Goal: Task Accomplishment & Management: Use online tool/utility

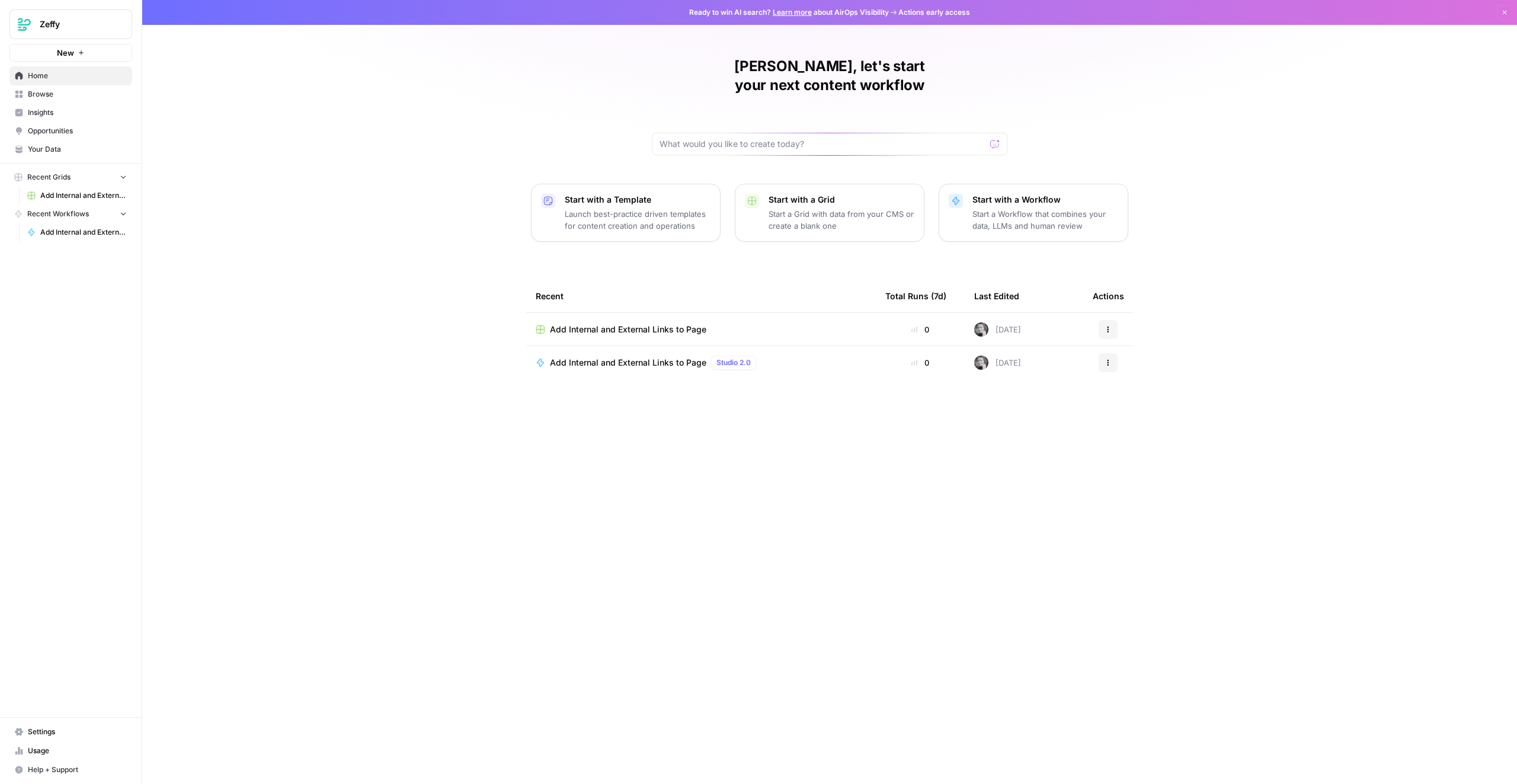
click at [52, 50] on button "New" at bounding box center [71, 53] width 122 height 18
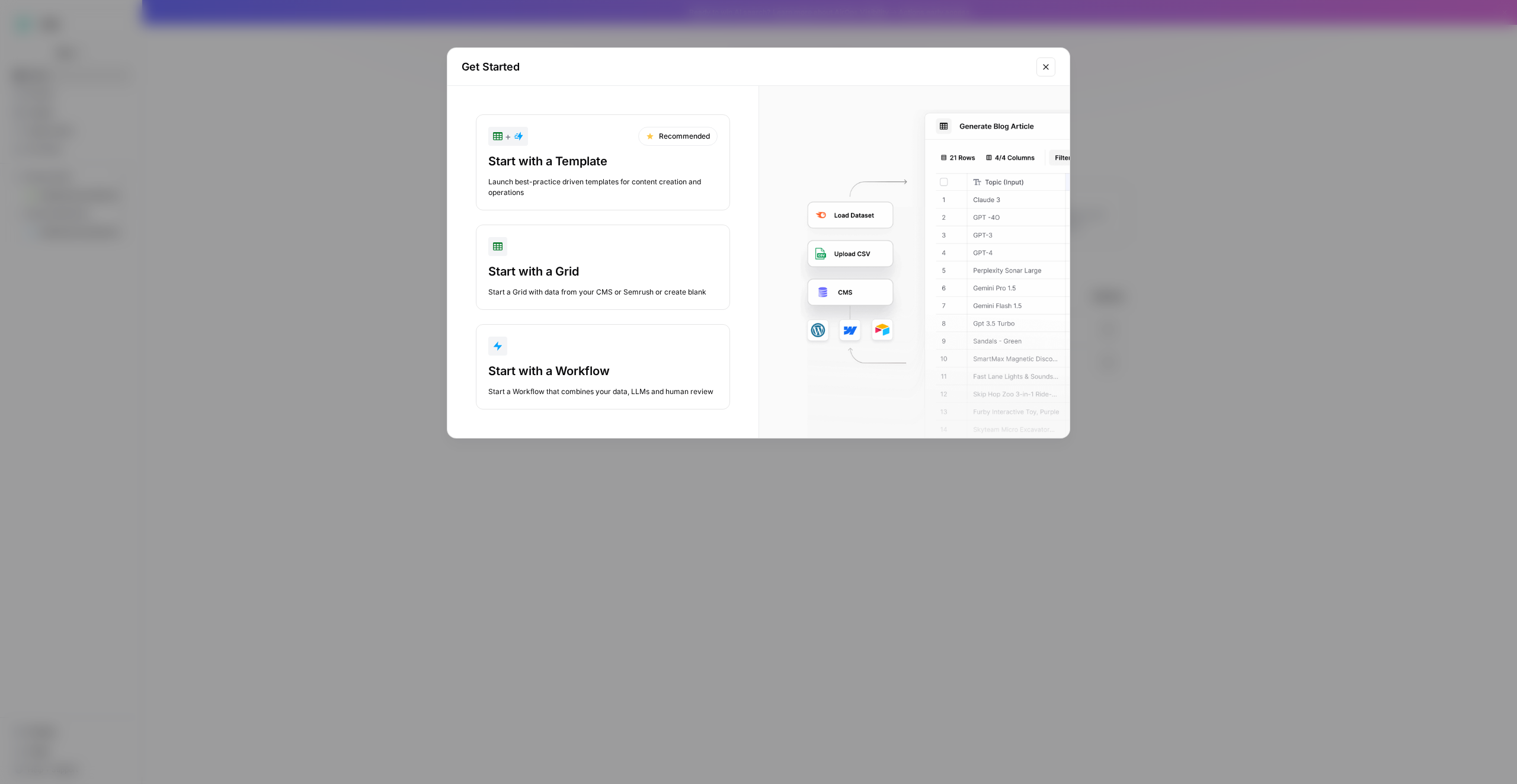
click at [602, 290] on div "Start a Grid with data from your CMS or Semrush or create blank" at bounding box center [603, 292] width 229 height 11
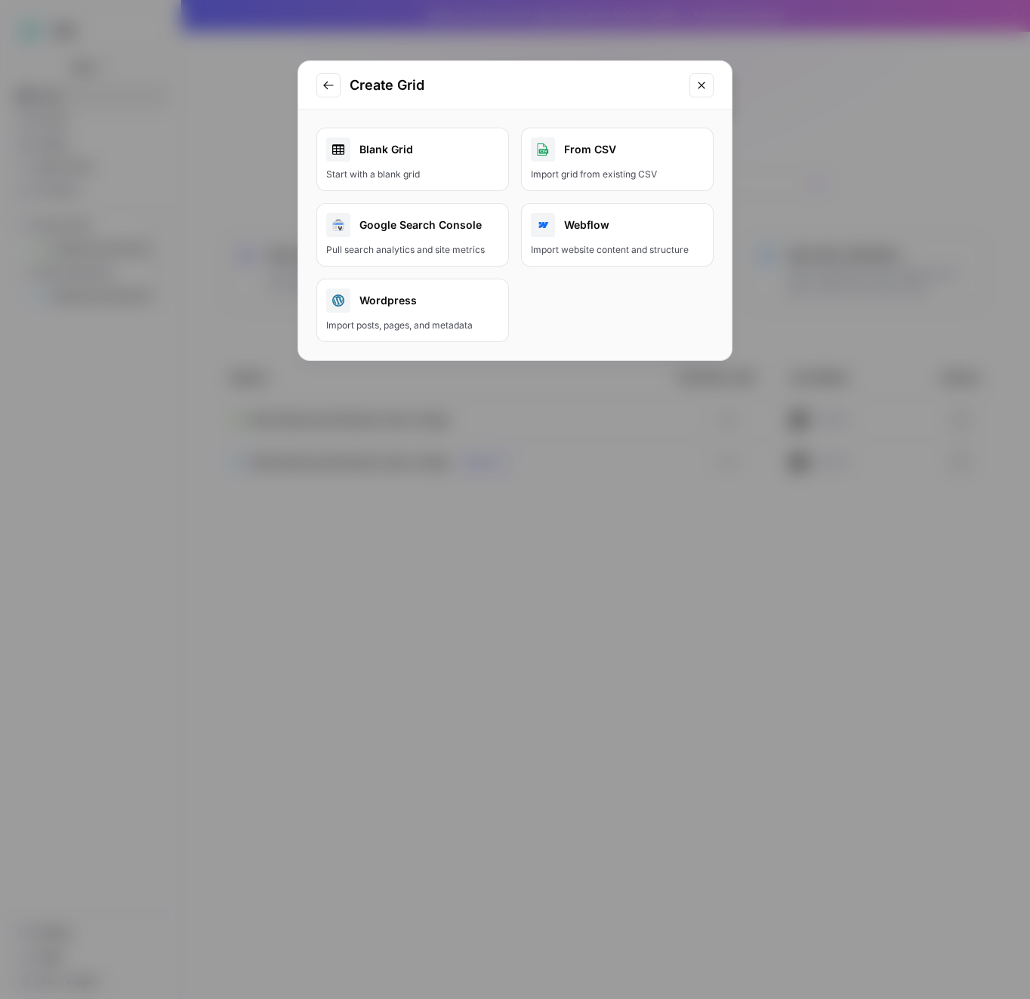
click at [381, 150] on div "Blank Grid" at bounding box center [412, 149] width 173 height 24
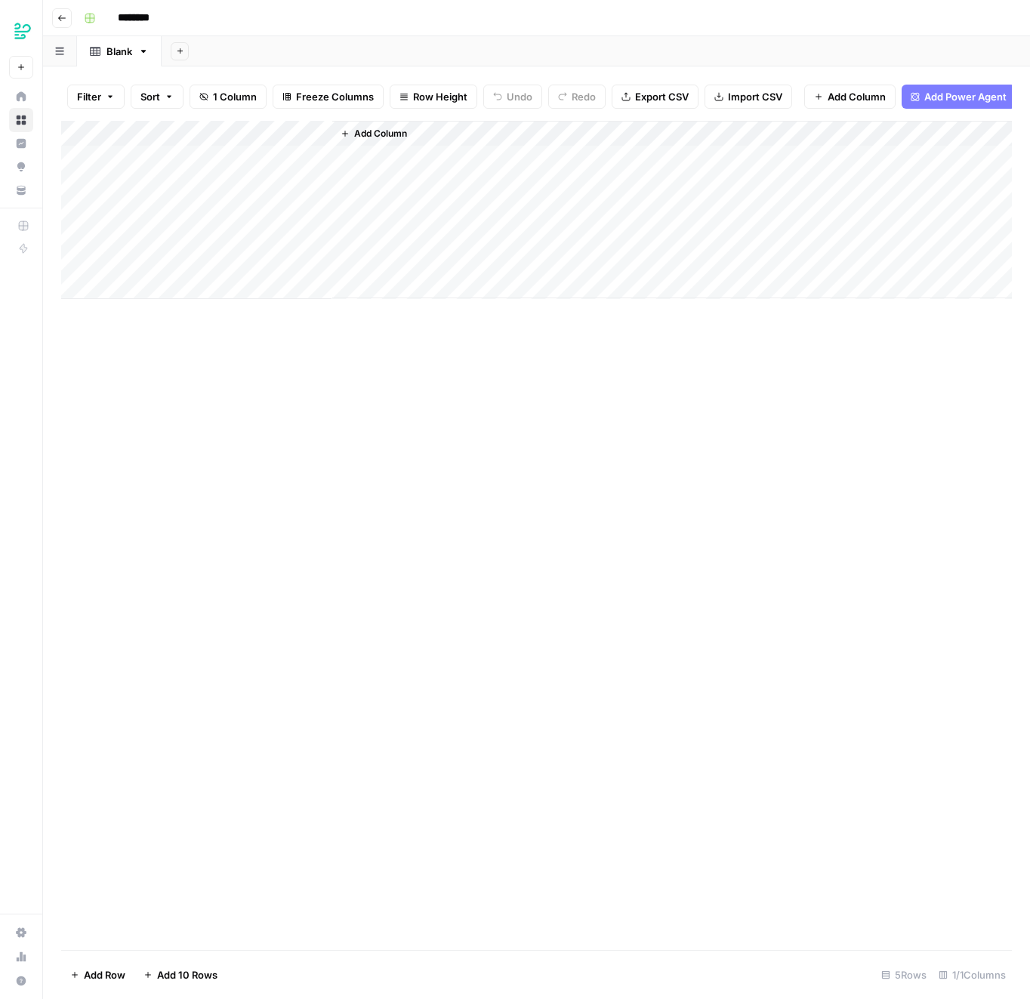
click at [122, 6] on input "********" at bounding box center [153, 18] width 85 height 24
paste input "**********"
type input "**********"
click at [197, 153] on div "Add Column" at bounding box center [536, 210] width 951 height 178
click at [122, 46] on div "Blank" at bounding box center [119, 51] width 26 height 15
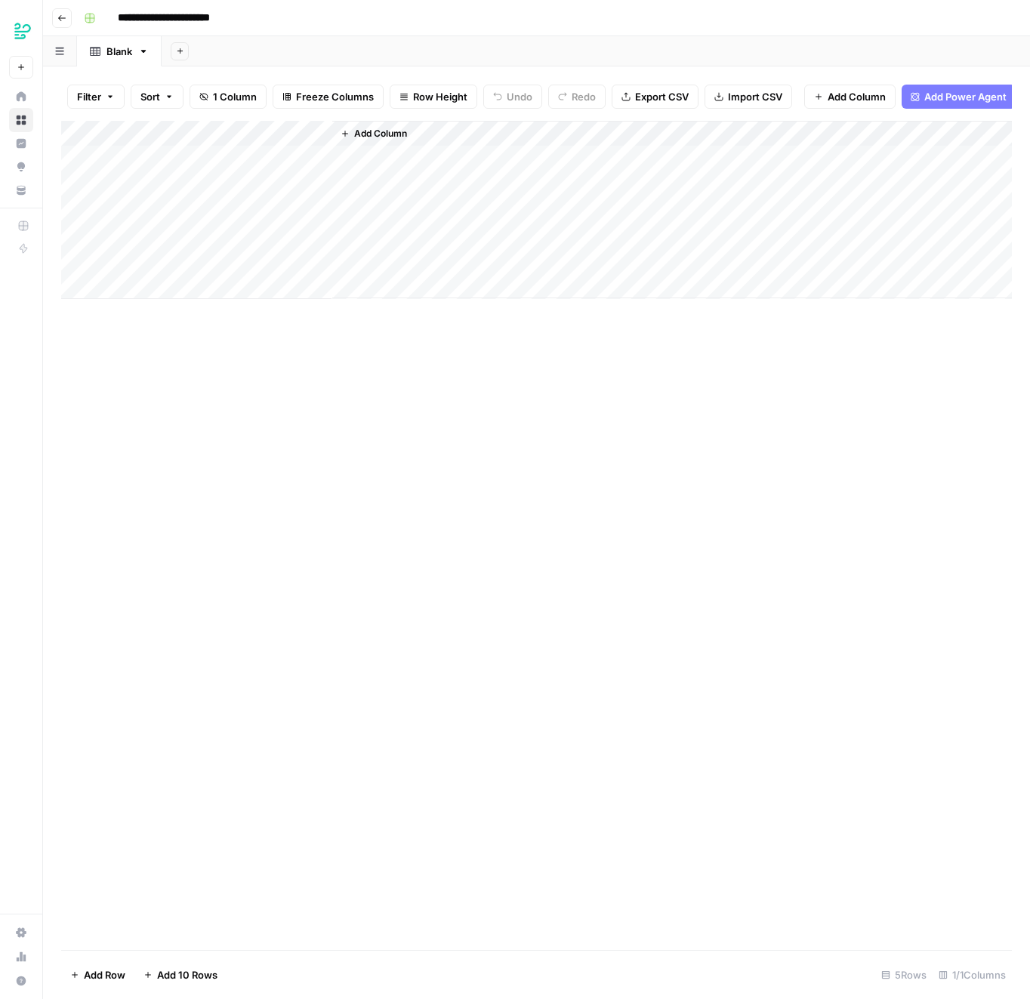
click at [108, 51] on div "Blank" at bounding box center [119, 51] width 26 height 15
click at [128, 52] on div "Blank" at bounding box center [119, 51] width 26 height 15
click at [118, 57] on link "Blank" at bounding box center [119, 51] width 85 height 30
click at [118, 57] on div "Blank" at bounding box center [119, 51] width 26 height 15
click at [122, 53] on div "Blank" at bounding box center [119, 51] width 26 height 15
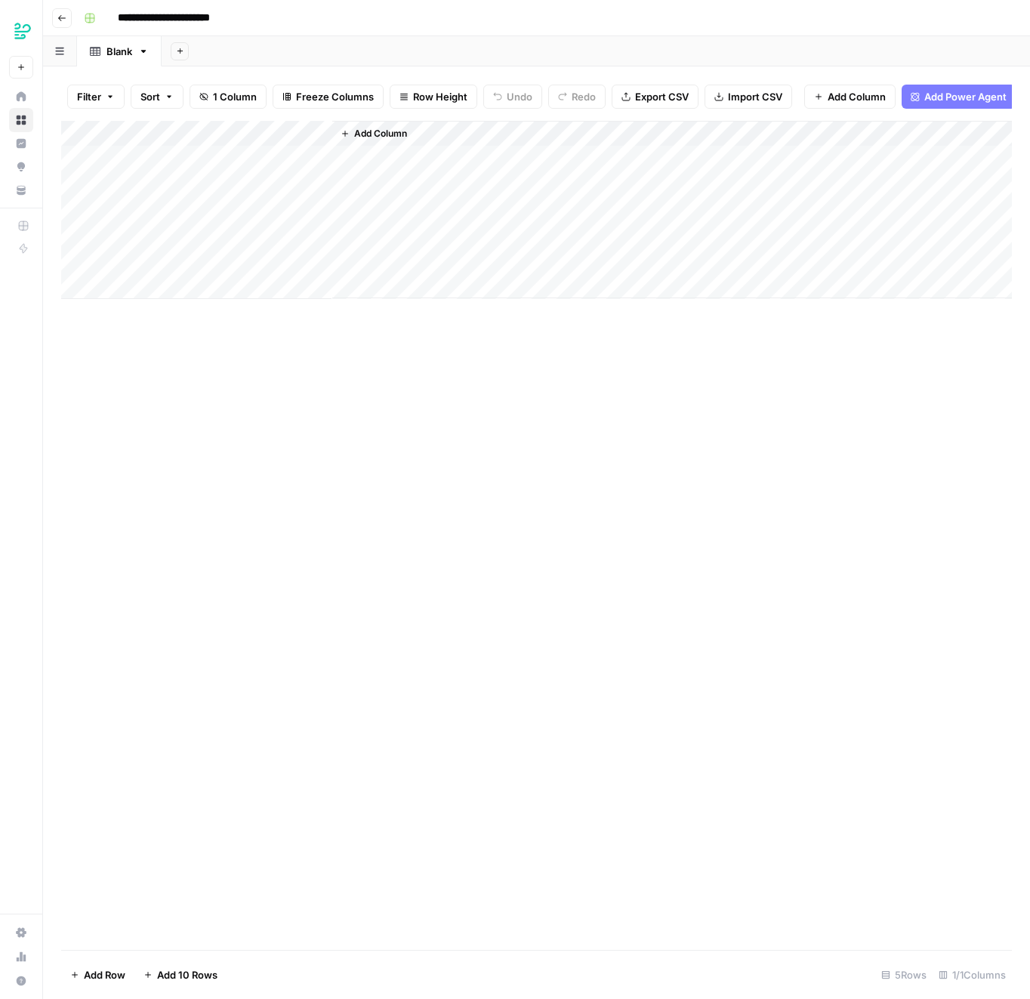
click at [122, 53] on div "Blank" at bounding box center [119, 51] width 26 height 15
type input "**********"
click at [183, 167] on div "Add Column" at bounding box center [536, 210] width 951 height 178
click at [203, 140] on div "Add Column" at bounding box center [536, 210] width 951 height 178
click at [176, 165] on input "Title" at bounding box center [204, 169] width 153 height 15
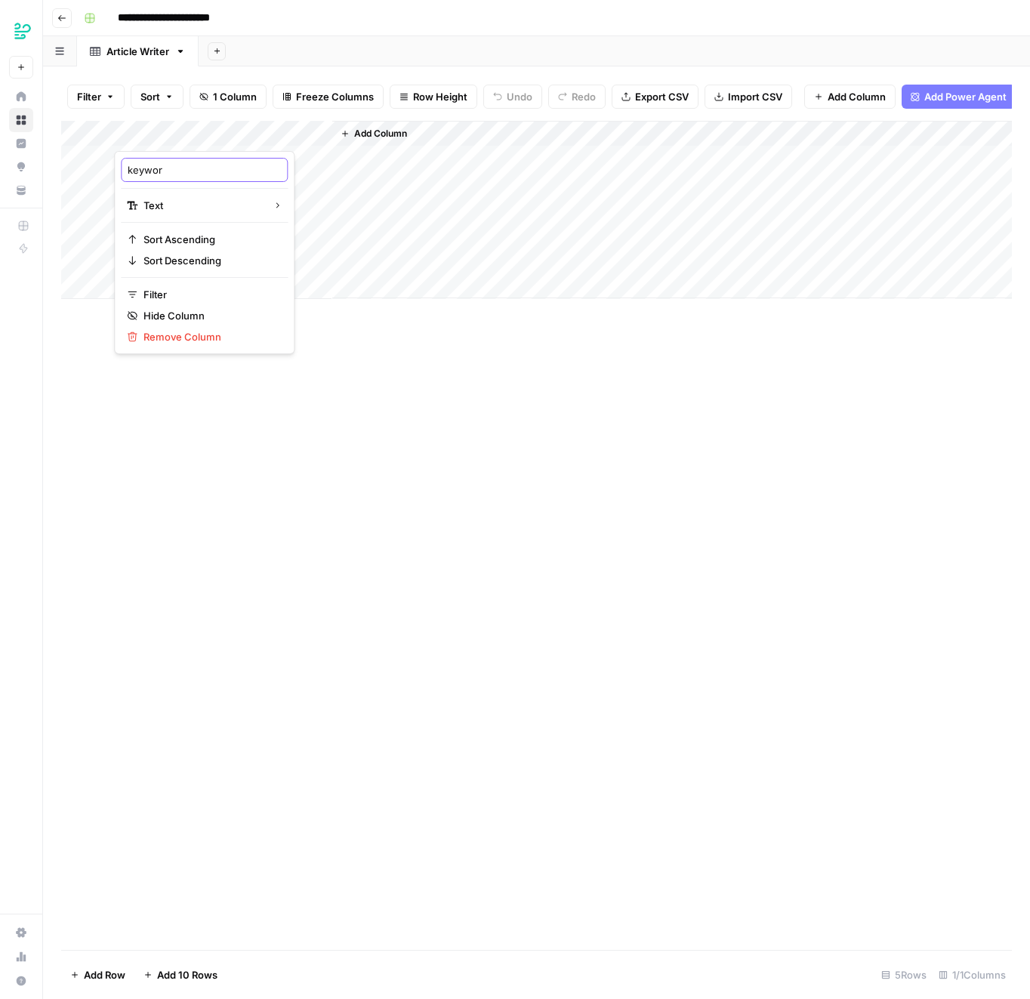
type input "keyword"
click at [374, 224] on div "Add Column" at bounding box center [672, 209] width 680 height 177
click at [367, 139] on span "Add Column" at bounding box center [380, 134] width 53 height 14
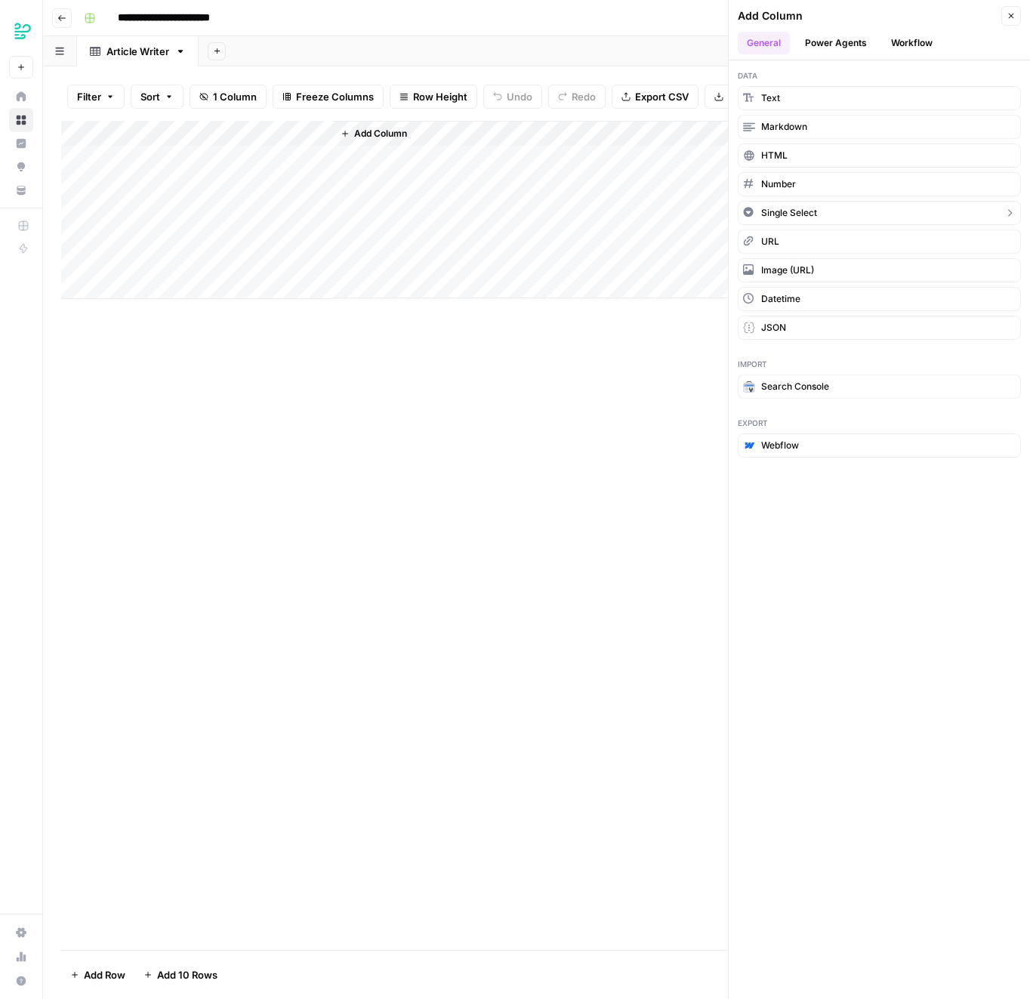
click at [815, 216] on span "Single Select" at bounding box center [789, 213] width 56 height 14
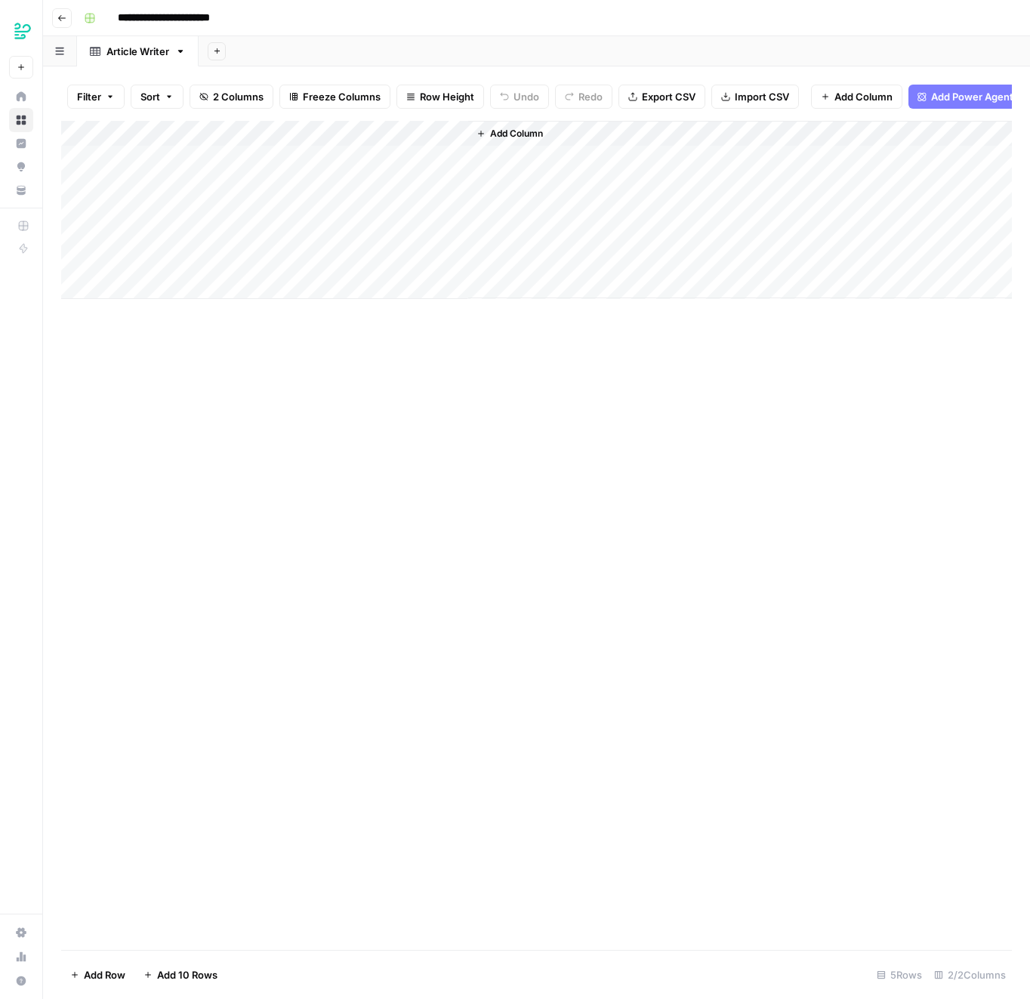
click at [396, 134] on div "Add Column" at bounding box center [536, 210] width 951 height 178
click at [402, 162] on input "New Column" at bounding box center [437, 169] width 184 height 15
type input "Content Type"
click at [369, 132] on div "Add Column" at bounding box center [536, 210] width 951 height 178
click at [409, 216] on input "Add Option" at bounding box center [451, 223] width 153 height 15
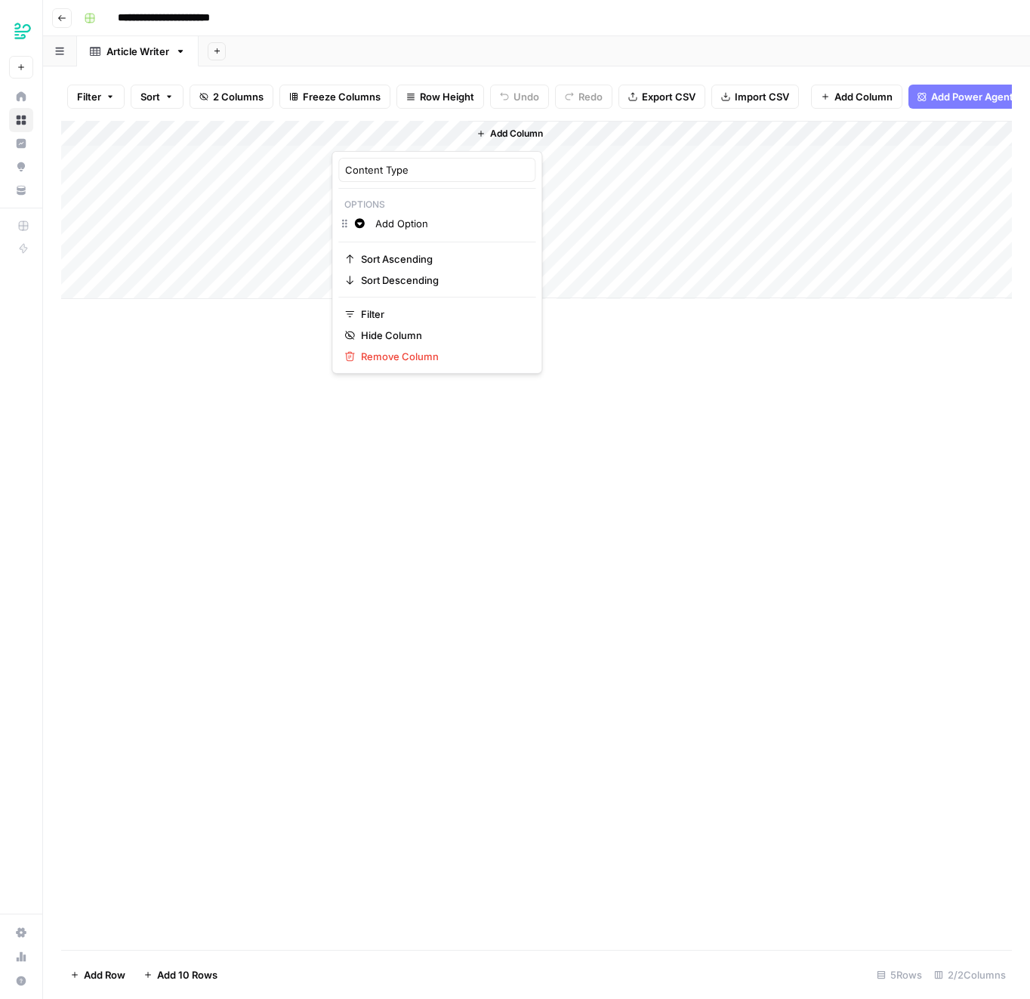
click at [360, 216] on button "Change color" at bounding box center [359, 223] width 18 height 18
click at [404, 202] on p "Options" at bounding box center [436, 205] width 197 height 20
click at [409, 218] on input "Add Option" at bounding box center [451, 223] width 153 height 15
click at [417, 221] on input "Add Option" at bounding box center [451, 223] width 153 height 15
paste input "Editorial Article"
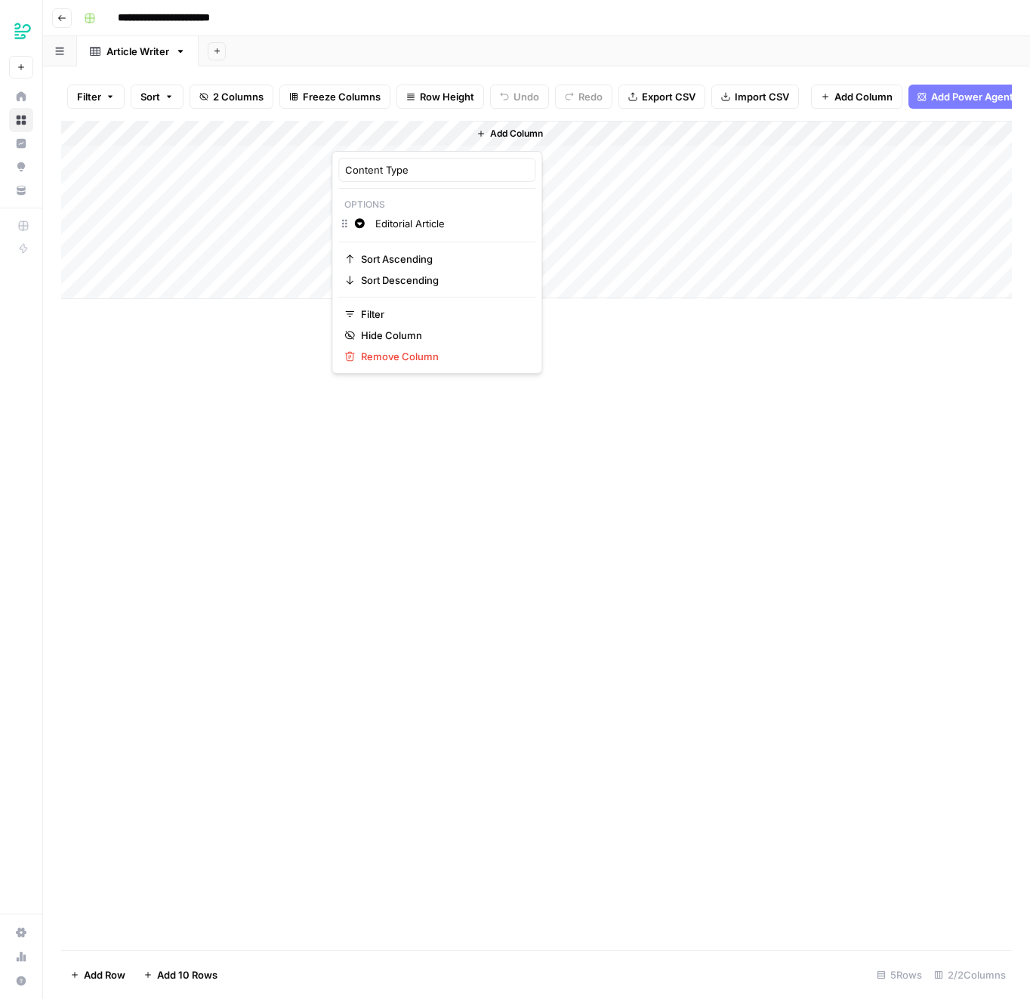
type input "Editorial Article"
click at [421, 252] on span "Green" at bounding box center [445, 247] width 98 height 15
click at [472, 197] on p "Options" at bounding box center [436, 205] width 197 height 20
click at [346, 224] on div "Change color Editorial Article" at bounding box center [436, 224] width 197 height 21
click at [346, 218] on div "Change color Editorial Article" at bounding box center [436, 224] width 197 height 21
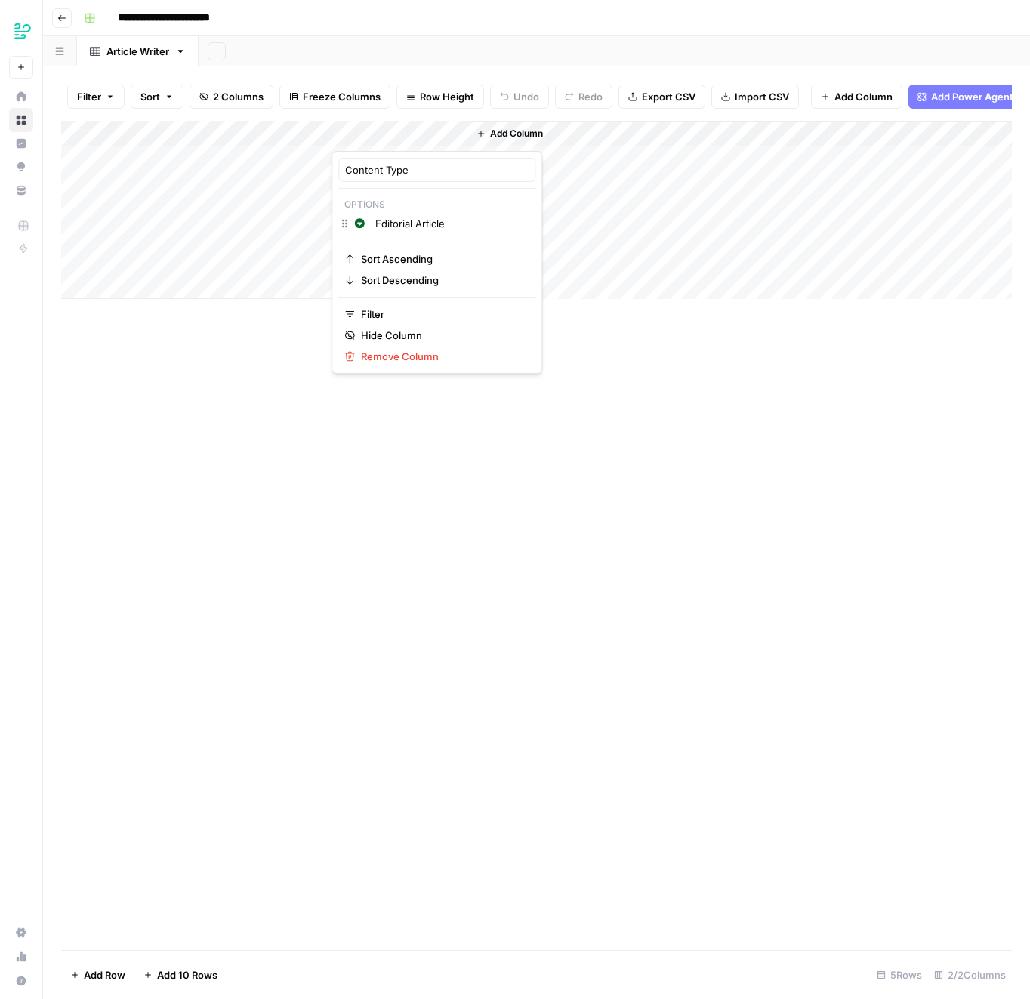
click at [346, 222] on div "Change color Editorial Article" at bounding box center [436, 224] width 197 height 21
click at [359, 204] on p "Options" at bounding box center [436, 205] width 197 height 20
click at [390, 204] on p "Options" at bounding box center [436, 205] width 197 height 20
click at [346, 204] on p "Options" at bounding box center [436, 205] width 197 height 20
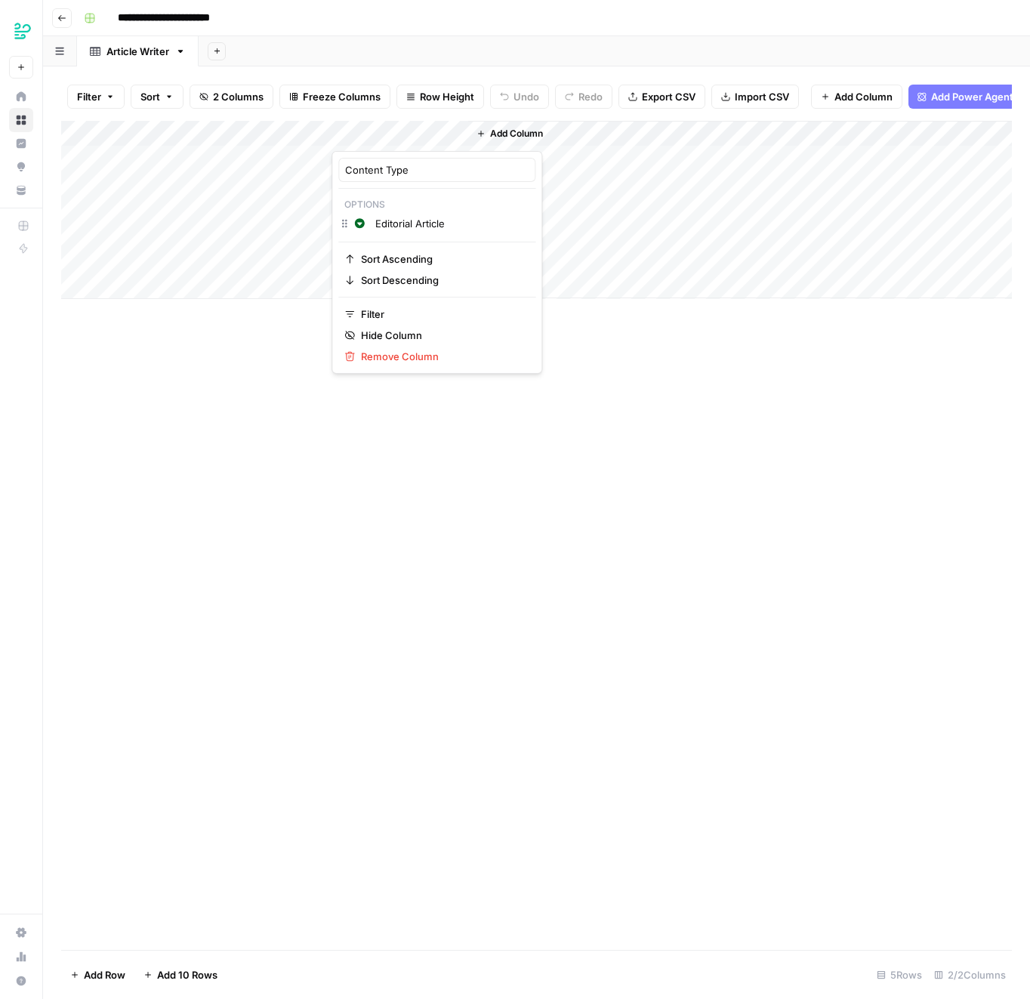
click at [346, 204] on p "Options" at bounding box center [436, 205] width 197 height 20
click at [537, 415] on div "Add Column" at bounding box center [536, 535] width 951 height 829
click at [362, 130] on div "Add Column" at bounding box center [536, 210] width 951 height 178
click at [344, 131] on div at bounding box center [400, 136] width 137 height 30
click at [400, 243] on span "Green" at bounding box center [445, 247] width 98 height 15
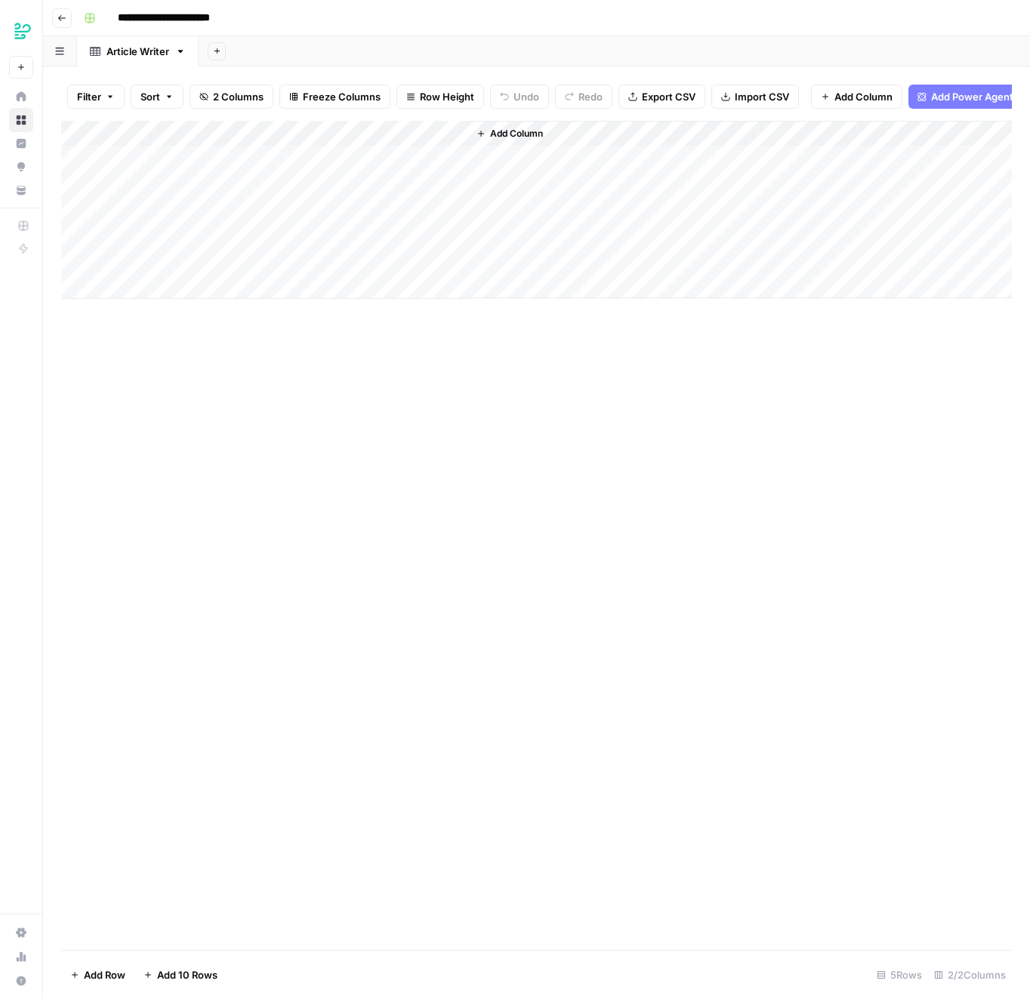
click at [654, 375] on div "Add Column" at bounding box center [536, 535] width 951 height 829
click at [402, 120] on div "Filter Sort 2 Columns Freeze Columns Row Height Undo Redo Export CSV Import CSV…" at bounding box center [536, 96] width 951 height 48
click at [413, 125] on div "Add Column" at bounding box center [536, 210] width 951 height 178
click at [430, 214] on div "Change color Add Option" at bounding box center [436, 224] width 197 height 21
click at [433, 220] on input "Add Option" at bounding box center [451, 223] width 153 height 15
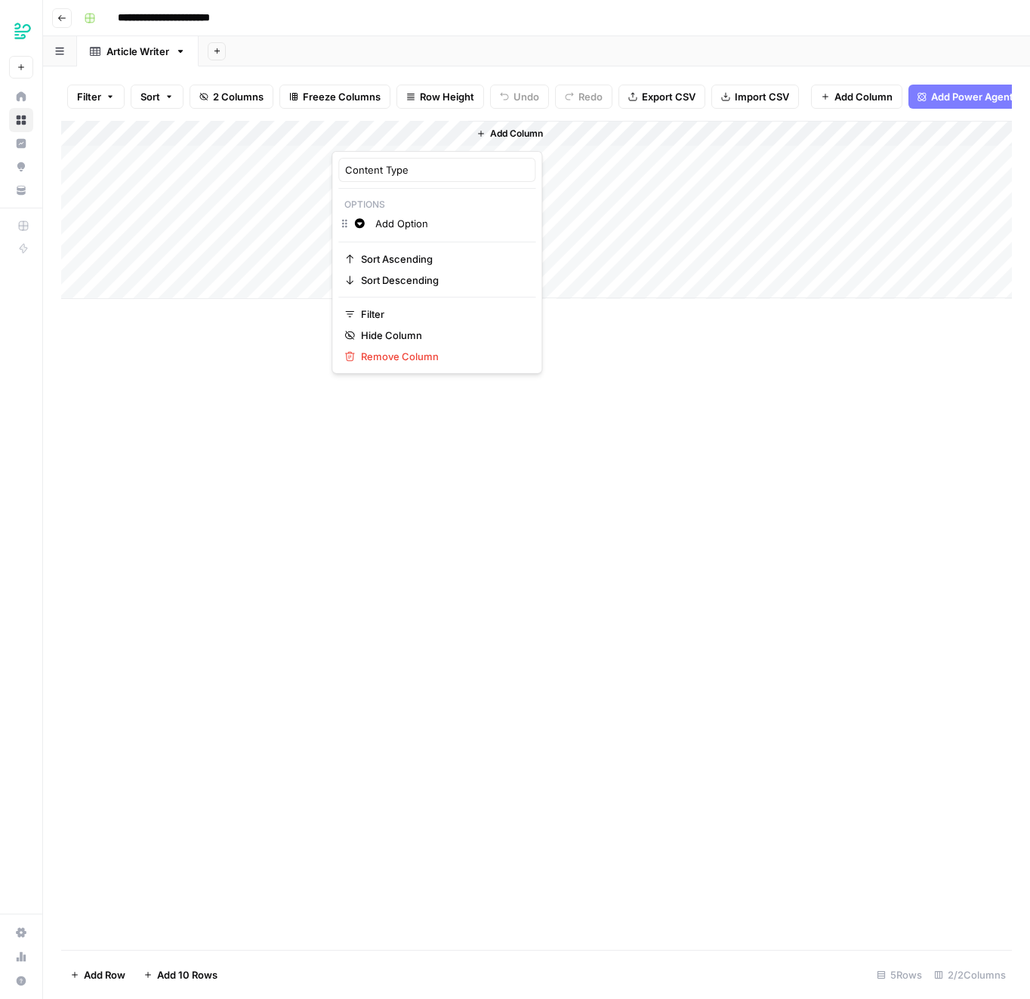
click at [437, 221] on input "Add Option" at bounding box center [451, 223] width 153 height 15
click button "Sort Ascending" at bounding box center [436, 258] width 197 height 21
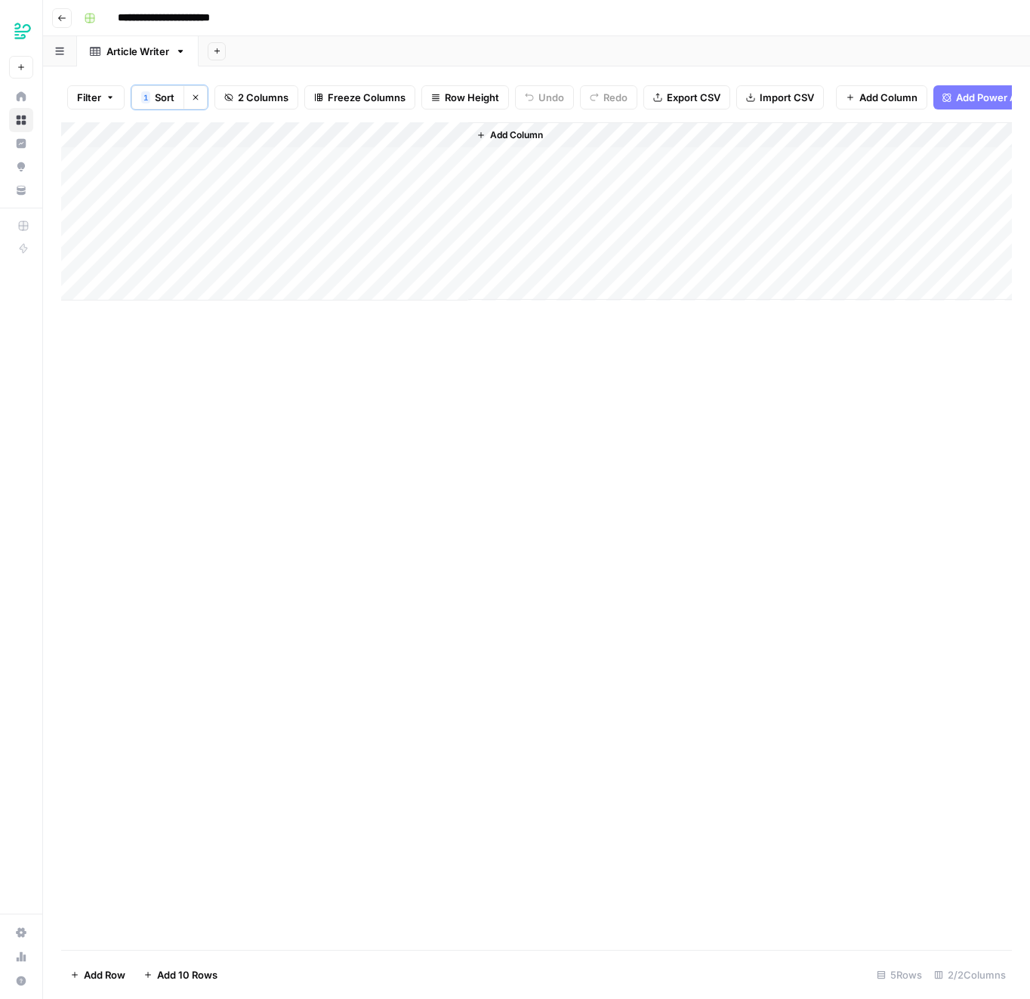
click at [446, 131] on div "Add Column" at bounding box center [536, 211] width 951 height 178
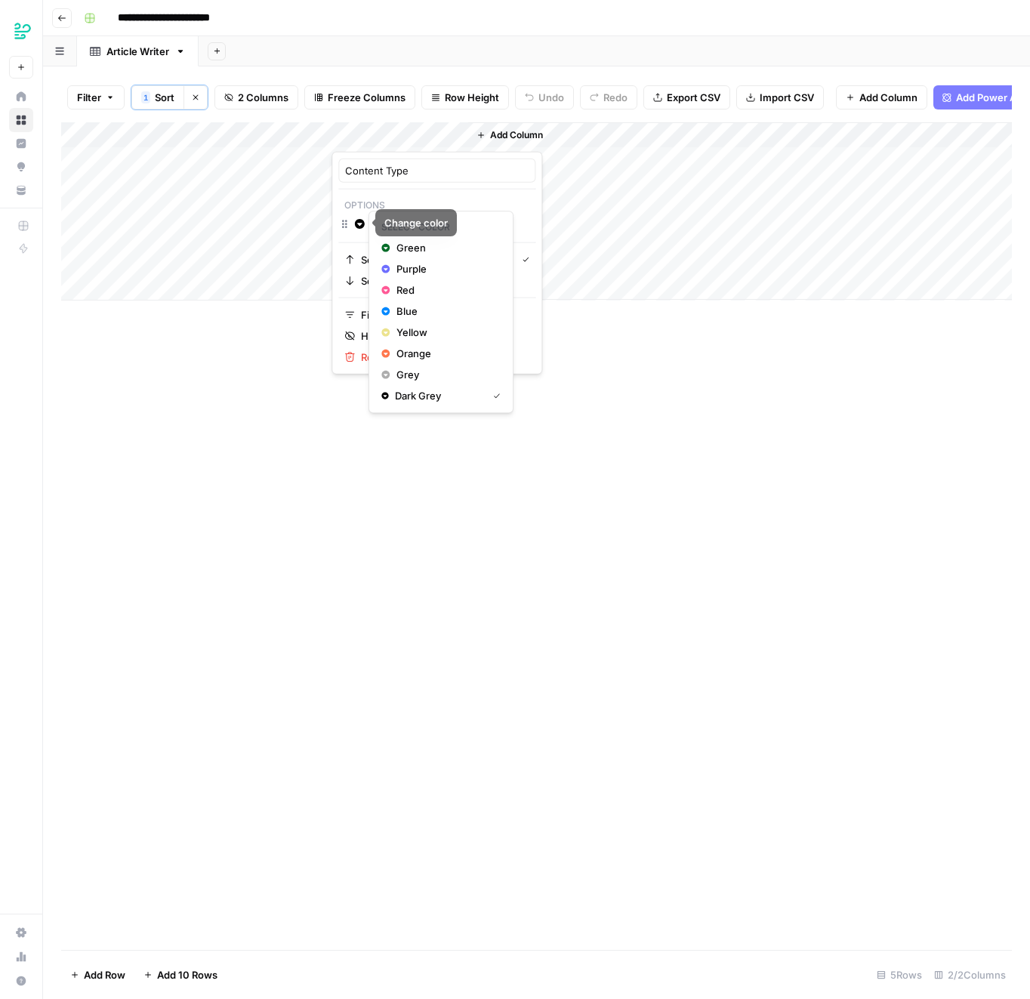
drag, startPoint x: 344, startPoint y: 221, endPoint x: 368, endPoint y: 218, distance: 23.6
click at [368, 998] on div "Content Type Options Change color Add Option Sort Ascending Sort Descending Fil…" at bounding box center [515, 999] width 1030 height 0
click at [344, 222] on div "Change color Add Option" at bounding box center [436, 225] width 197 height 21
drag, startPoint x: 377, startPoint y: 227, endPoint x: 365, endPoint y: 225, distance: 12.3
click at [363, 222] on icon "button" at bounding box center [360, 224] width 10 height 10
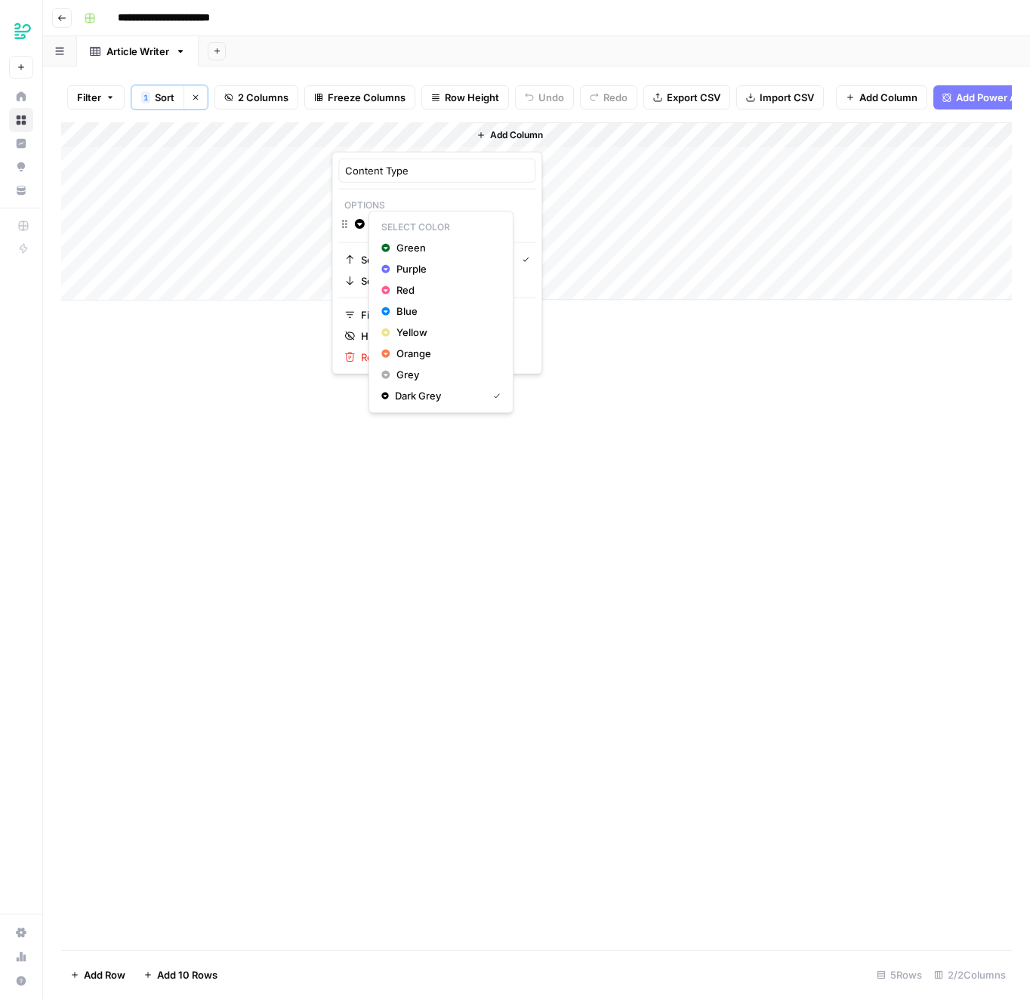
click at [363, 222] on icon "button" at bounding box center [360, 224] width 10 height 10
click at [359, 208] on p "Options" at bounding box center [436, 206] width 197 height 20
click at [420, 221] on input "Add Option" at bounding box center [451, 224] width 153 height 15
click at [434, 222] on input "Add Option" at bounding box center [451, 224] width 153 height 15
click at [387, 168] on input "Content Type" at bounding box center [437, 170] width 184 height 15
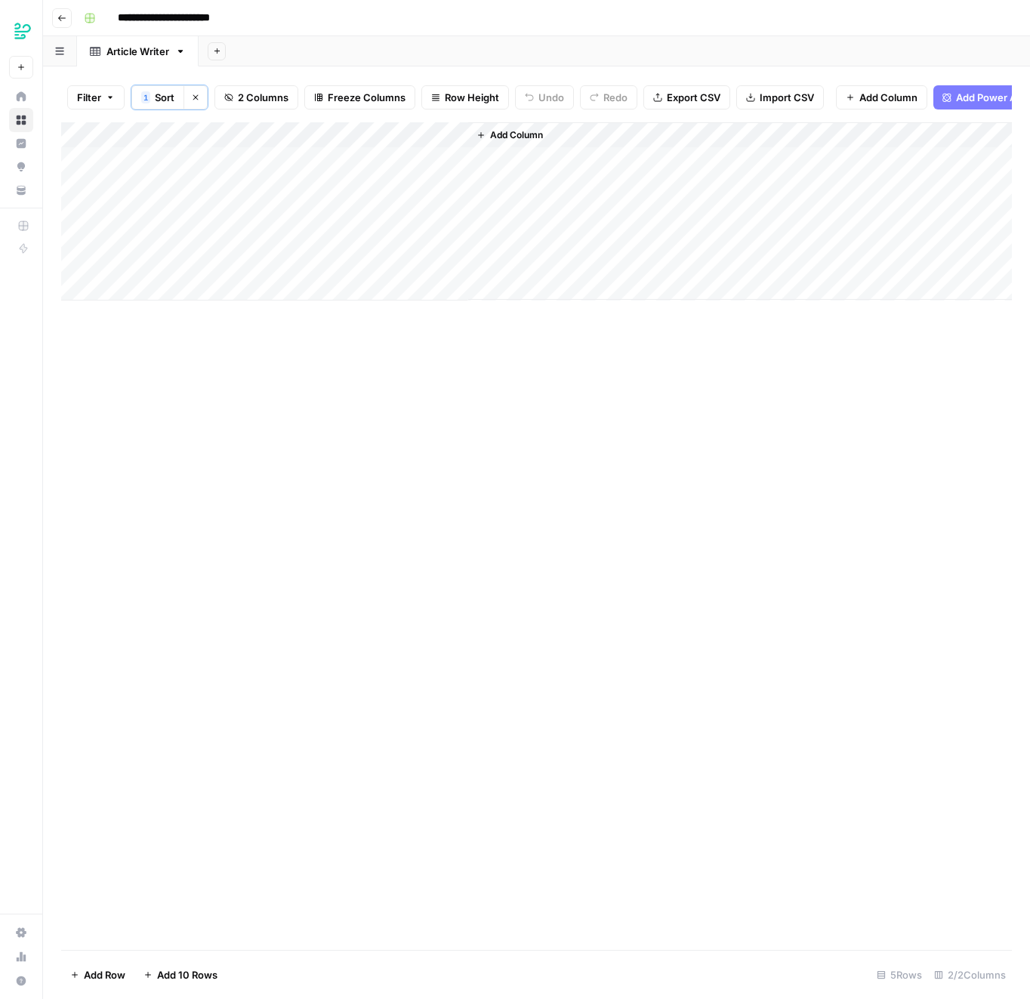
click at [408, 135] on div "Add Column" at bounding box center [536, 211] width 951 height 178
click at [406, 174] on input "Content Type" at bounding box center [437, 170] width 184 height 15
click at [245, 367] on div "Add Column" at bounding box center [536, 536] width 951 height 828
click at [428, 138] on div "Add Column" at bounding box center [536, 211] width 951 height 178
click at [439, 163] on input "Content Type" at bounding box center [437, 170] width 184 height 15
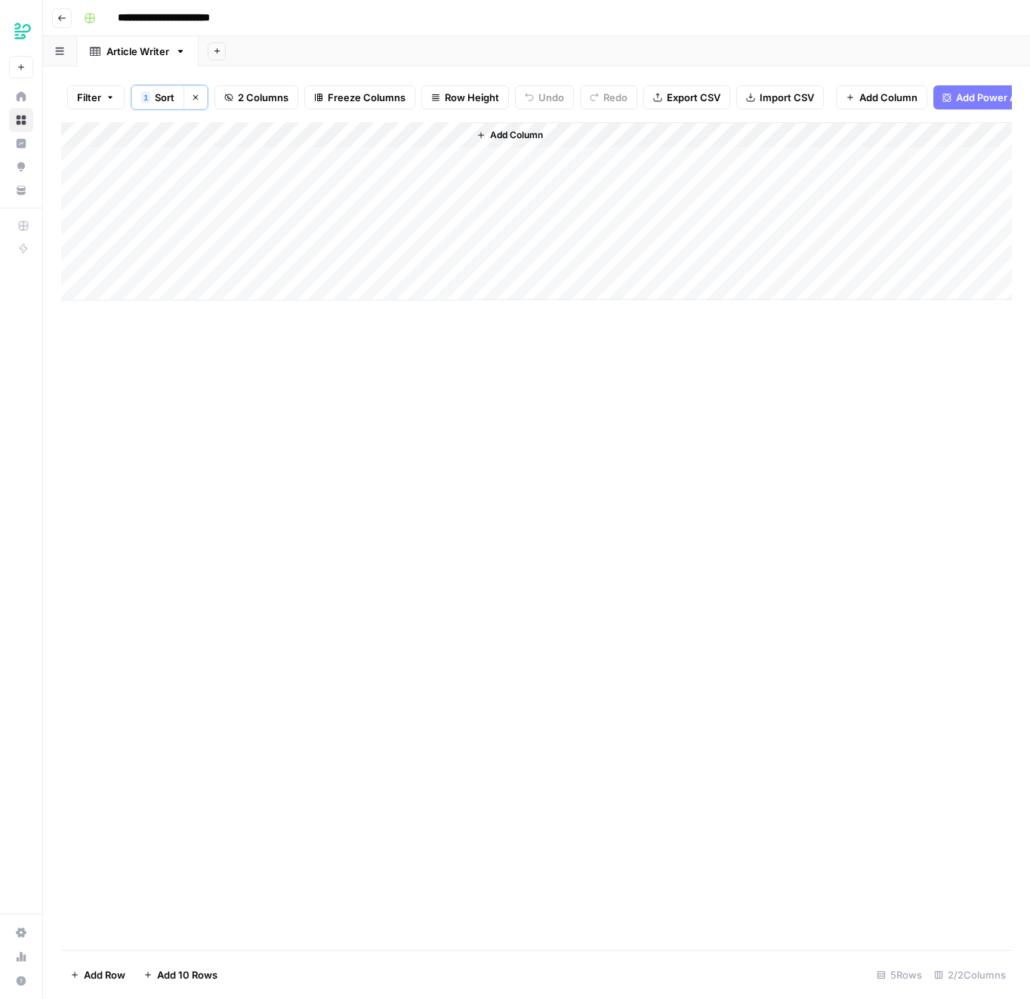
click at [404, 133] on div "Add Column" at bounding box center [536, 211] width 951 height 178
click at [392, 225] on input "Add Option" at bounding box center [451, 224] width 153 height 15
paste input "Editorial Article"
paste input "Lis"
click at [421, 264] on input "Editorial Listicle" at bounding box center [461, 269] width 173 height 15
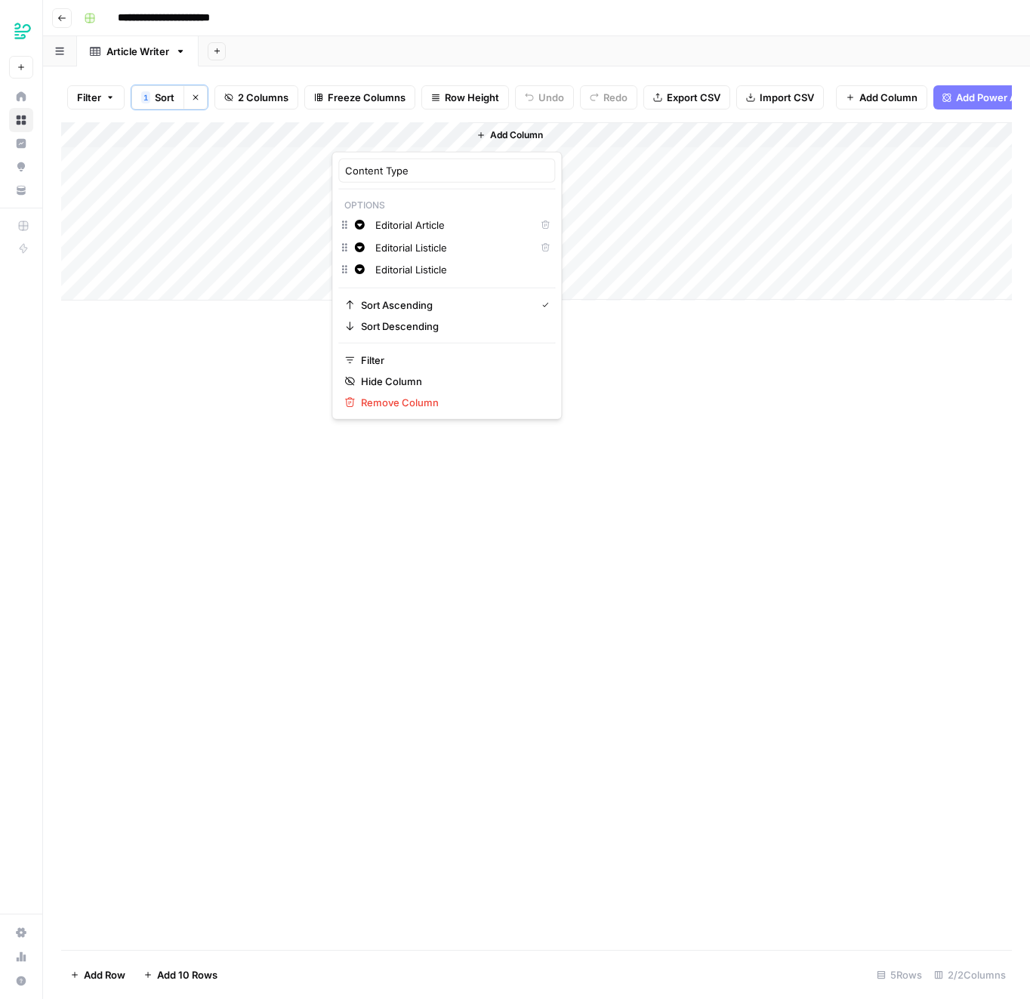
paste input "Comparison"
click at [473, 297] on input "Editorial Comparison" at bounding box center [461, 292] width 173 height 15
paste input "Landing Page"
click at [503, 325] on div "Change color Landing Page" at bounding box center [446, 316] width 217 height 21
click at [535, 299] on button "Delete" at bounding box center [545, 293] width 20 height 20
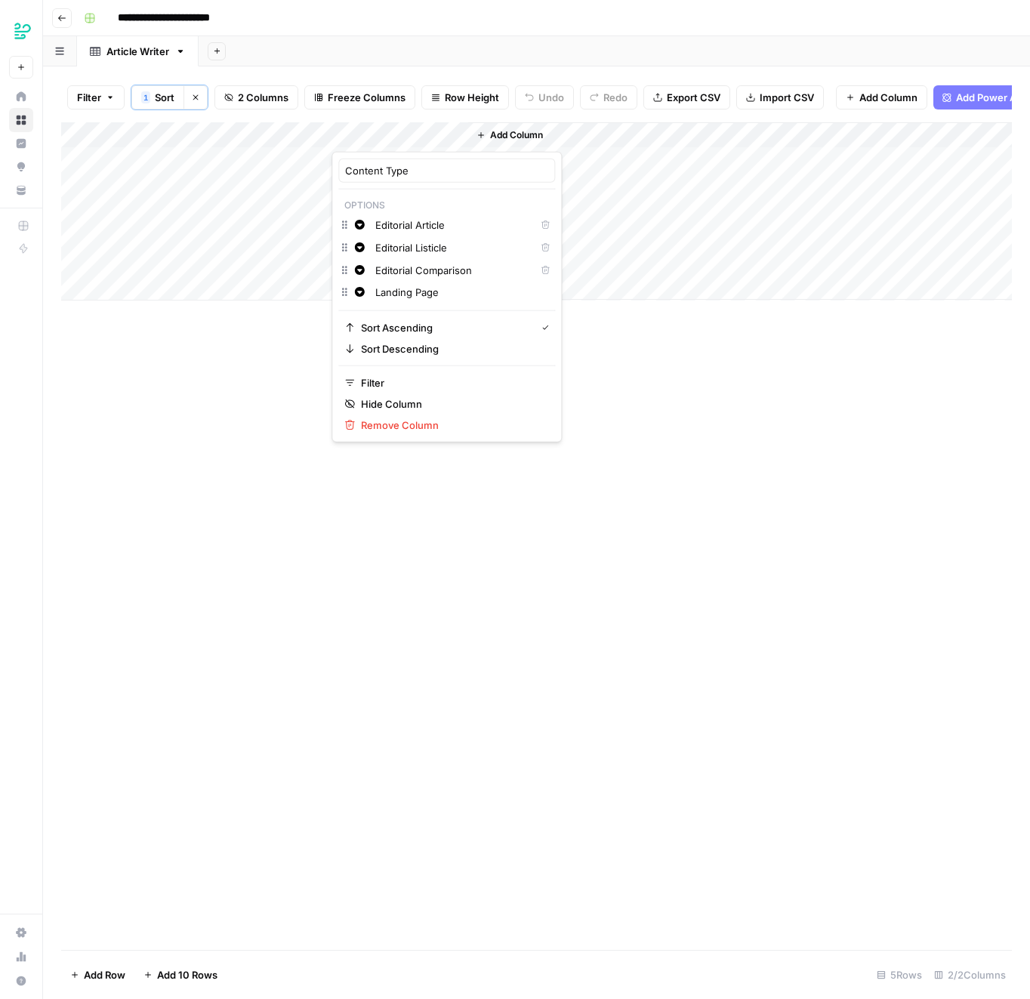
click at [470, 286] on input "Landing Page" at bounding box center [461, 292] width 173 height 15
type input "Landing Page"
click at [643, 463] on div "Add Column" at bounding box center [536, 536] width 951 height 828
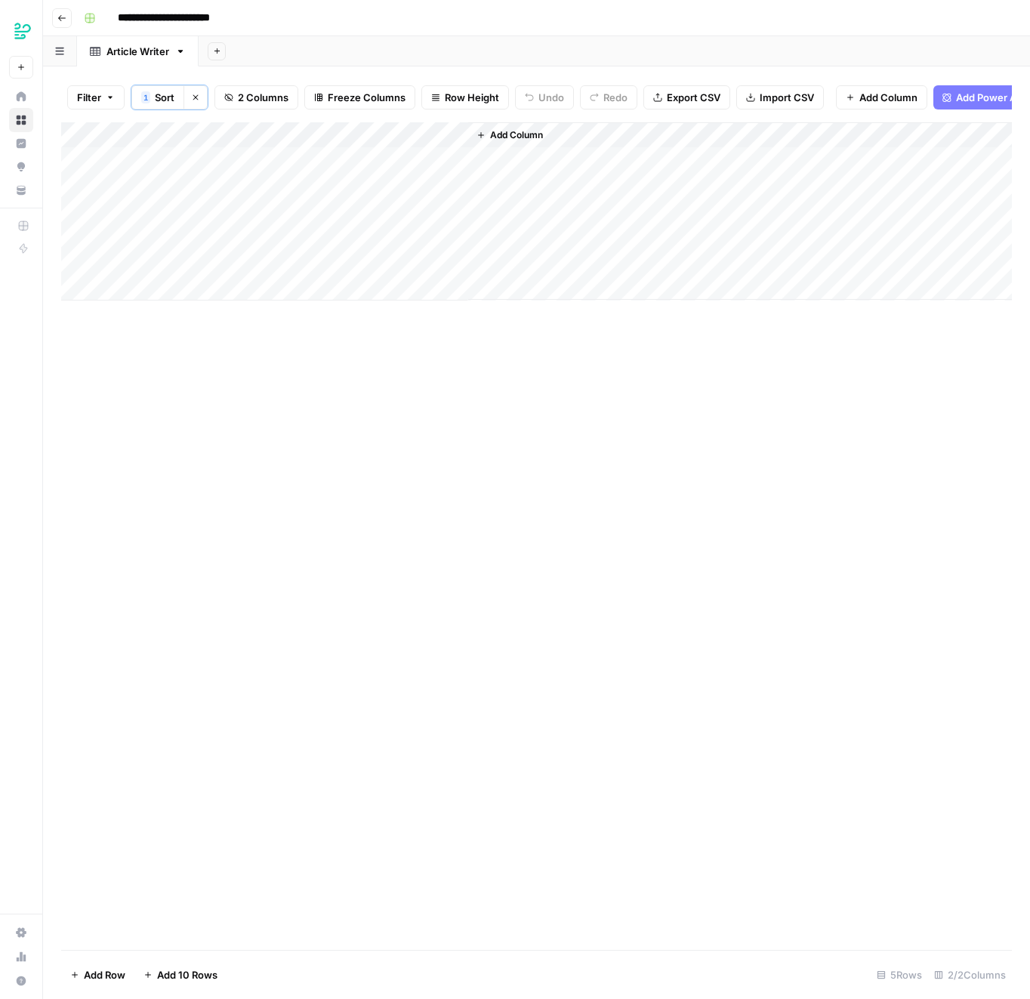
drag, startPoint x: 643, startPoint y: 463, endPoint x: 612, endPoint y: 384, distance: 84.1
click at [643, 461] on div "Add Column" at bounding box center [536, 536] width 951 height 828
click at [612, 384] on div "Add Column" at bounding box center [536, 536] width 951 height 828
click at [378, 133] on div "Add Column" at bounding box center [536, 211] width 951 height 178
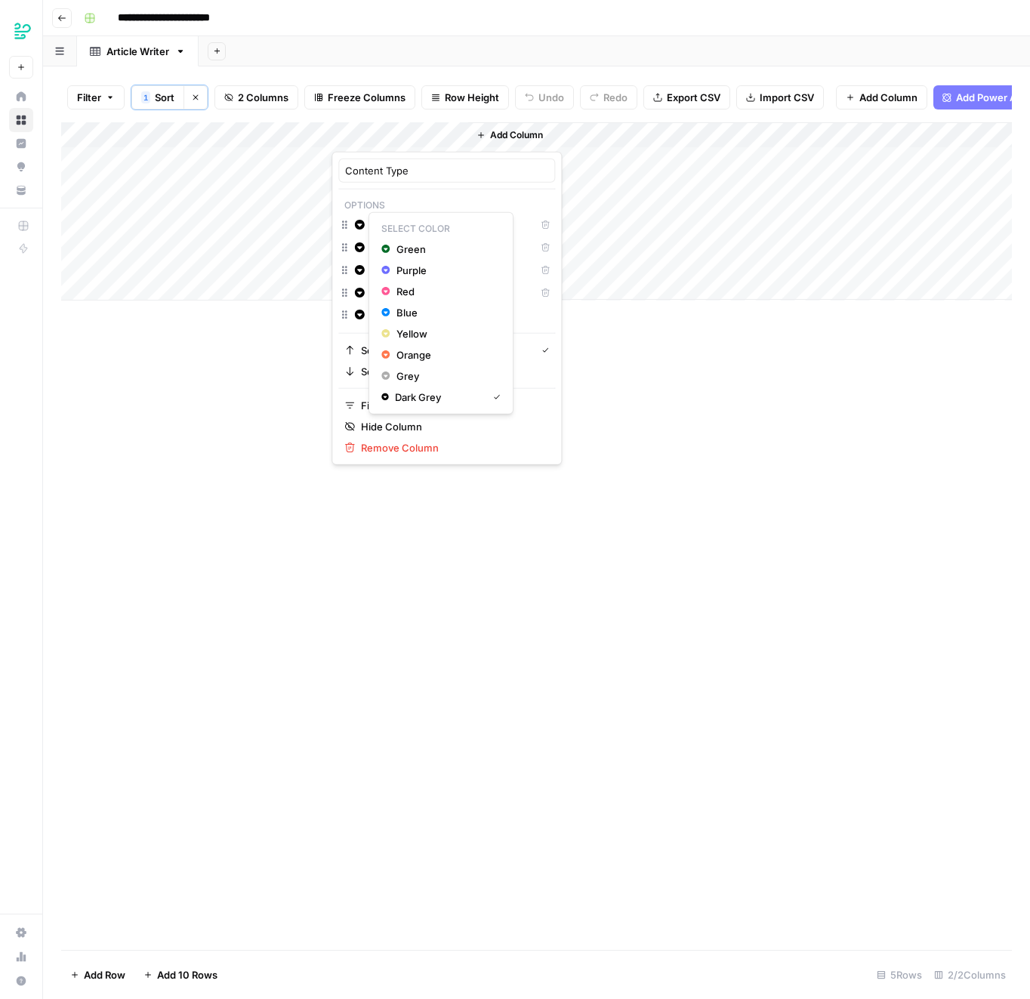
click at [362, 227] on icon "button" at bounding box center [360, 225] width 10 height 10
click at [429, 251] on span "Green" at bounding box center [445, 249] width 98 height 15
click at [358, 242] on icon "button" at bounding box center [359, 247] width 11 height 11
click at [402, 311] on span "Red" at bounding box center [445, 314] width 98 height 15
click at [393, 352] on div "Blue" at bounding box center [440, 357] width 119 height 15
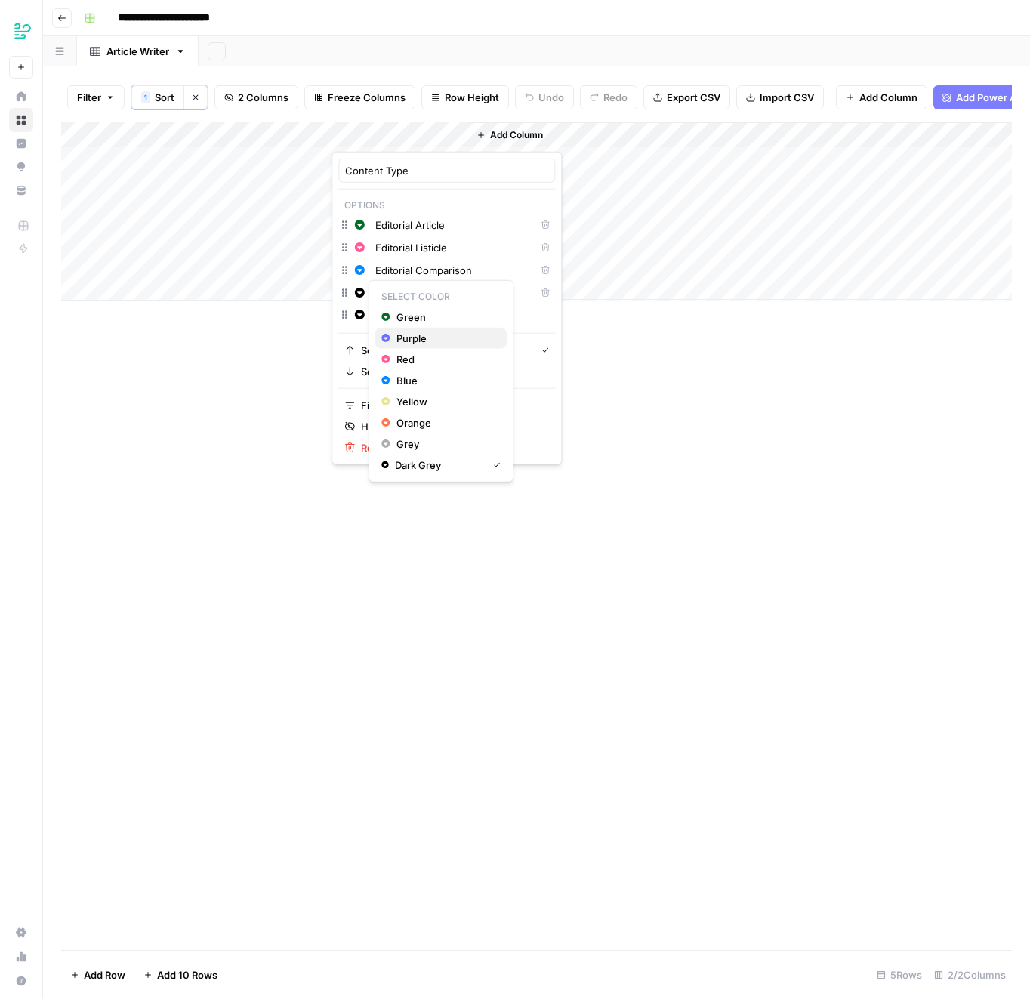
click at [403, 335] on span "Purple" at bounding box center [445, 338] width 98 height 15
click at [677, 353] on div "Add Column" at bounding box center [536, 536] width 951 height 828
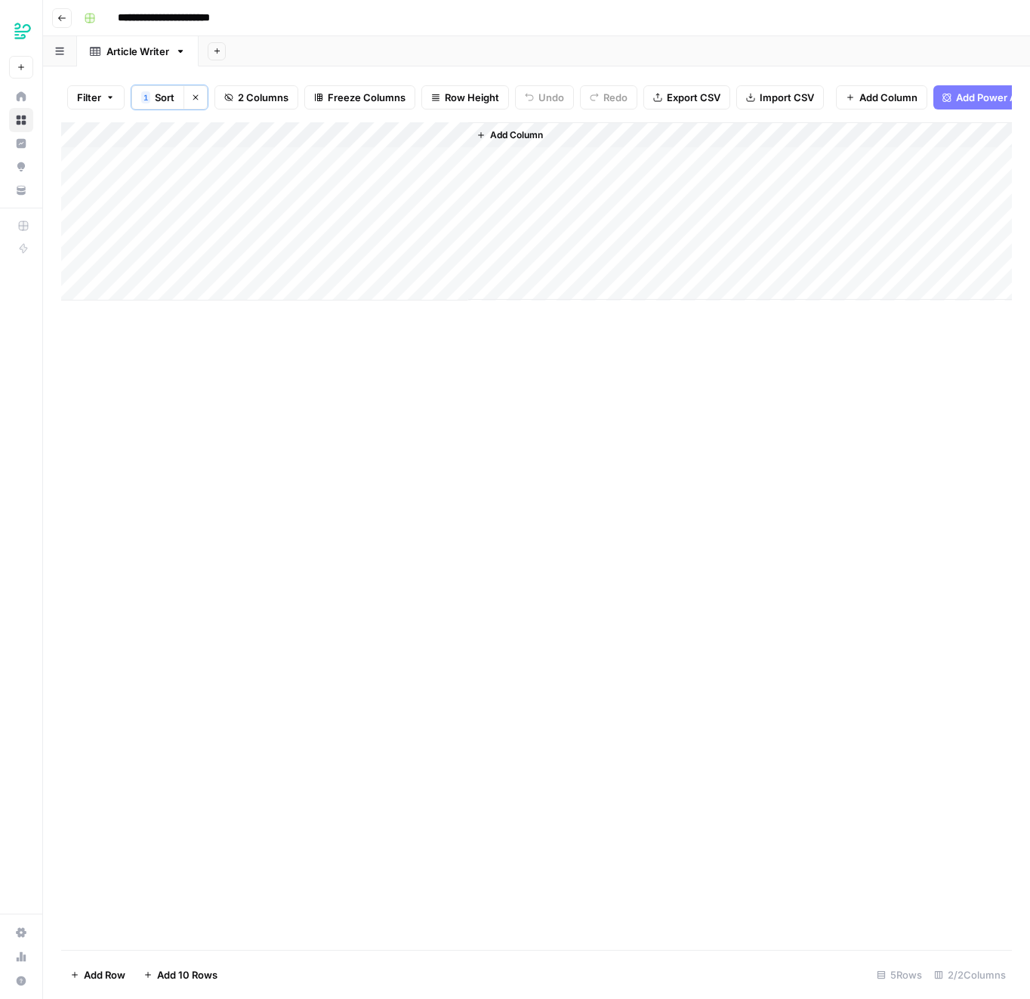
click at [437, 411] on div "Add Column" at bounding box center [536, 536] width 951 height 828
click at [511, 125] on button "Add Column" at bounding box center [509, 135] width 79 height 20
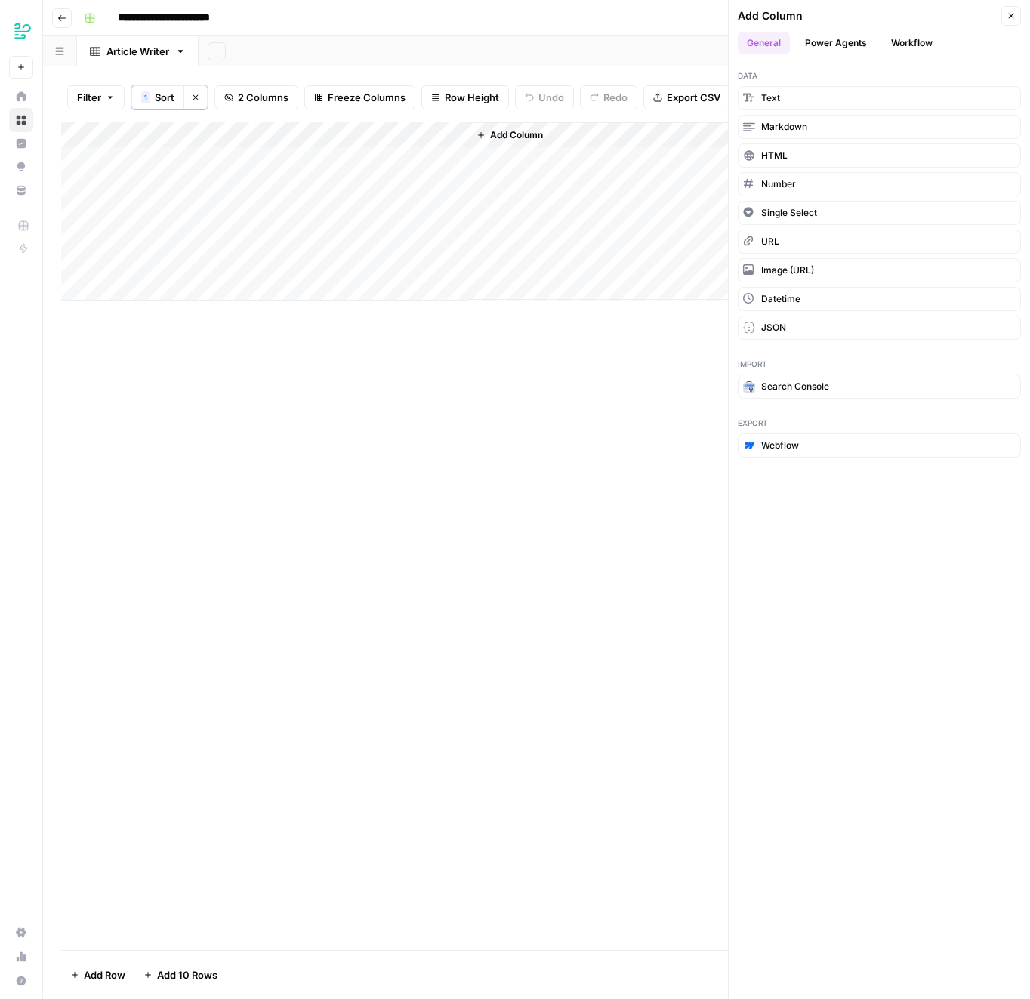
click at [924, 17] on div "Add Column" at bounding box center [867, 15] width 259 height 15
click at [924, 35] on button "Workflow" at bounding box center [912, 43] width 60 height 23
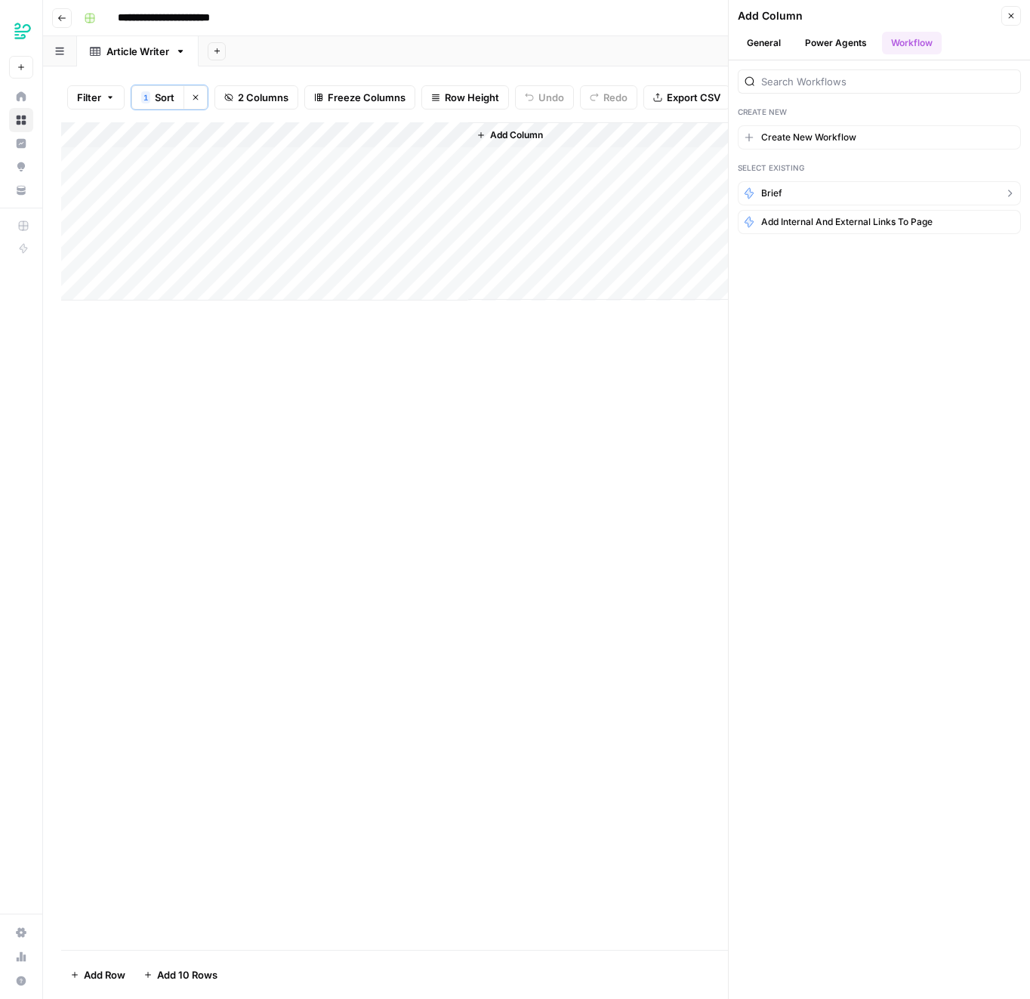
click at [828, 192] on button "Brief" at bounding box center [879, 193] width 283 height 24
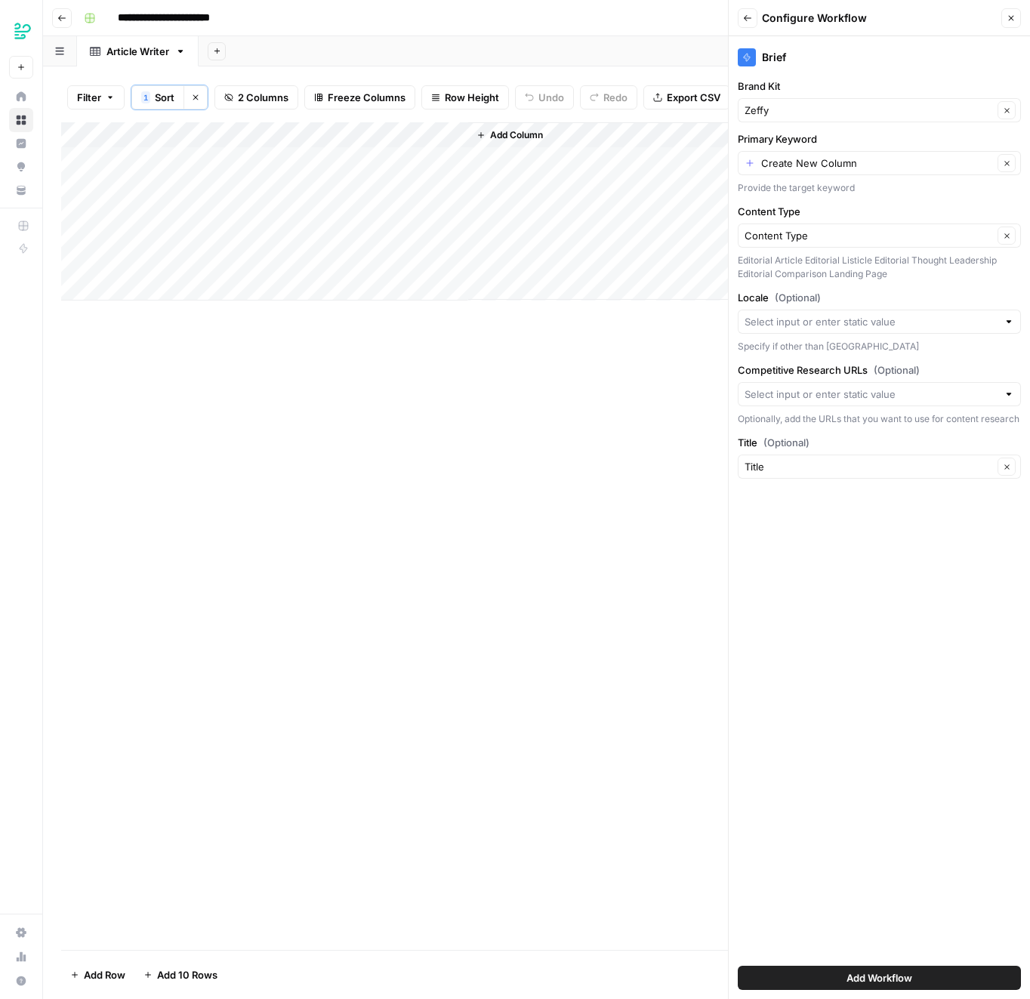
click at [961, 195] on div "Brief Brand Kit Zeffy Clear Primary Keyword Create New Column Clear Provide the…" at bounding box center [879, 517] width 301 height 963
click at [941, 843] on div "Brief Brand Kit Zeffy Clear Primary Keyword Create New Column Clear Provide the…" at bounding box center [879, 517] width 301 height 963
click at [877, 893] on div "Brief Brand Kit Zeffy Clear Primary Keyword Create New Column Clear Provide the…" at bounding box center [879, 517] width 301 height 963
click at [861, 977] on span "Add Workflow" at bounding box center [880, 977] width 66 height 15
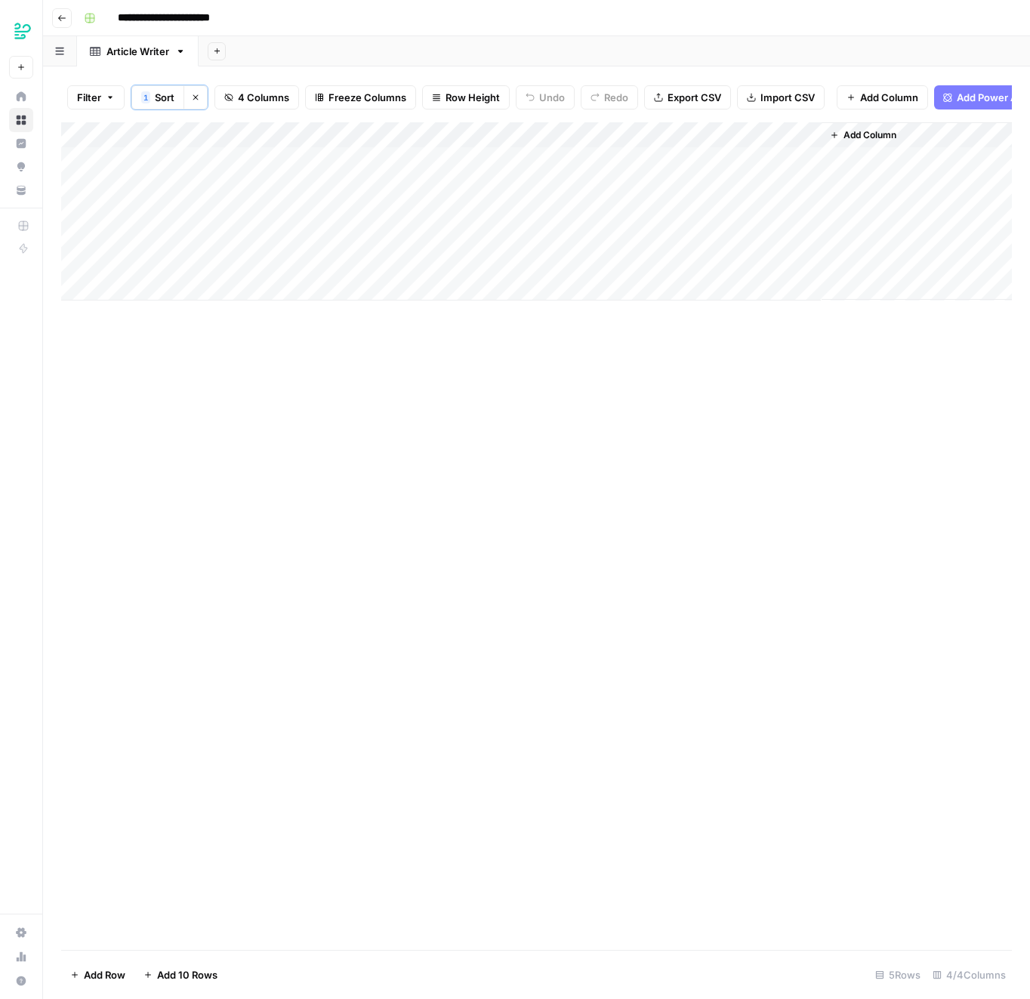
click at [530, 211] on div "Add Column" at bounding box center [536, 211] width 951 height 178
click at [504, 486] on div "Add Column" at bounding box center [536, 536] width 951 height 828
click at [319, 135] on div "Add Column" at bounding box center [536, 211] width 951 height 178
click at [186, 338] on span "Remove Column" at bounding box center [209, 337] width 132 height 15
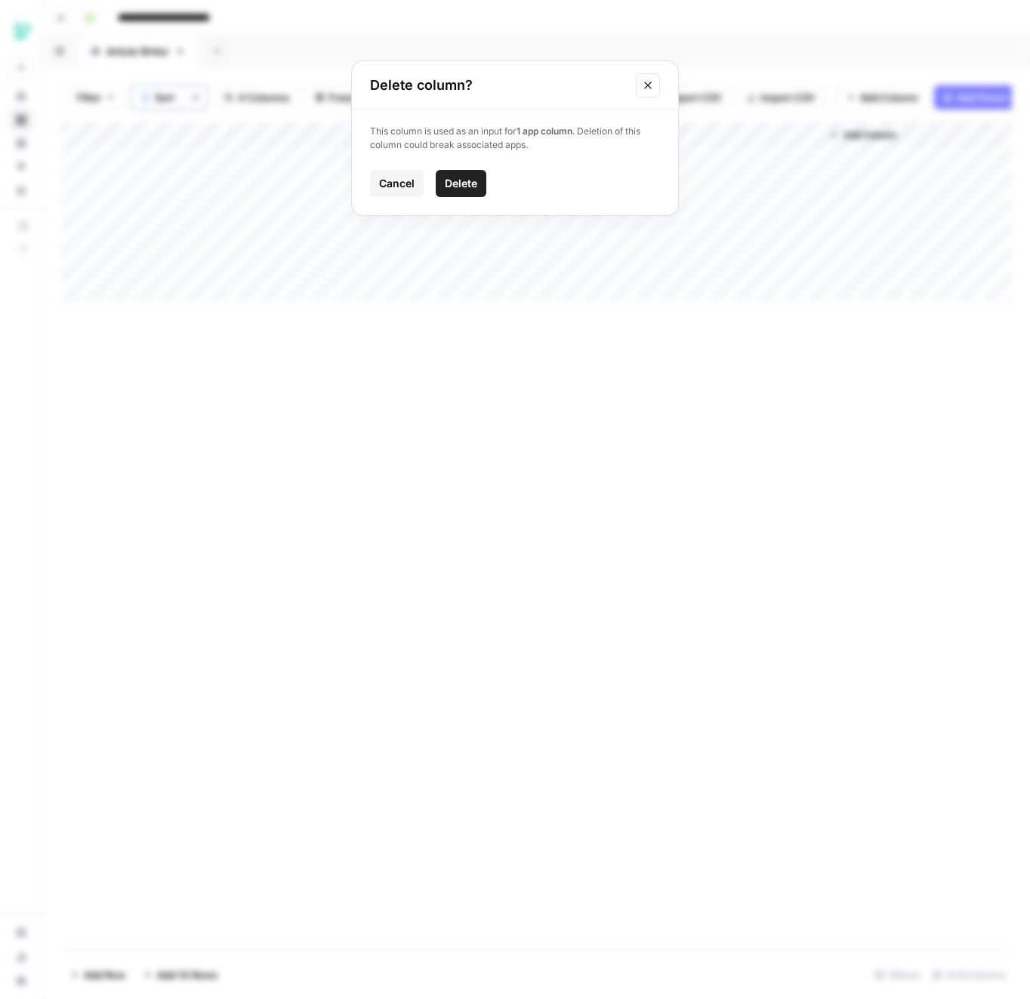
click at [474, 168] on div "This column is used as an input for 1 app column . Deletion of this column coul…" at bounding box center [515, 162] width 326 height 106
click at [470, 179] on span "Delete" at bounding box center [461, 183] width 32 height 15
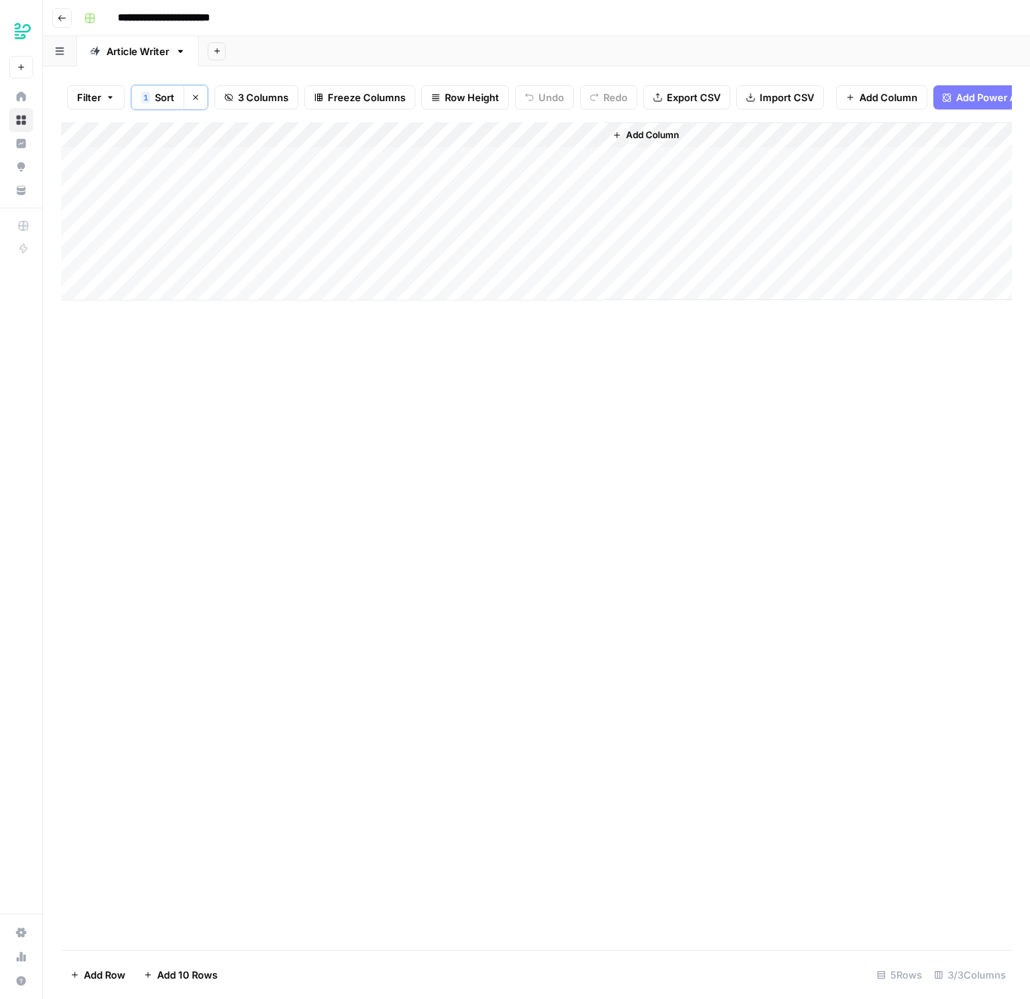
click at [520, 135] on div "Add Column" at bounding box center [536, 211] width 951 height 178
click at [689, 334] on div "Add Column" at bounding box center [536, 536] width 951 height 828
click at [572, 119] on div "Filter 1 Sort Clear sorts 3 Columns Freeze Columns Row Height Undo Redo Export …" at bounding box center [536, 97] width 951 height 50
click at [572, 133] on div "Add Column" at bounding box center [536, 211] width 951 height 178
click at [530, 254] on span "Configure Inputs" at bounding box center [563, 261] width 132 height 15
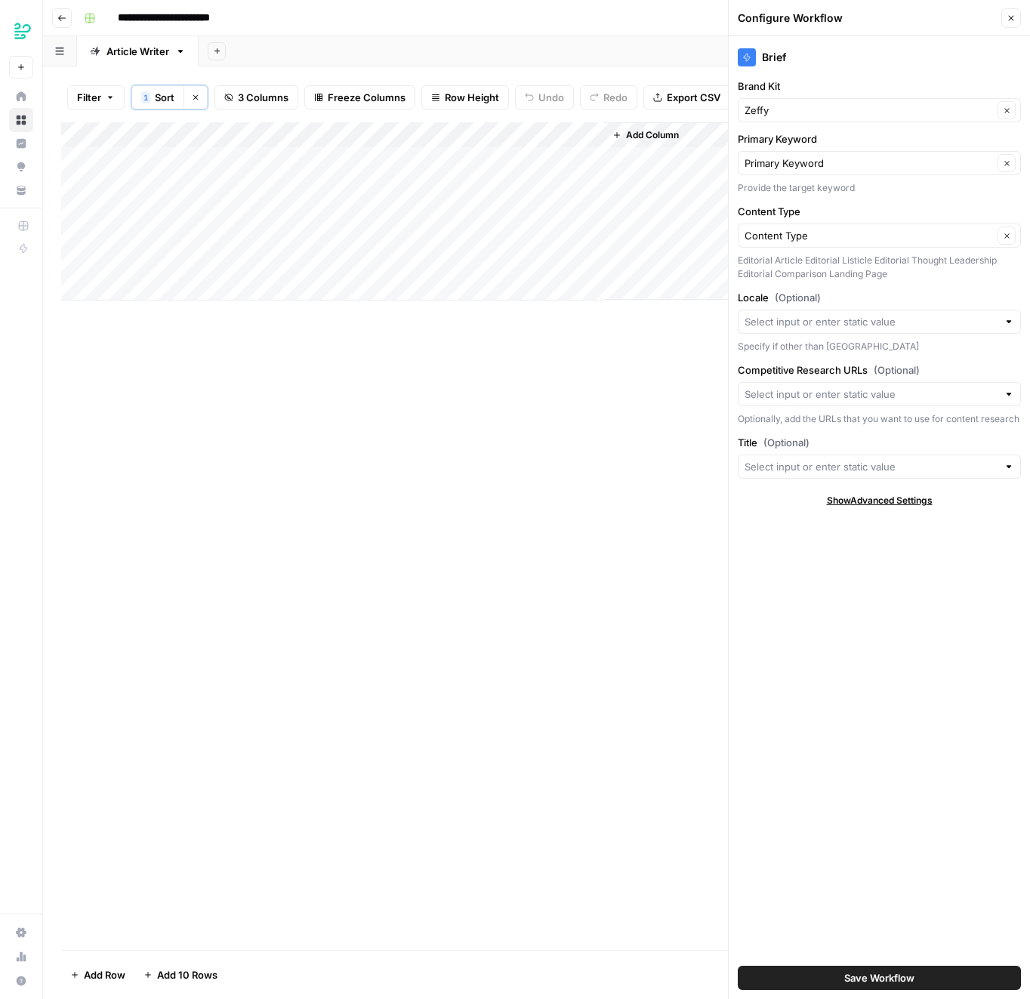
click at [871, 76] on div "Brief Brand Kit Zeffy Clear Primary Keyword Primary Keyword Clear Provide the t…" at bounding box center [879, 517] width 301 height 963
click at [952, 57] on div "Brief" at bounding box center [879, 57] width 283 height 18
click at [338, 133] on div "Add Column" at bounding box center [536, 211] width 951 height 178
drag, startPoint x: 300, startPoint y: 173, endPoint x: 180, endPoint y: 172, distance: 120.1
click at [180, 172] on body "**********" at bounding box center [515, 499] width 1030 height 999
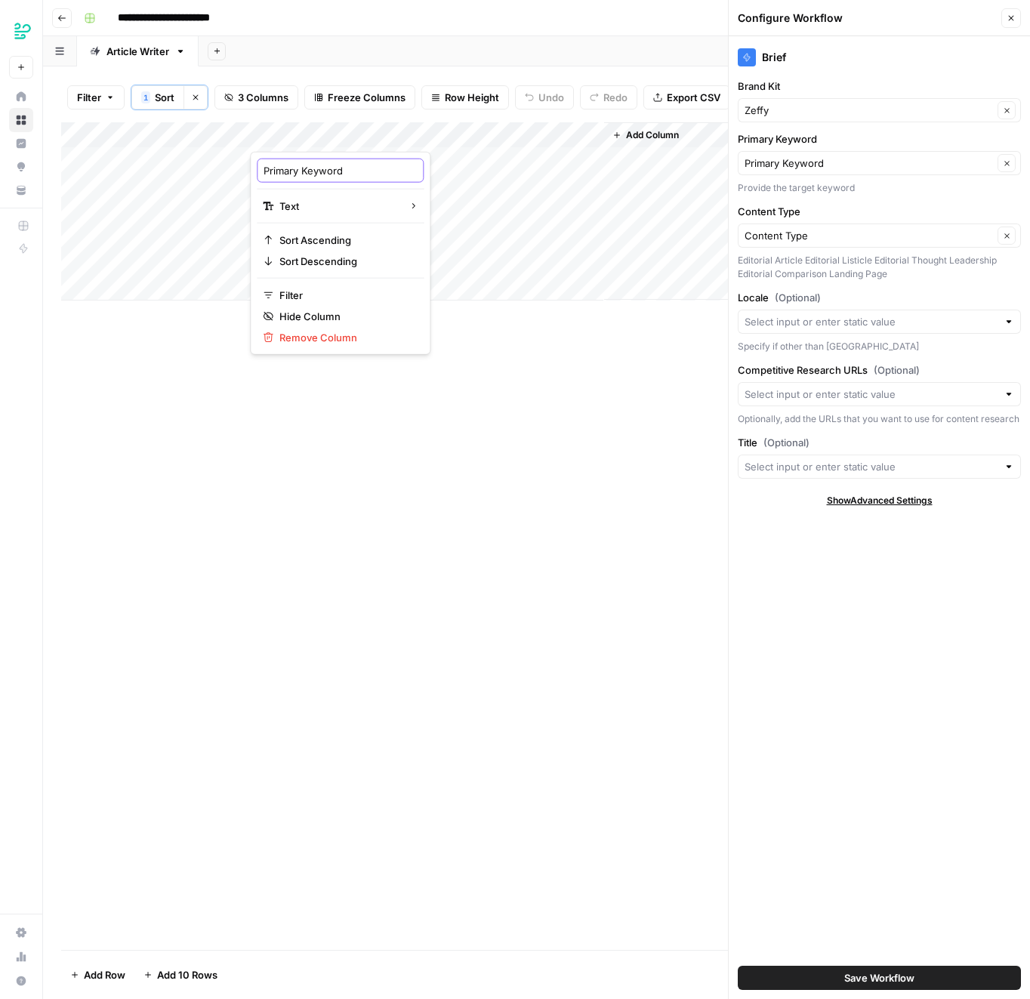
click at [296, 165] on input "Primary Keyword" at bounding box center [340, 170] width 153 height 15
drag, startPoint x: 304, startPoint y: 166, endPoint x: 236, endPoint y: 166, distance: 67.2
click at [236, 166] on body "**********" at bounding box center [515, 499] width 1030 height 999
click at [286, 171] on input "Primary Keyword" at bounding box center [340, 170] width 153 height 15
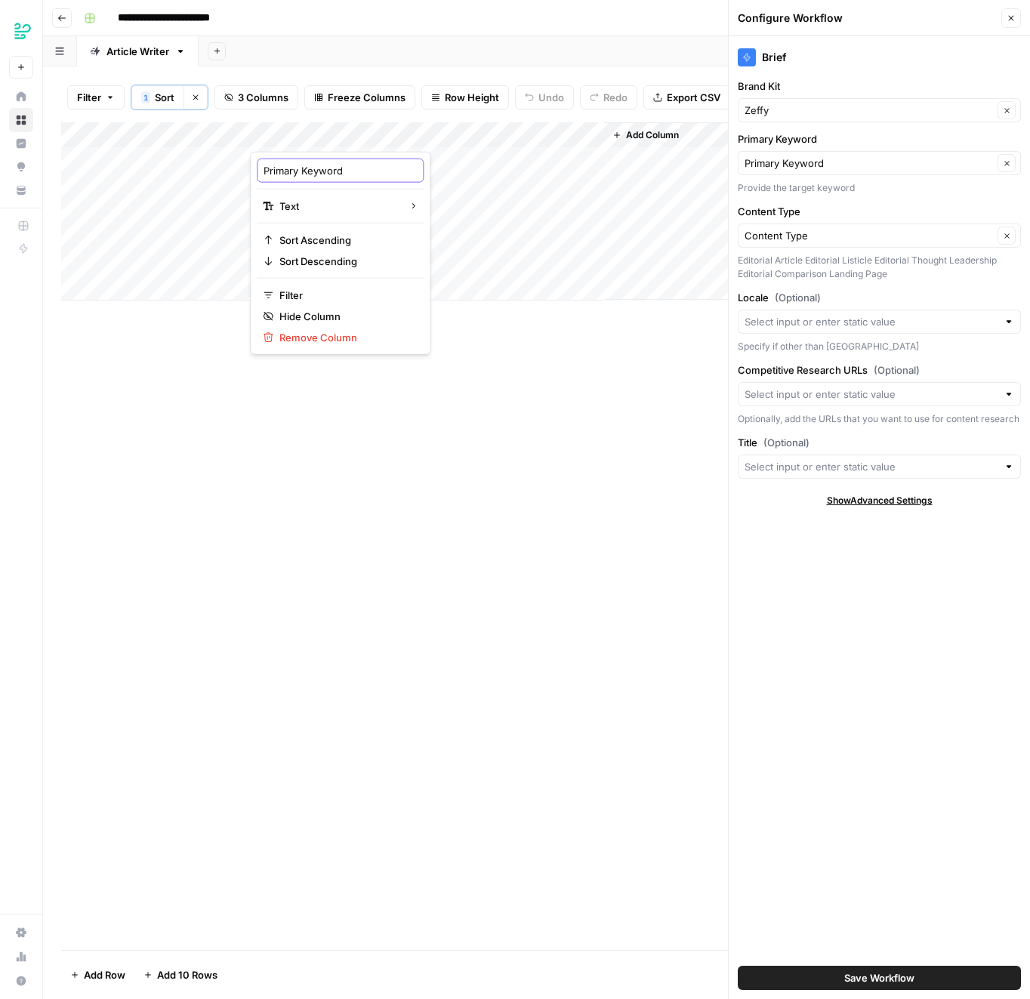
type input "Keyword"
click at [372, 467] on div "Add Column" at bounding box center [536, 536] width 951 height 828
click at [813, 972] on button "Save Workflow" at bounding box center [879, 978] width 283 height 24
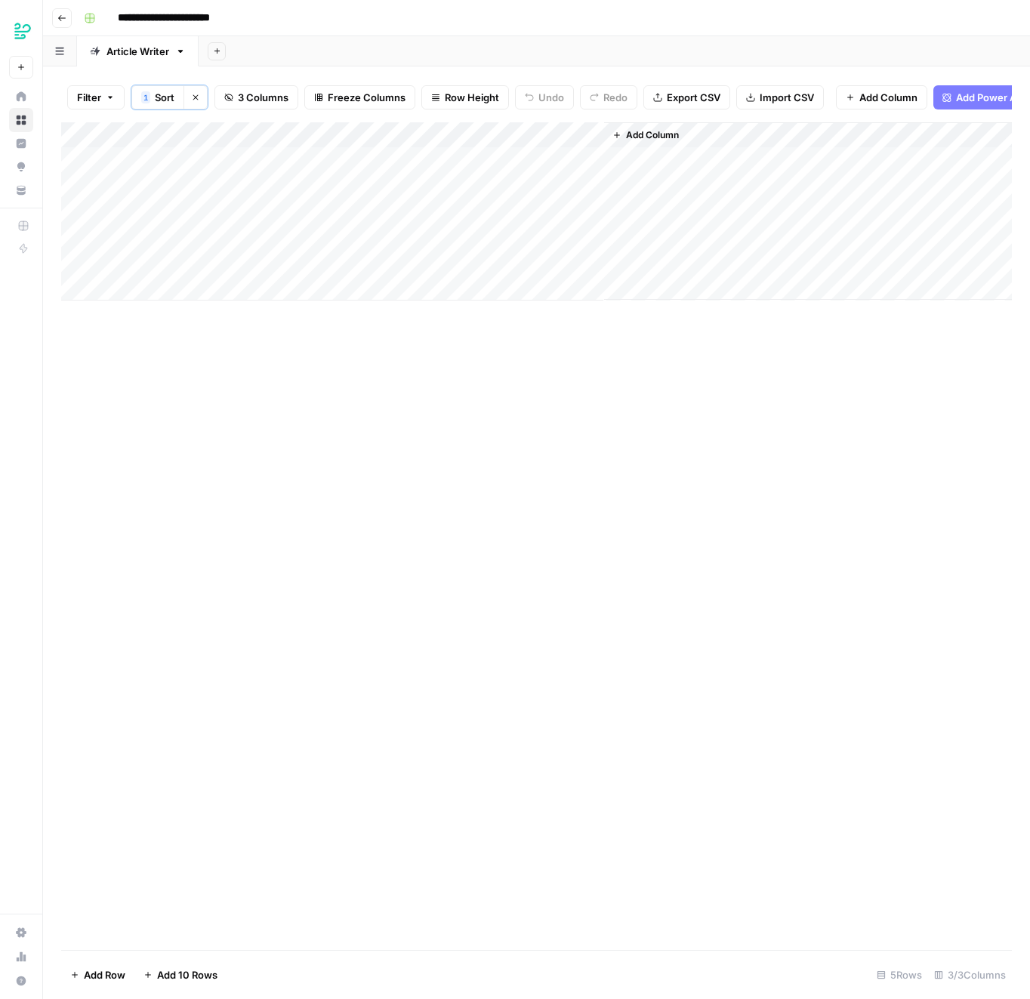
click at [728, 146] on div "Add Column" at bounding box center [808, 210] width 408 height 177
click at [689, 138] on div "Add Column" at bounding box center [808, 210] width 408 height 177
click at [647, 137] on span "Add Column" at bounding box center [652, 135] width 53 height 14
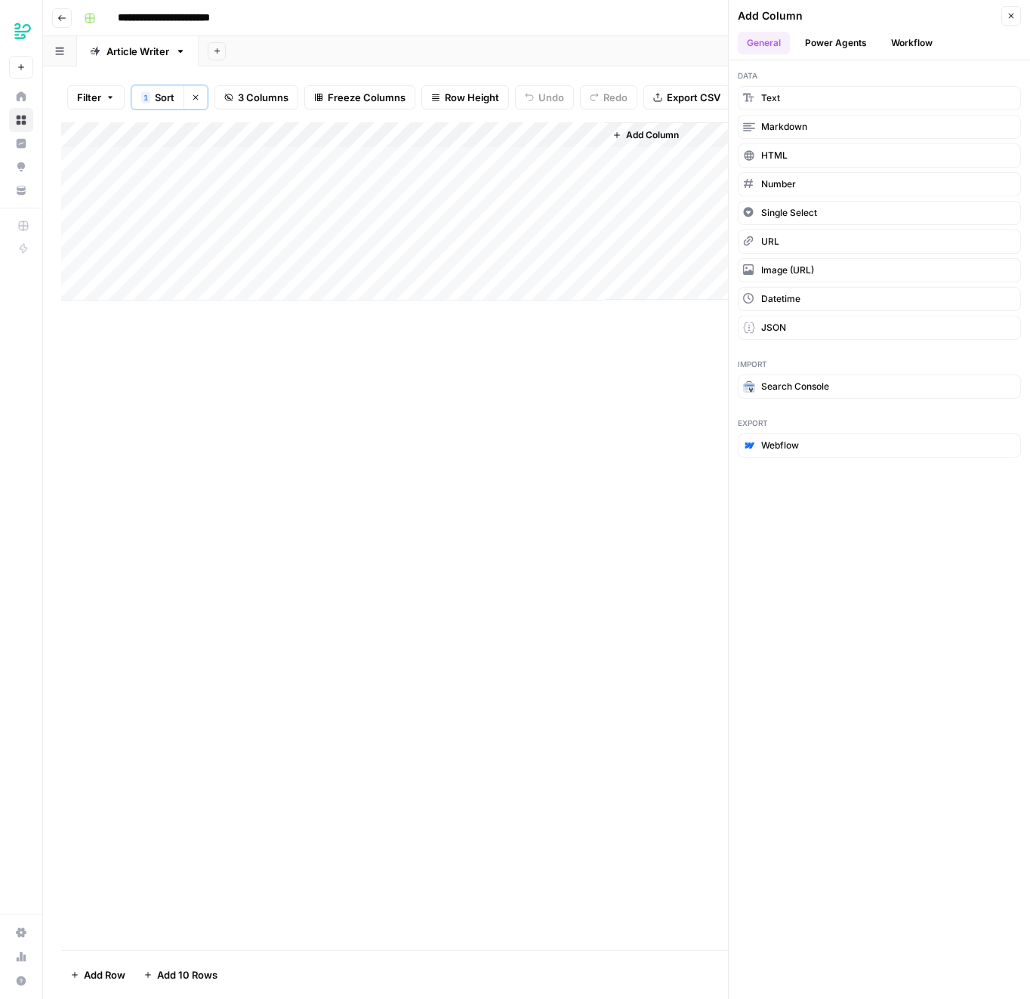
click at [924, 50] on button "Workflow" at bounding box center [912, 43] width 60 height 23
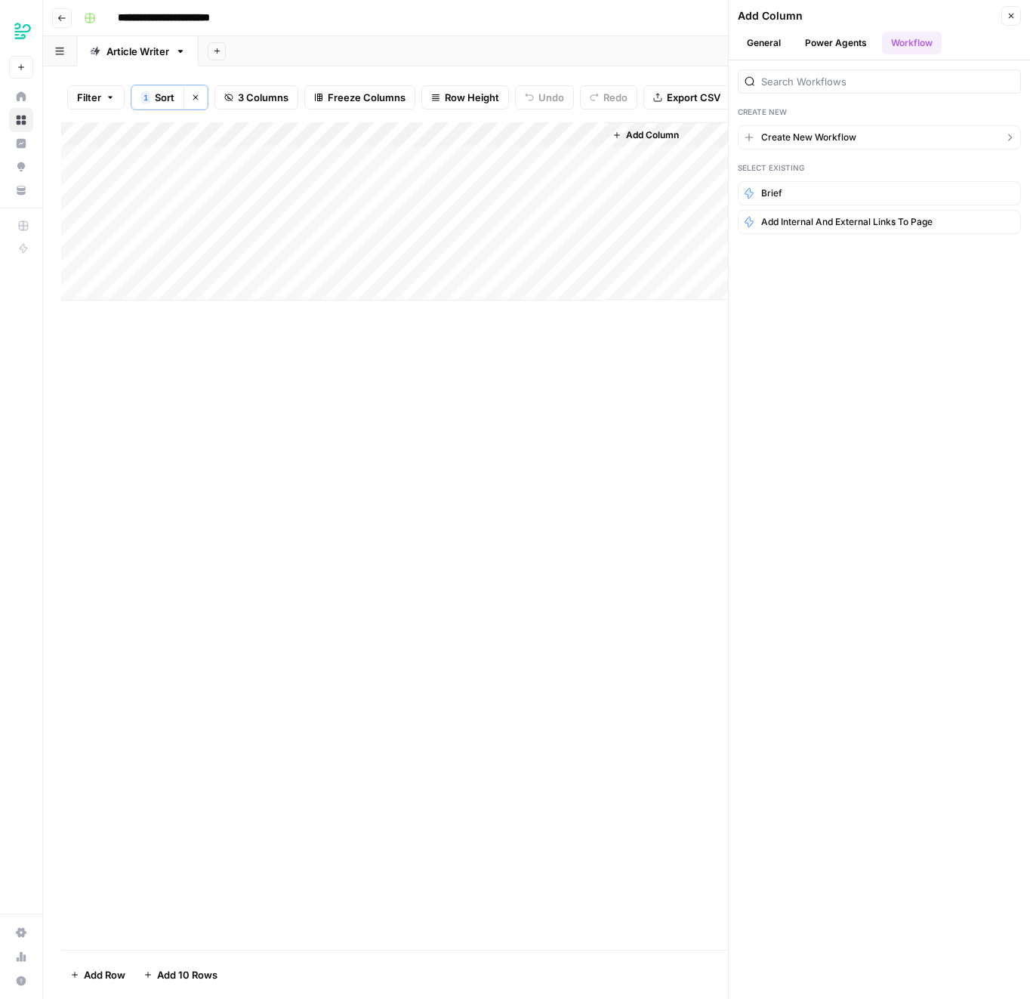
click at [866, 139] on button "Create New Workflow" at bounding box center [879, 137] width 283 height 24
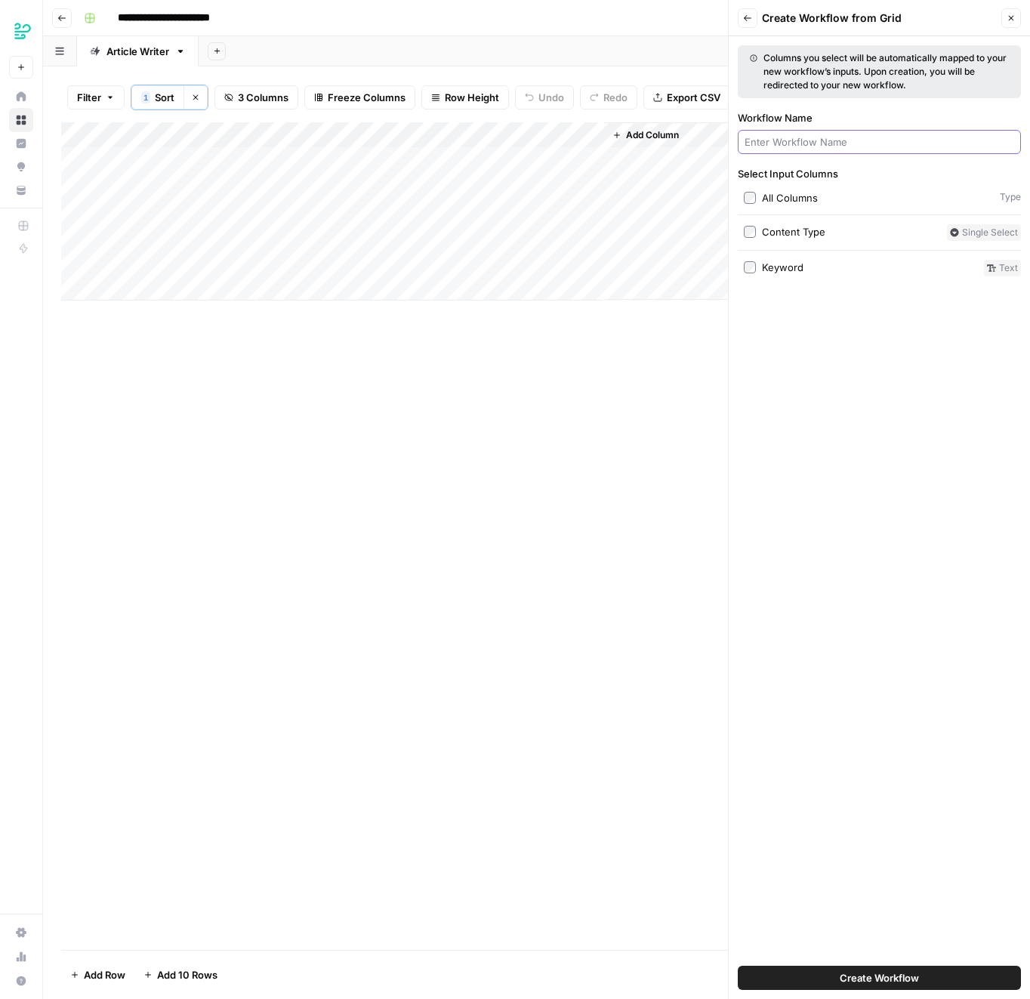
click at [866, 139] on input "Workflow Name" at bounding box center [880, 141] width 270 height 15
click at [914, 365] on div "Columns you select will be automatically mapped to your new workflow’s inputs. …" at bounding box center [879, 517] width 301 height 963
click at [1010, 2] on header "Back Create Workflow from Grid Close" at bounding box center [879, 18] width 301 height 36
click at [1010, 22] on icon "button" at bounding box center [1011, 18] width 9 height 9
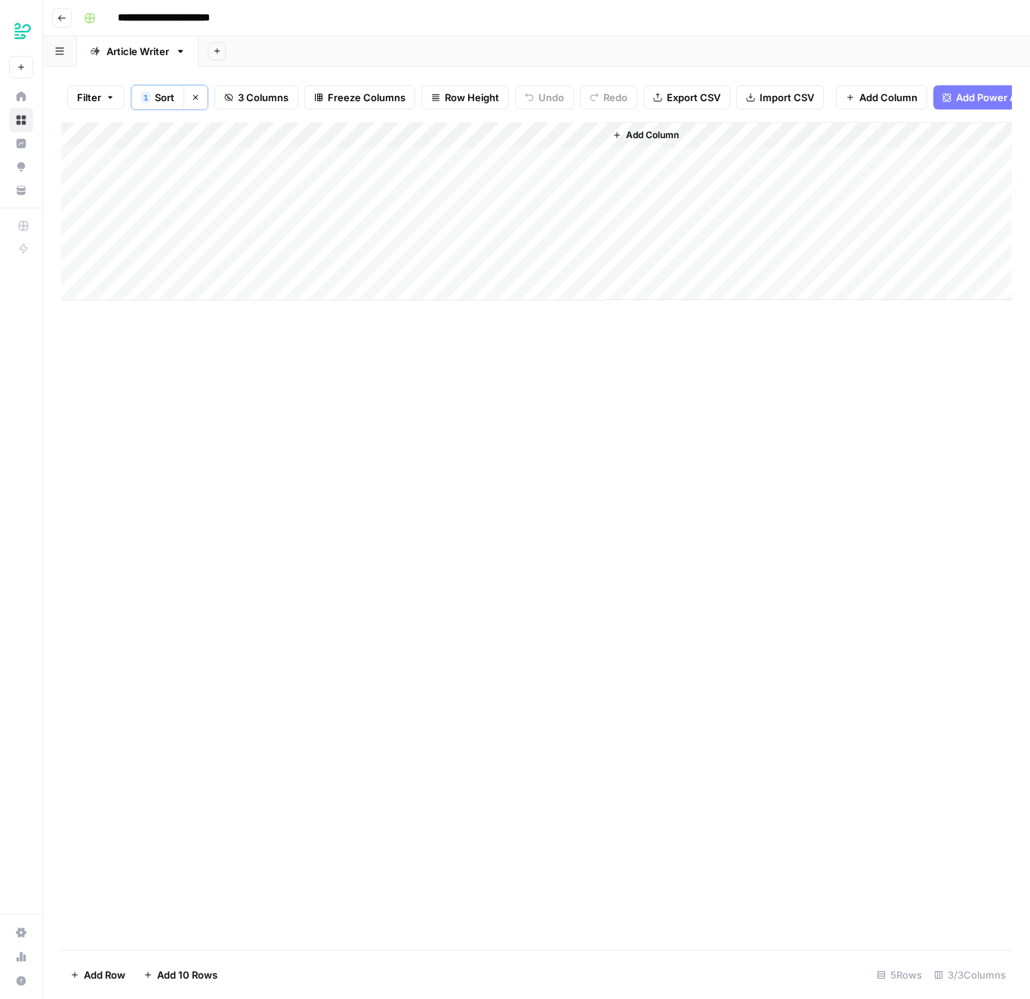
click at [285, 166] on div "Add Column" at bounding box center [536, 211] width 951 height 178
click at [380, 511] on div "Add Column" at bounding box center [536, 536] width 951 height 828
click at [532, 162] on div "Add Column" at bounding box center [536, 211] width 951 height 178
click at [217, 139] on div "Add Column" at bounding box center [536, 211] width 951 height 178
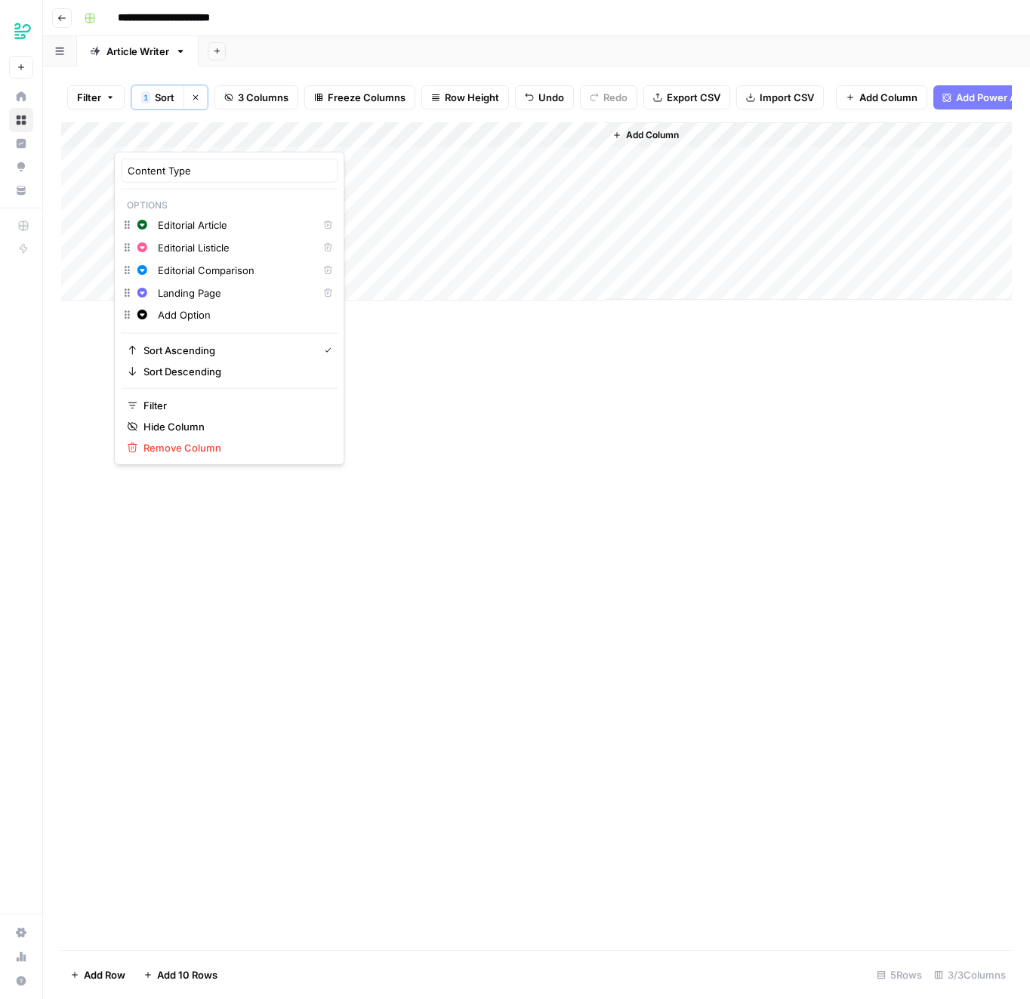
click at [174, 291] on input "Landing Page" at bounding box center [234, 292] width 153 height 15
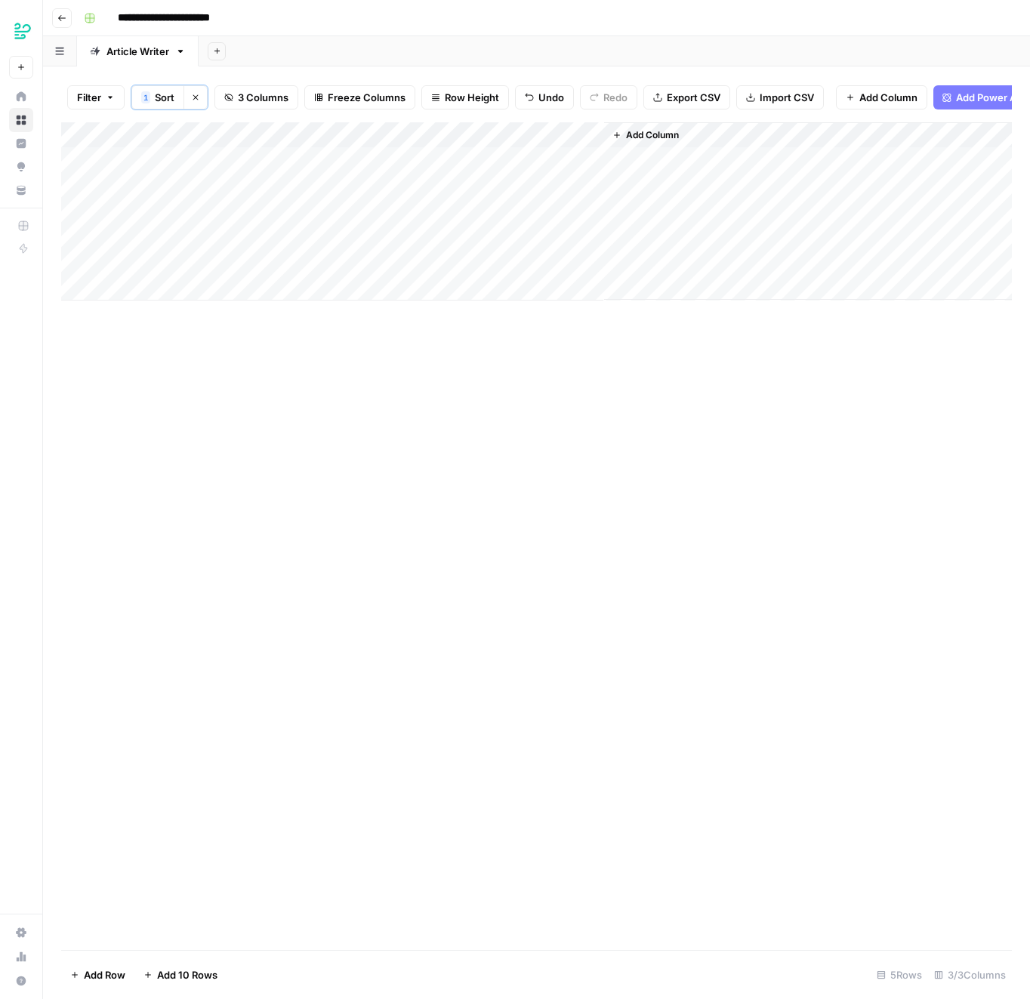
click at [440, 399] on div "Add Column" at bounding box center [536, 536] width 951 height 828
click at [194, 133] on div "Add Column" at bounding box center [536, 211] width 951 height 178
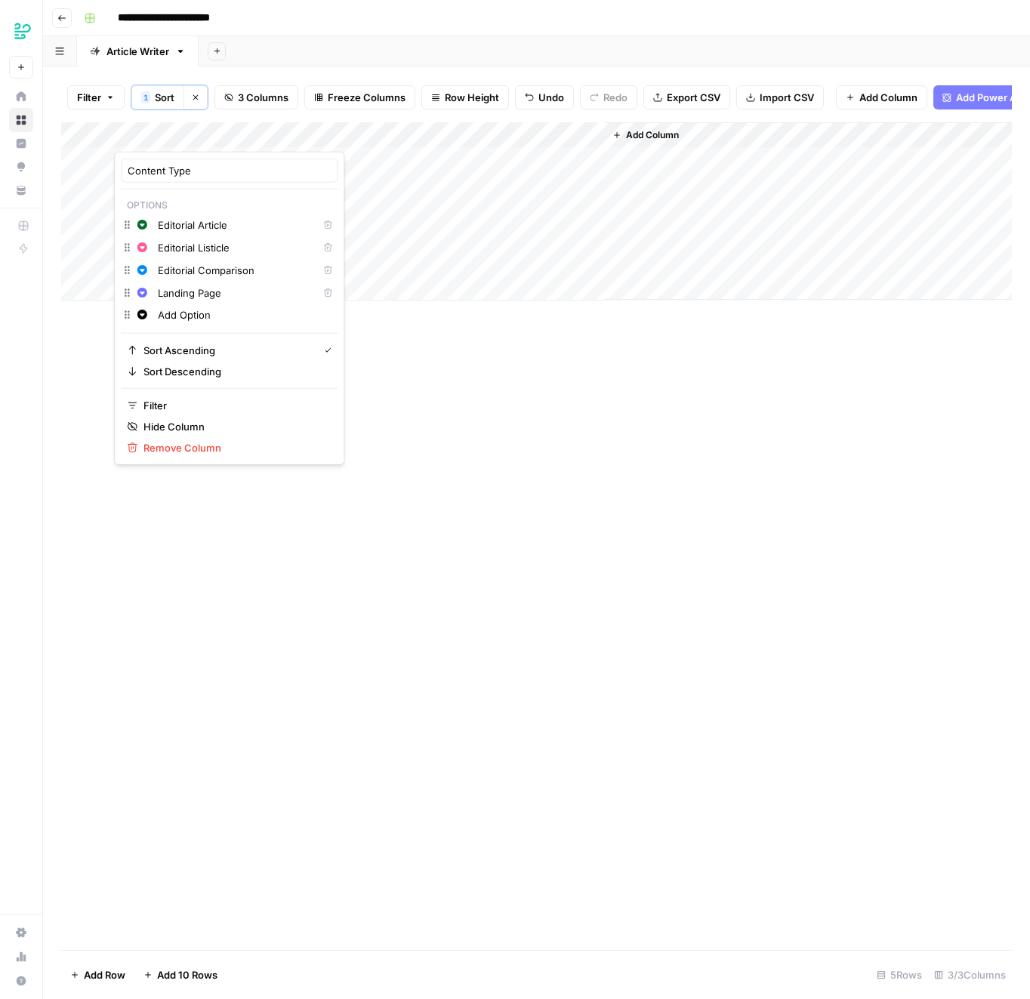
click at [255, 298] on input "Landing Page" at bounding box center [234, 292] width 153 height 15
click at [266, 320] on input "Add Option" at bounding box center [244, 314] width 173 height 15
click at [235, 268] on input "Editorial Comparison" at bounding box center [234, 270] width 153 height 15
click at [492, 395] on div "Add Column" at bounding box center [536, 536] width 951 height 828
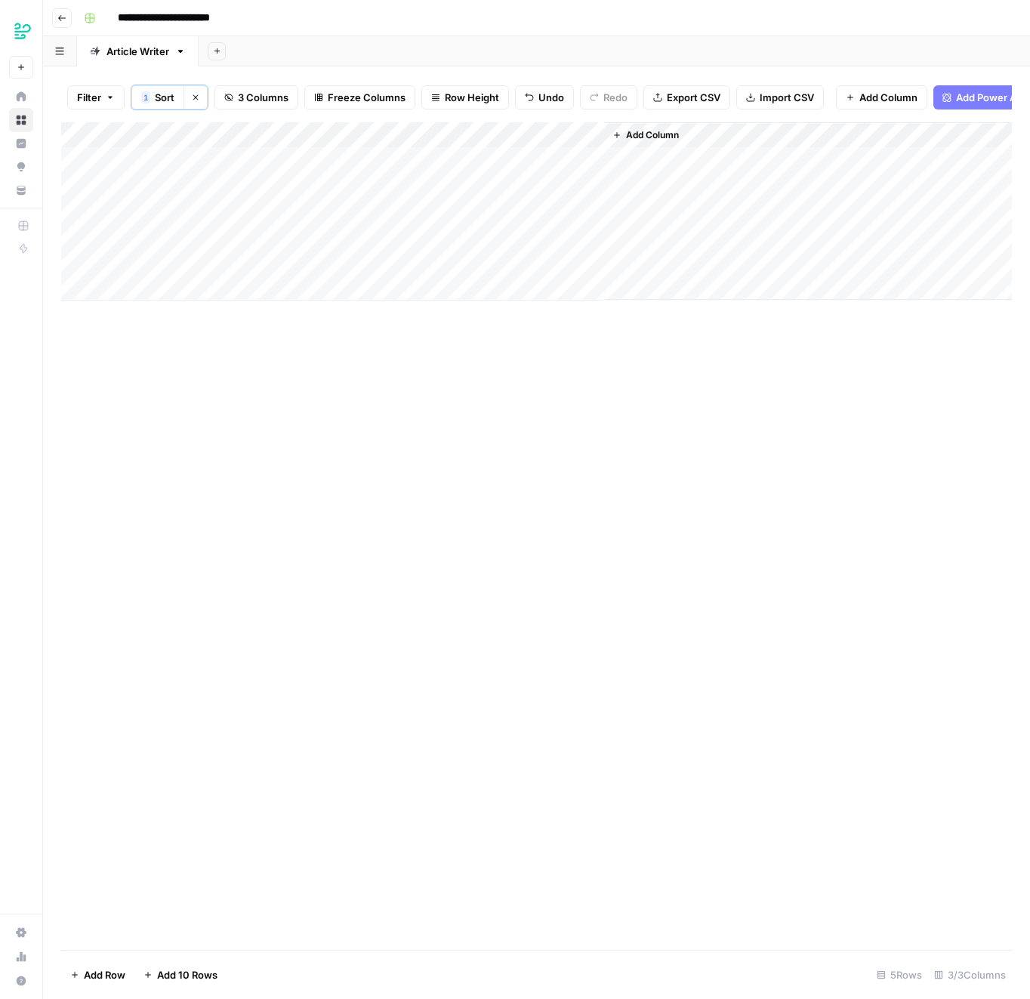
click at [412, 365] on div "Add Column" at bounding box center [536, 536] width 951 height 828
click at [144, 135] on div "Add Column" at bounding box center [536, 211] width 951 height 178
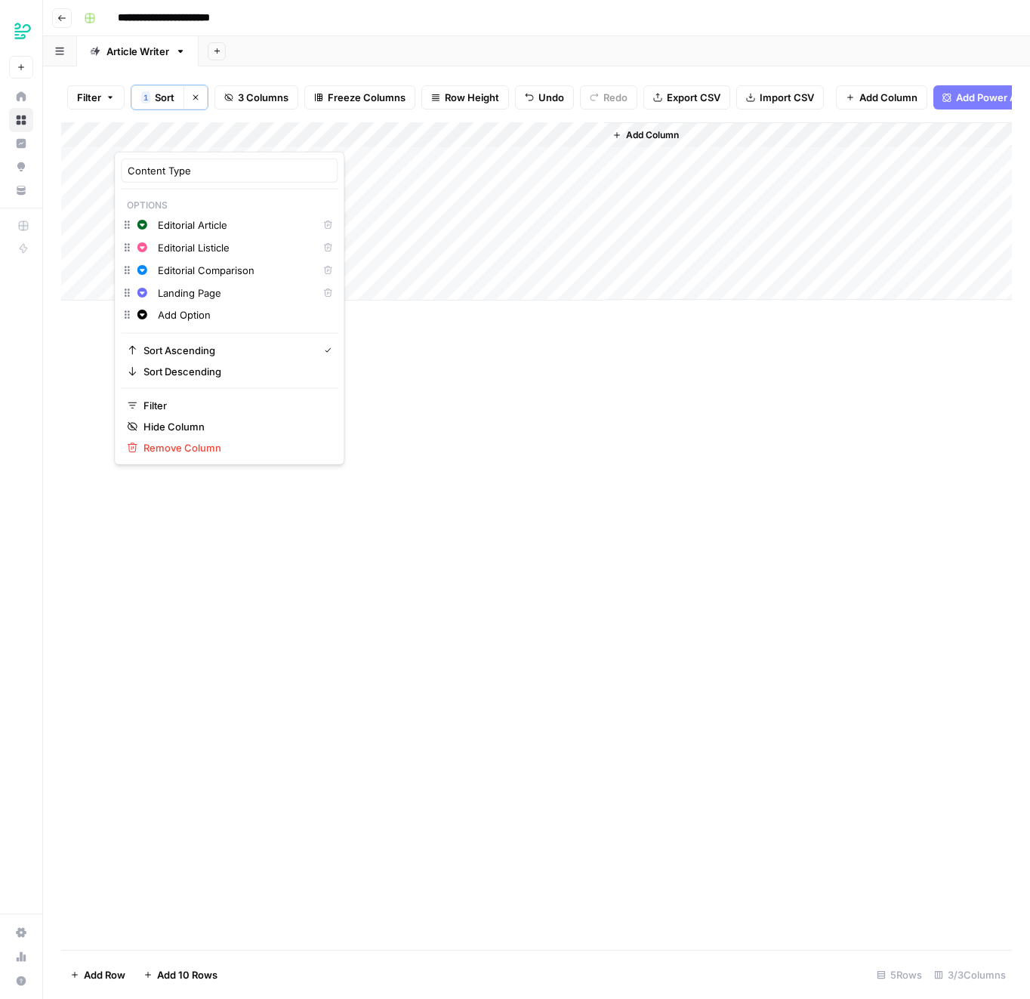
click at [174, 247] on input "Editorial Listicle" at bounding box center [234, 247] width 153 height 15
click at [173, 263] on input "Editorial Comparison" at bounding box center [234, 270] width 153 height 15
click at [173, 261] on div "Change color Editorial Comparison Delete" at bounding box center [229, 272] width 217 height 23
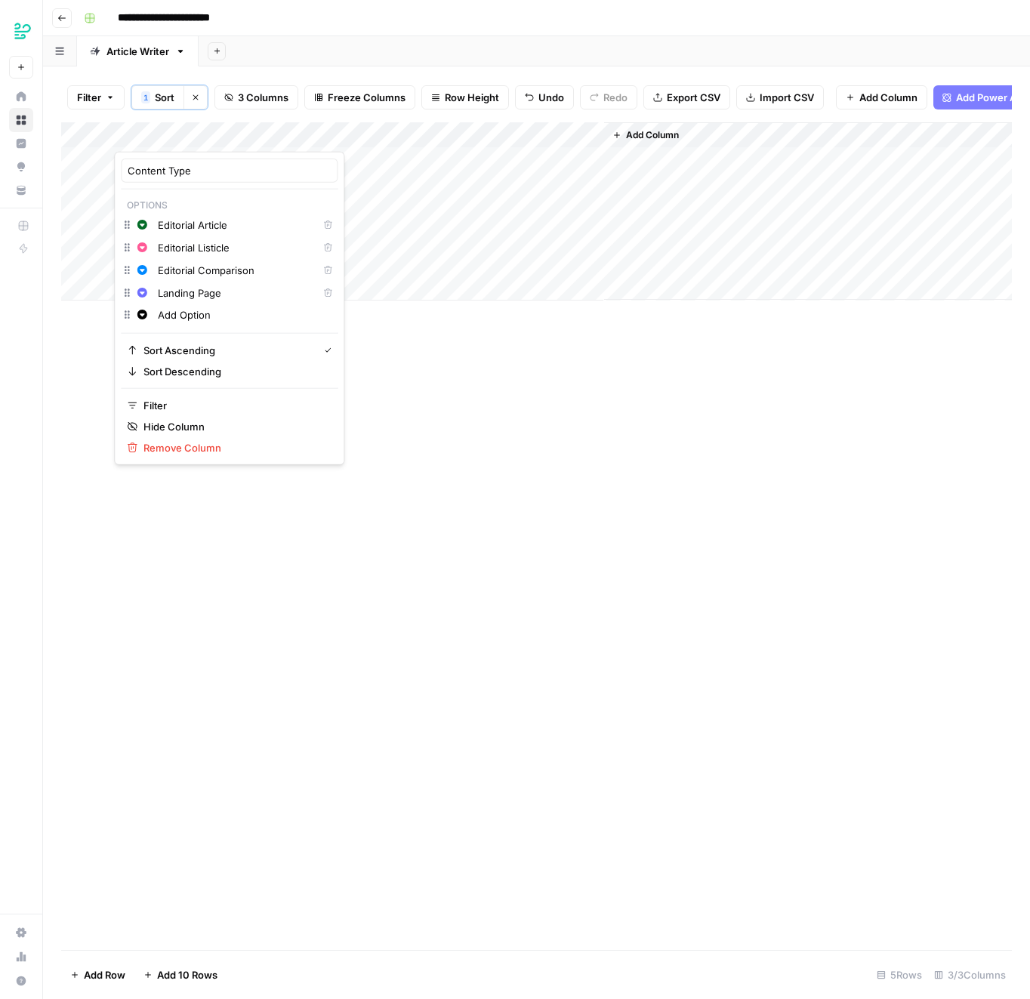
click at [187, 298] on div "Landing Page" at bounding box center [234, 293] width 161 height 17
click at [187, 298] on input "Landing Page" at bounding box center [234, 292] width 153 height 15
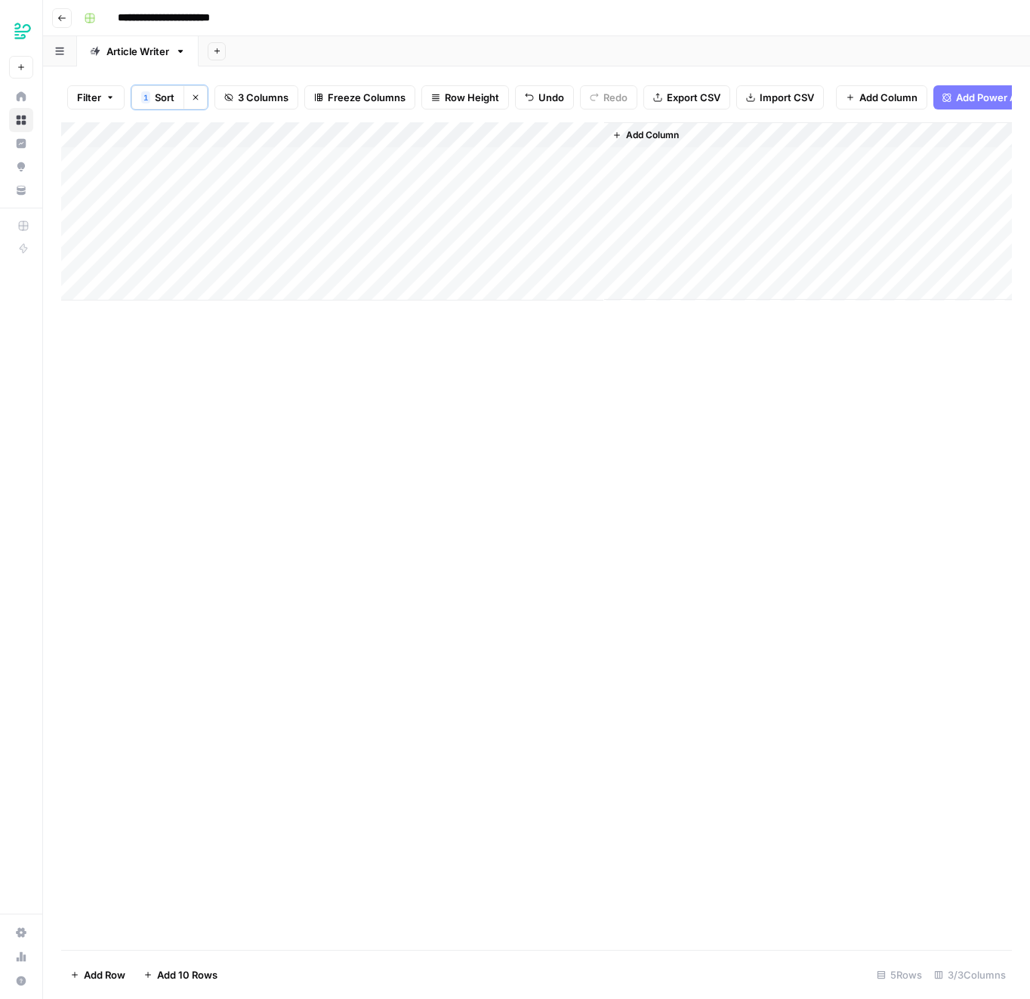
click at [442, 485] on div "Add Column" at bounding box center [536, 536] width 951 height 828
click at [161, 158] on div "Add Column" at bounding box center [536, 211] width 951 height 178
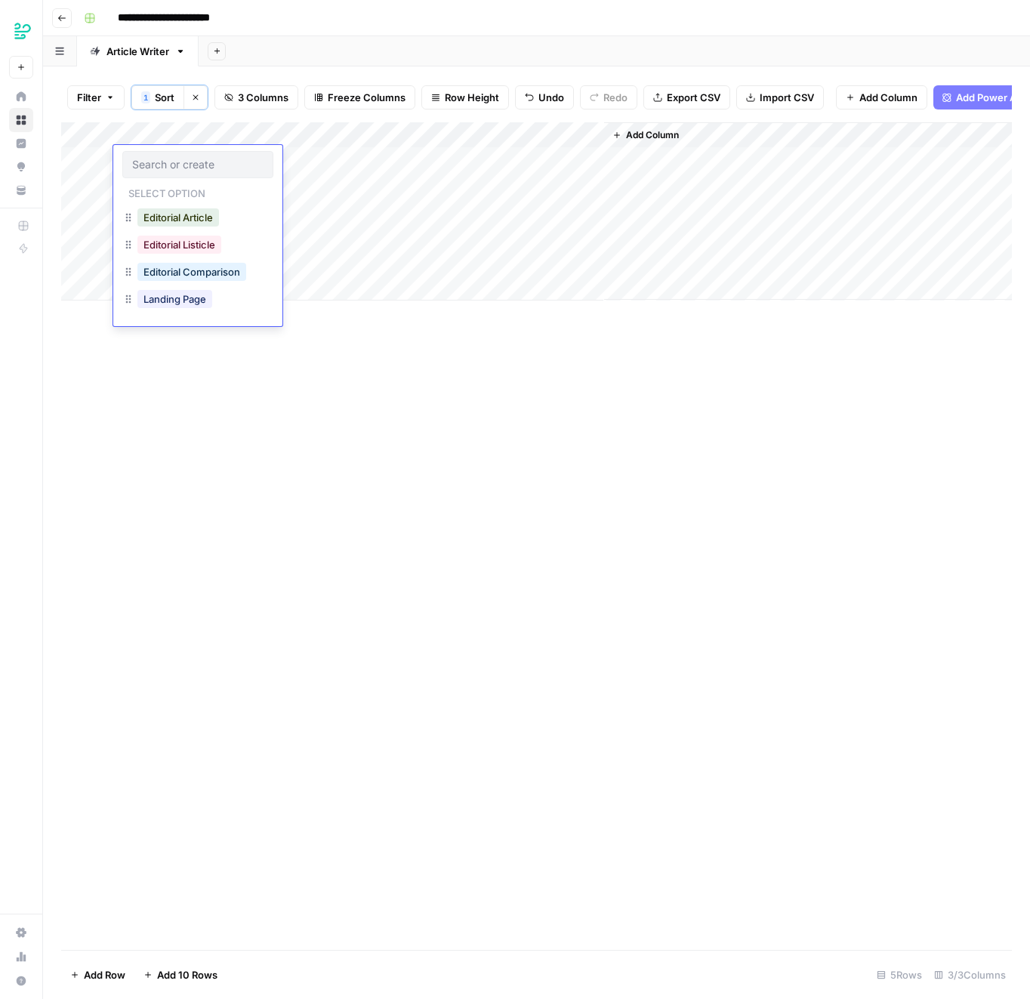
type input "Landing Page"
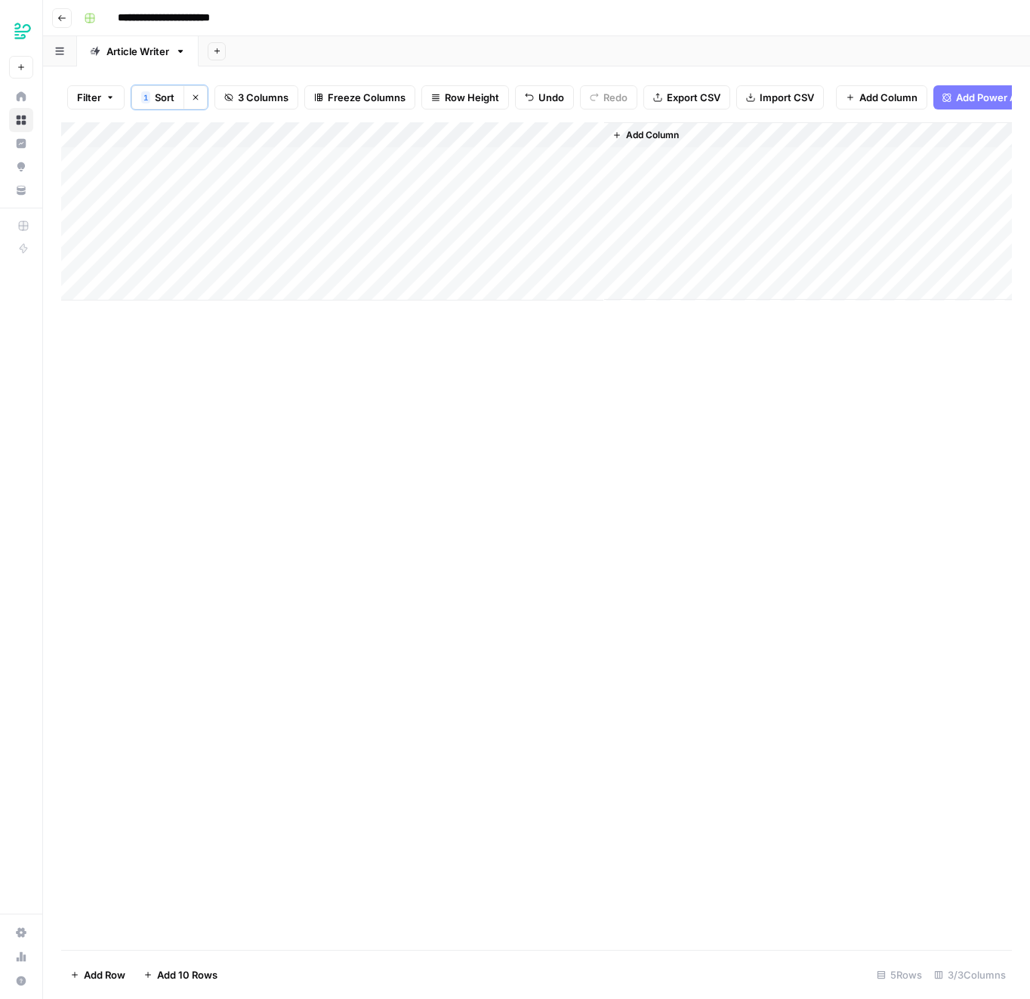
click at [373, 461] on div "Add Column" at bounding box center [536, 536] width 951 height 828
click at [223, 133] on div "Add Column" at bounding box center [536, 211] width 951 height 178
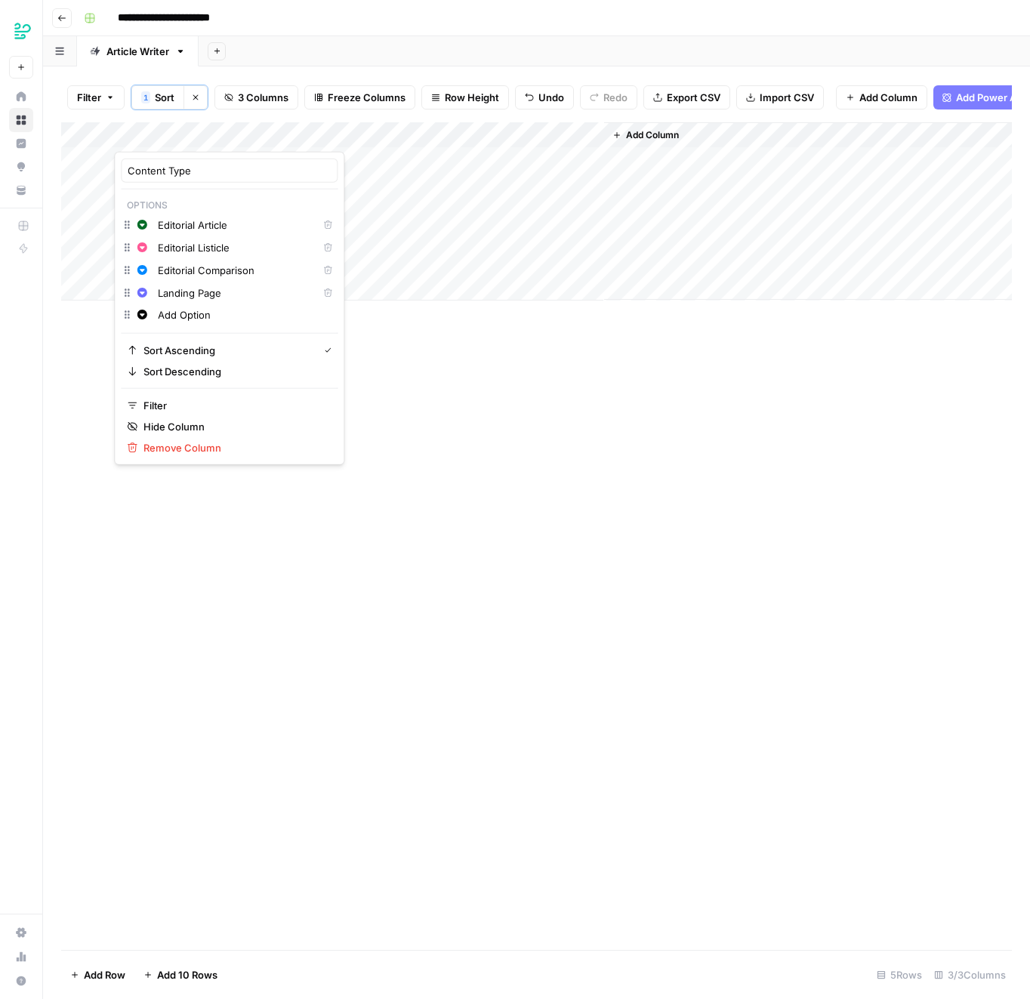
click at [407, 413] on div "Add Column" at bounding box center [536, 536] width 951 height 828
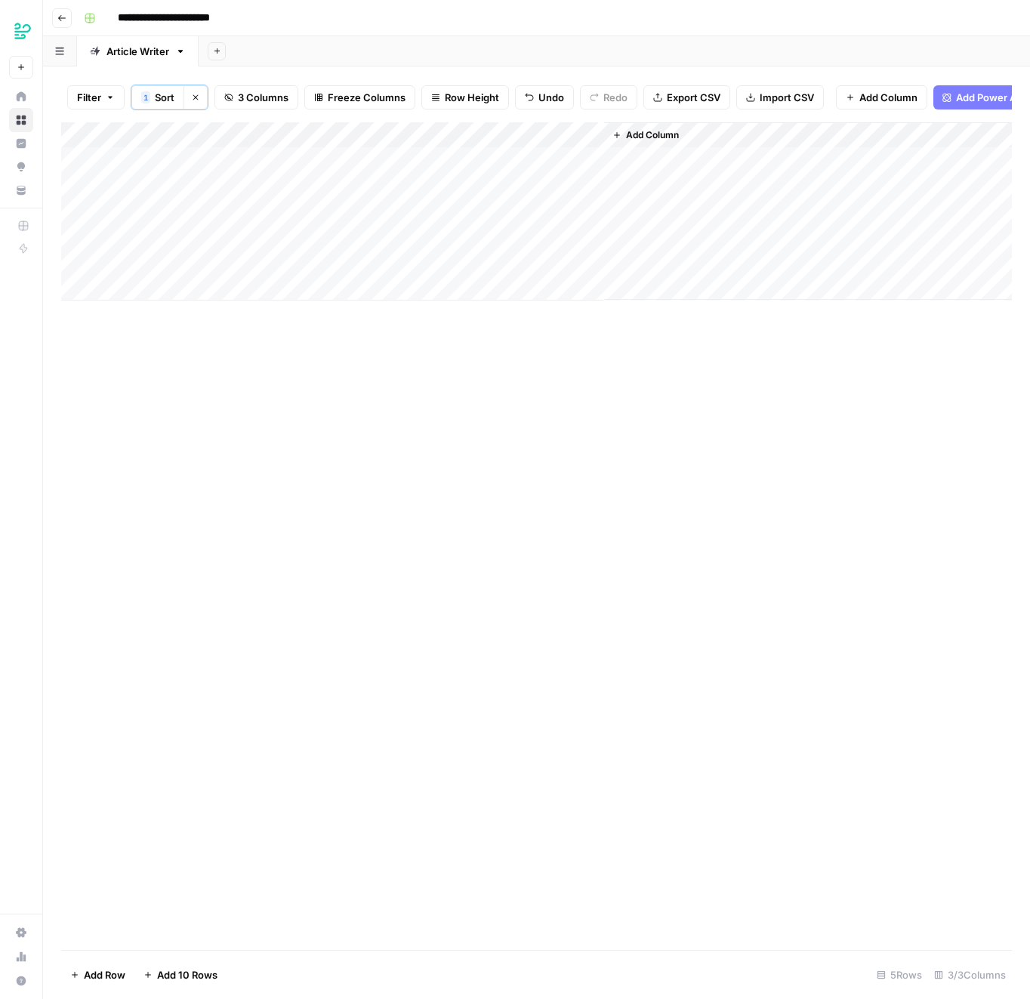
click at [130, 132] on div "Add Column" at bounding box center [536, 211] width 951 height 178
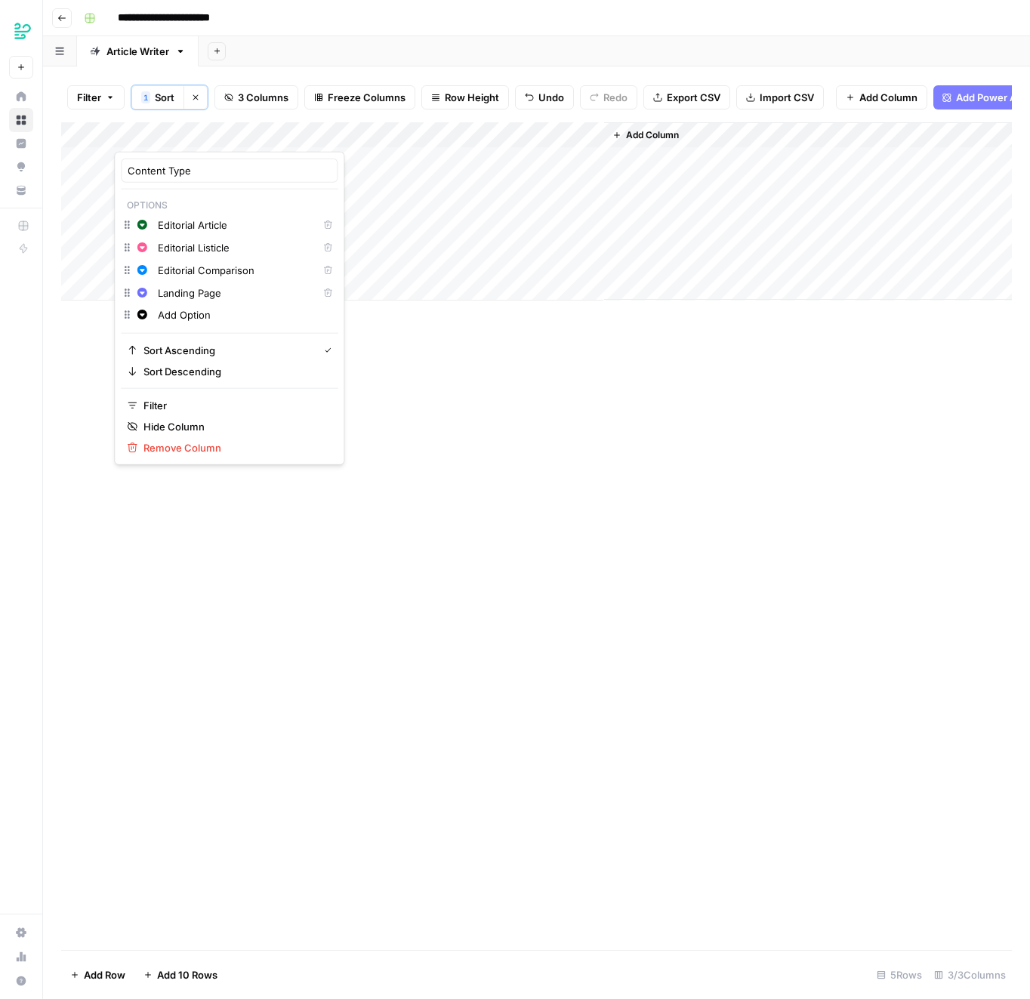
click at [430, 401] on div "Add Column" at bounding box center [536, 536] width 951 height 828
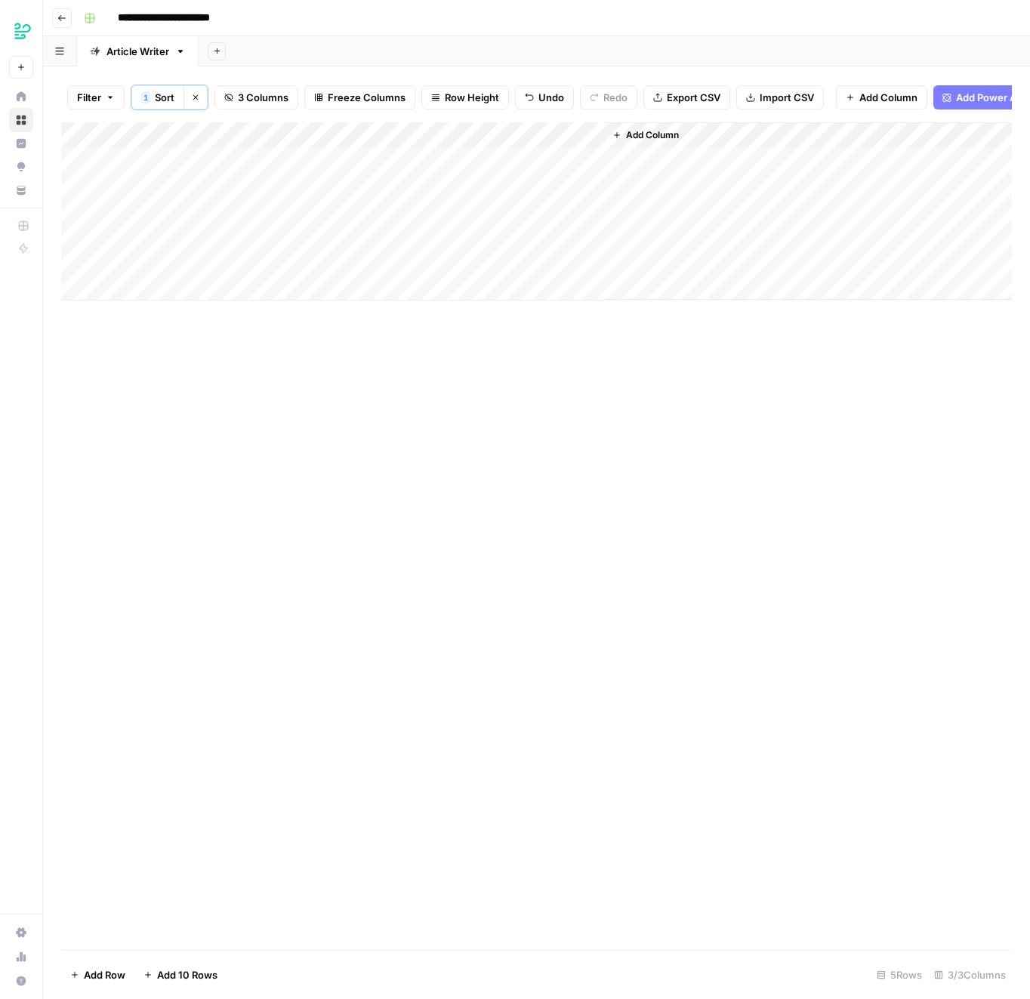
click at [157, 154] on div "Add Column" at bounding box center [536, 211] width 951 height 178
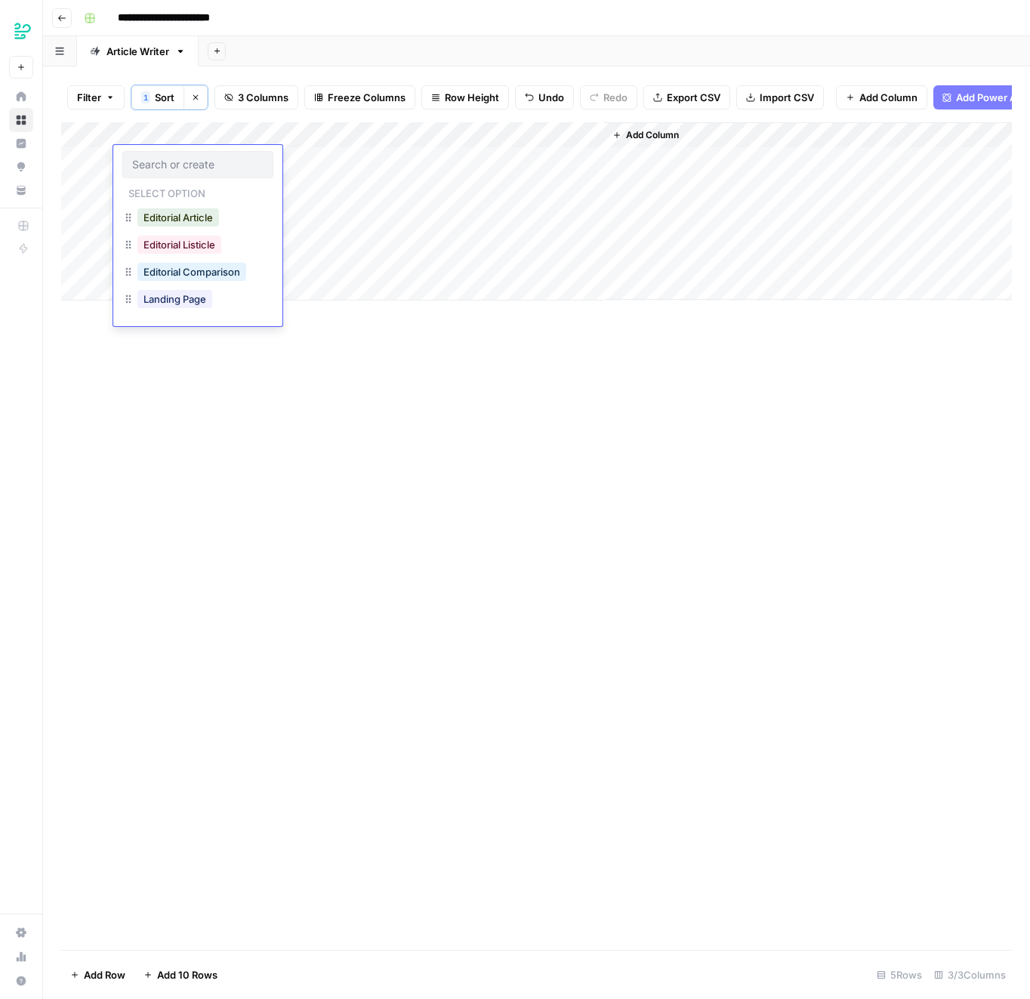
click at [157, 154] on div at bounding box center [197, 164] width 151 height 27
click at [168, 313] on div "Landing Page" at bounding box center [197, 300] width 151 height 27
click at [199, 291] on button "Landing Page" at bounding box center [174, 299] width 75 height 18
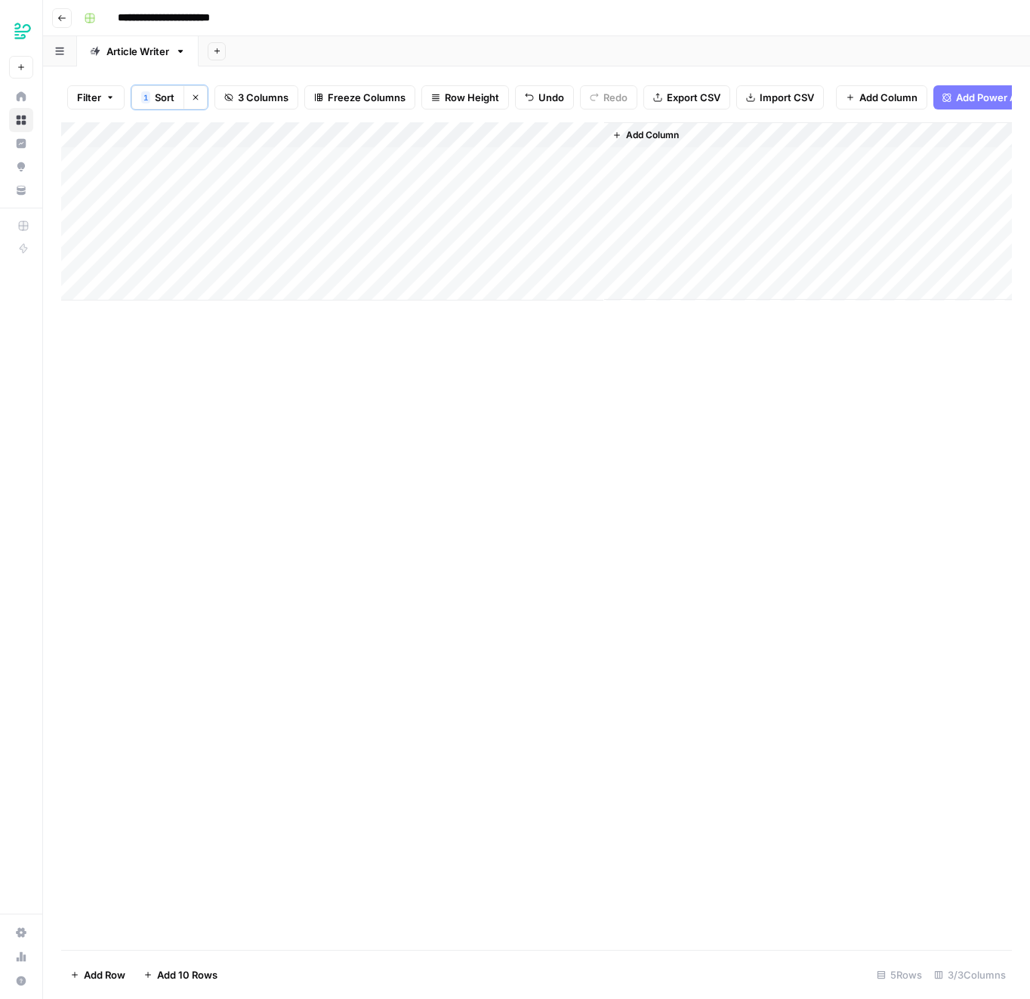
click at [395, 562] on div "Add Column" at bounding box center [536, 536] width 951 height 828
click at [543, 157] on div "Add Column" at bounding box center [536, 211] width 951 height 178
click at [251, 88] on button "3 Columns" at bounding box center [256, 97] width 84 height 24
click at [628, 129] on span "Add Column" at bounding box center [652, 135] width 53 height 14
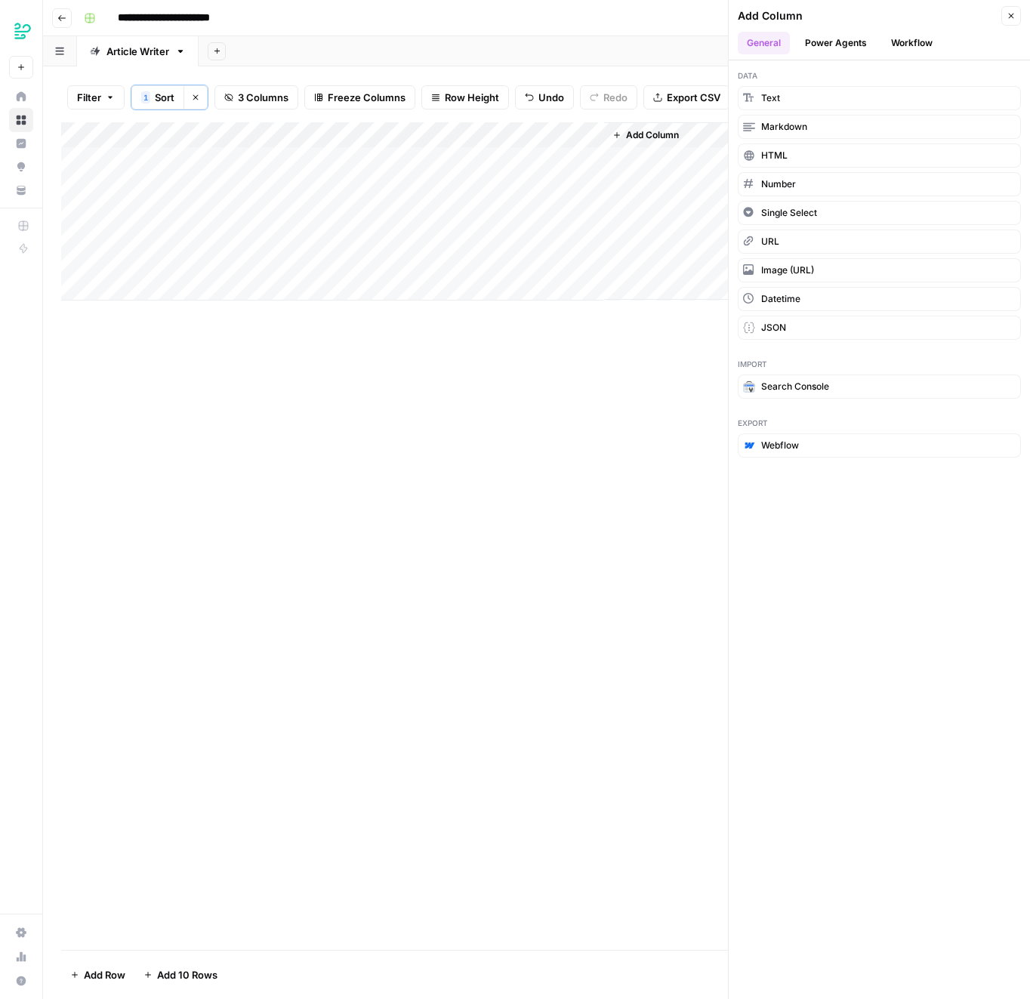
click at [911, 39] on button "Workflow" at bounding box center [912, 43] width 60 height 23
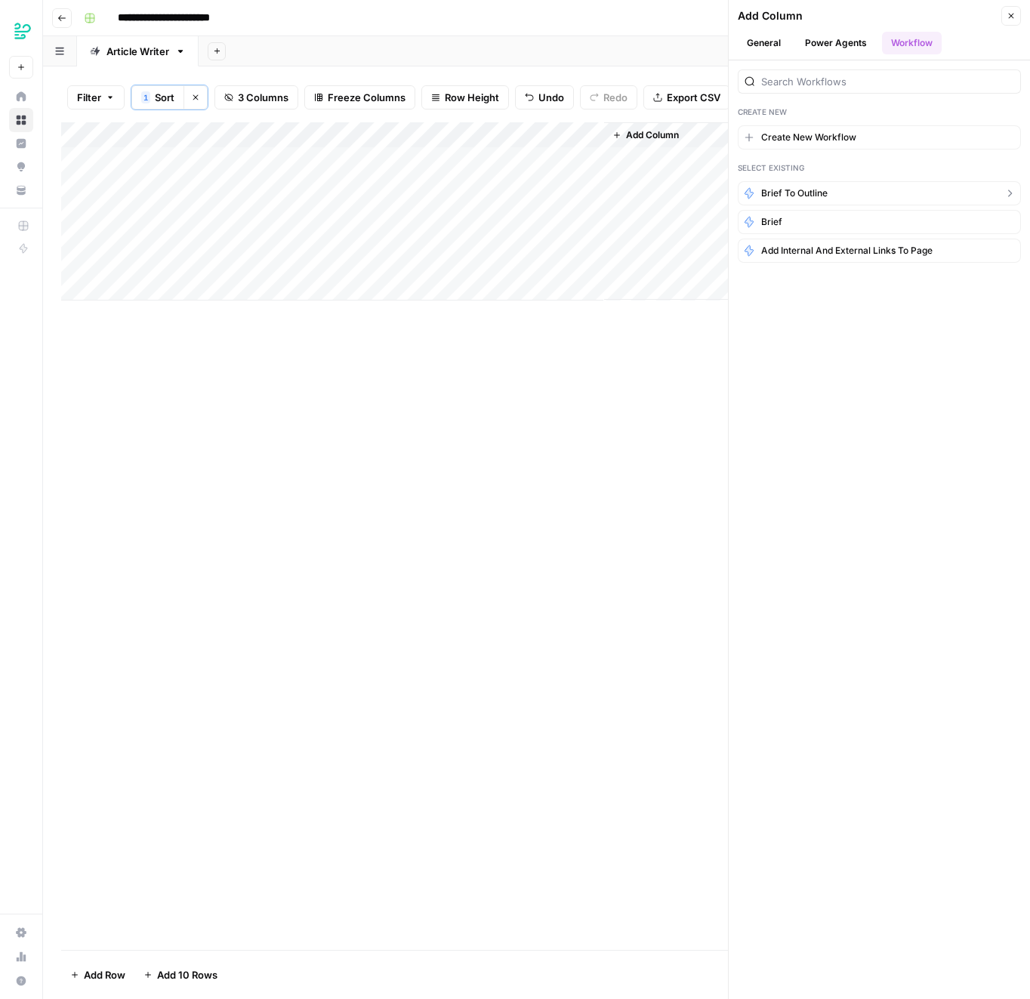
click at [834, 188] on button "Brief to Outline" at bounding box center [879, 193] width 283 height 24
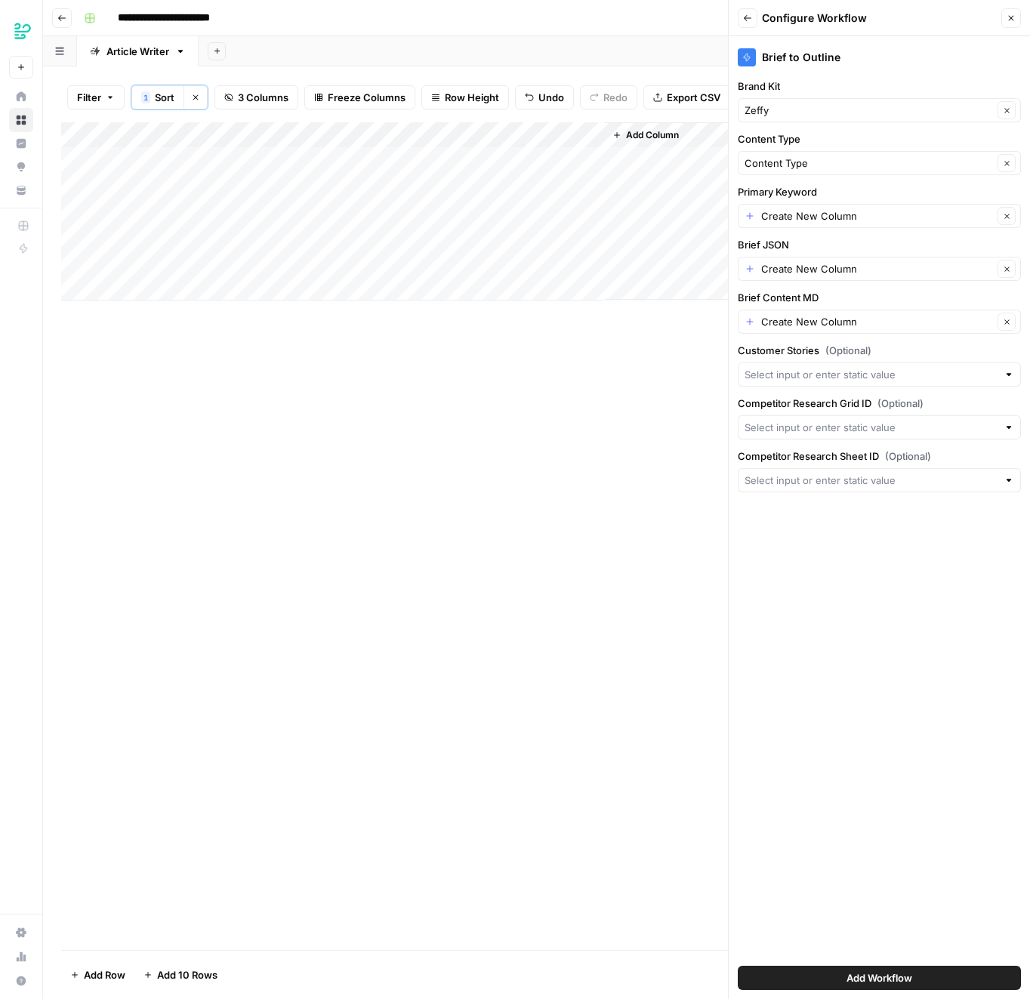
click at [843, 964] on div "Add Workflow" at bounding box center [879, 978] width 283 height 42
click at [850, 970] on span "Add Workflow" at bounding box center [880, 977] width 66 height 15
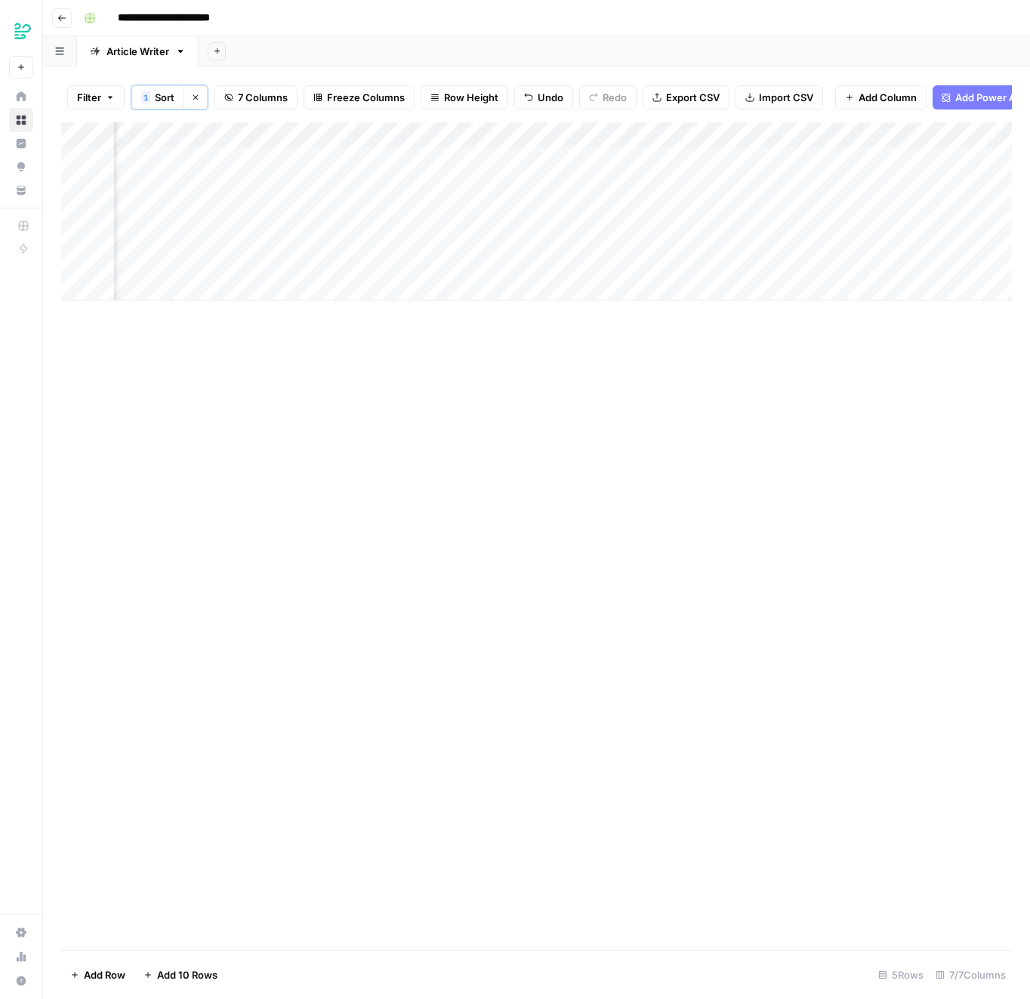
scroll to position [0, 234]
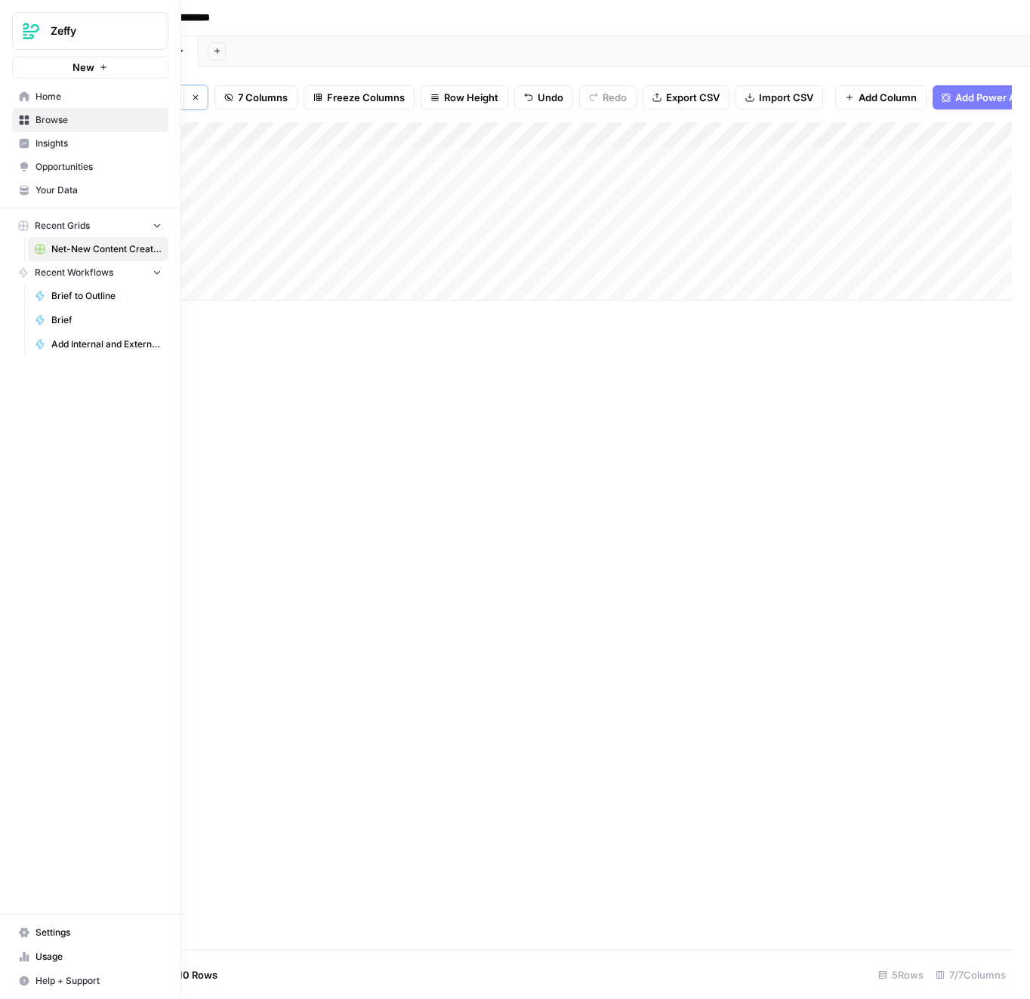
click at [79, 63] on span "New" at bounding box center [83, 67] width 22 height 15
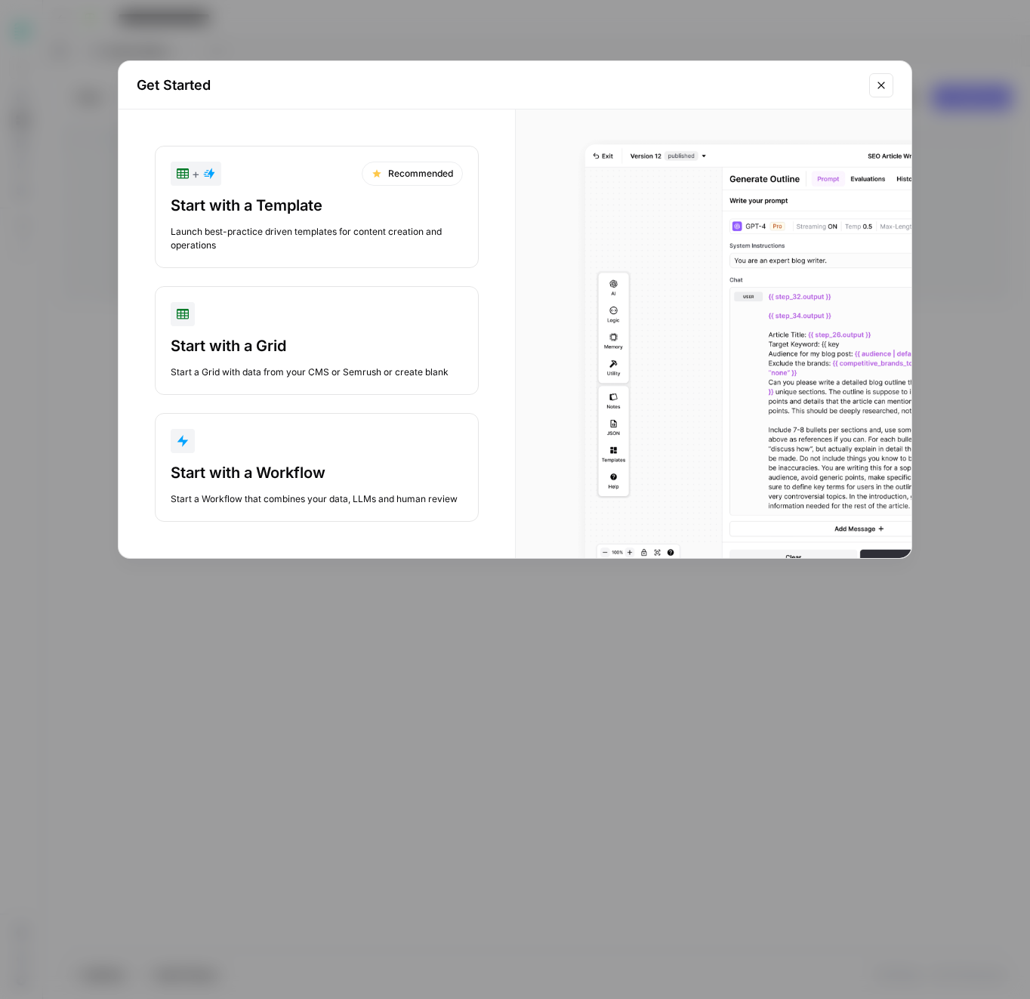
click at [264, 478] on div "Start with a Workflow" at bounding box center [317, 472] width 292 height 21
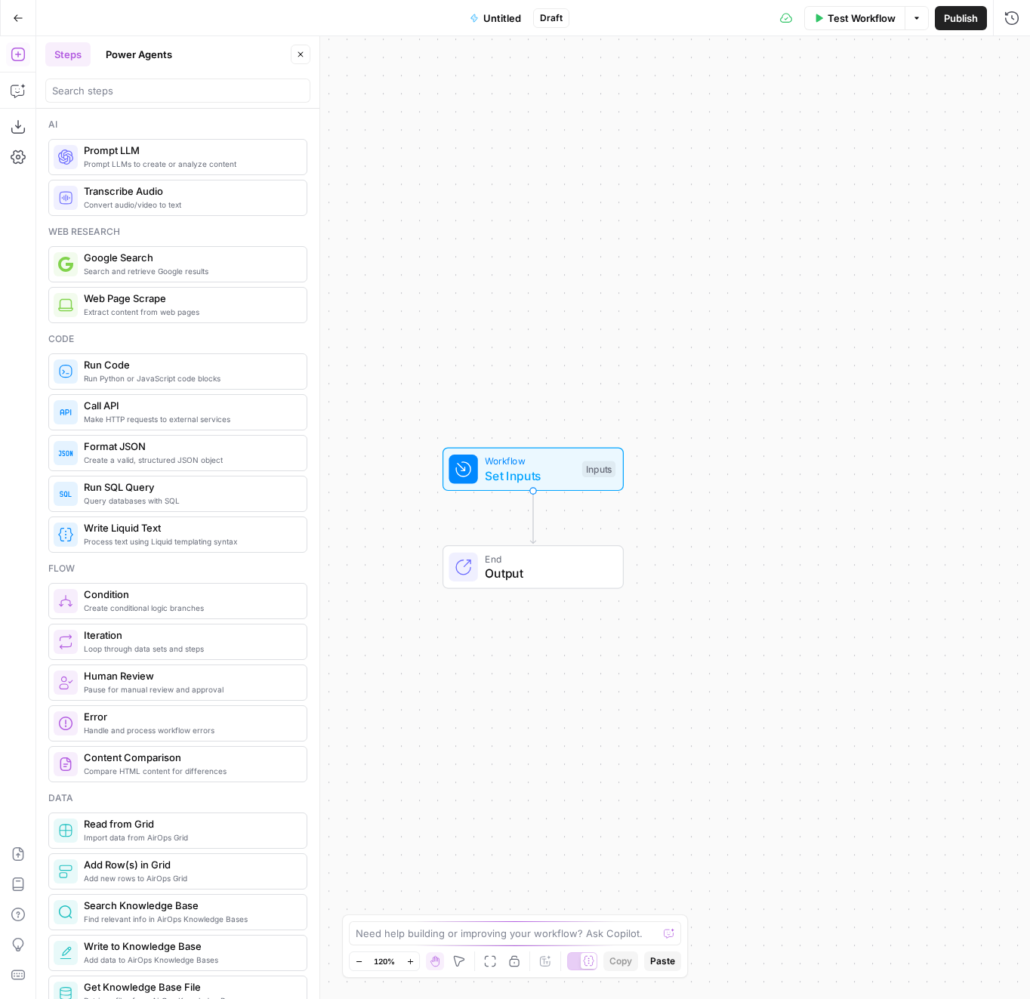
click at [485, 14] on span "Untitled" at bounding box center [502, 18] width 38 height 15
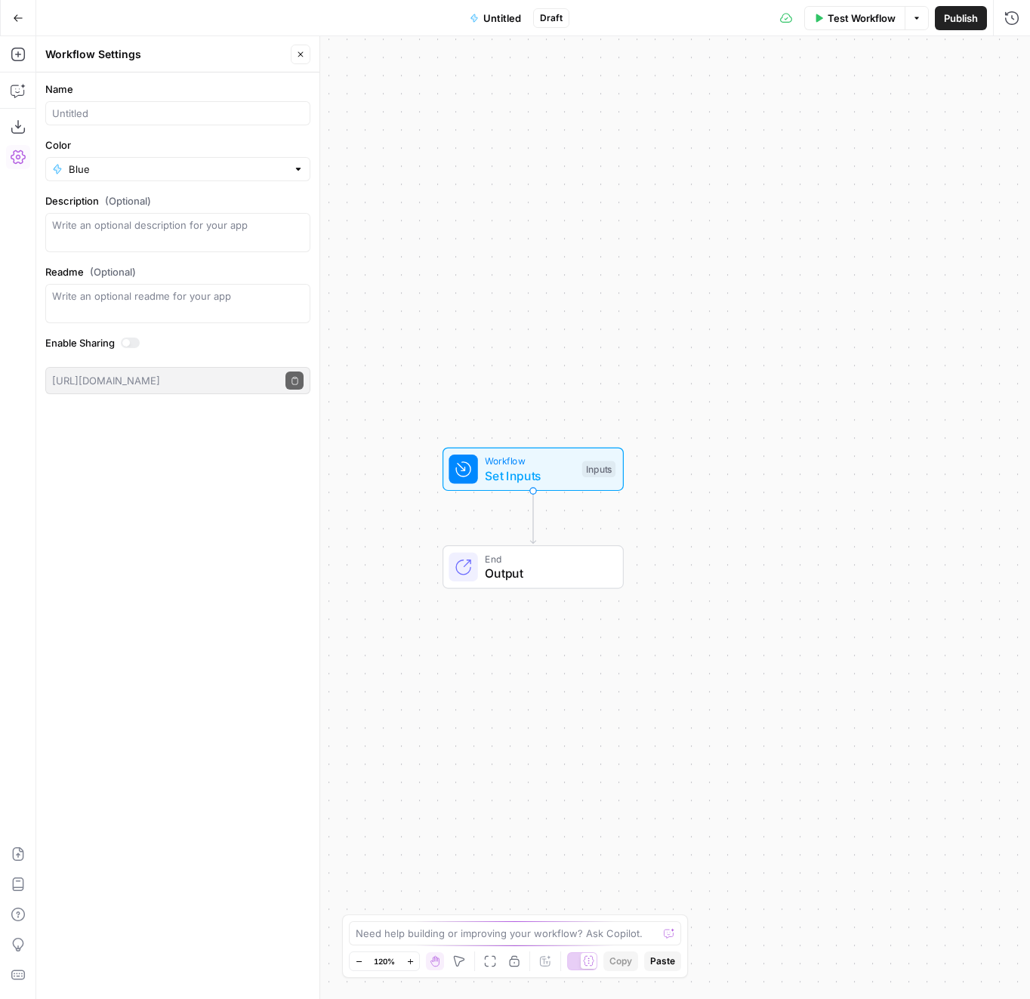
click at [102, 103] on div at bounding box center [177, 113] width 265 height 24
type input "Outline to Article"
click at [172, 184] on form "Name Outline to Article Color Blue Description (Optional) Readme (Optional) Wri…" at bounding box center [177, 237] width 283 height 331
click at [580, 182] on div "Workflow Set Inputs Inputs End Output" at bounding box center [533, 517] width 994 height 963
click at [298, 55] on icon "button" at bounding box center [300, 54] width 9 height 9
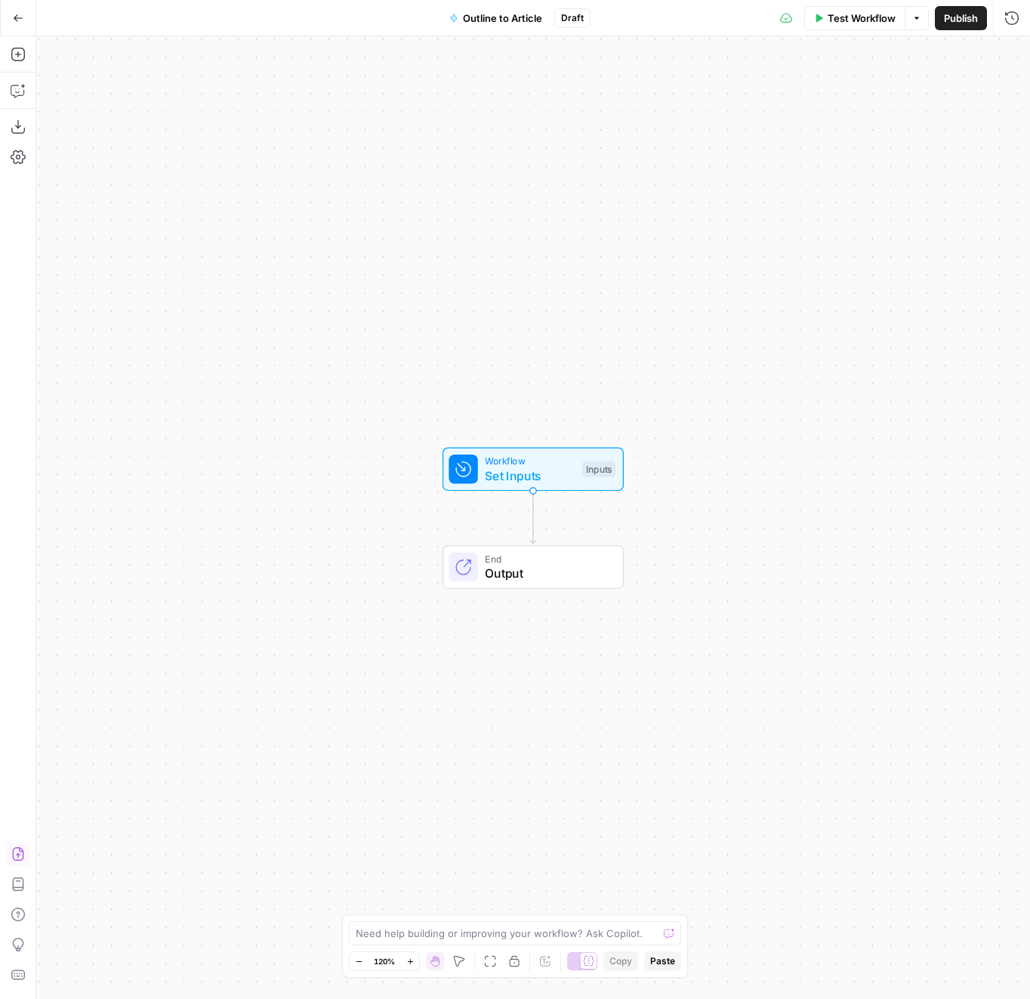
click at [7, 854] on button "Import JSON" at bounding box center [18, 854] width 24 height 24
click at [444, 208] on div "Are you sure you want to override your current workflow? Cancel Import" at bounding box center [515, 166] width 326 height 115
click at [449, 196] on span "Import" at bounding box center [462, 192] width 35 height 15
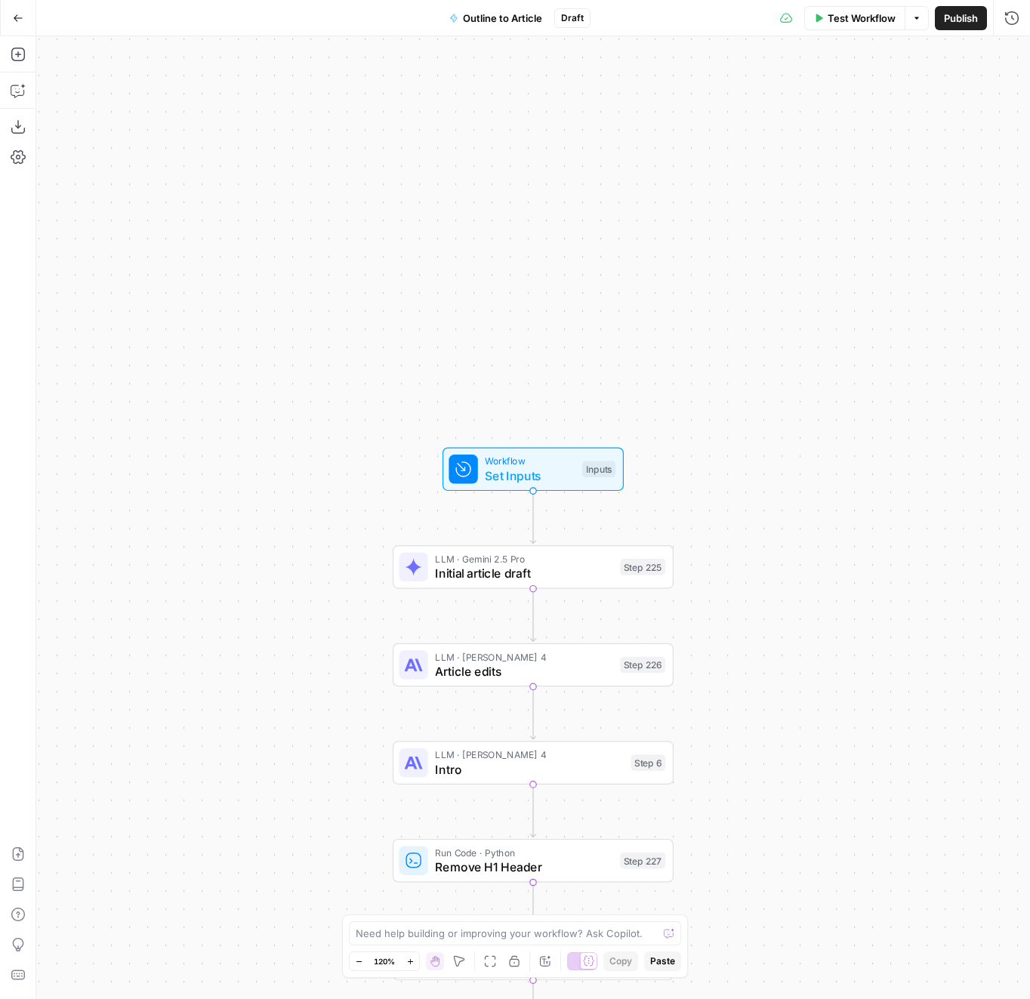
click at [959, 31] on div "Test Workflow Options Publish Run History" at bounding box center [811, 17] width 440 height 35
click at [955, 14] on span "Publish" at bounding box center [961, 18] width 34 height 15
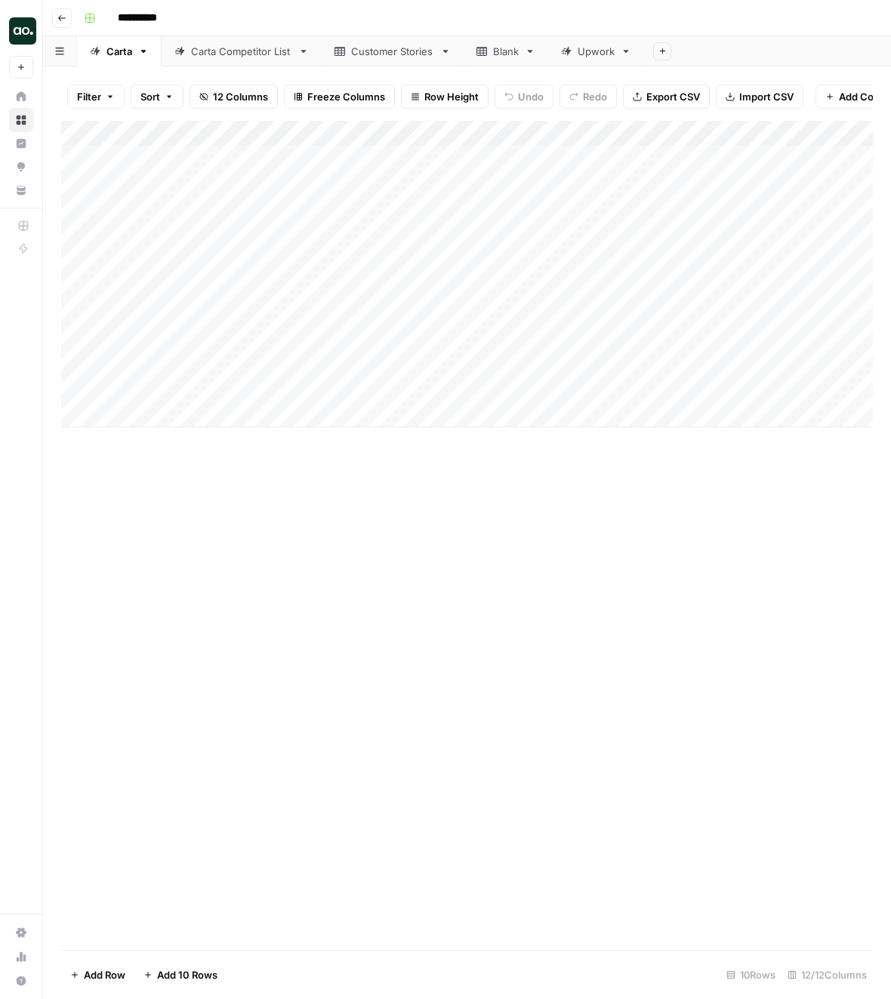
click at [383, 136] on div "Add Column" at bounding box center [467, 274] width 812 height 307
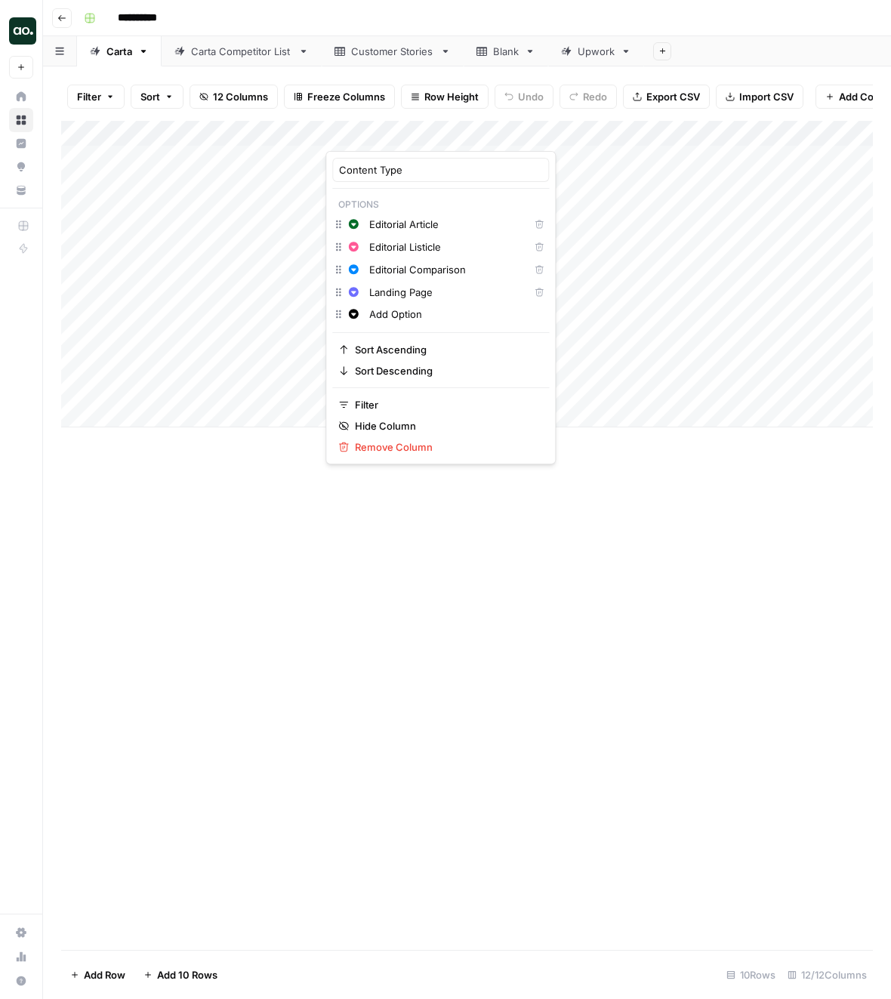
click at [405, 221] on input "Editorial Article" at bounding box center [445, 224] width 153 height 15
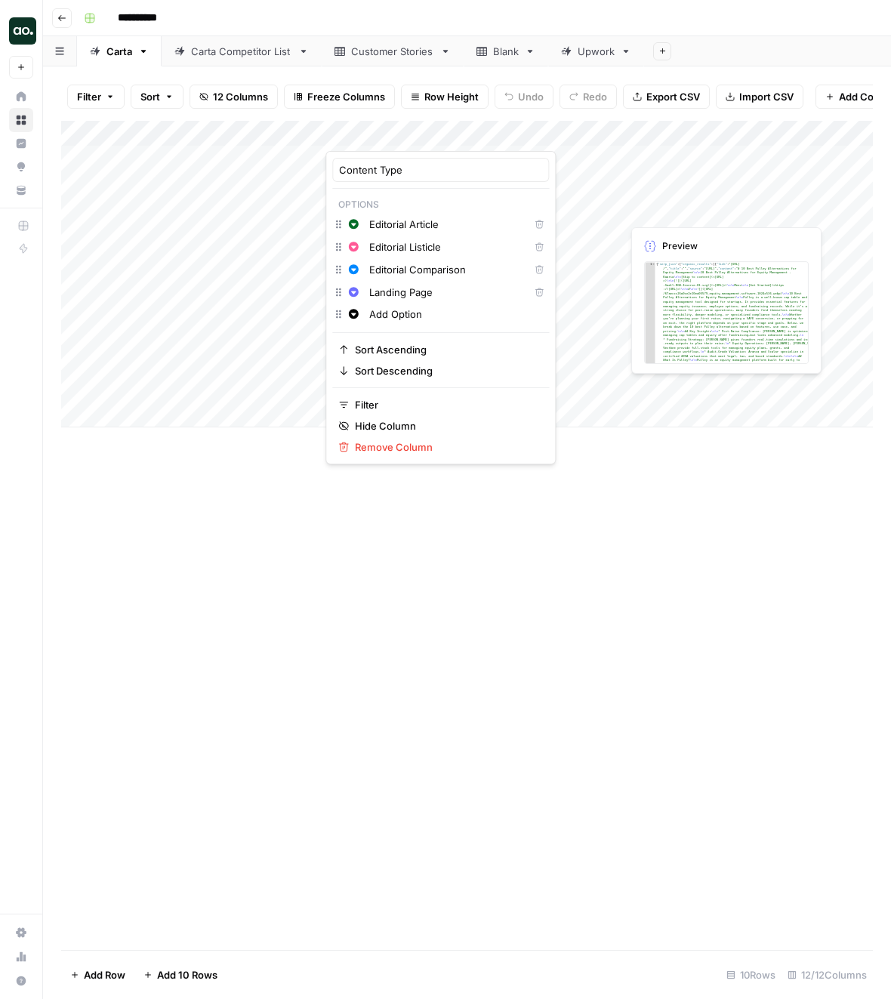
click at [424, 251] on input "Editorial Listicle" at bounding box center [445, 246] width 153 height 15
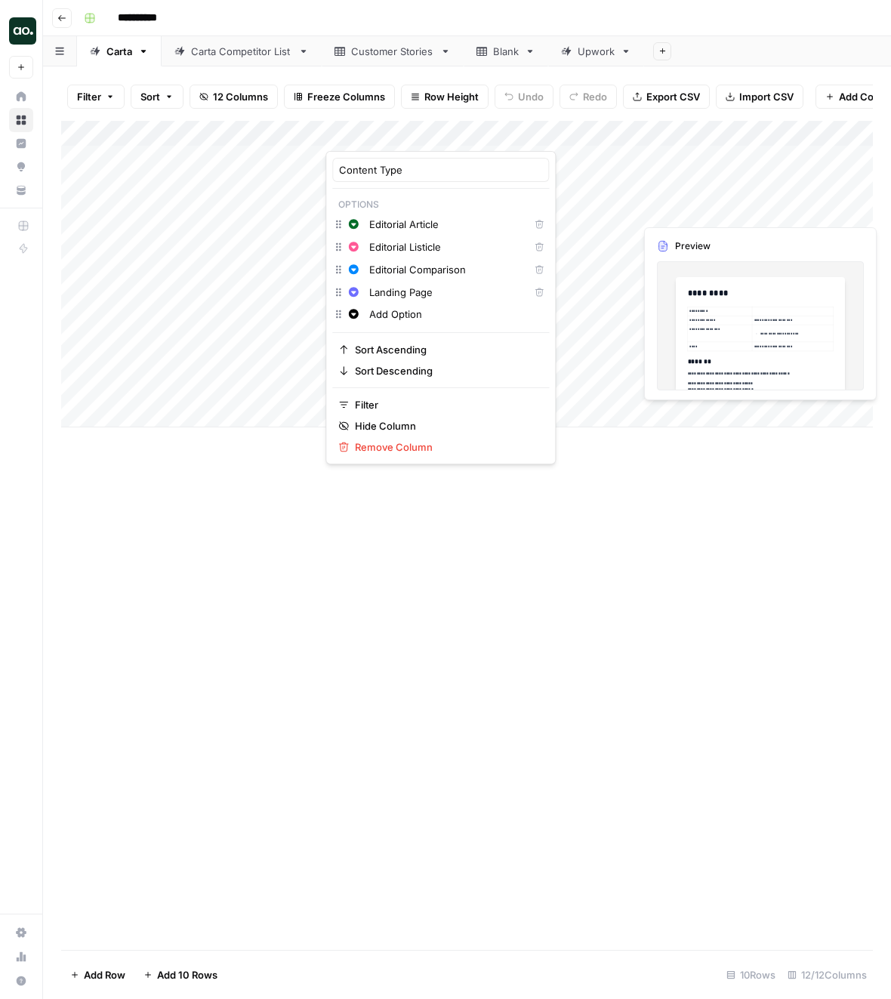
click at [433, 276] on div "Editorial Comparison" at bounding box center [445, 269] width 161 height 17
click at [433, 276] on input "Editorial Comparison" at bounding box center [445, 269] width 153 height 15
click at [409, 295] on input "Landing Page" at bounding box center [445, 292] width 153 height 15
click at [393, 318] on input "Add Option" at bounding box center [455, 314] width 173 height 15
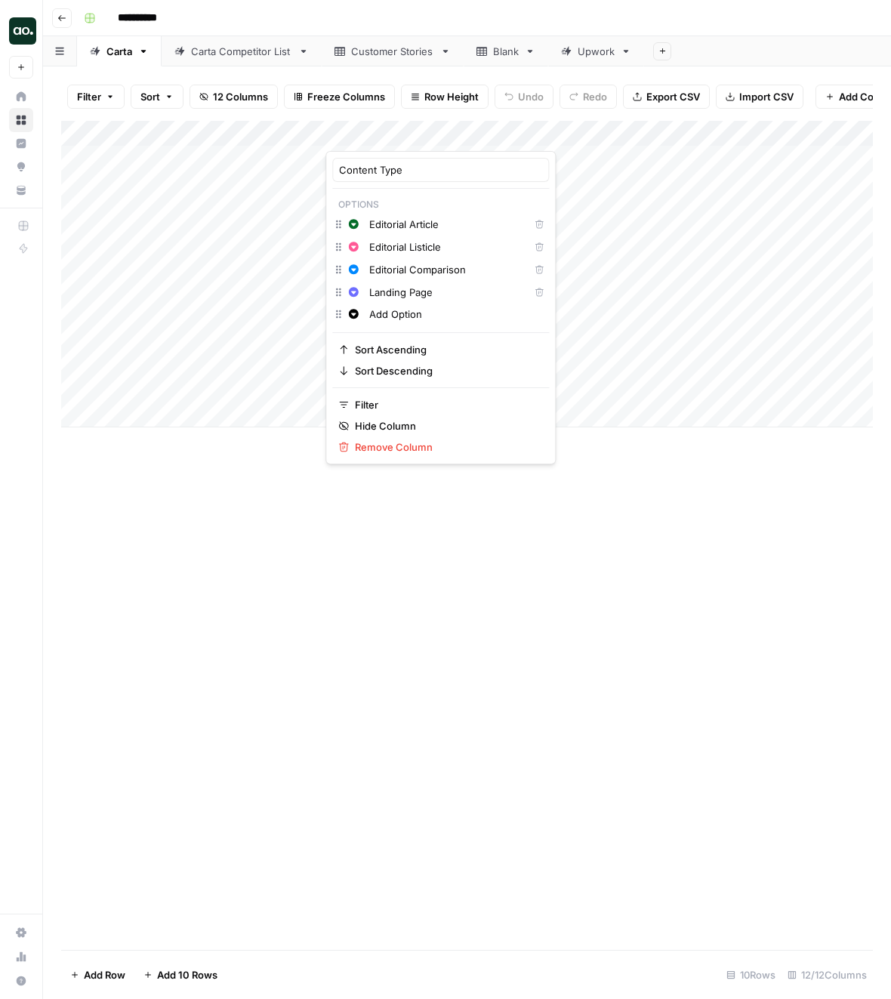
click at [393, 318] on input "Add Option" at bounding box center [455, 314] width 173 height 15
click at [592, 521] on div "Add Column" at bounding box center [467, 535] width 812 height 829
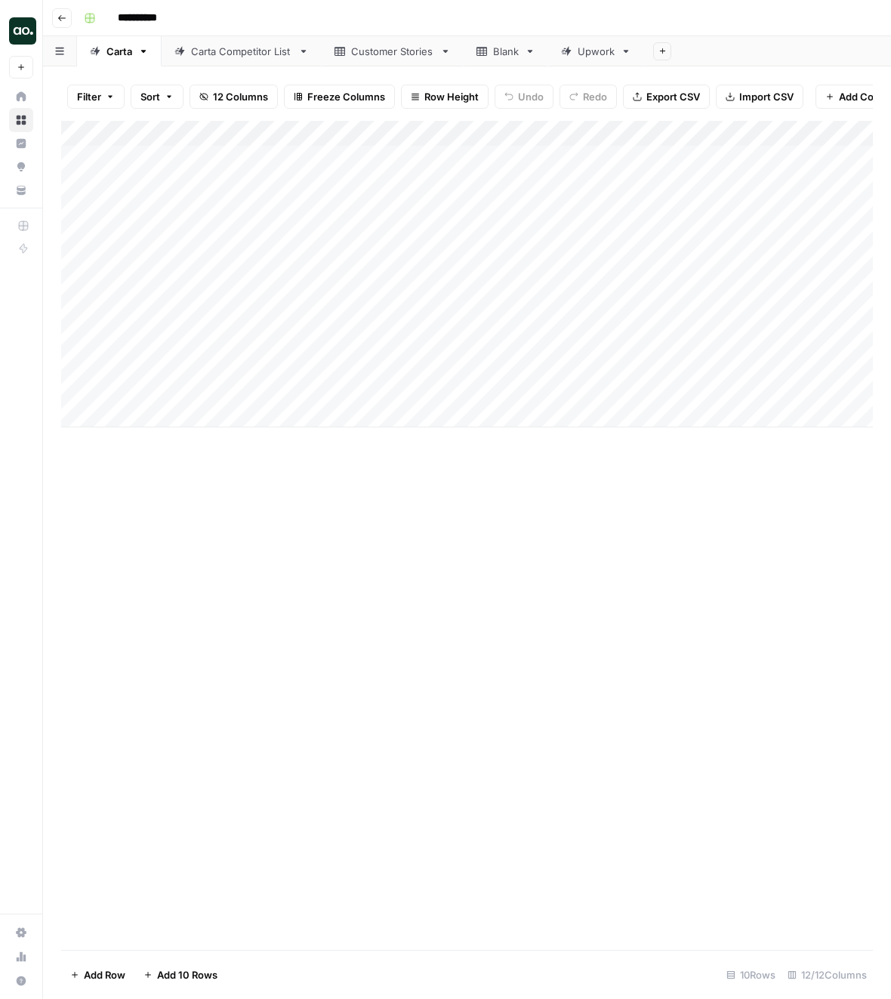
click at [554, 132] on div "Add Column" at bounding box center [467, 274] width 812 height 307
click at [687, 586] on div "Add Column" at bounding box center [467, 535] width 812 height 829
click at [230, 94] on span "12 Columns" at bounding box center [240, 96] width 55 height 15
click at [231, 93] on span "12 Columns" at bounding box center [240, 96] width 55 height 15
click at [557, 134] on div "Add Column" at bounding box center [467, 274] width 812 height 307
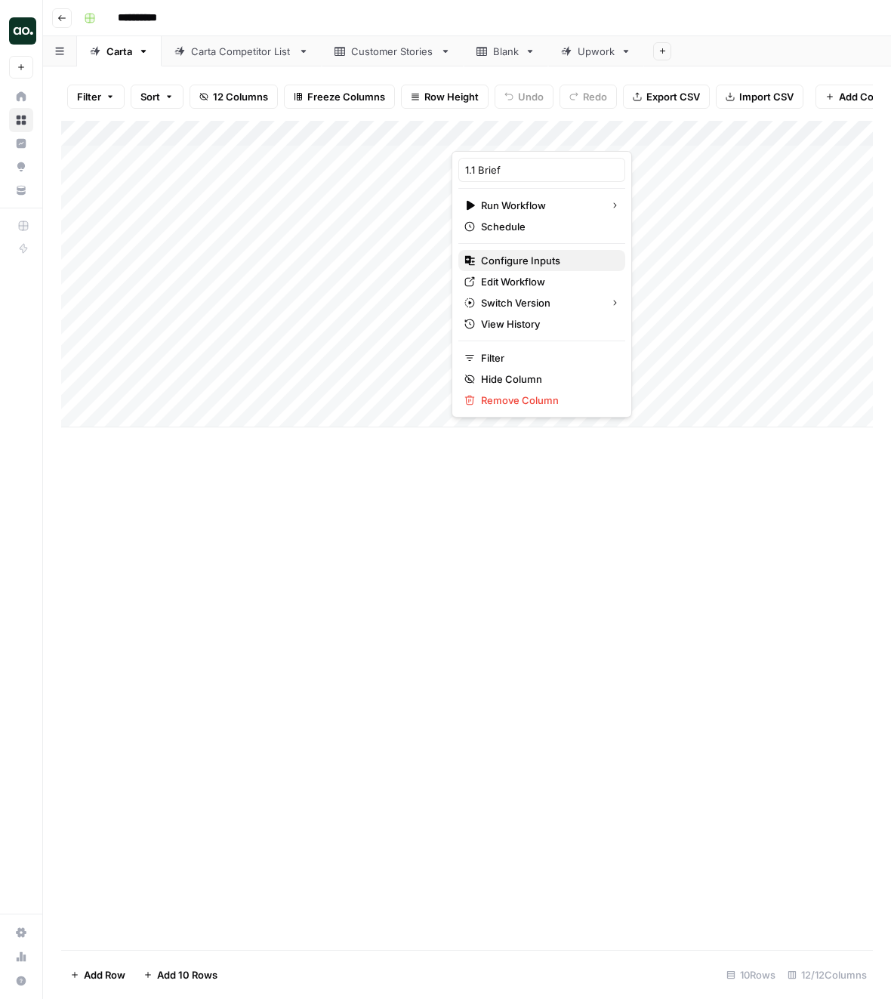
click at [534, 262] on span "Configure Inputs" at bounding box center [547, 260] width 132 height 15
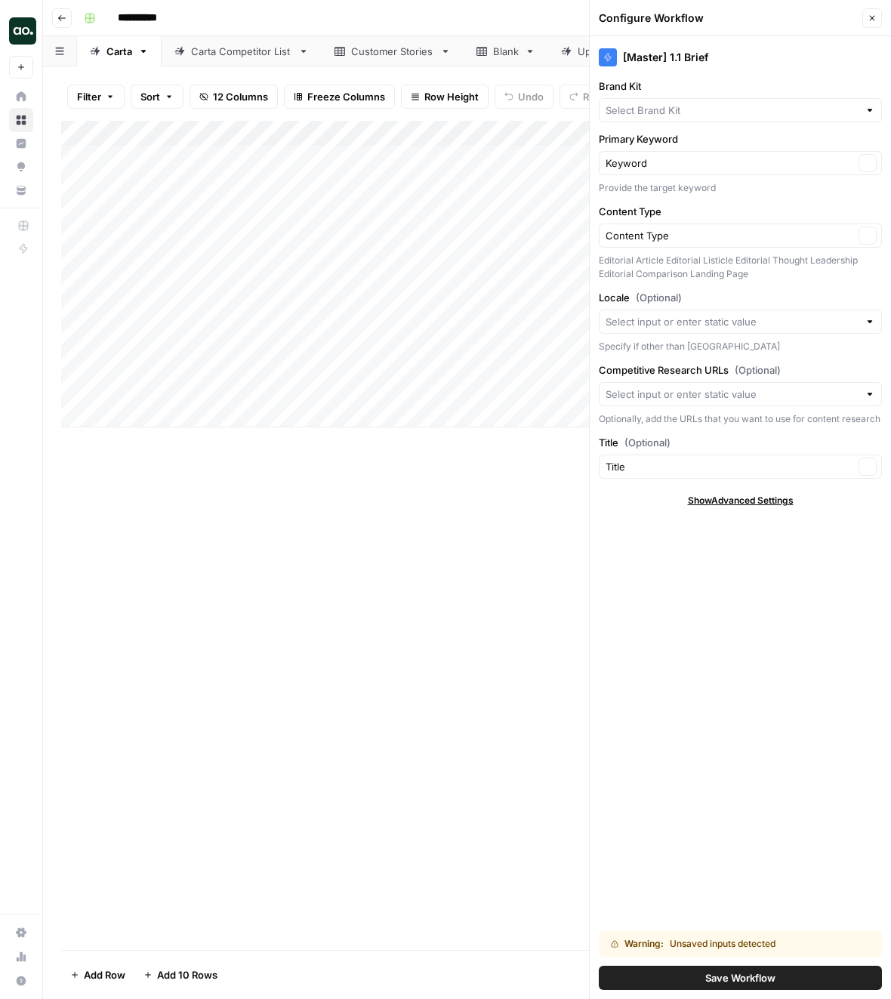
type input "Carta"
click at [871, 27] on button "Close" at bounding box center [872, 18] width 20 height 20
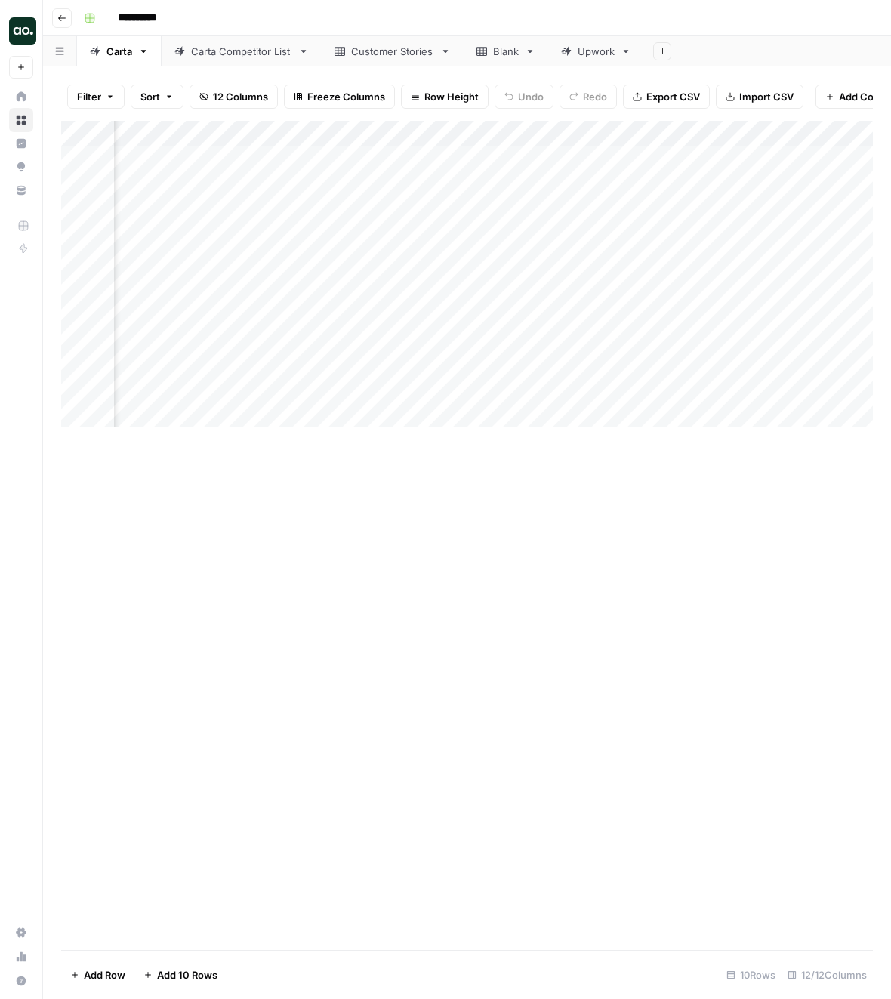
scroll to position [0, 671]
click at [461, 134] on div "Add Column" at bounding box center [467, 274] width 812 height 307
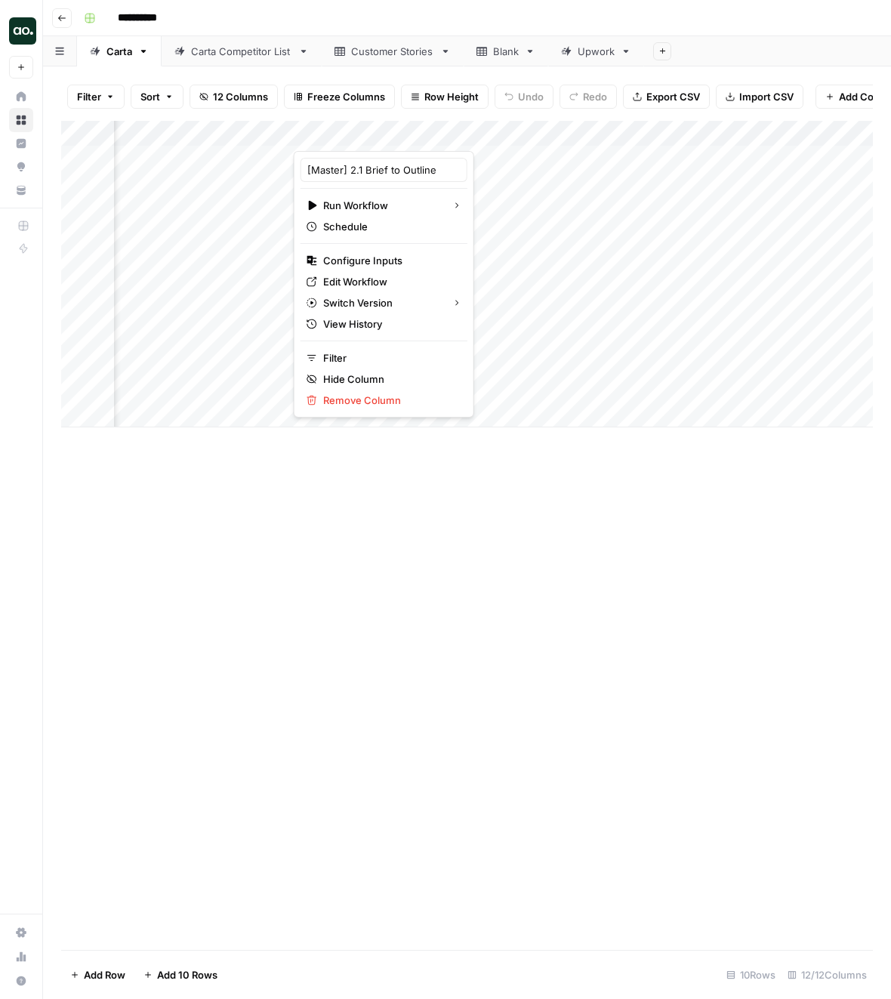
click at [486, 631] on div "Add Column" at bounding box center [467, 535] width 812 height 829
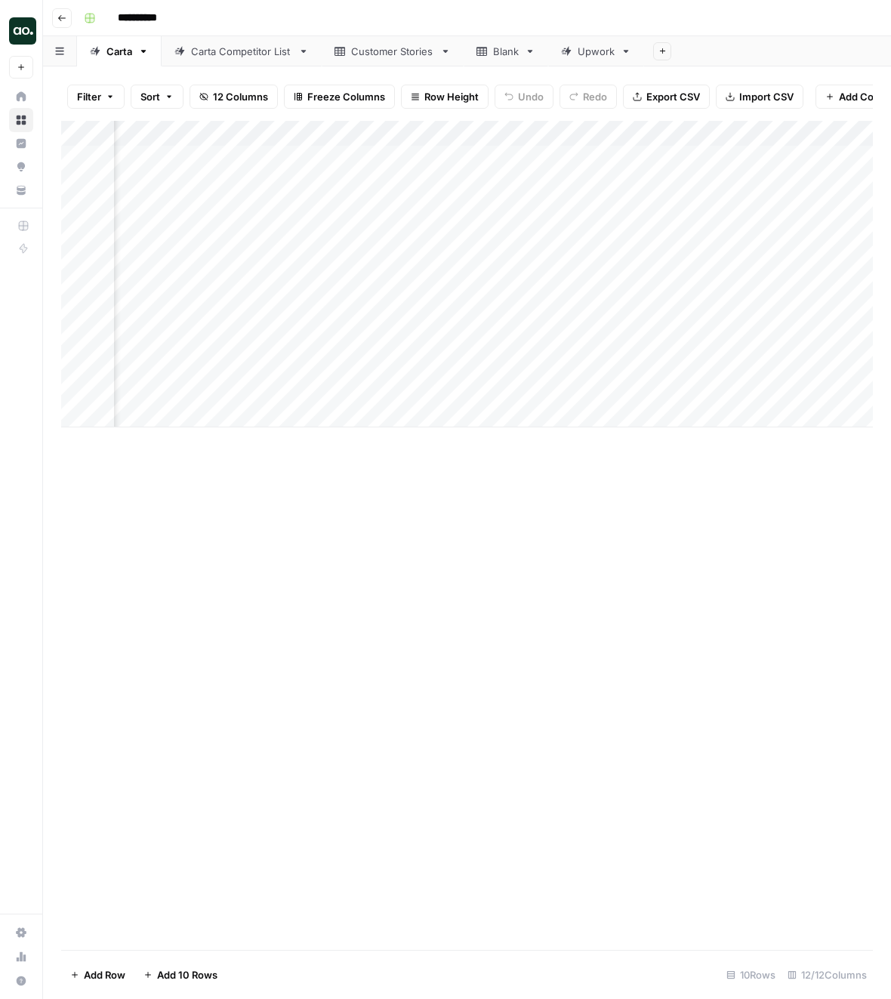
click at [289, 617] on div "Add Column" at bounding box center [467, 535] width 812 height 829
click at [381, 133] on div "Add Column" at bounding box center [467, 274] width 812 height 307
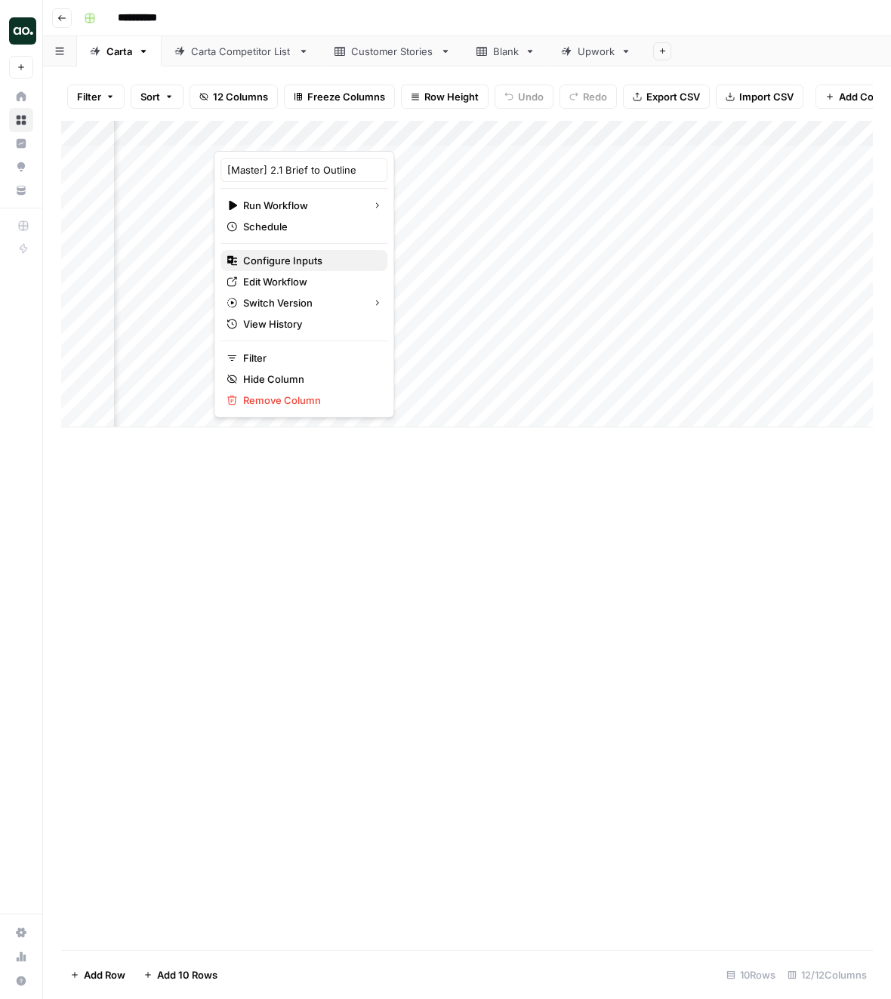
click at [300, 263] on span "Configure Inputs" at bounding box center [309, 260] width 132 height 15
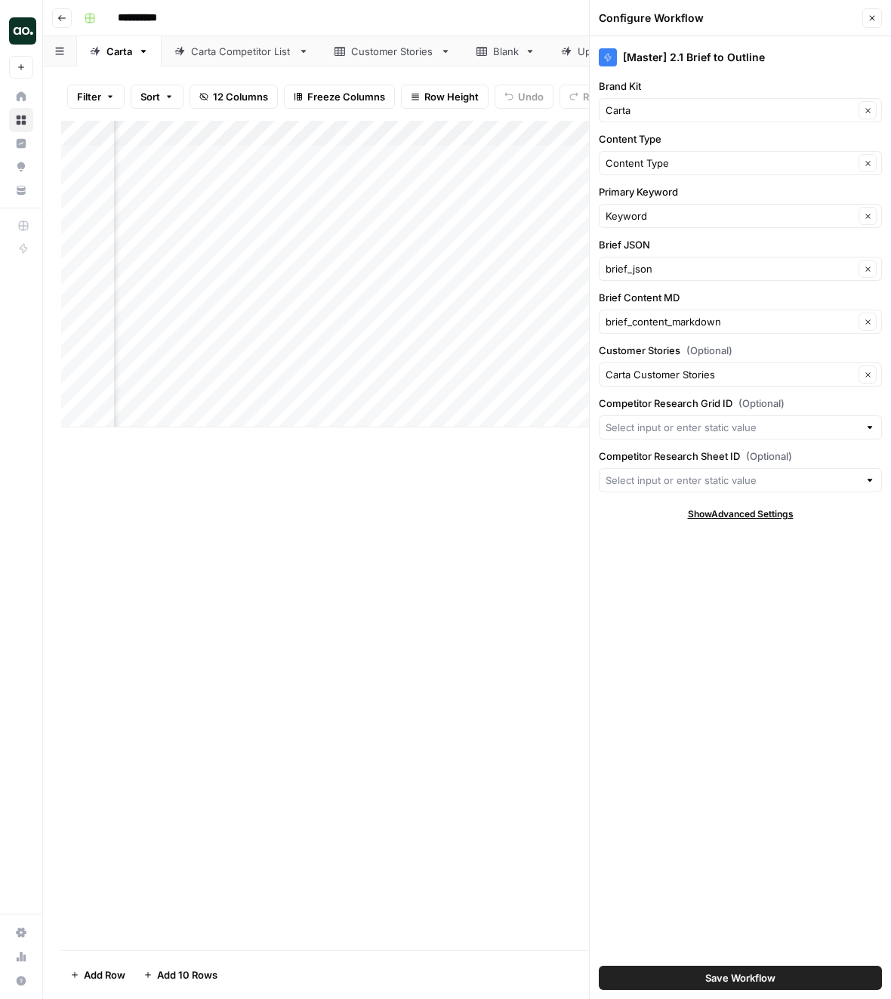
click at [877, 24] on button "Close" at bounding box center [872, 18] width 20 height 20
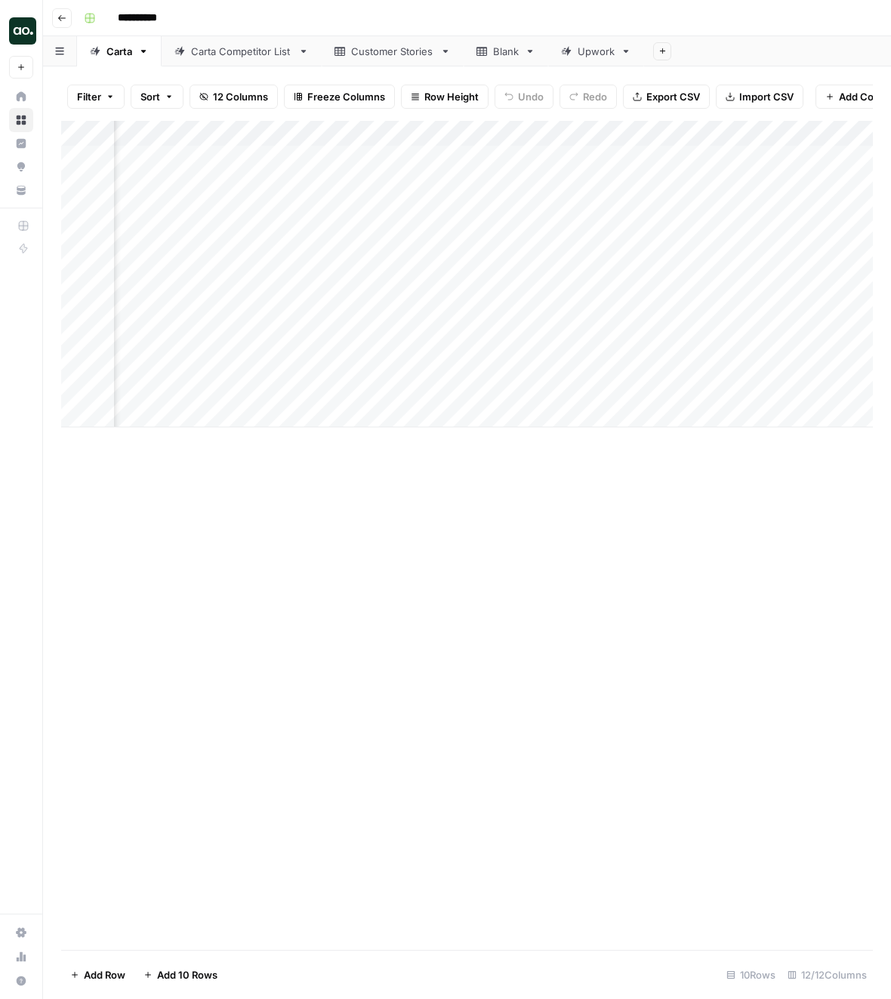
click at [579, 841] on div "Add Column" at bounding box center [467, 535] width 812 height 829
click at [760, 140] on div "Add Column" at bounding box center [467, 274] width 812 height 307
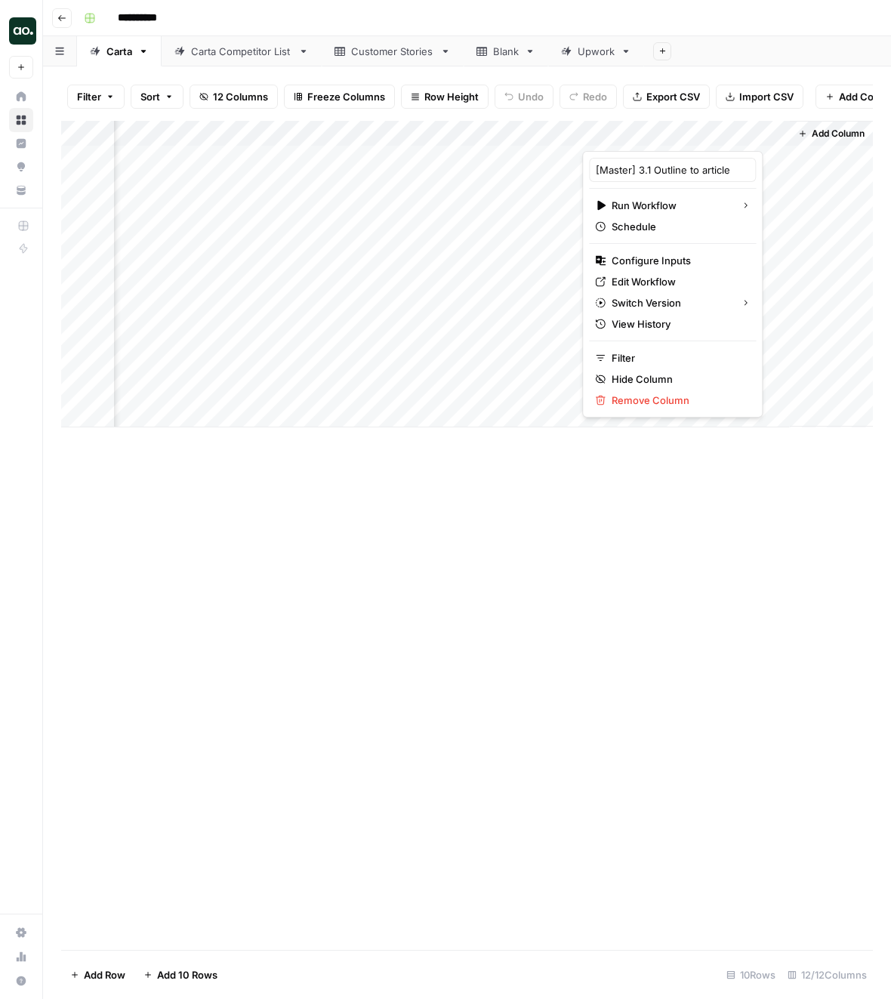
click at [675, 646] on div "Add Column" at bounding box center [467, 535] width 812 height 829
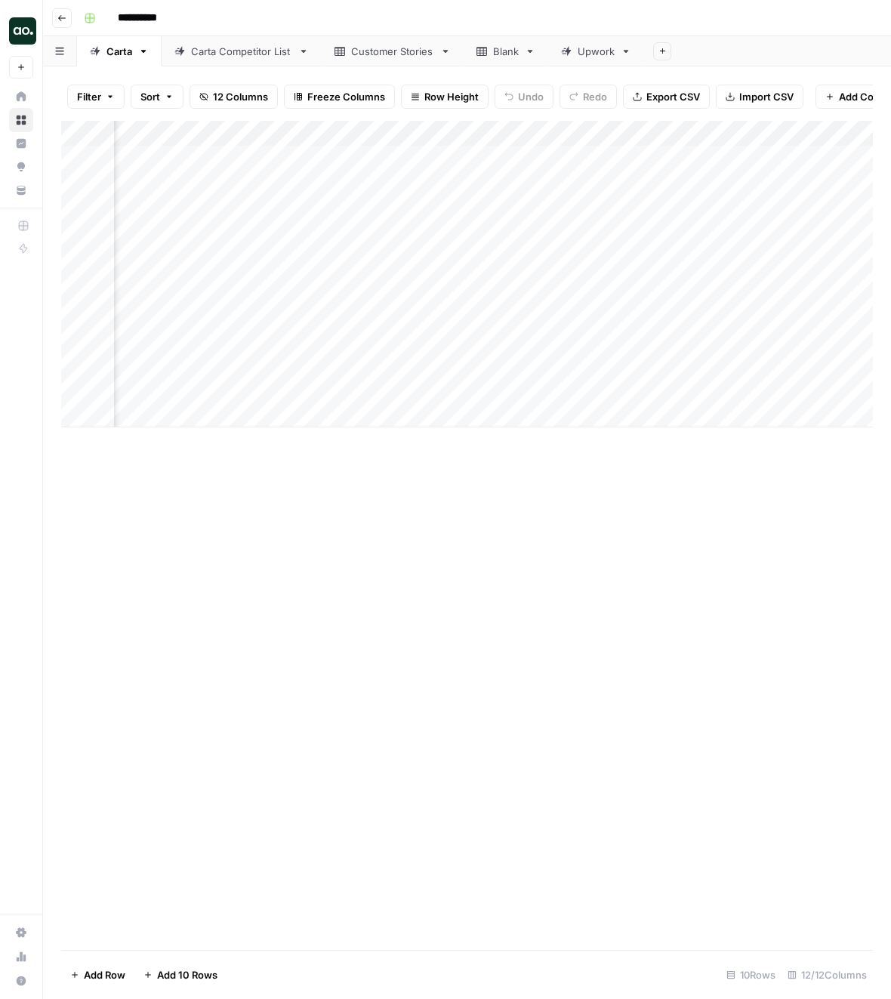
scroll to position [0, 822]
click at [227, 100] on span "12 Columns" at bounding box center [240, 96] width 55 height 15
click at [227, 98] on span "12 Columns" at bounding box center [240, 96] width 55 height 15
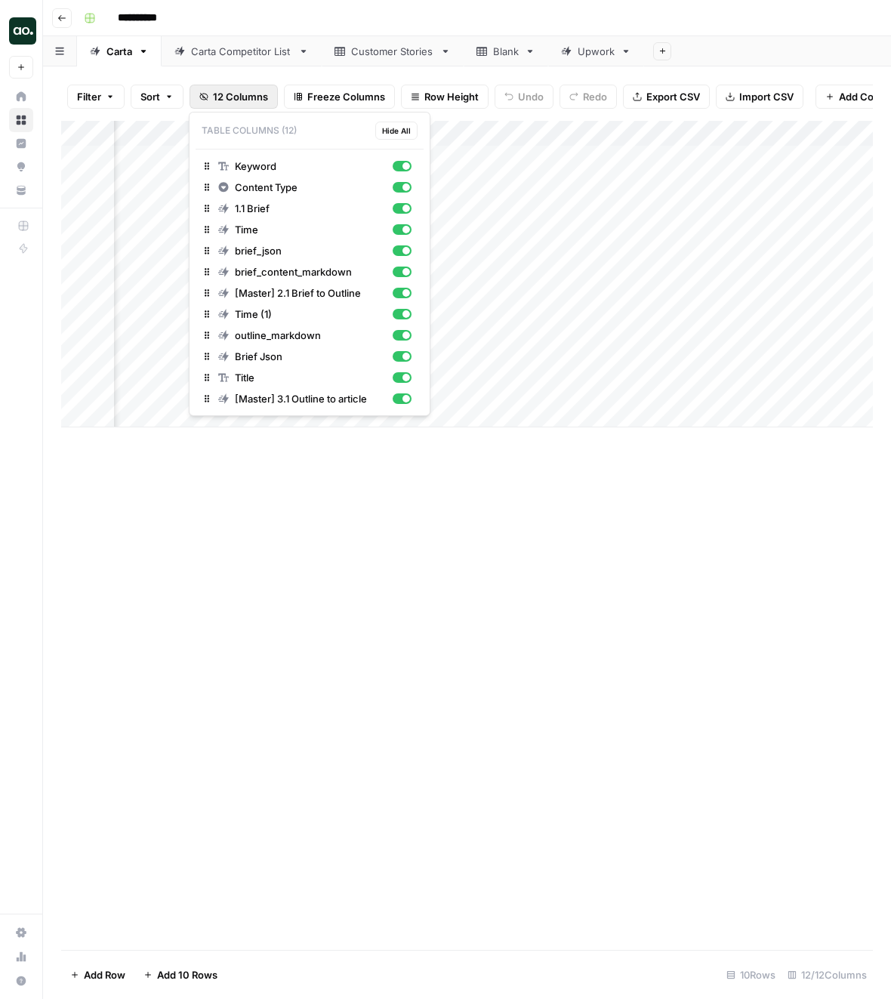
click at [227, 98] on span "12 Columns" at bounding box center [240, 96] width 55 height 15
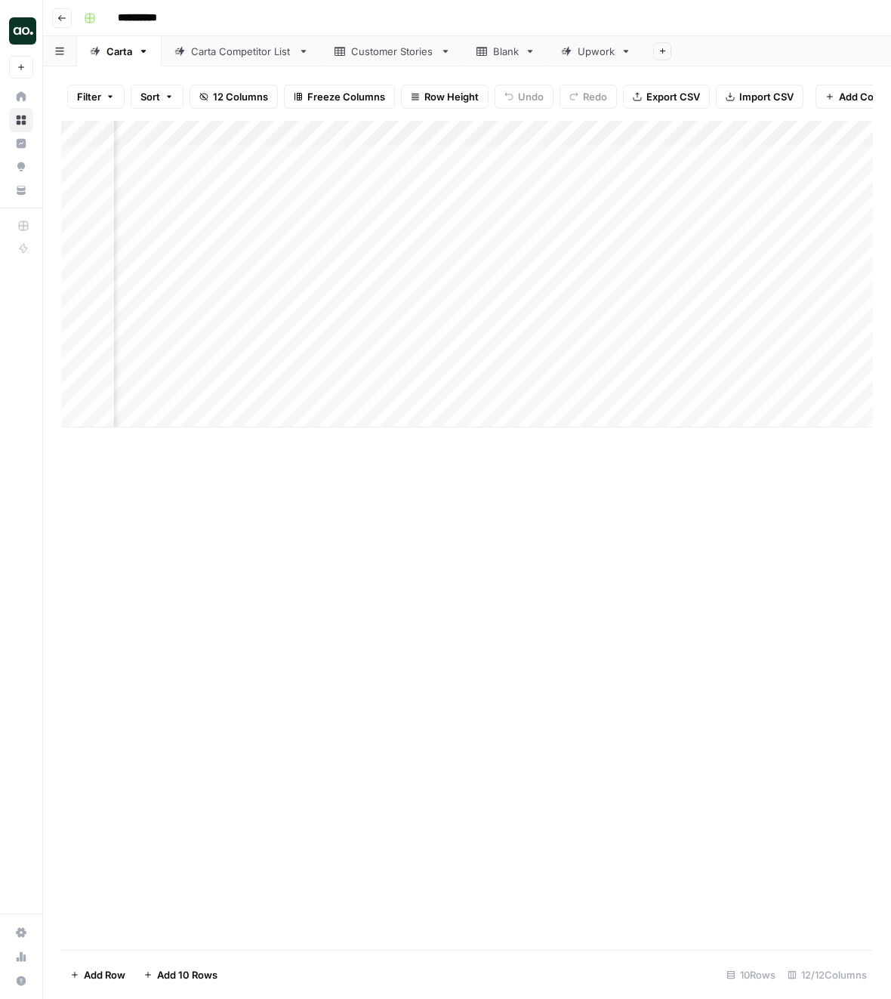
scroll to position [0, 1206]
click at [751, 134] on div "Add Column" at bounding box center [467, 274] width 812 height 307
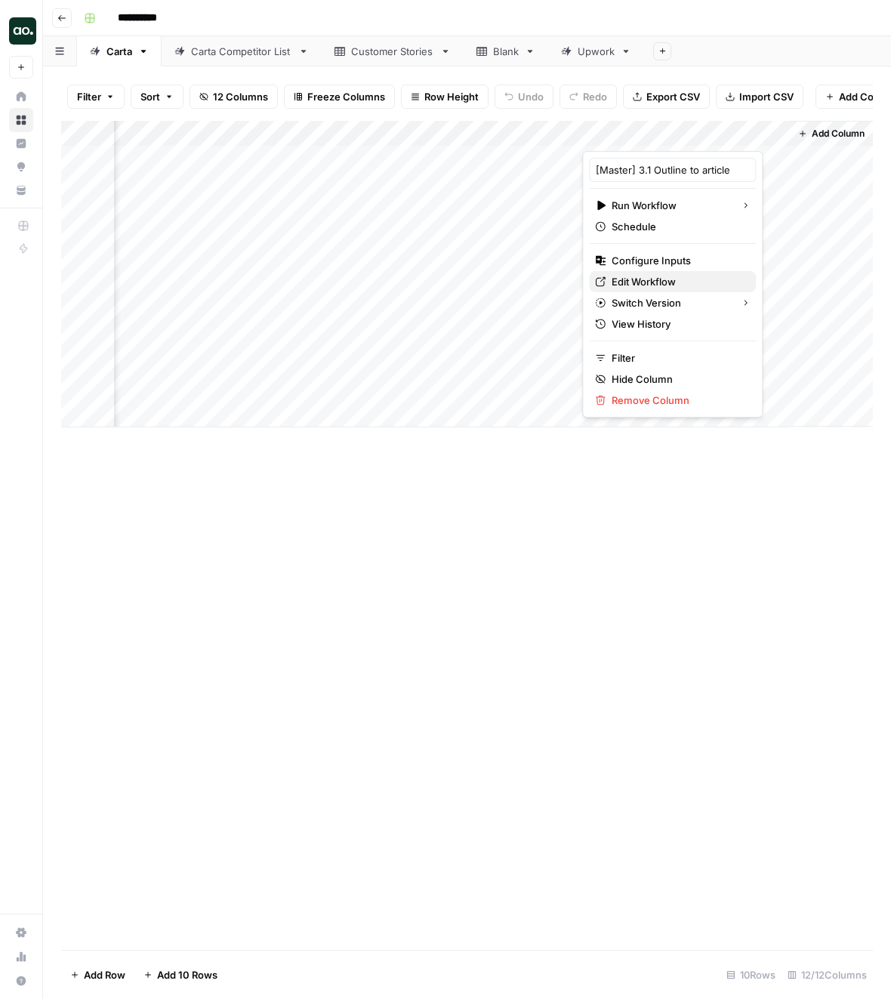
click at [651, 284] on span "Edit Workflow" at bounding box center [678, 281] width 132 height 15
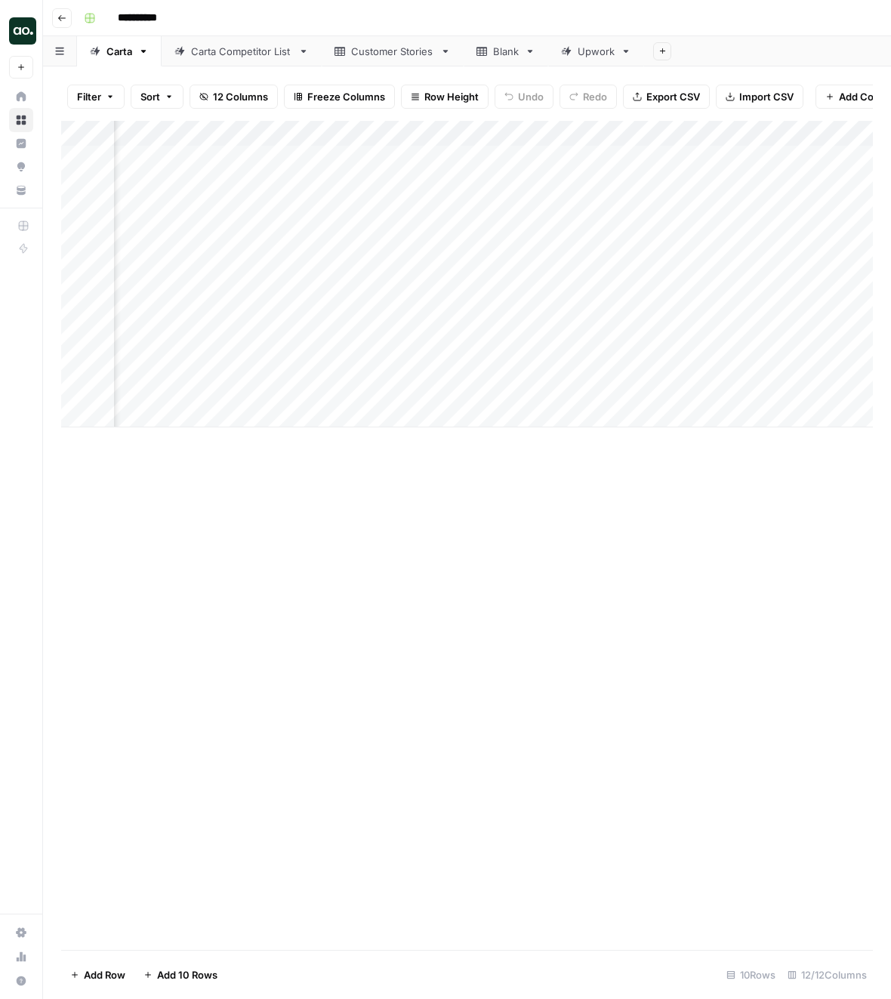
scroll to position [0, 328]
click at [225, 159] on div "Add Column" at bounding box center [467, 274] width 812 height 307
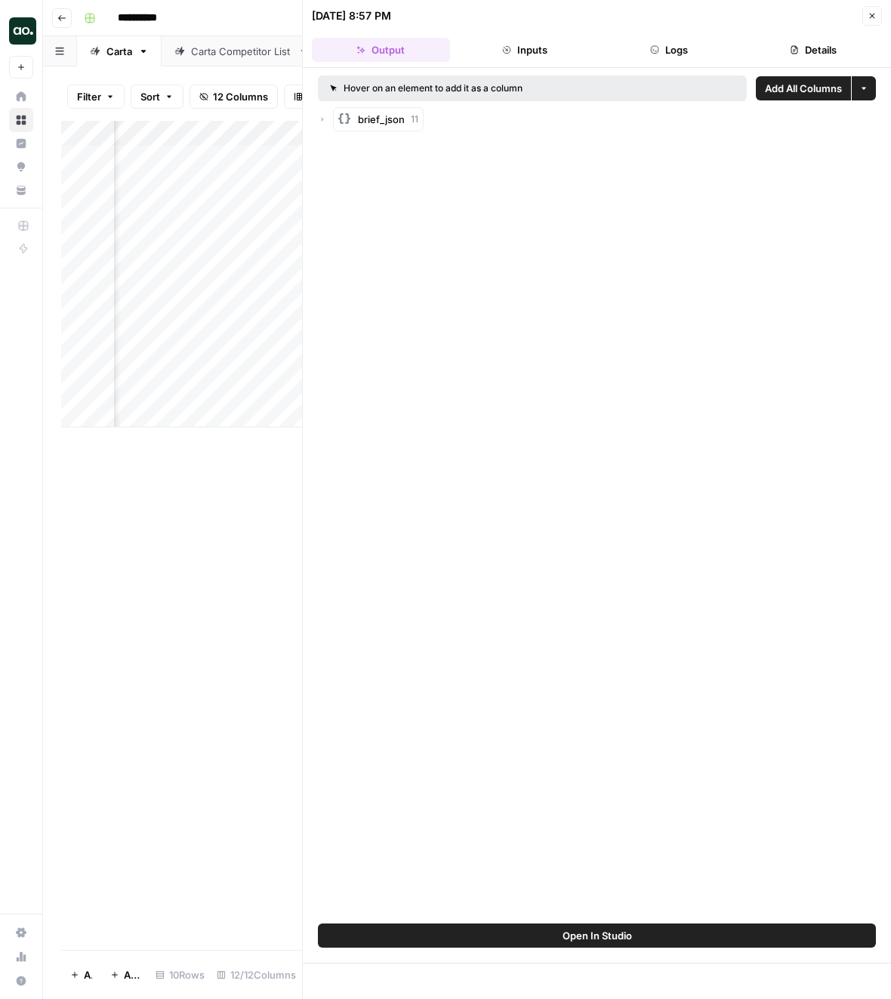
click at [386, 137] on div "Hover on an element to add it as a column Add All Columns More options brief_js…" at bounding box center [597, 496] width 588 height 856
click at [384, 116] on span "brief_json" at bounding box center [381, 119] width 47 height 15
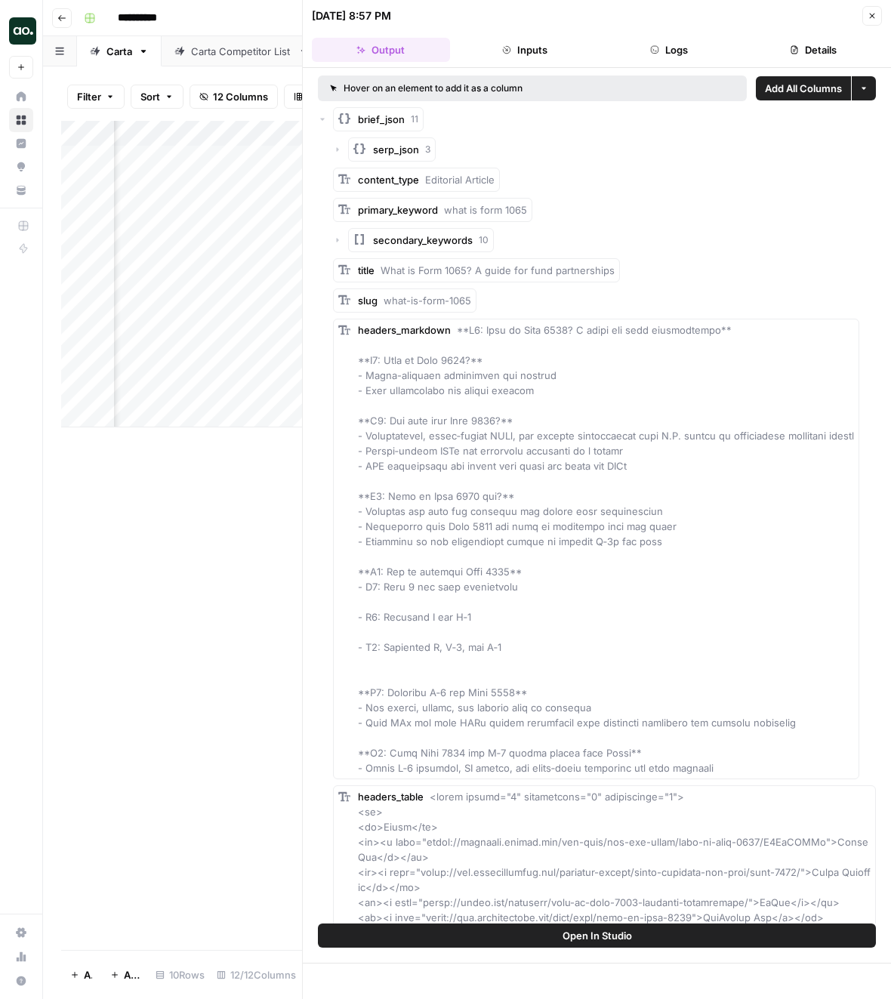
scroll to position [0, 415]
click at [651, 35] on header "09/06/25 at 8:57 PM Close Output Inputs Logs Details" at bounding box center [597, 34] width 588 height 68
click at [652, 57] on button "Logs" at bounding box center [669, 50] width 138 height 24
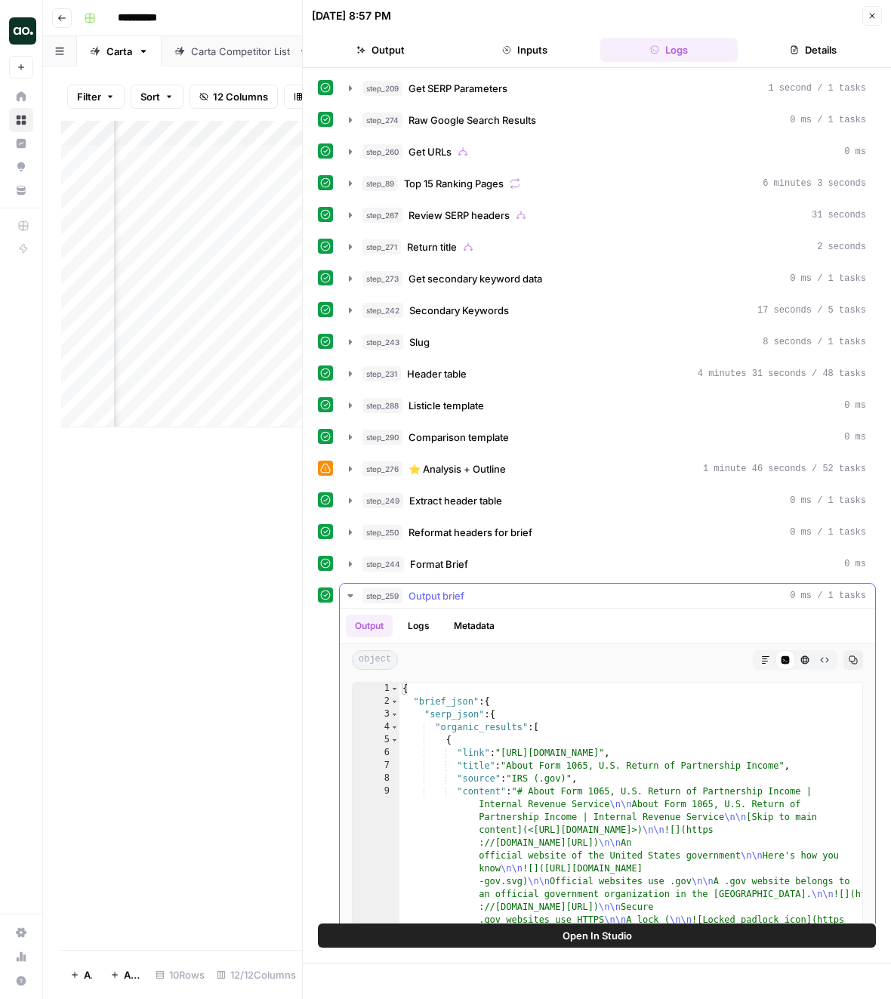
click at [455, 588] on span "Output brief" at bounding box center [437, 595] width 56 height 15
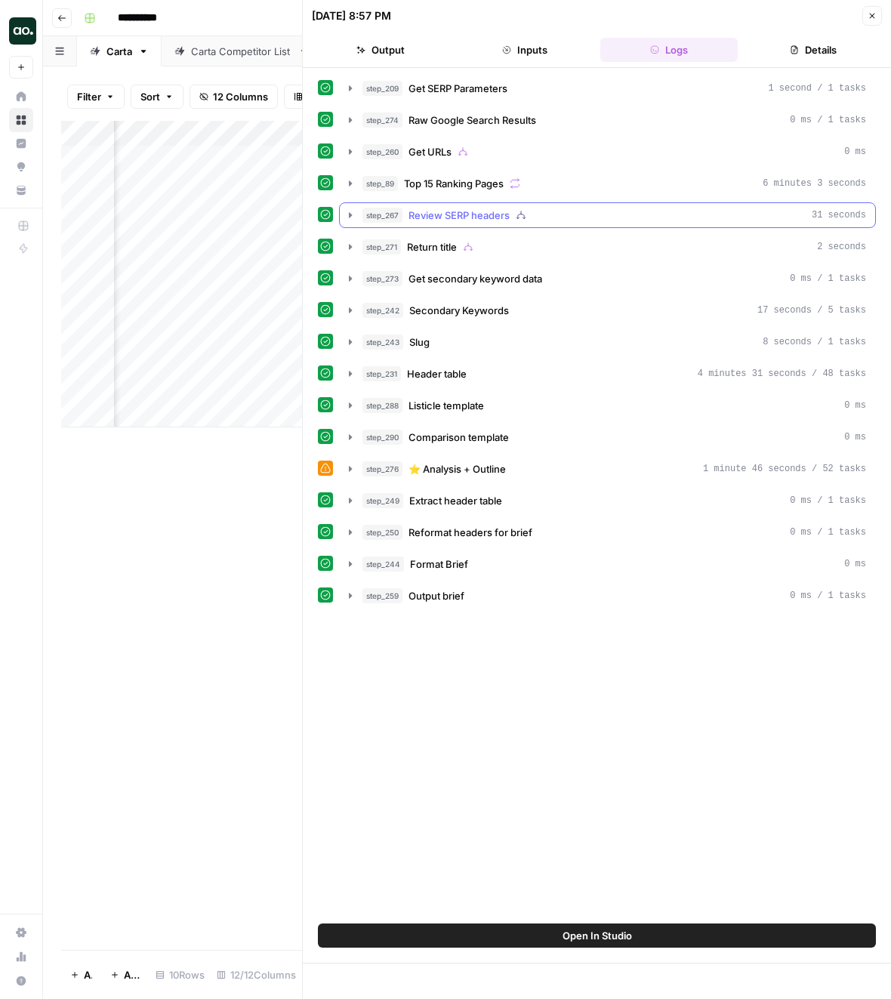
click at [515, 211] on div "step_267 Review SERP headers 31 seconds" at bounding box center [614, 215] width 504 height 15
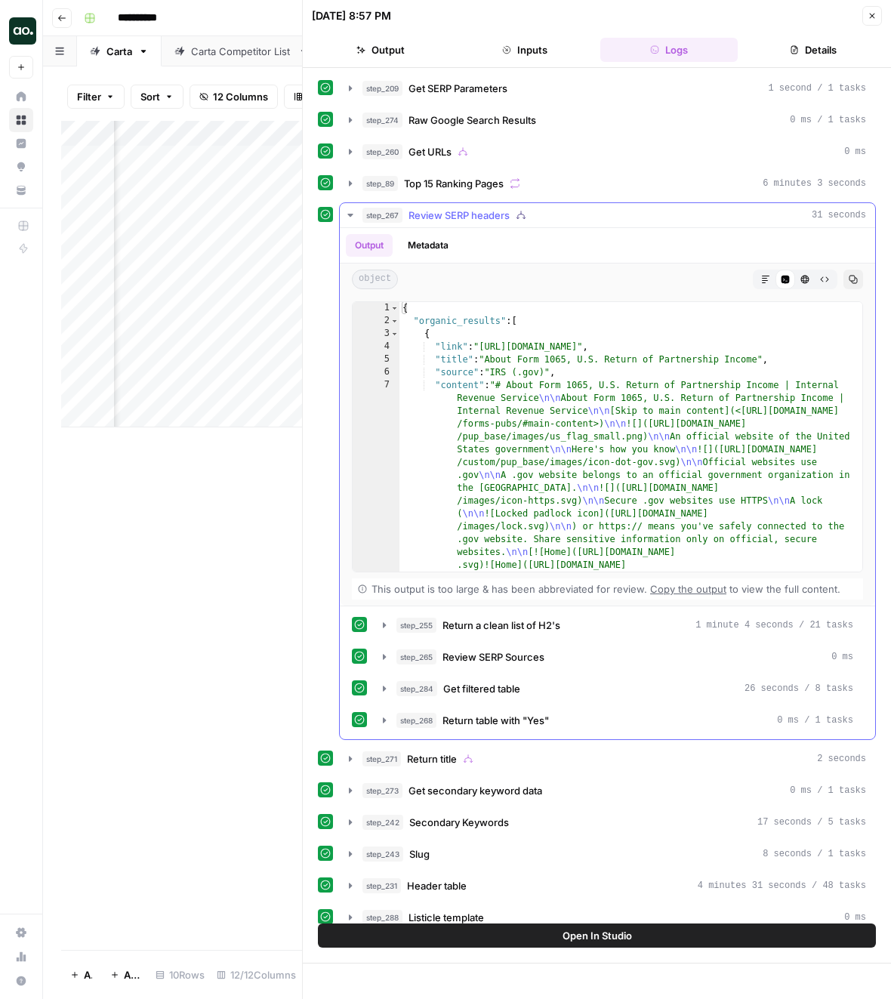
click at [768, 276] on icon "button" at bounding box center [765, 279] width 9 height 9
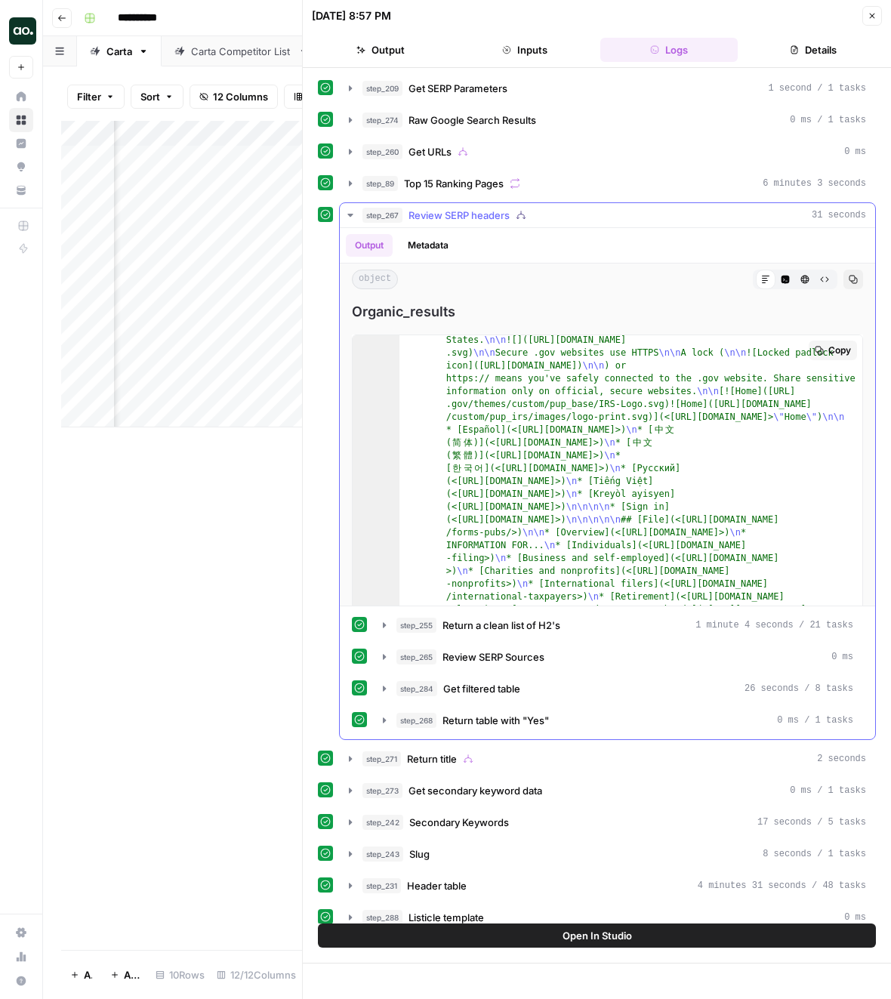
scroll to position [27, 0]
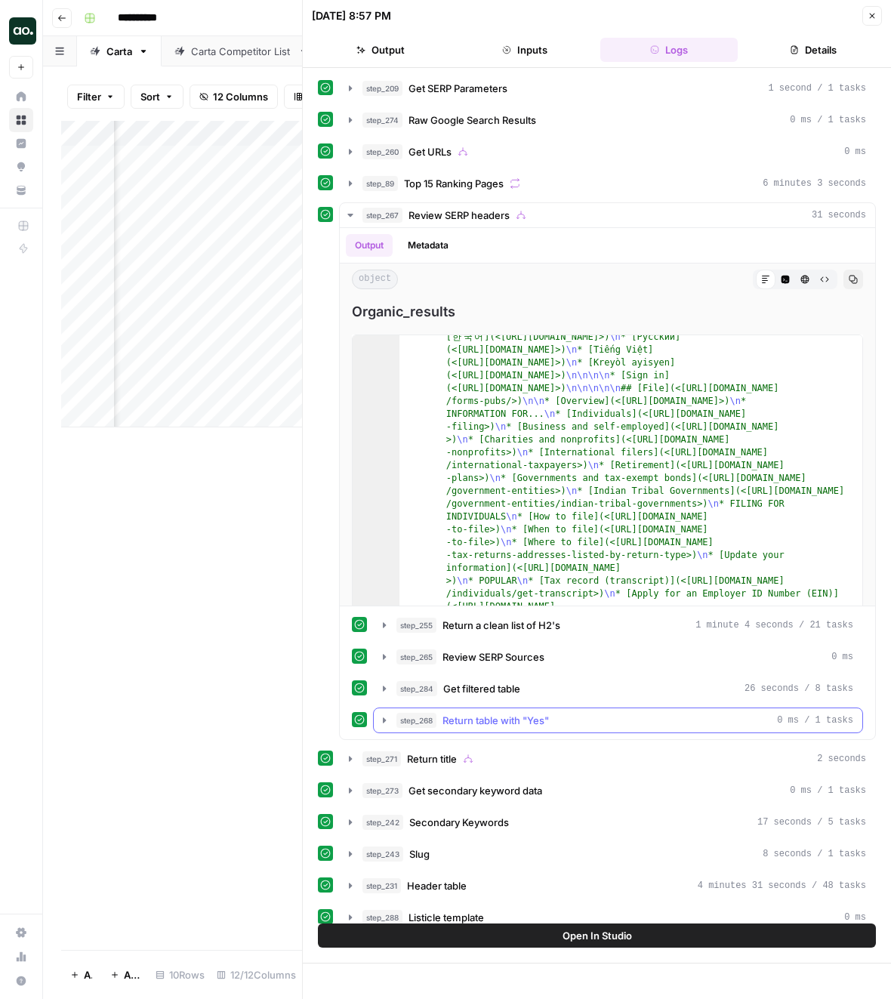
click at [553, 713] on div "step_268 Return table with "Yes" 0 ms / 1 tasks" at bounding box center [624, 720] width 457 height 15
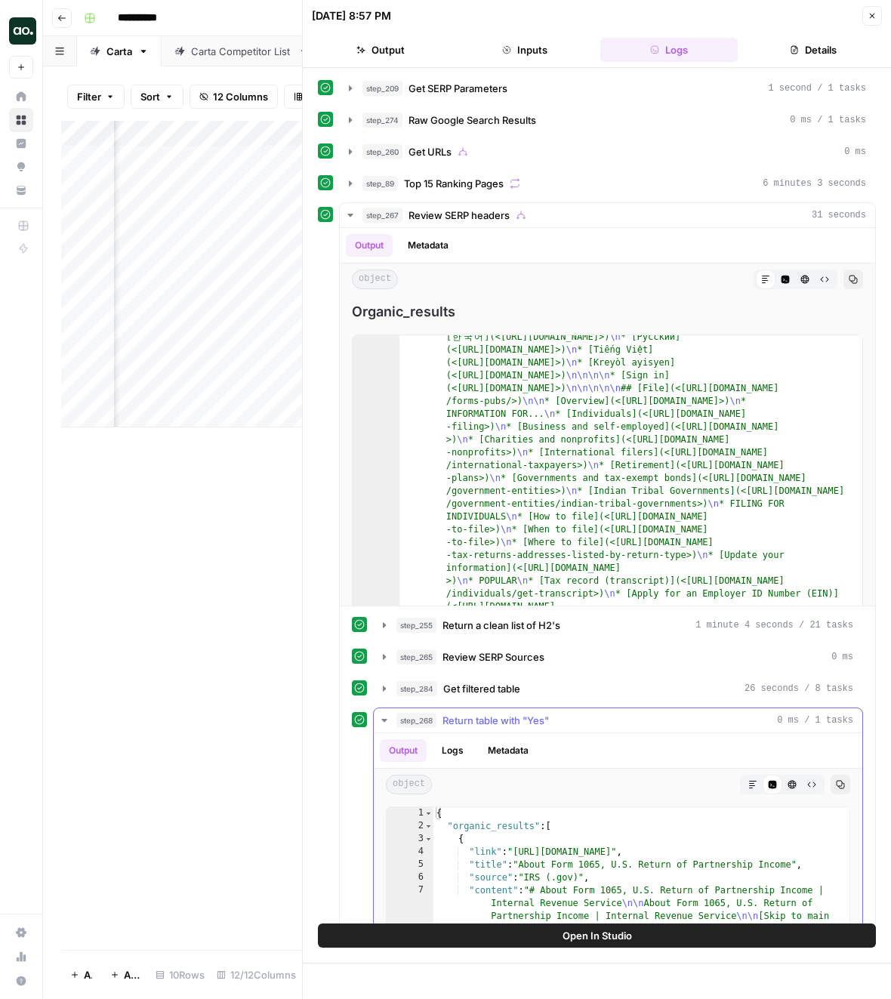
click at [553, 713] on div "step_268 Return table with "Yes" 0 ms / 1 tasks" at bounding box center [624, 720] width 457 height 15
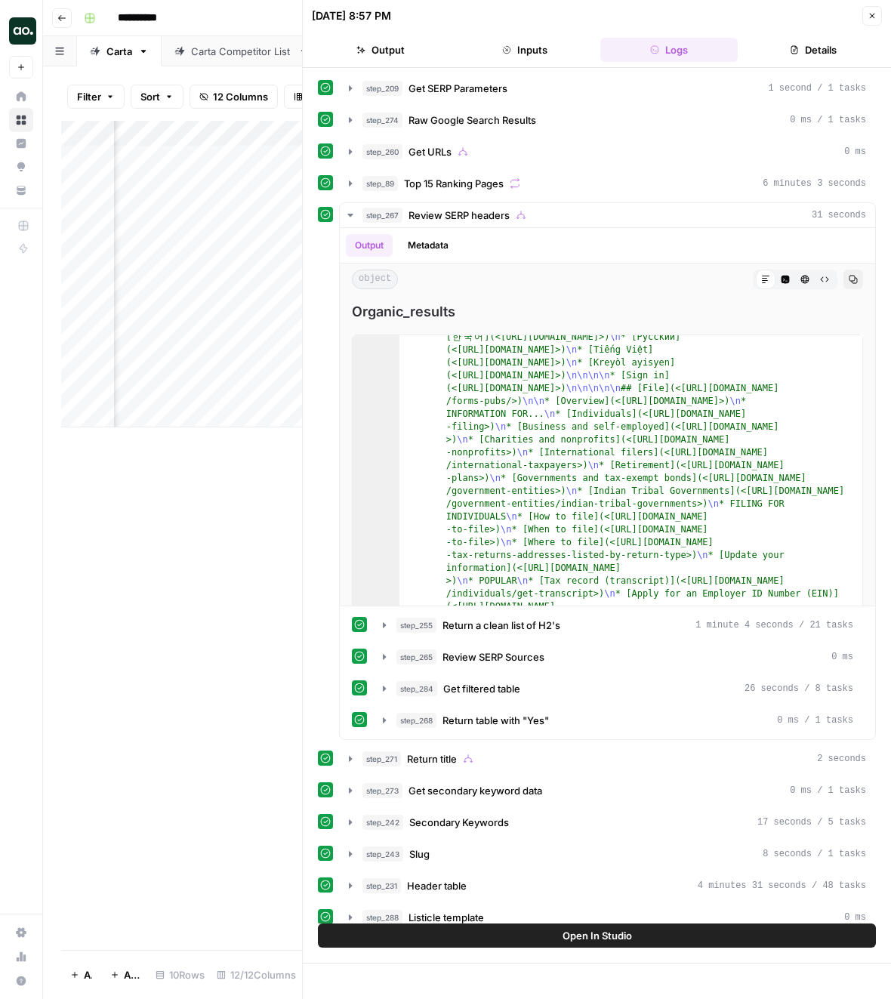
click at [885, 21] on header "09/06/25 at 8:57 PM Close Output Inputs Logs Details" at bounding box center [597, 34] width 588 height 68
click at [868, 20] on button "Close" at bounding box center [872, 16] width 20 height 20
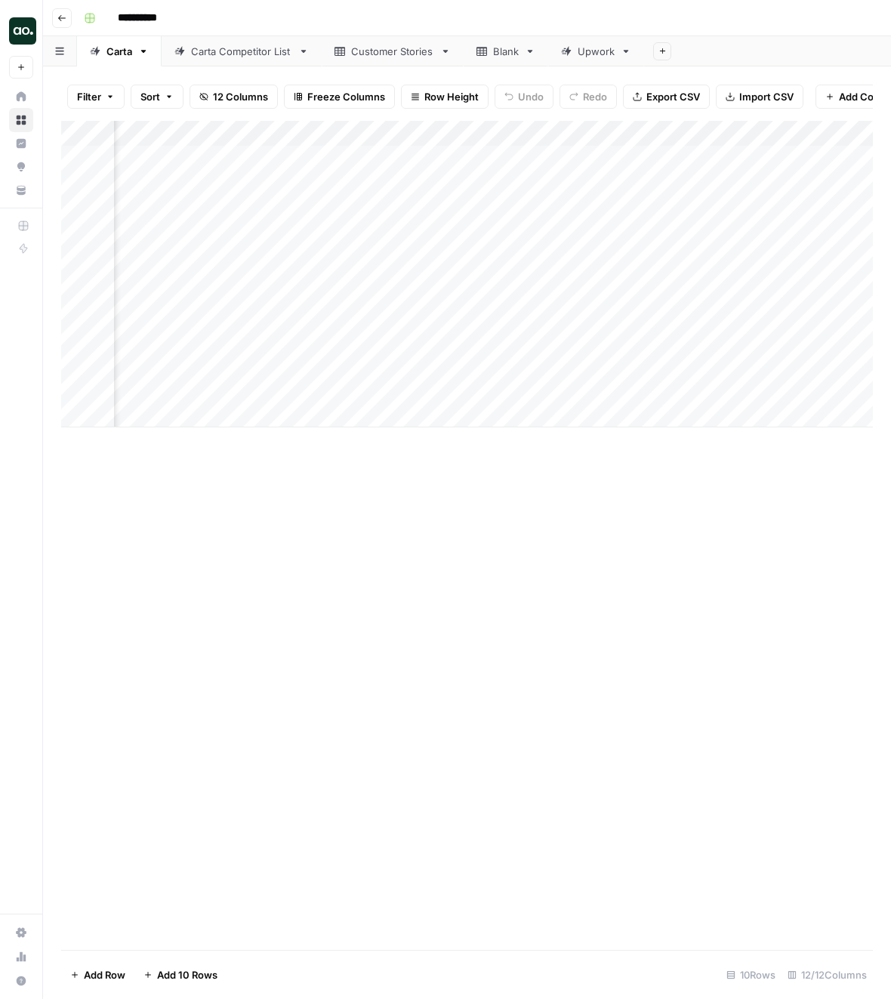
click at [711, 135] on div "Add Column" at bounding box center [467, 274] width 812 height 307
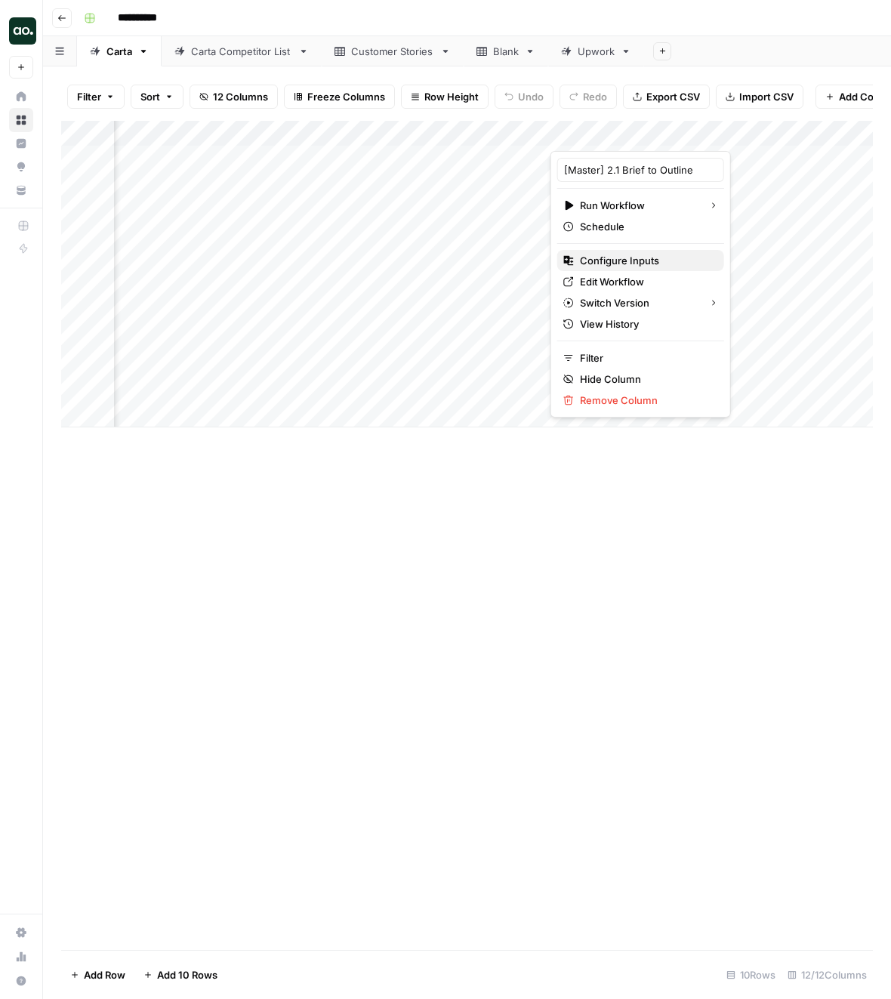
click at [637, 261] on span "Configure Inputs" at bounding box center [646, 260] width 132 height 15
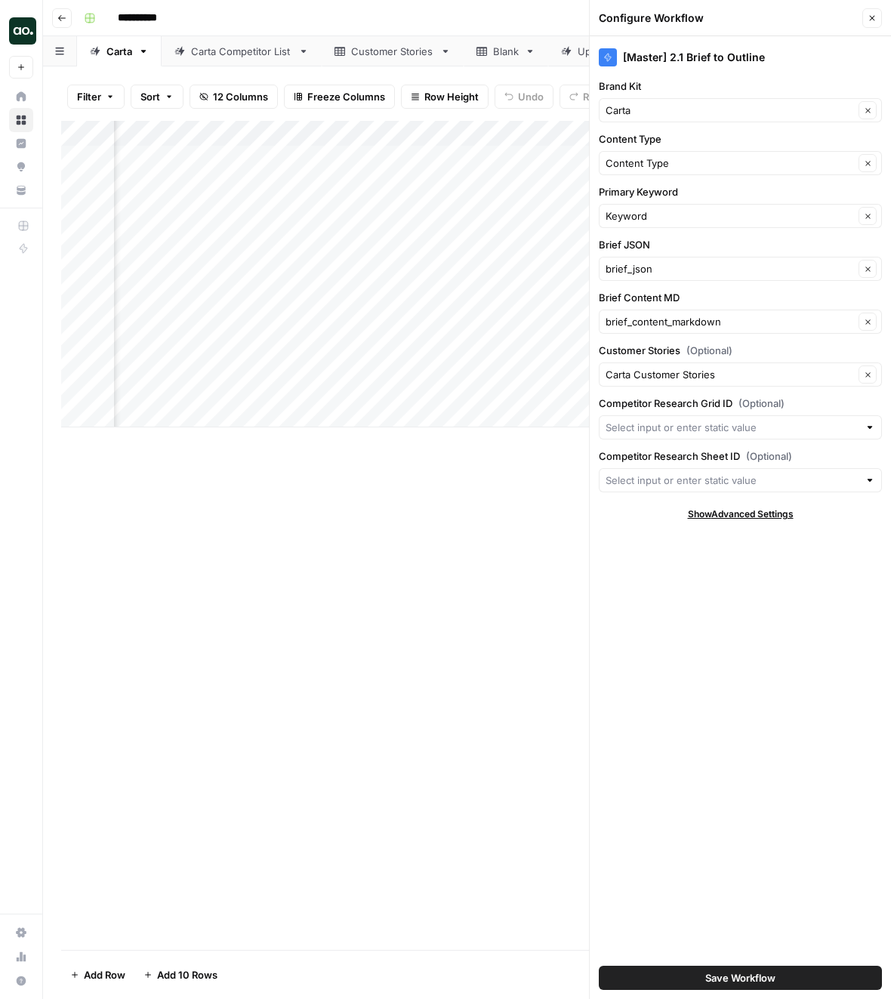
click at [246, 92] on span "12 Columns" at bounding box center [240, 96] width 55 height 15
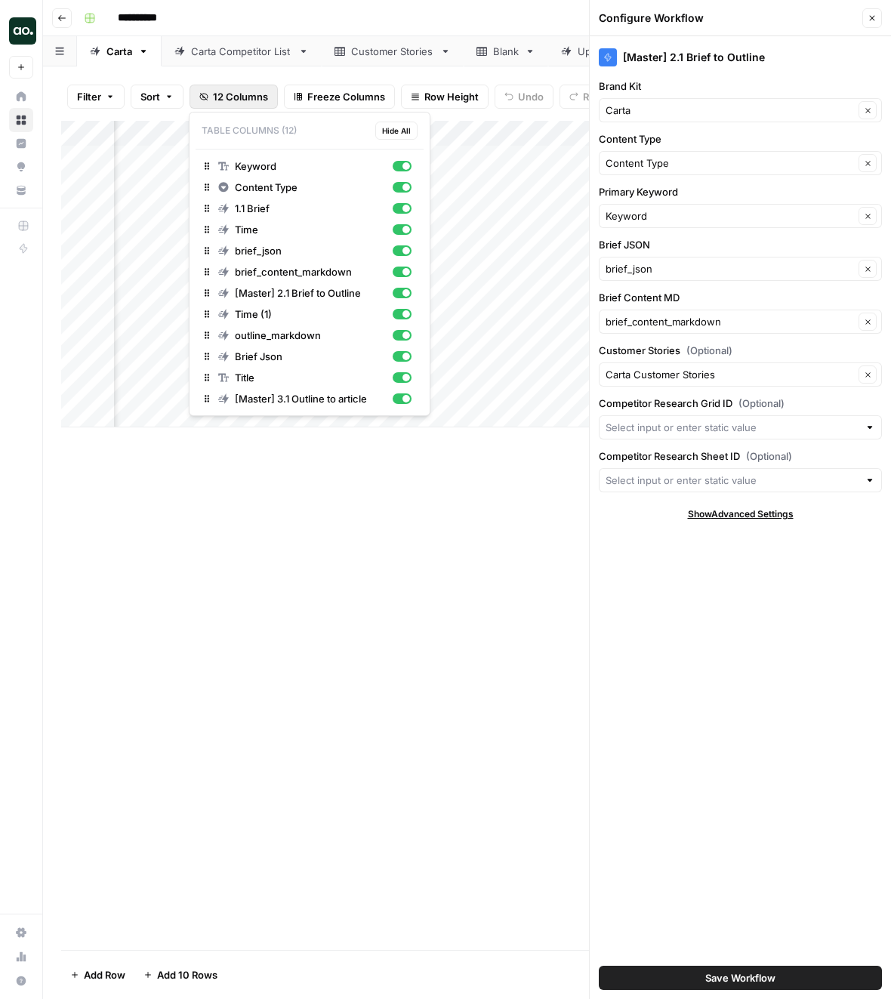
click at [221, 51] on div "Carta Competitor List" at bounding box center [241, 51] width 101 height 15
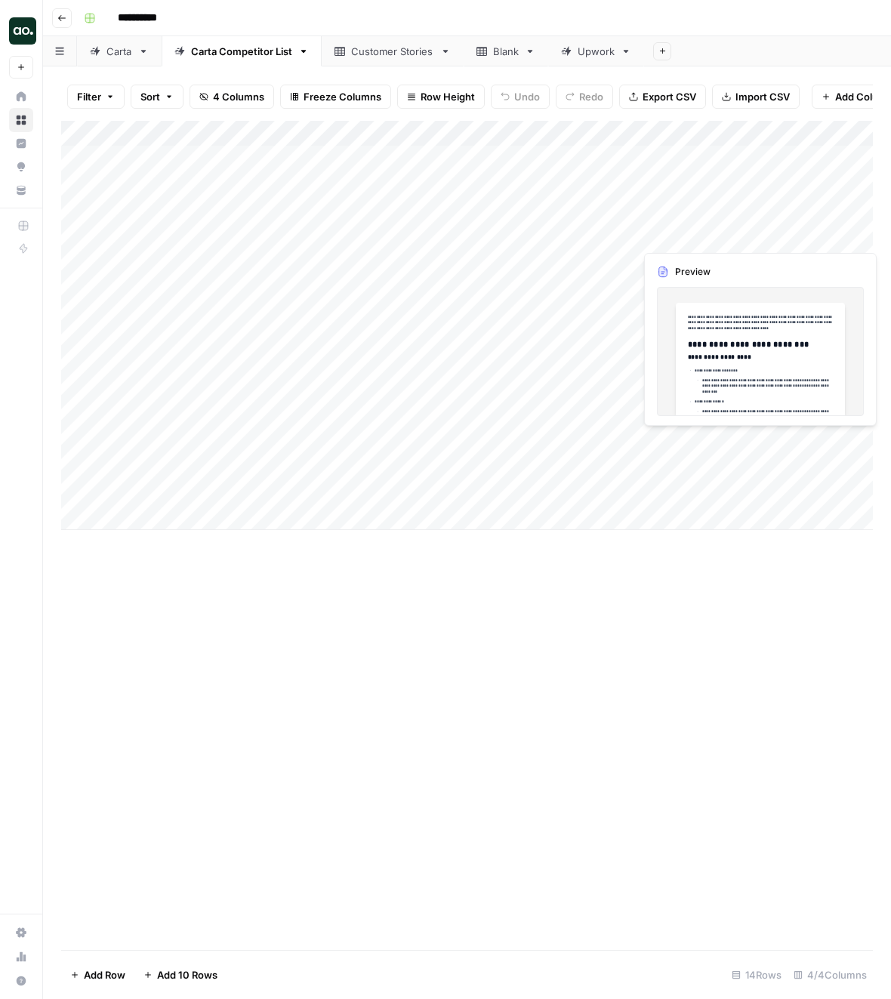
click at [727, 135] on div "Add Column" at bounding box center [467, 325] width 812 height 409
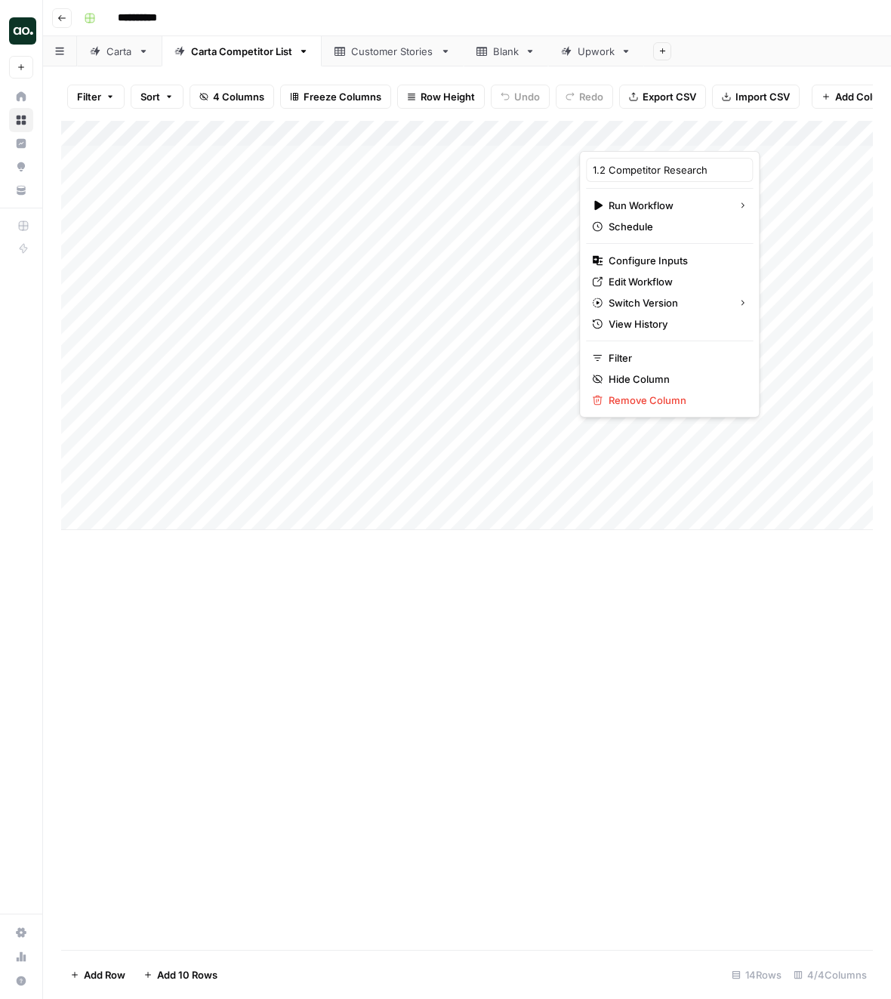
click at [433, 834] on div "Add Column" at bounding box center [467, 535] width 812 height 829
click at [593, 41] on link "Upwork" at bounding box center [596, 51] width 96 height 30
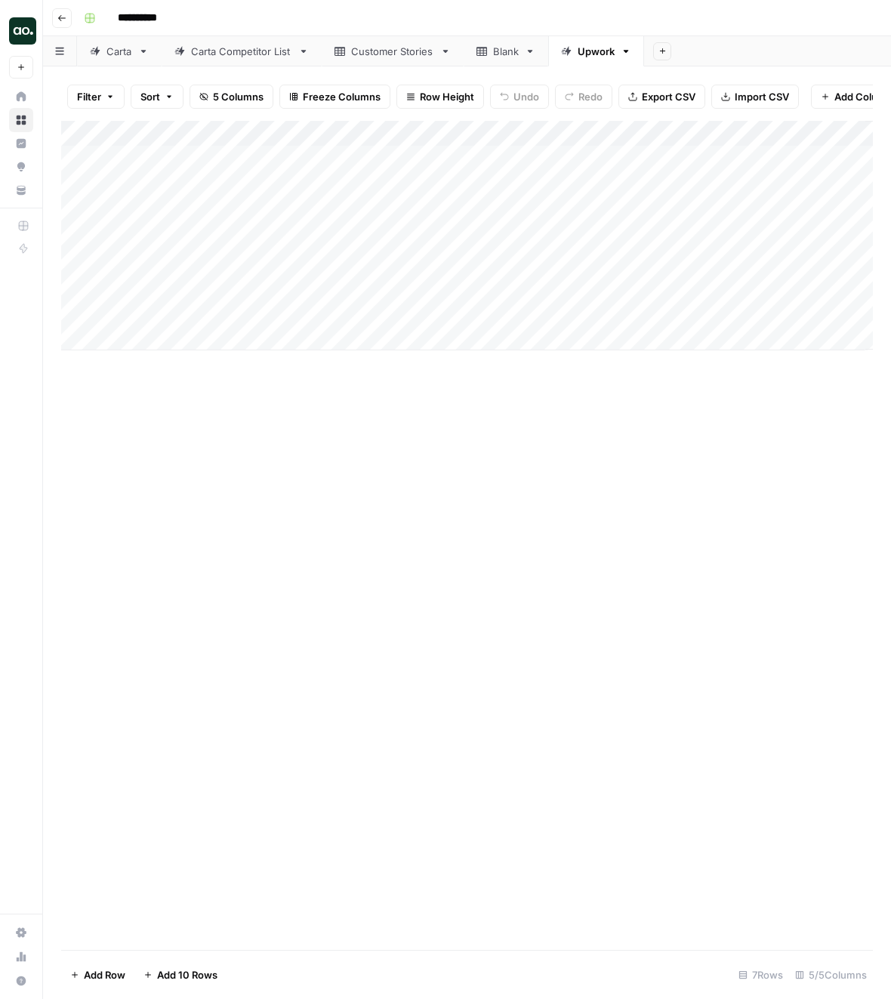
scroll to position [0, 76]
click at [116, 53] on div "Carta" at bounding box center [119, 51] width 26 height 15
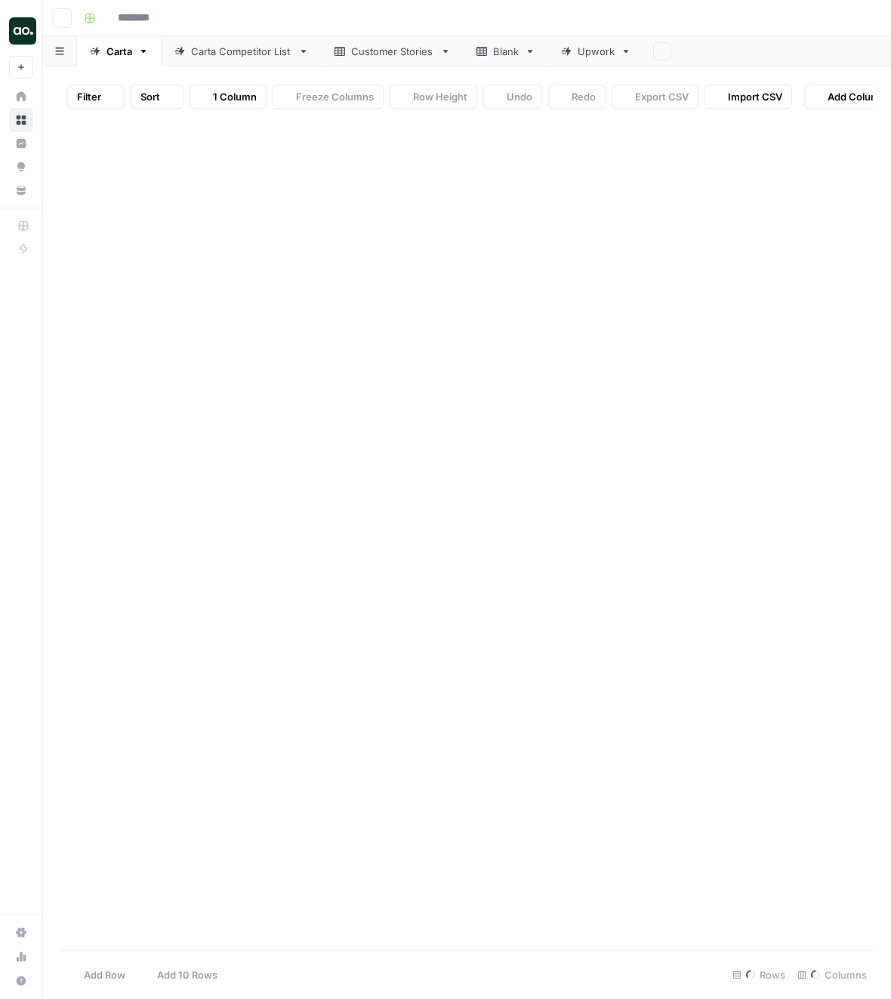
type input "**********"
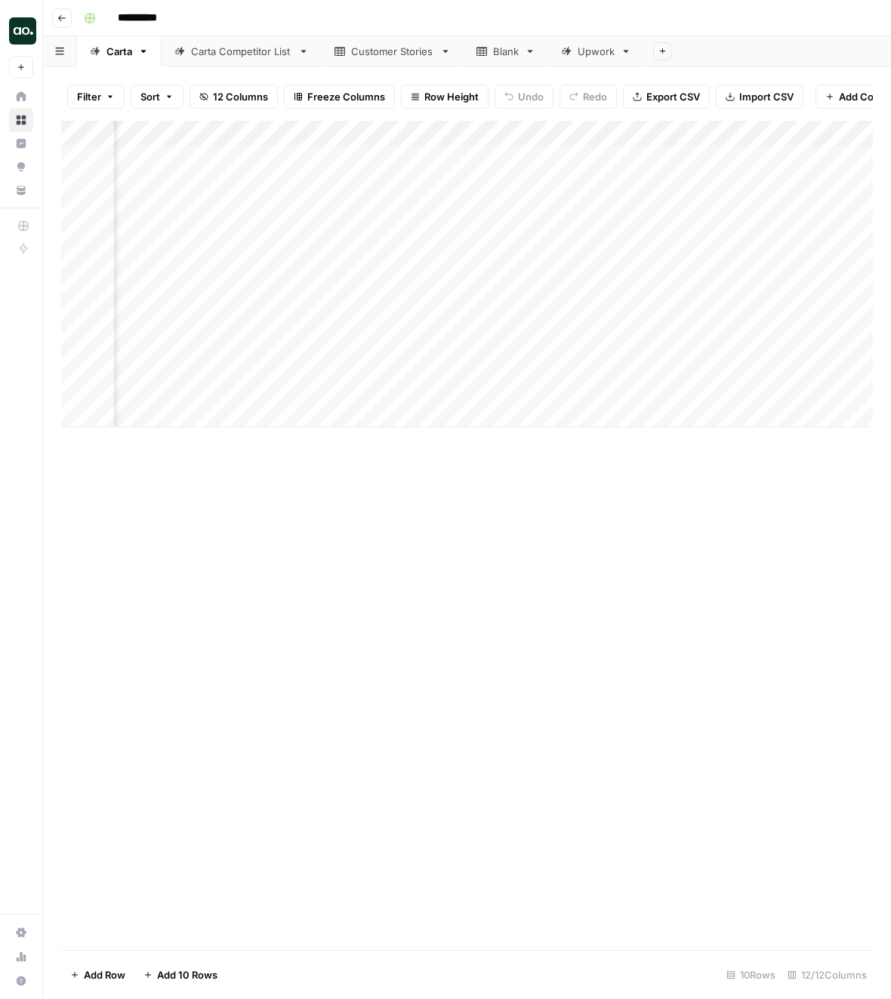
scroll to position [0, 886]
click at [247, 161] on div "Add Column" at bounding box center [467, 274] width 812 height 307
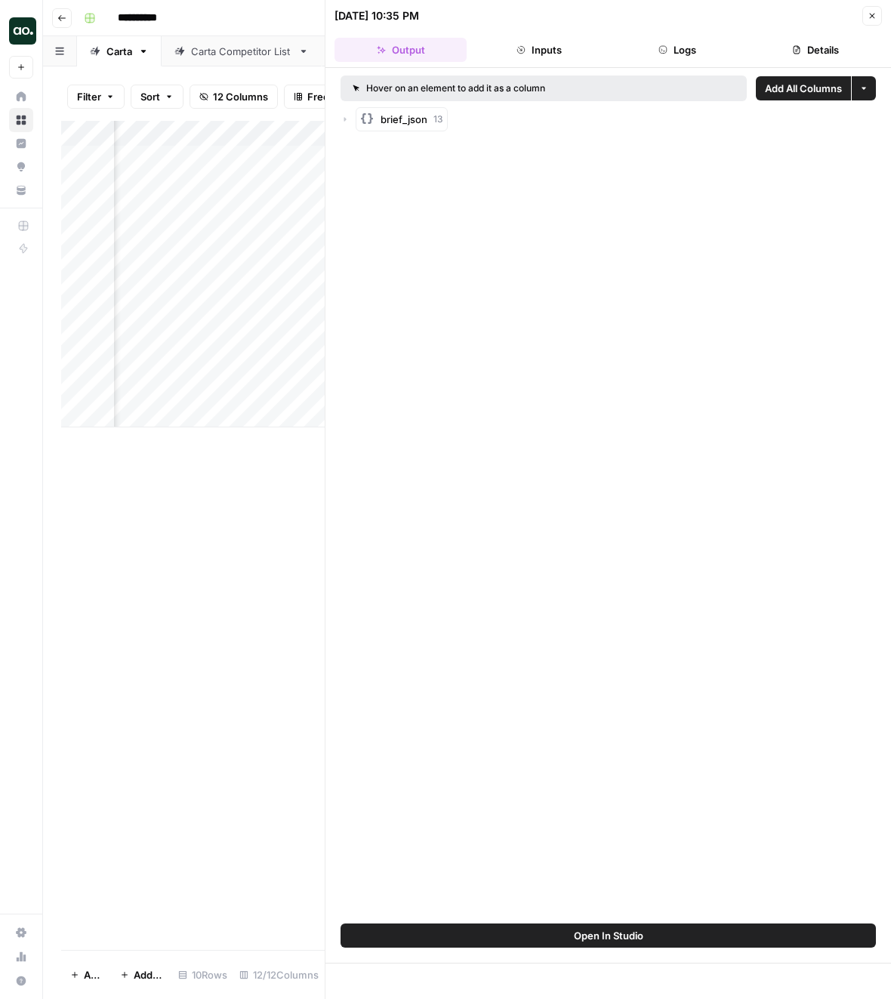
click at [418, 127] on button "brief_json 13" at bounding box center [402, 119] width 92 height 24
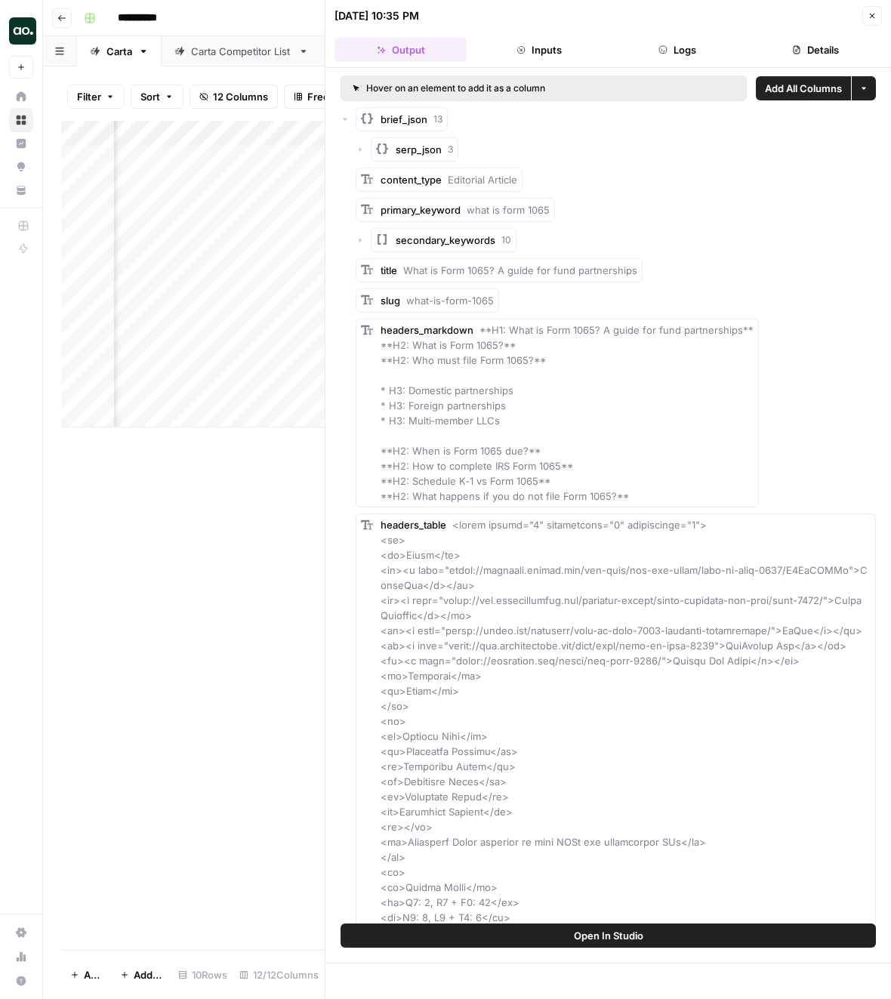
click at [875, 19] on icon "button" at bounding box center [872, 15] width 9 height 9
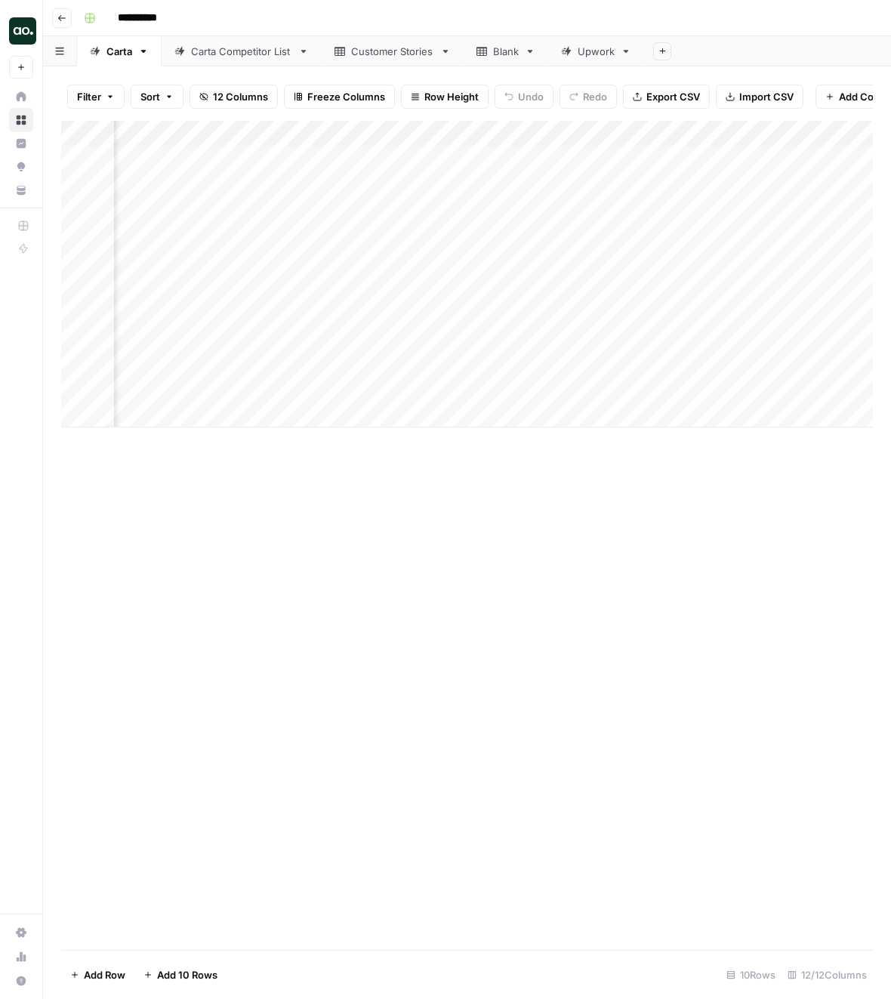
scroll to position [0, 248]
click at [307, 159] on div "Add Column" at bounding box center [467, 274] width 812 height 307
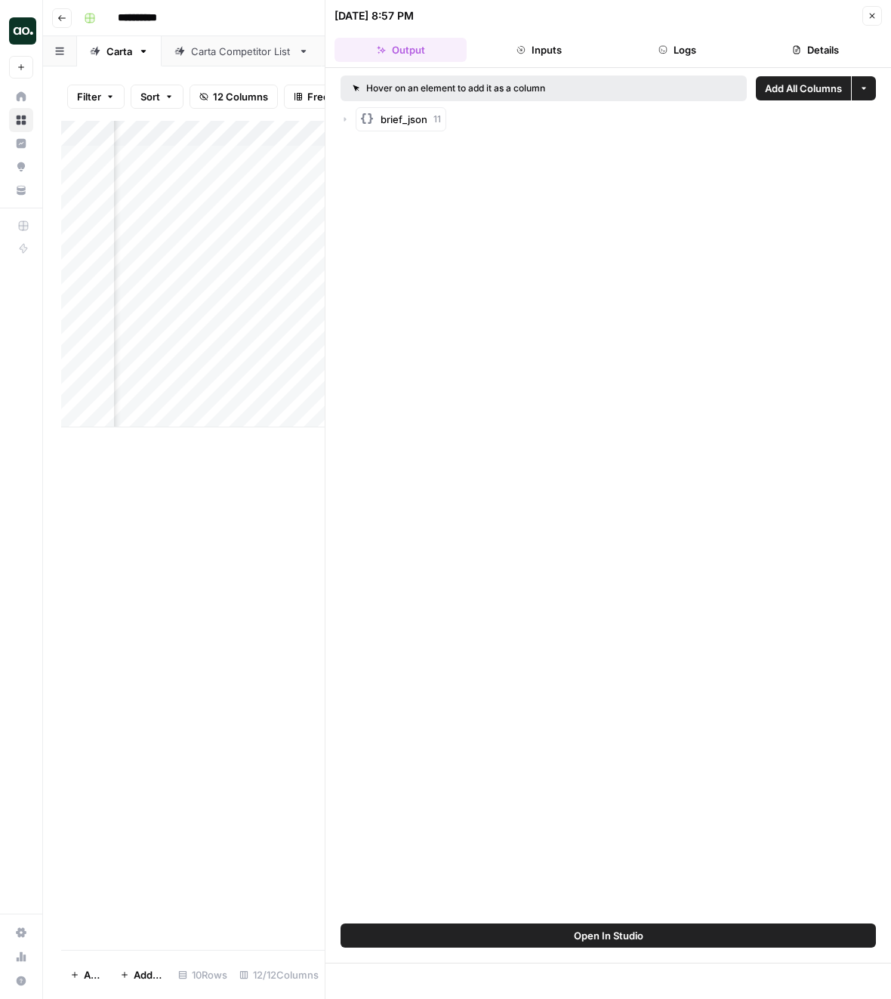
click at [696, 19] on div "09/06/25 at 8:57 PM" at bounding box center [596, 15] width 523 height 15
click at [655, 63] on header "09/06/25 at 8:57 PM Close Output Inputs Logs Details" at bounding box center [608, 34] width 566 height 68
click at [684, 45] on button "Logs" at bounding box center [678, 50] width 132 height 24
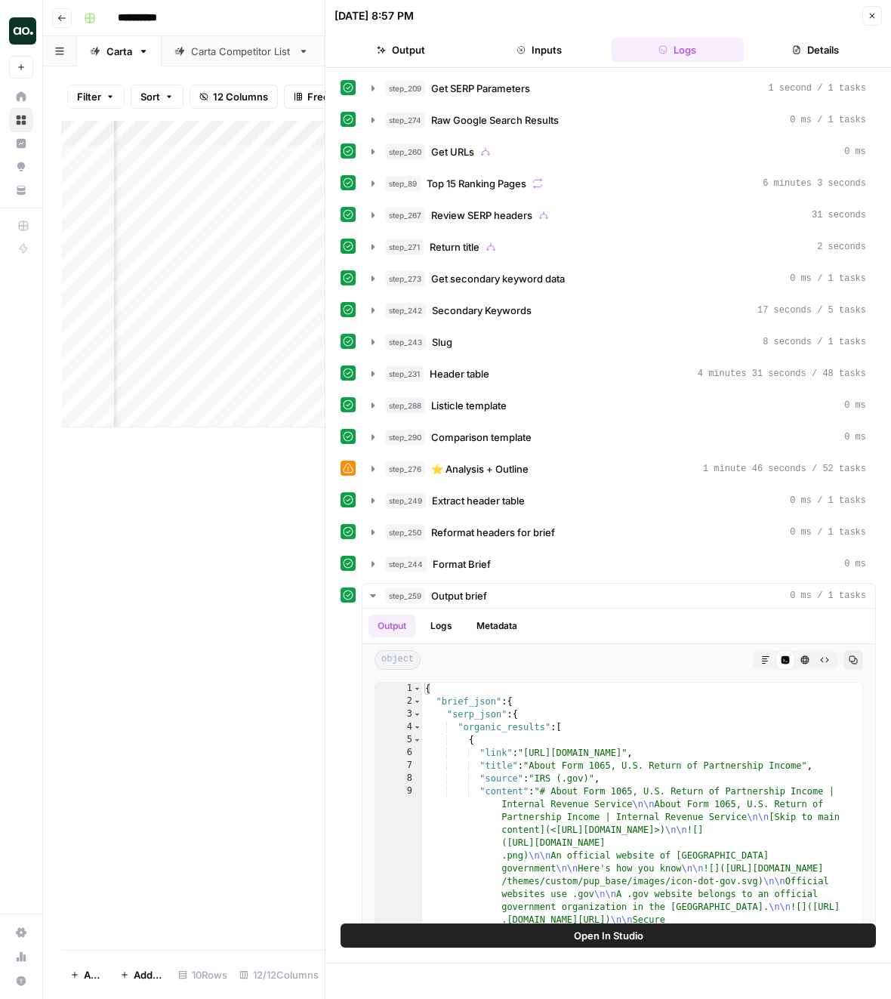
click at [439, 45] on button "Output" at bounding box center [401, 50] width 132 height 24
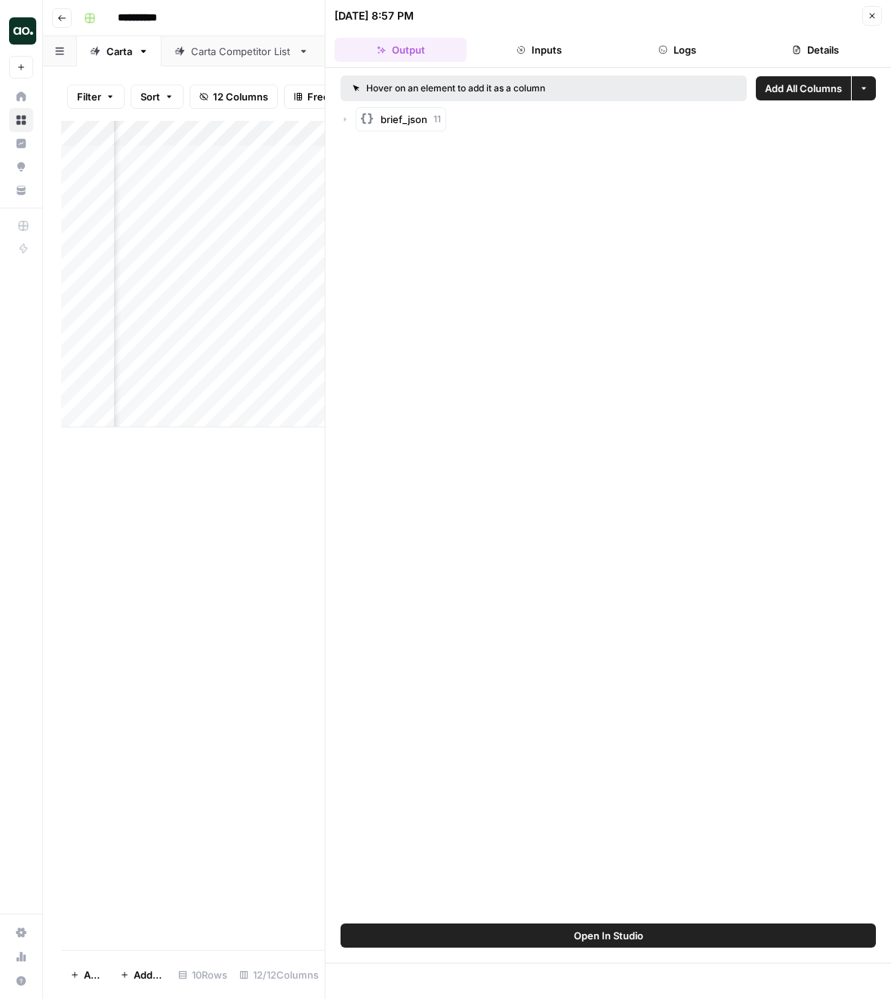
click at [407, 106] on div "Hover on an element to add it as a column Add All Columns More options brief_js…" at bounding box center [608, 104] width 535 height 56
click at [407, 130] on button "brief_json 11" at bounding box center [401, 119] width 91 height 24
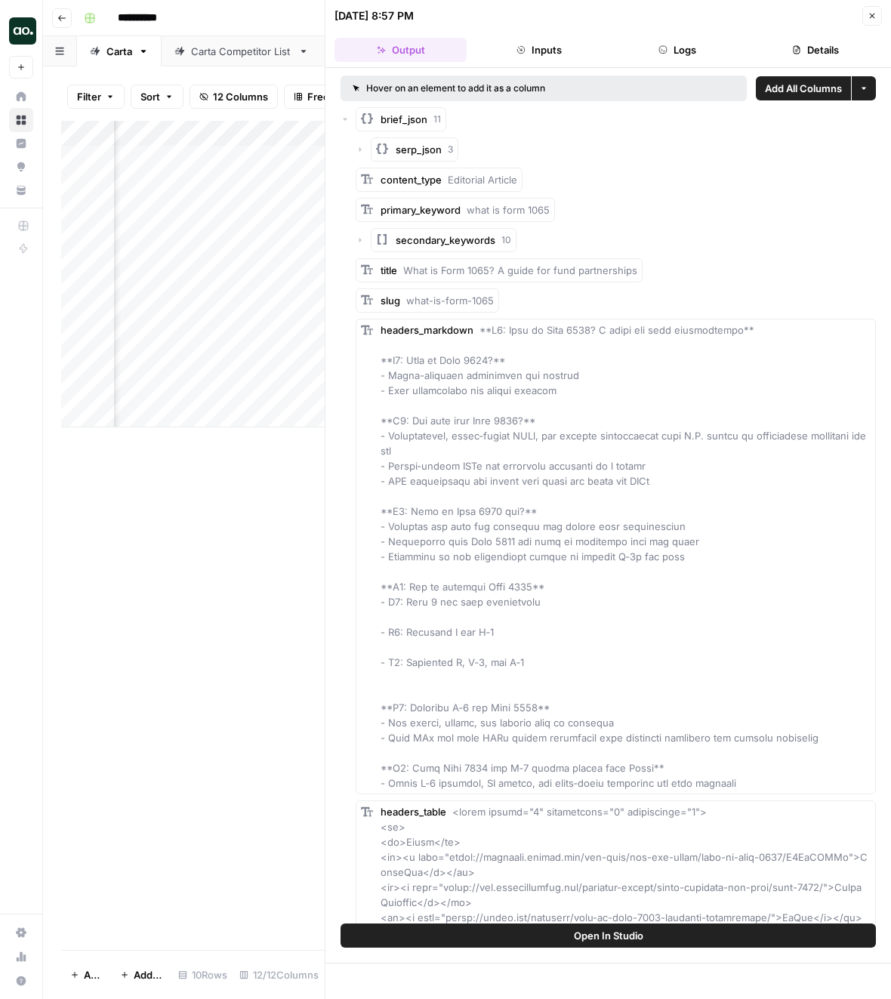
drag, startPoint x: 554, startPoint y: 901, endPoint x: 355, endPoint y: 76, distance: 848.2
copy div "Hover on an element to add it as a column Add All Columns More options brief_js…"
click at [704, 57] on button "Logs" at bounding box center [678, 50] width 132 height 24
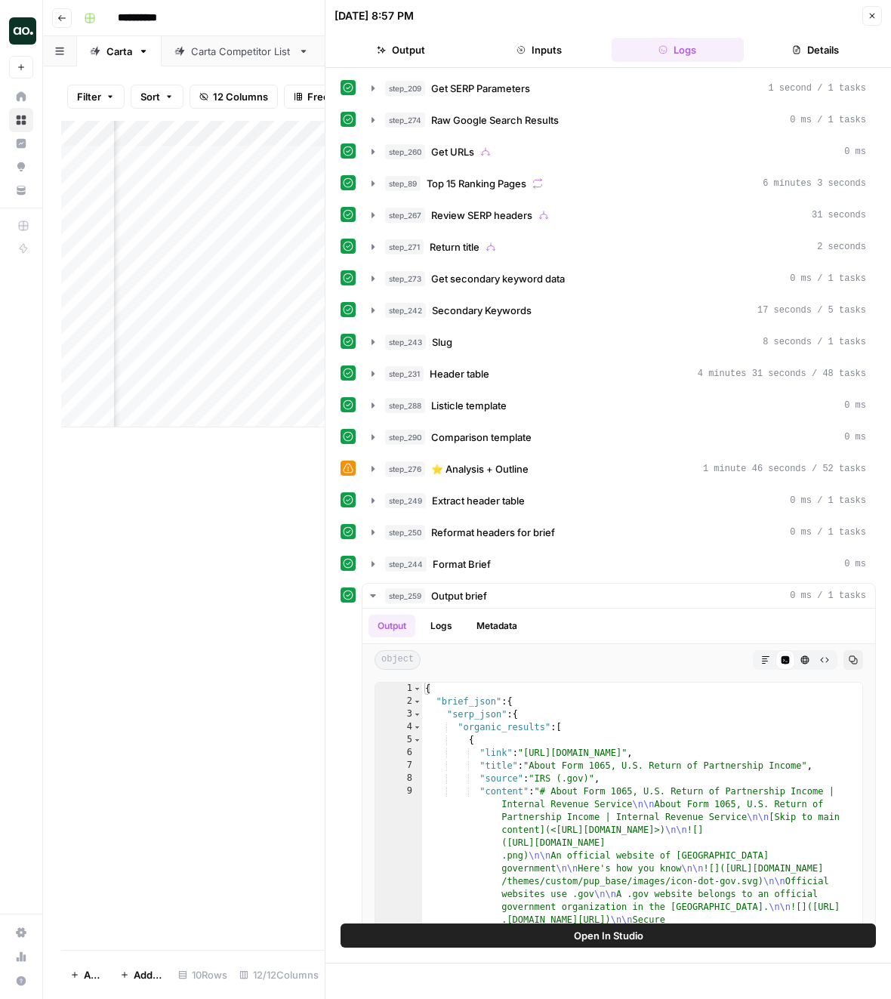
click at [868, 66] on header "09/06/25 at 8:57 PM Close Output Inputs Logs Details" at bounding box center [608, 34] width 566 height 68
click at [833, 56] on button "Details" at bounding box center [816, 50] width 132 height 24
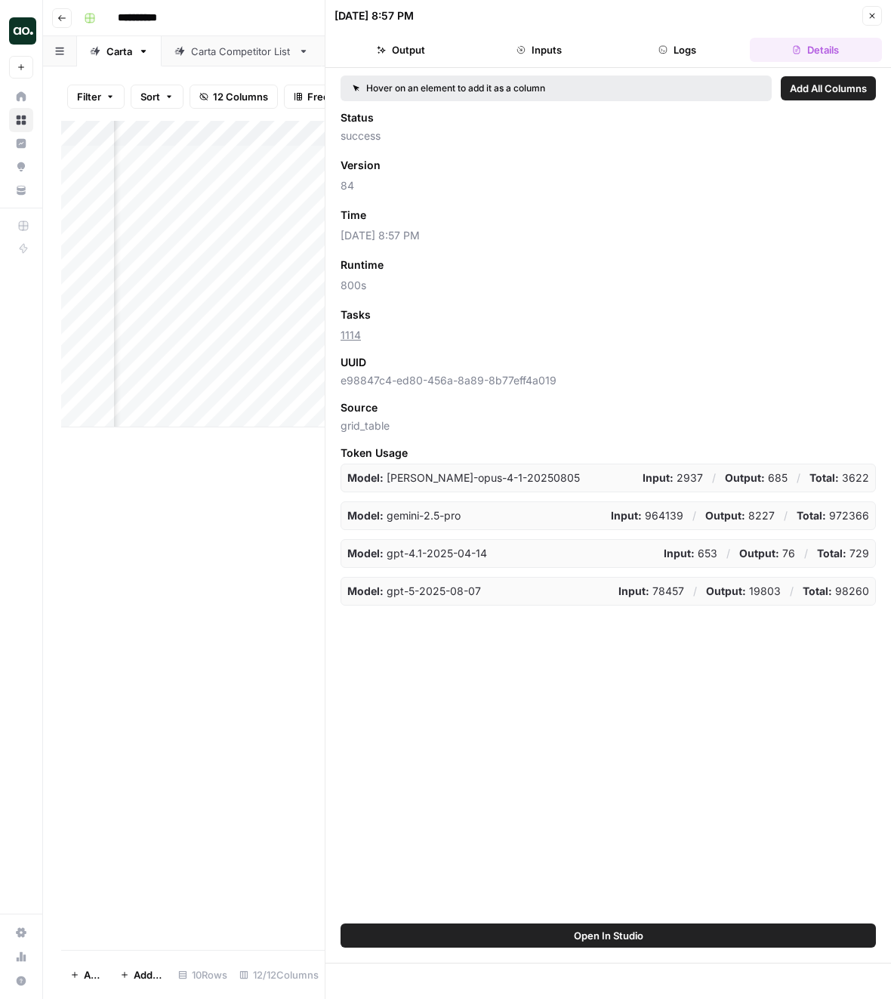
click at [866, 19] on button "Close" at bounding box center [872, 16] width 20 height 20
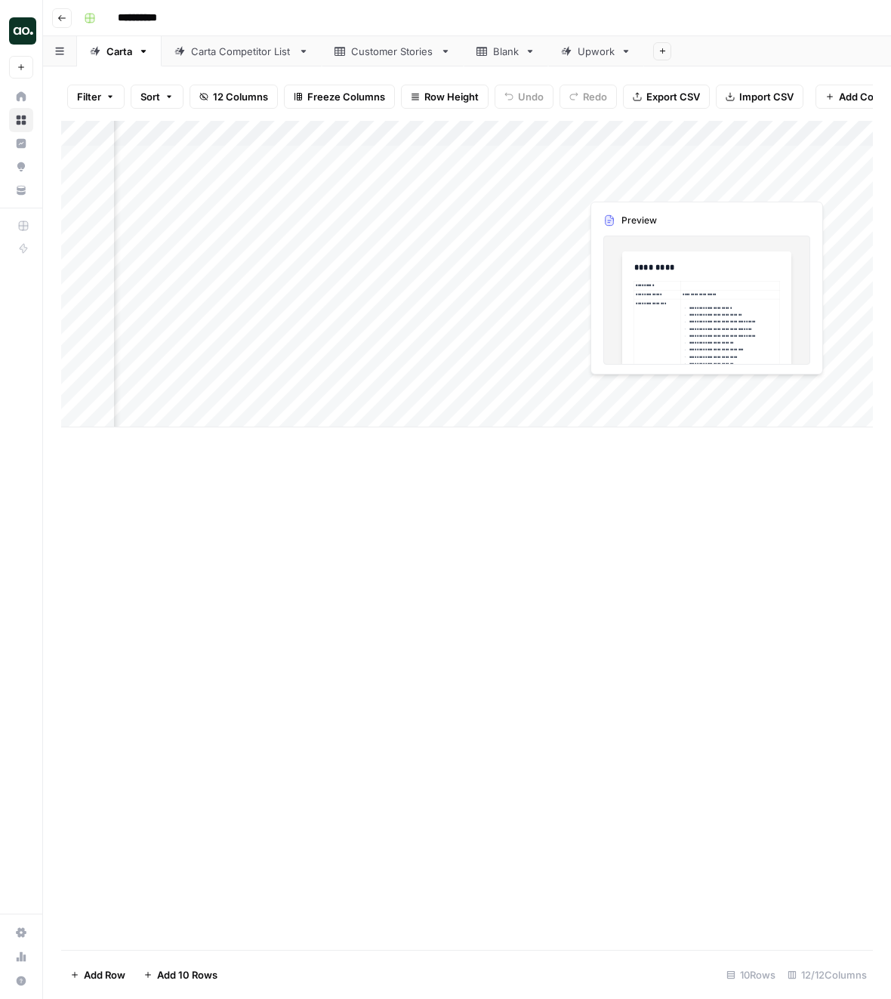
scroll to position [0, 415]
click at [716, 131] on div "Add Column" at bounding box center [467, 274] width 812 height 307
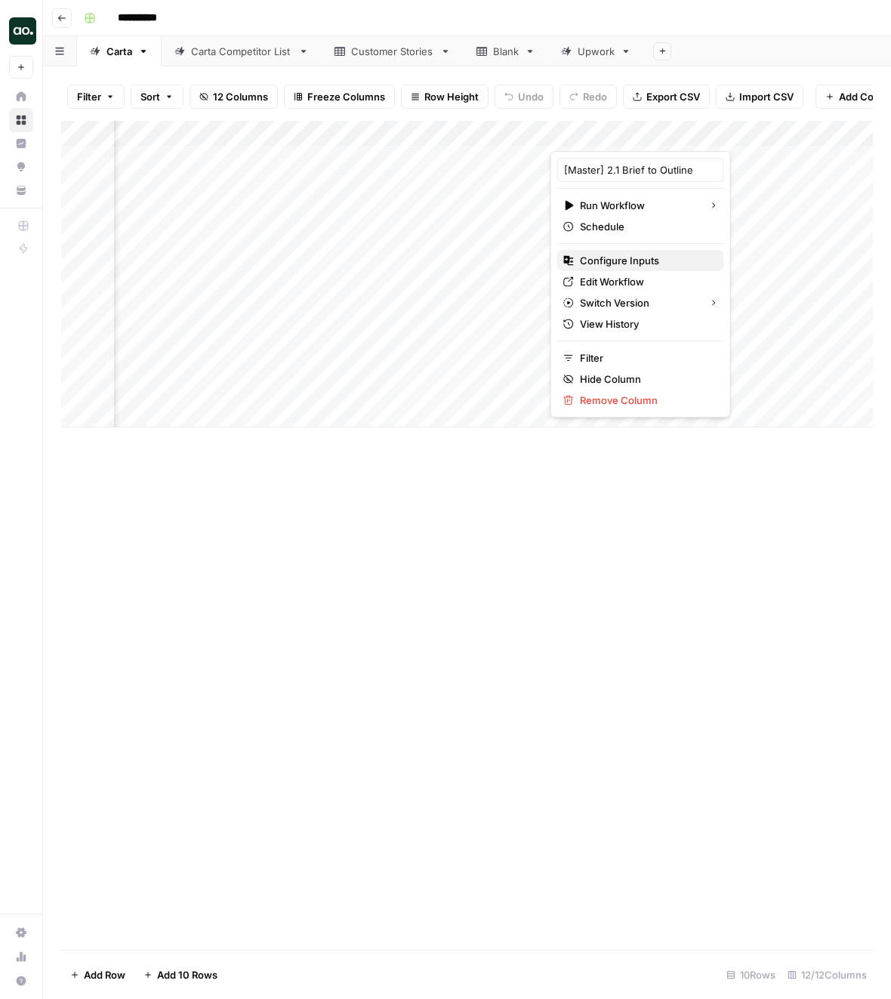
click at [631, 261] on span "Configure Inputs" at bounding box center [646, 260] width 132 height 15
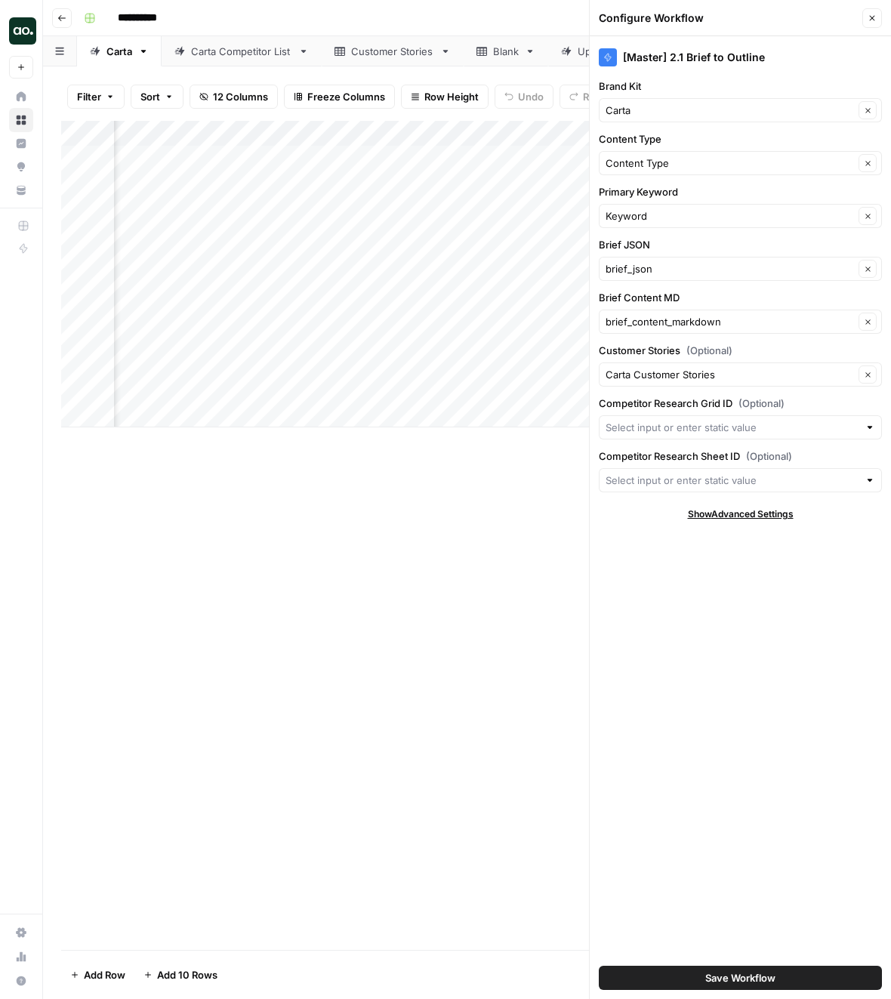
click at [470, 78] on div "Filter Sort 12 Columns Freeze Columns Row Height Undo Redo Export CSV Import CS…" at bounding box center [467, 96] width 812 height 48
click at [248, 62] on link "Carta Competitor List" at bounding box center [242, 51] width 160 height 30
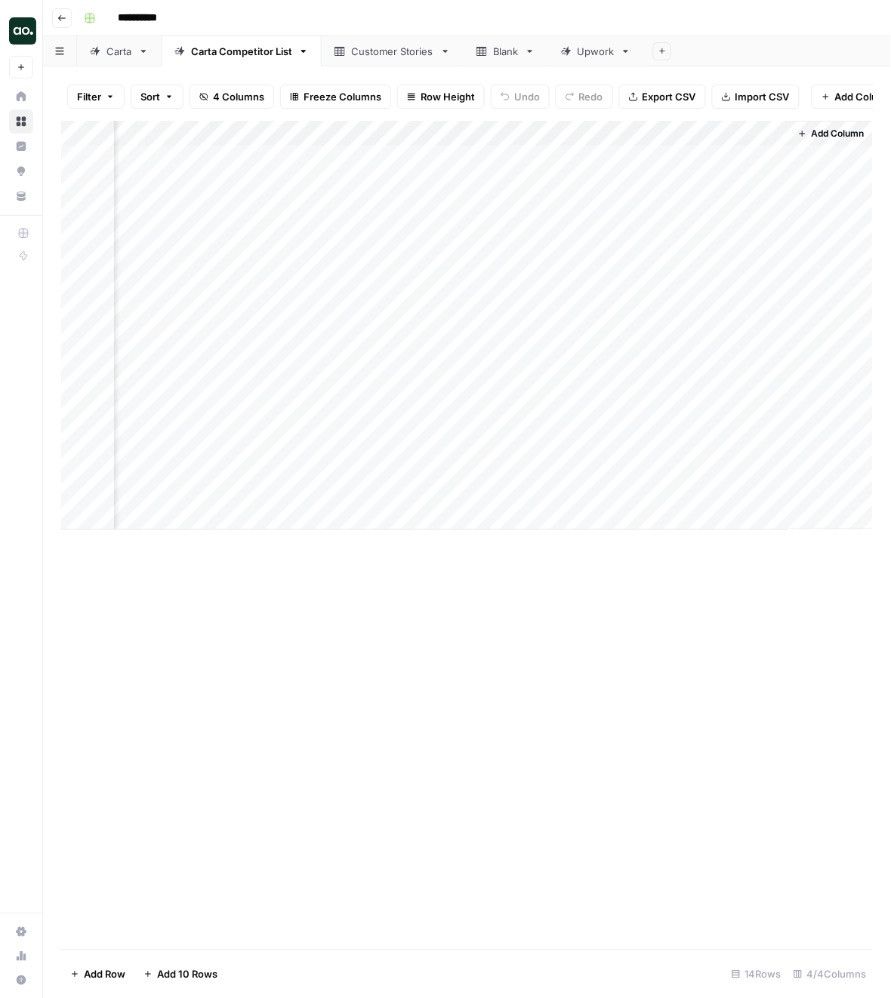
scroll to position [0, 113]
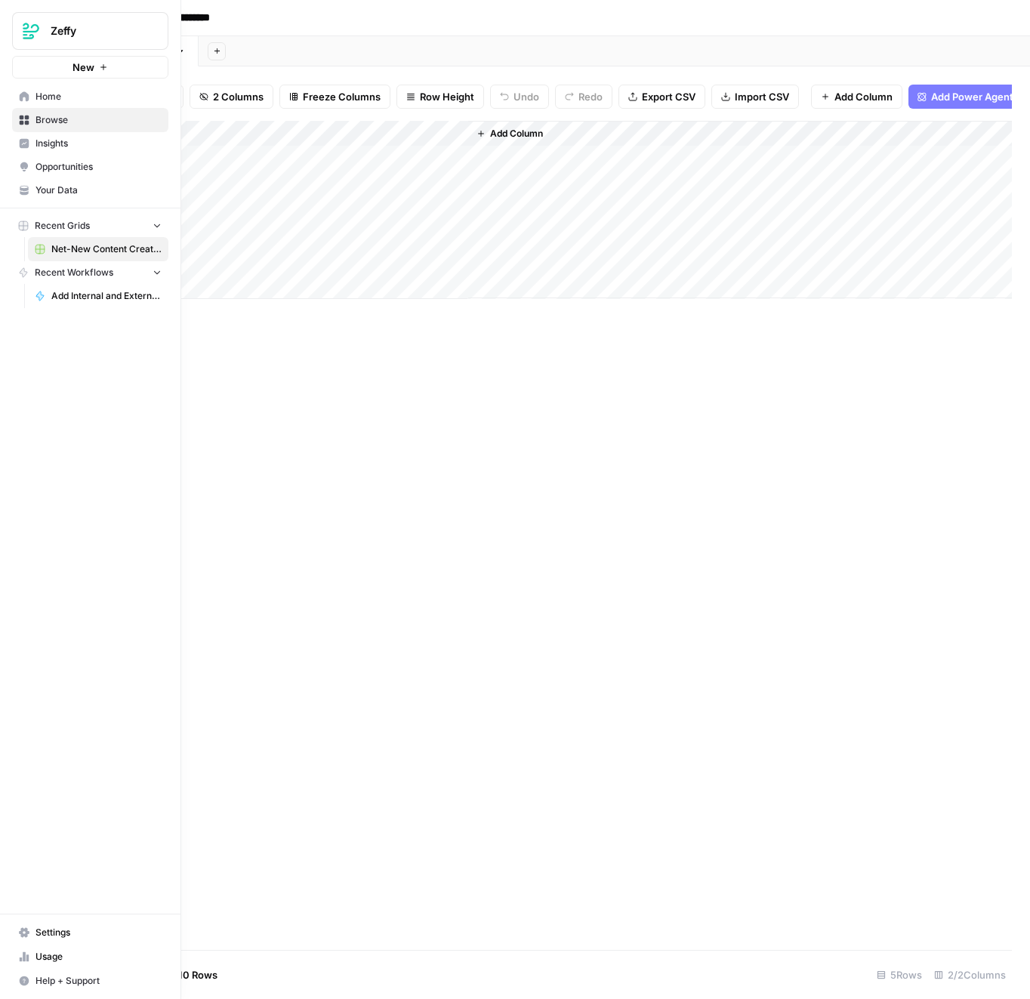
click at [43, 63] on button "New" at bounding box center [90, 67] width 156 height 23
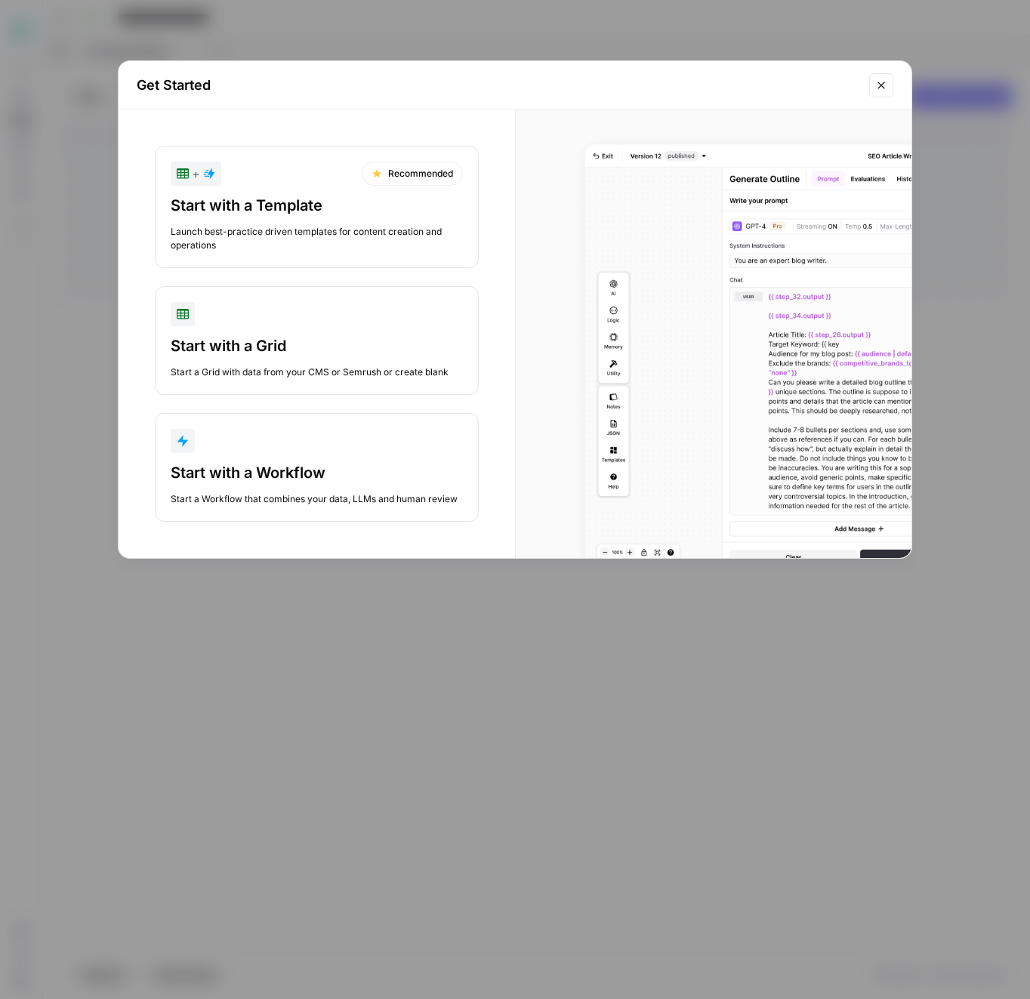
click at [306, 433] on div "button" at bounding box center [317, 441] width 292 height 24
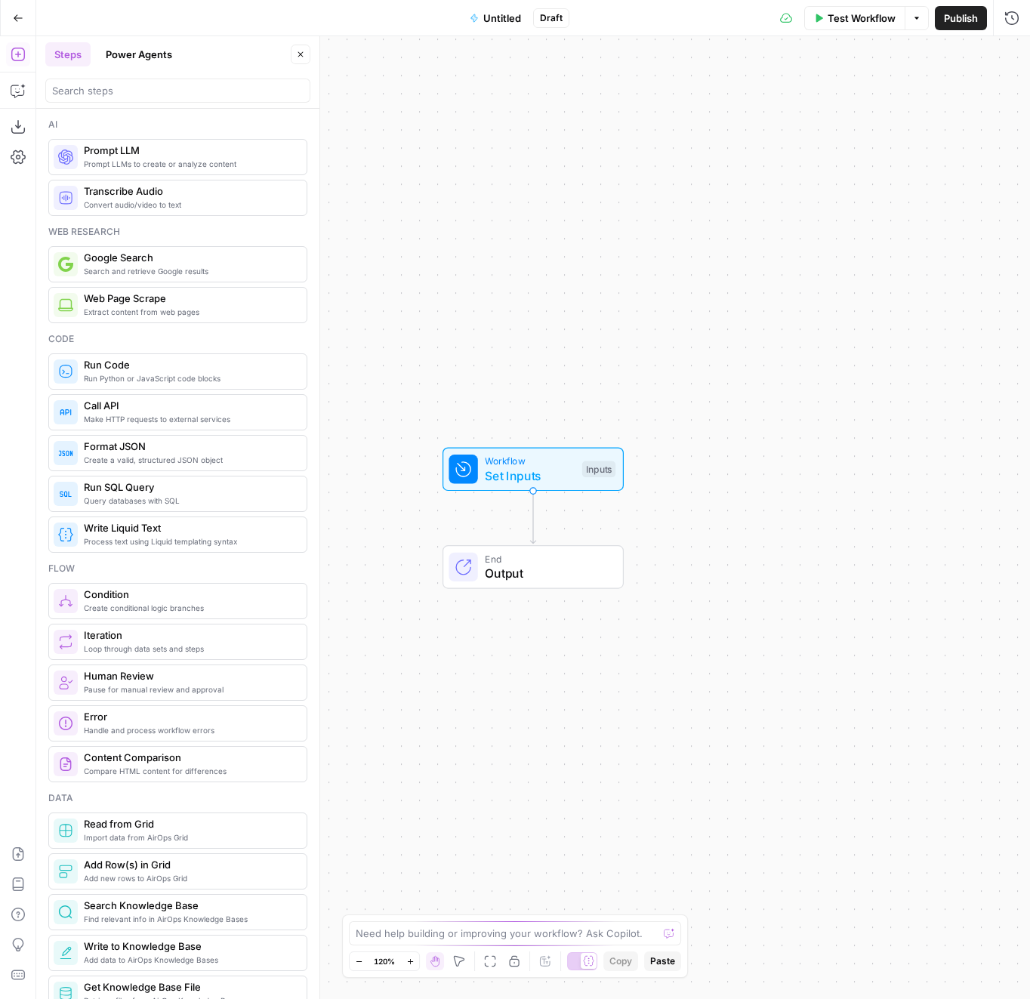
click at [494, 25] on button "Untitled" at bounding box center [495, 18] width 69 height 24
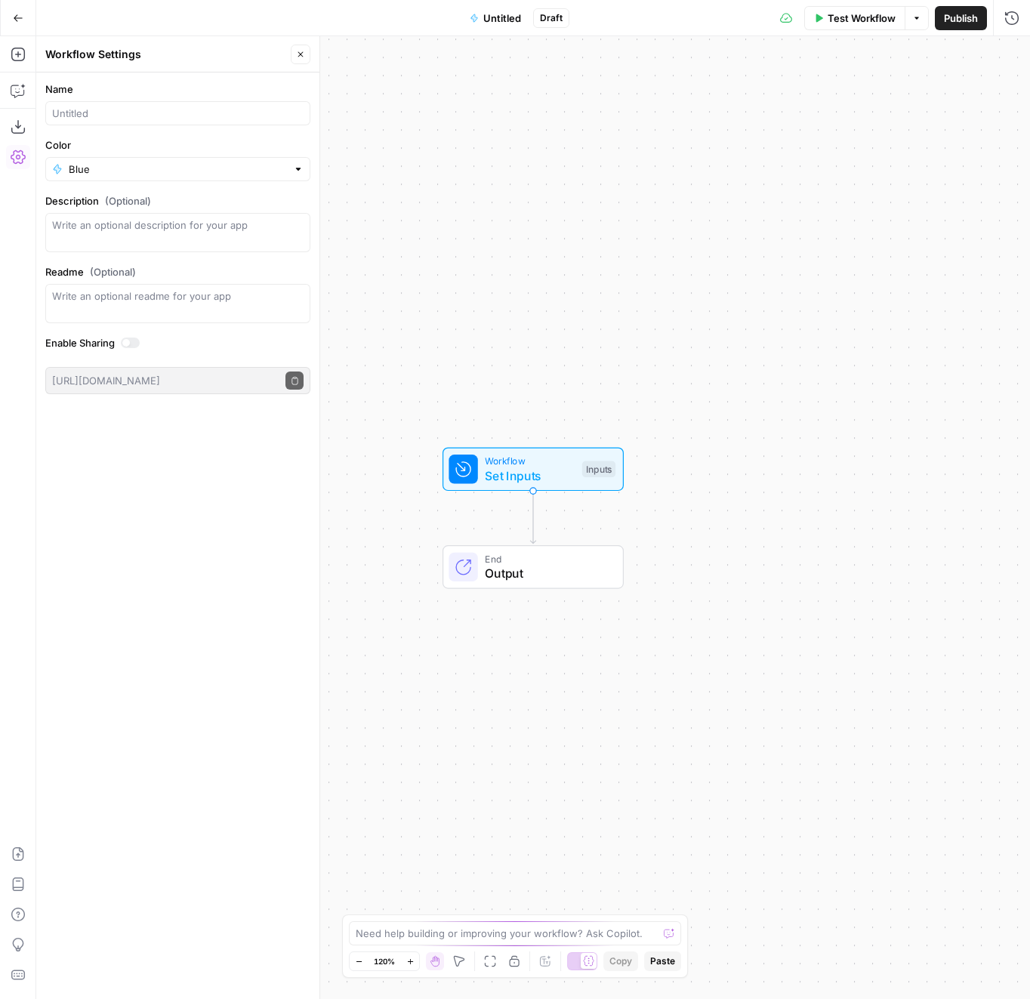
click at [190, 100] on div "Name" at bounding box center [177, 104] width 265 height 44
click at [180, 113] on input "Name" at bounding box center [177, 113] width 251 height 15
type input "Brief"
click at [304, 53] on button "Close" at bounding box center [301, 55] width 20 height 20
click at [10, 849] on button "Import JSON" at bounding box center [18, 854] width 24 height 24
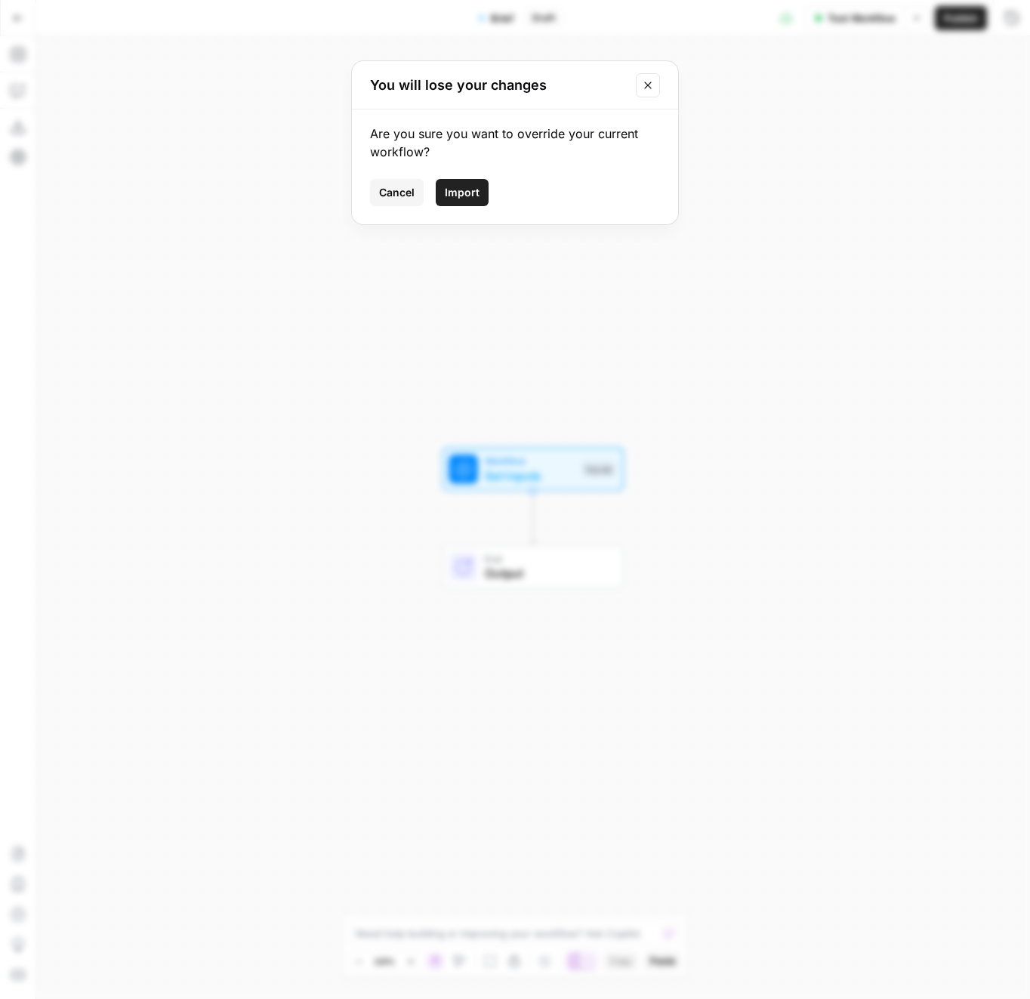
click at [470, 208] on div "Are you sure you want to override your current workflow? Cancel Import" at bounding box center [515, 166] width 326 height 115
click at [461, 199] on span "Import" at bounding box center [462, 192] width 35 height 15
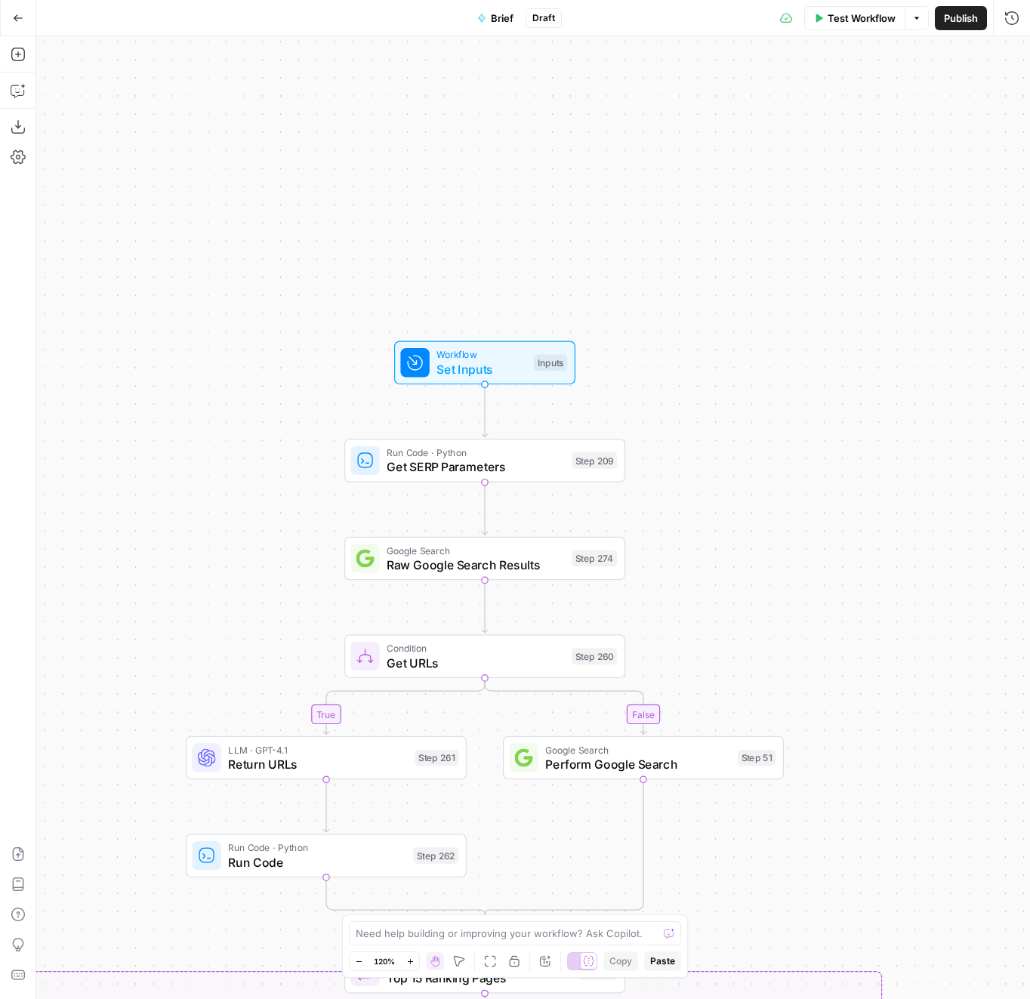
drag, startPoint x: 751, startPoint y: 494, endPoint x: 676, endPoint y: 338, distance: 172.6
click at [676, 338] on div "true false false true false true false true false true Workflow Set Inputs Inpu…" at bounding box center [533, 517] width 994 height 963
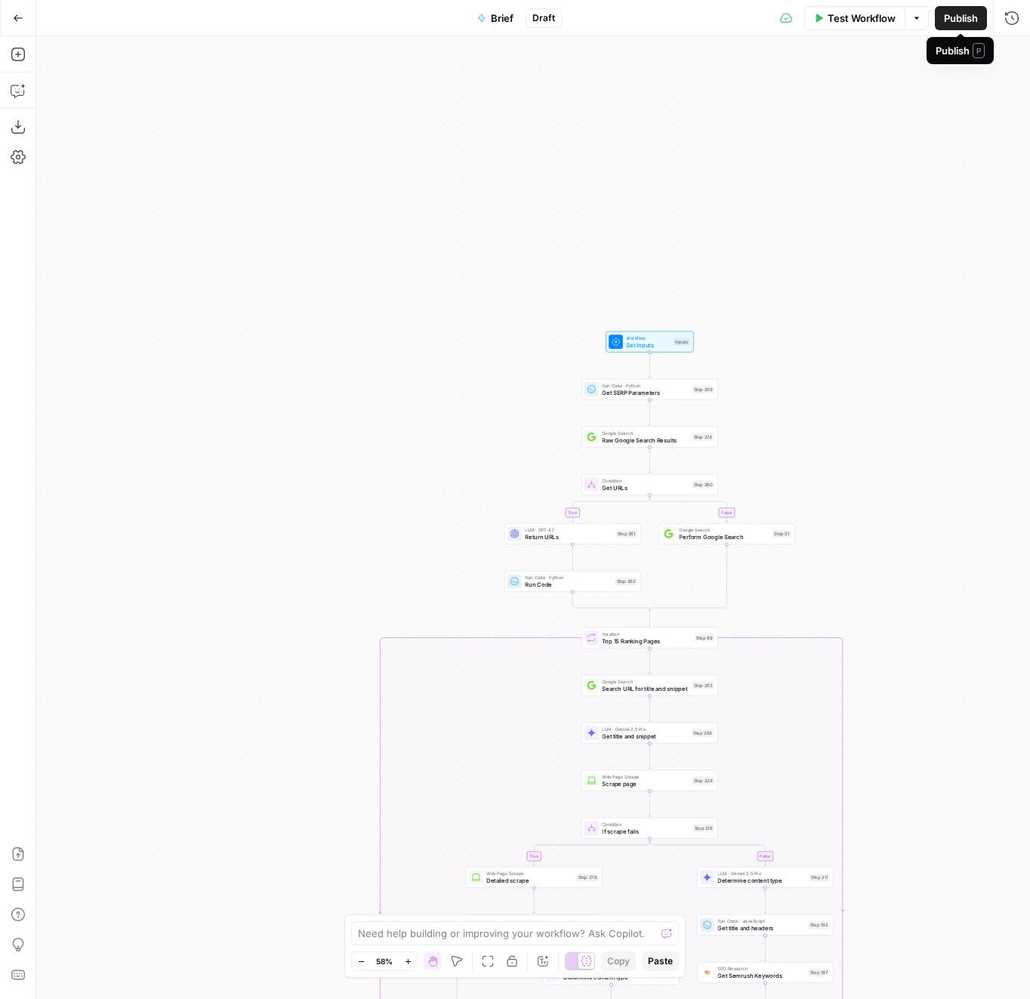
click at [951, 21] on span "Publish" at bounding box center [961, 18] width 34 height 15
click at [22, 49] on icon "button" at bounding box center [18, 54] width 15 height 15
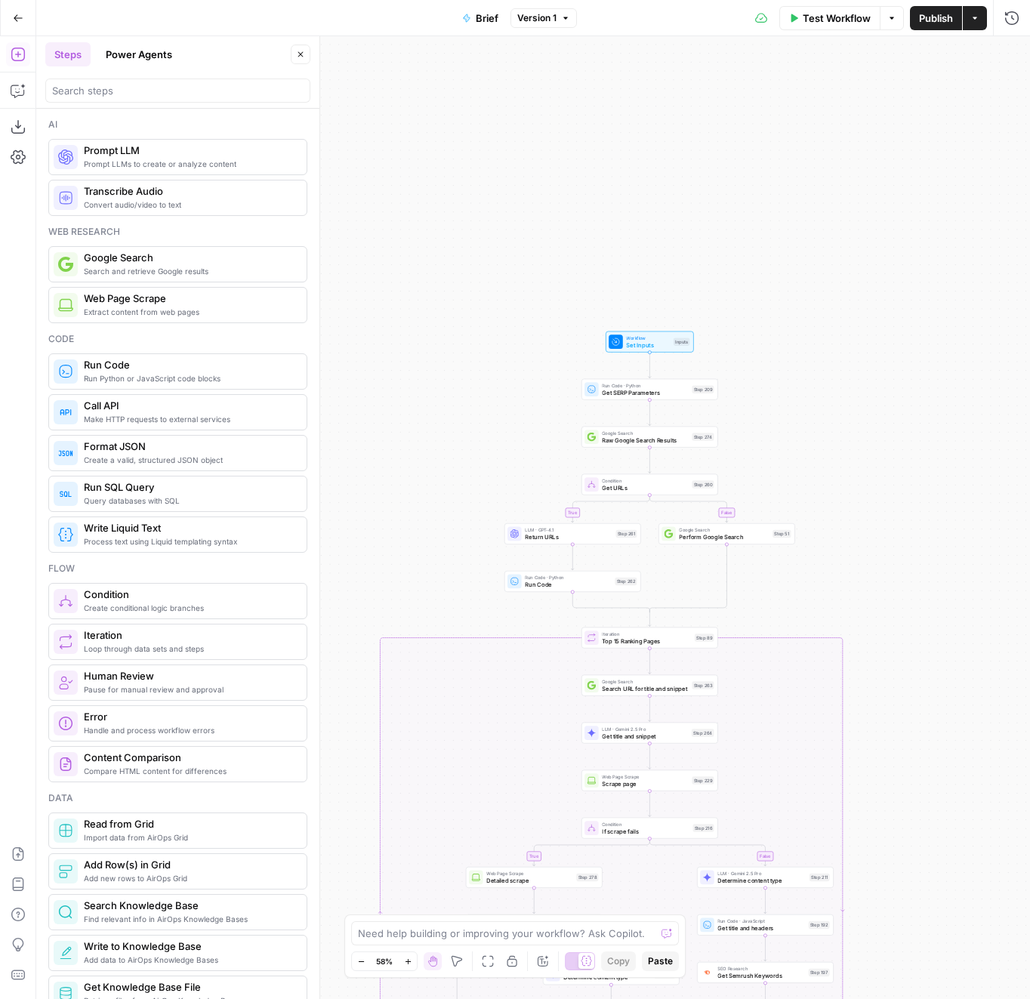
click at [8, 24] on button "Go Back" at bounding box center [18, 18] width 27 height 27
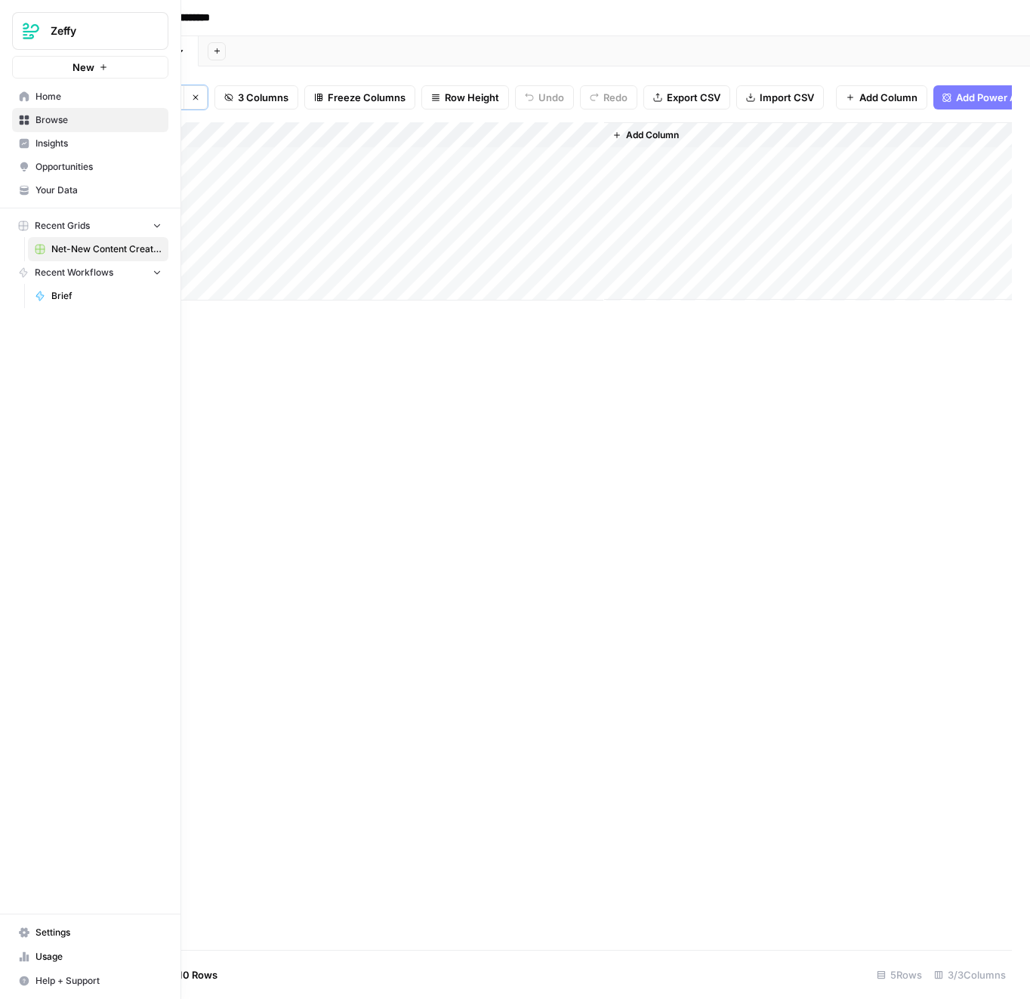
click at [54, 94] on span "Home" at bounding box center [98, 97] width 126 height 14
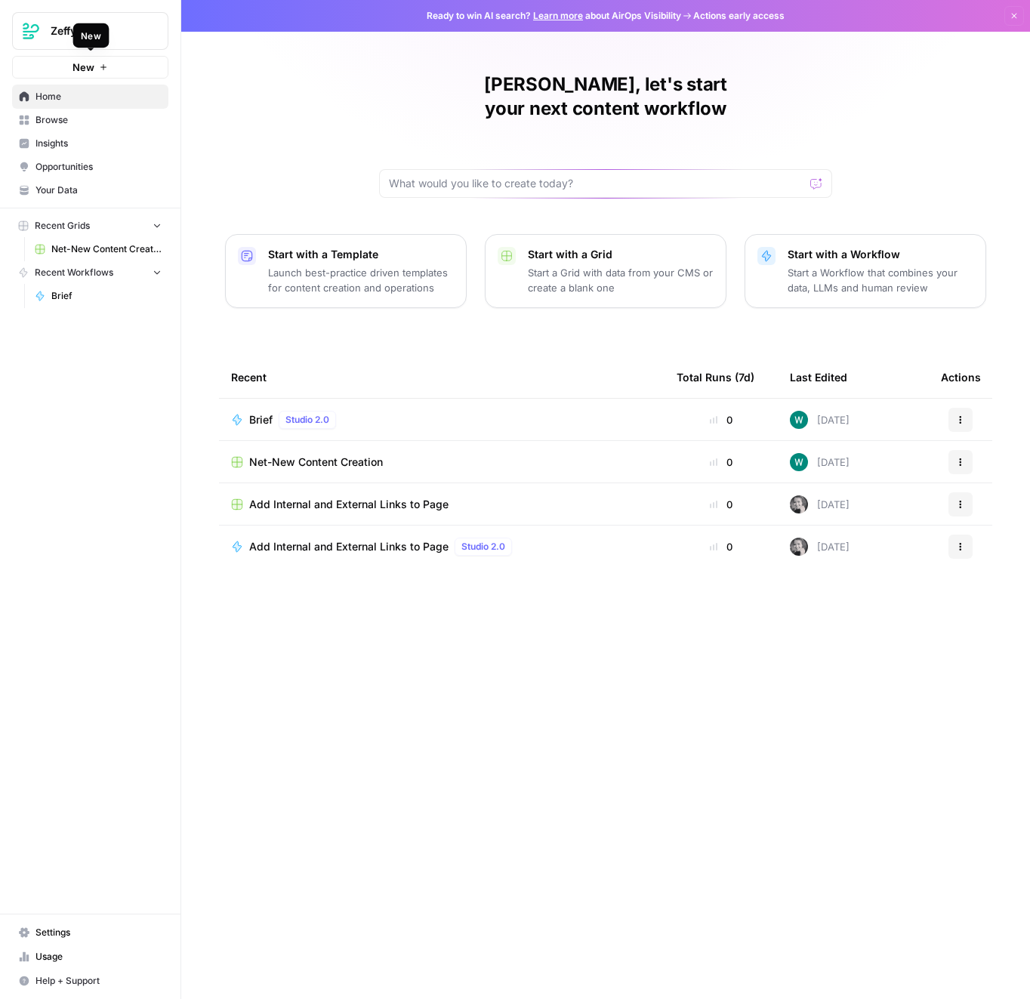
click at [138, 62] on button "New" at bounding box center [90, 67] width 156 height 23
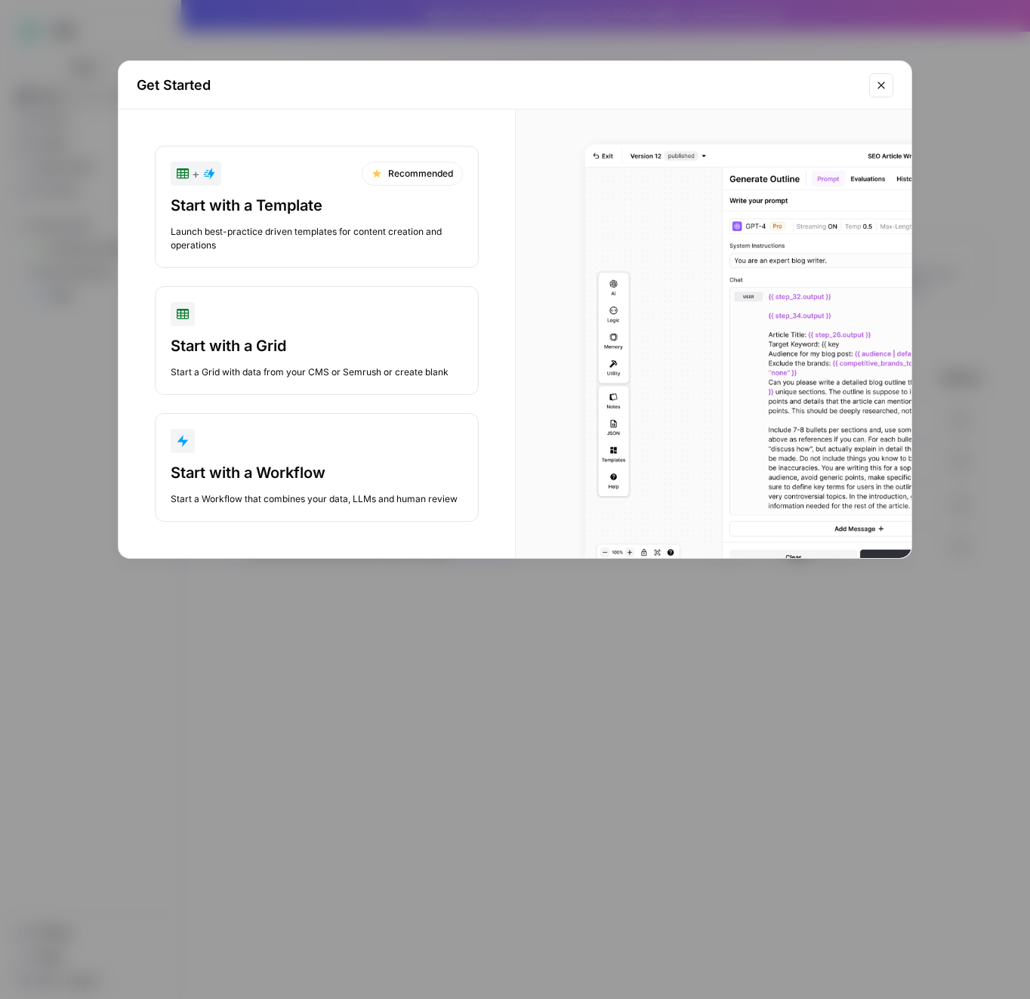
click at [237, 460] on button "Start with a Workflow Start a Workflow that combines your data, LLMs and human …" at bounding box center [317, 467] width 324 height 109
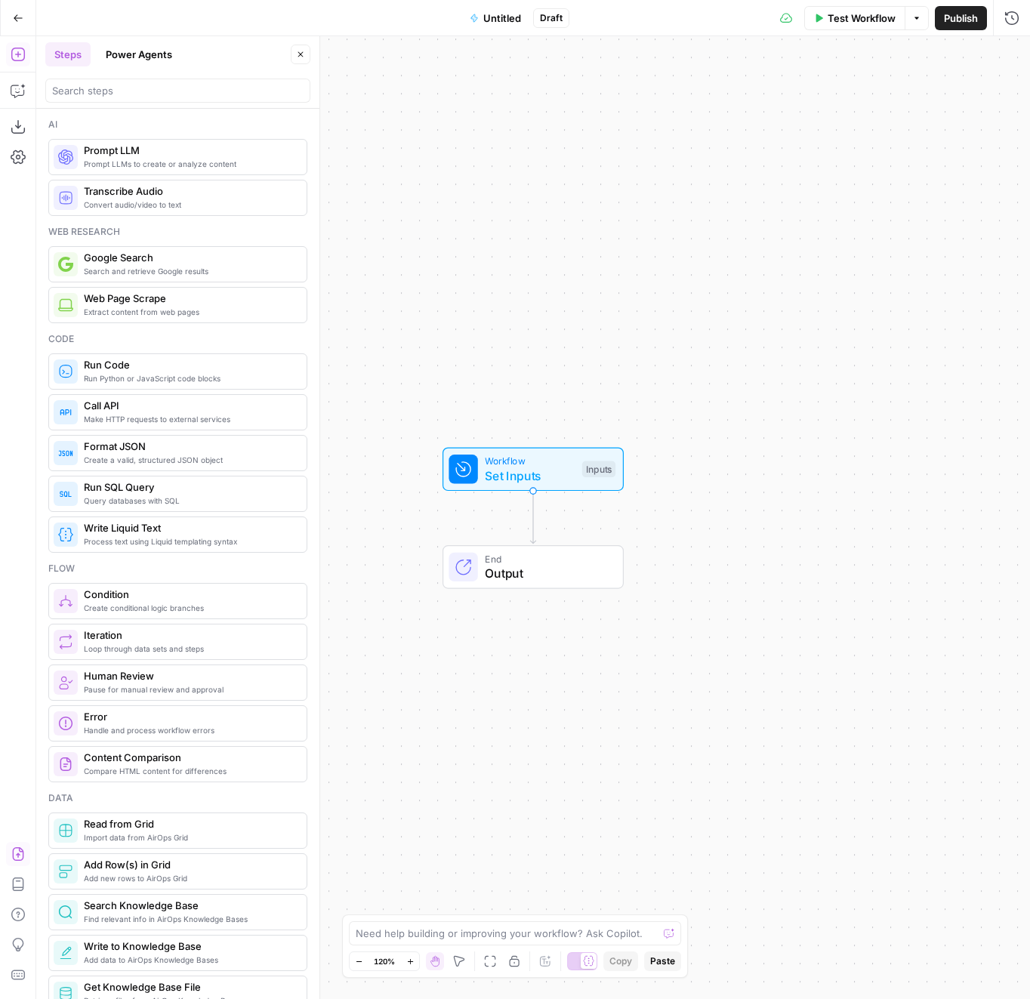
click at [12, 851] on icon "button" at bounding box center [18, 854] width 15 height 15
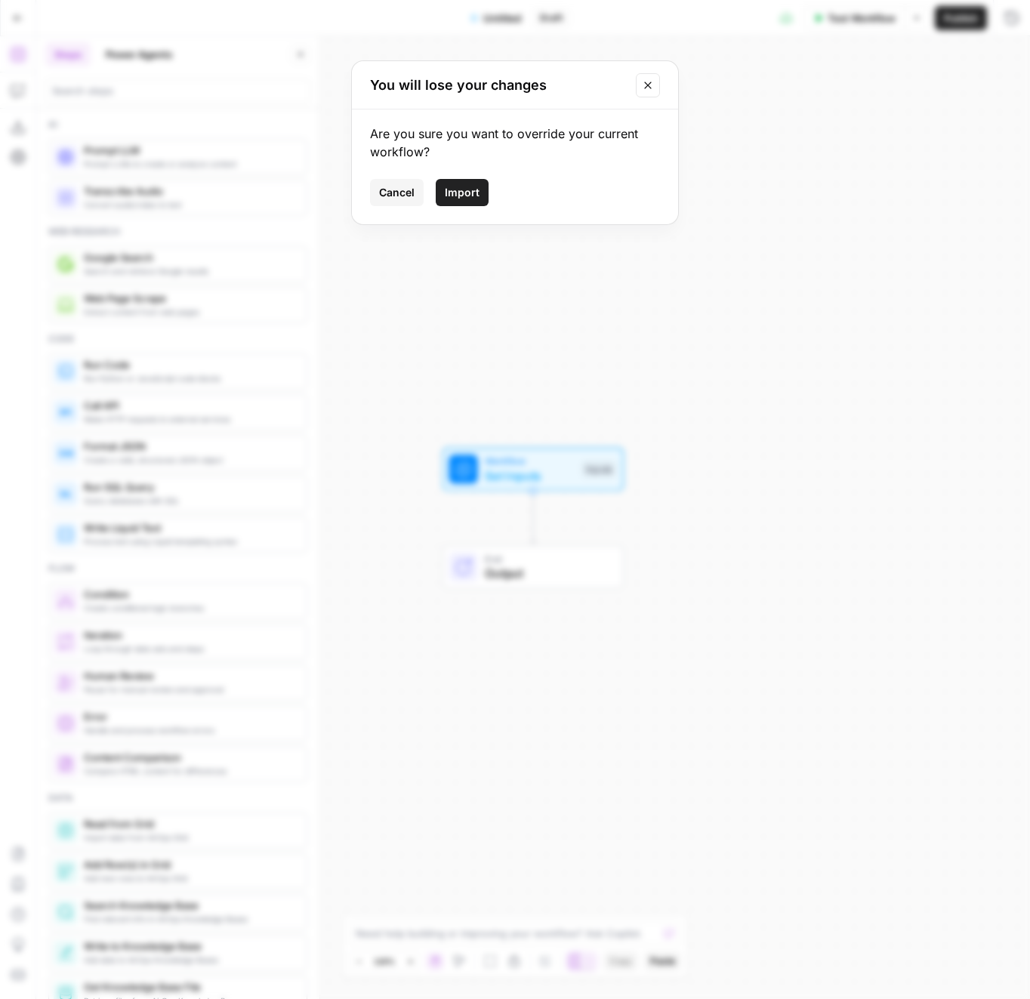
click at [473, 199] on button "Import" at bounding box center [462, 192] width 53 height 27
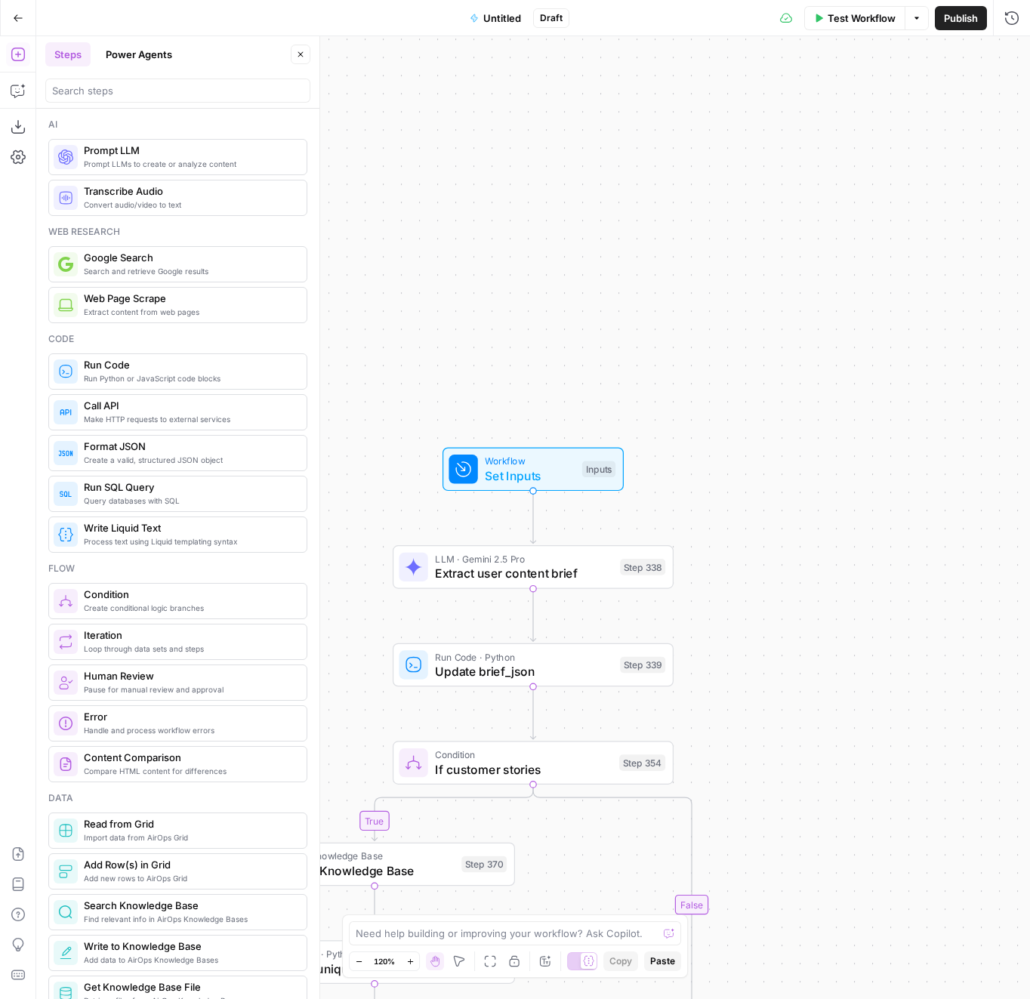
click at [507, 21] on span "Untitled" at bounding box center [502, 18] width 38 height 15
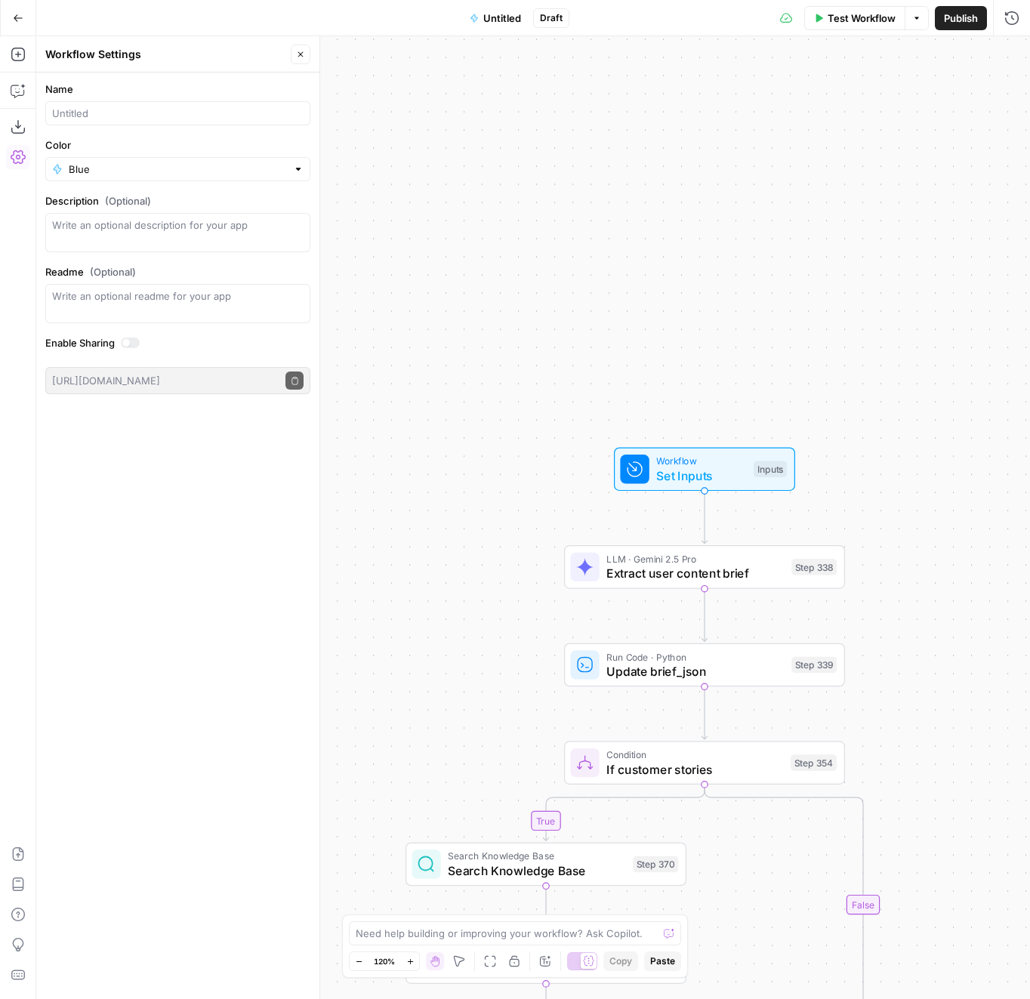
click at [299, 59] on button "Close" at bounding box center [301, 55] width 20 height 20
click at [491, 26] on button "Untitled" at bounding box center [495, 18] width 69 height 24
click at [103, 41] on header "Workflow Settings Close" at bounding box center [177, 54] width 283 height 36
click at [100, 51] on div "Workflow Settings" at bounding box center [165, 54] width 241 height 15
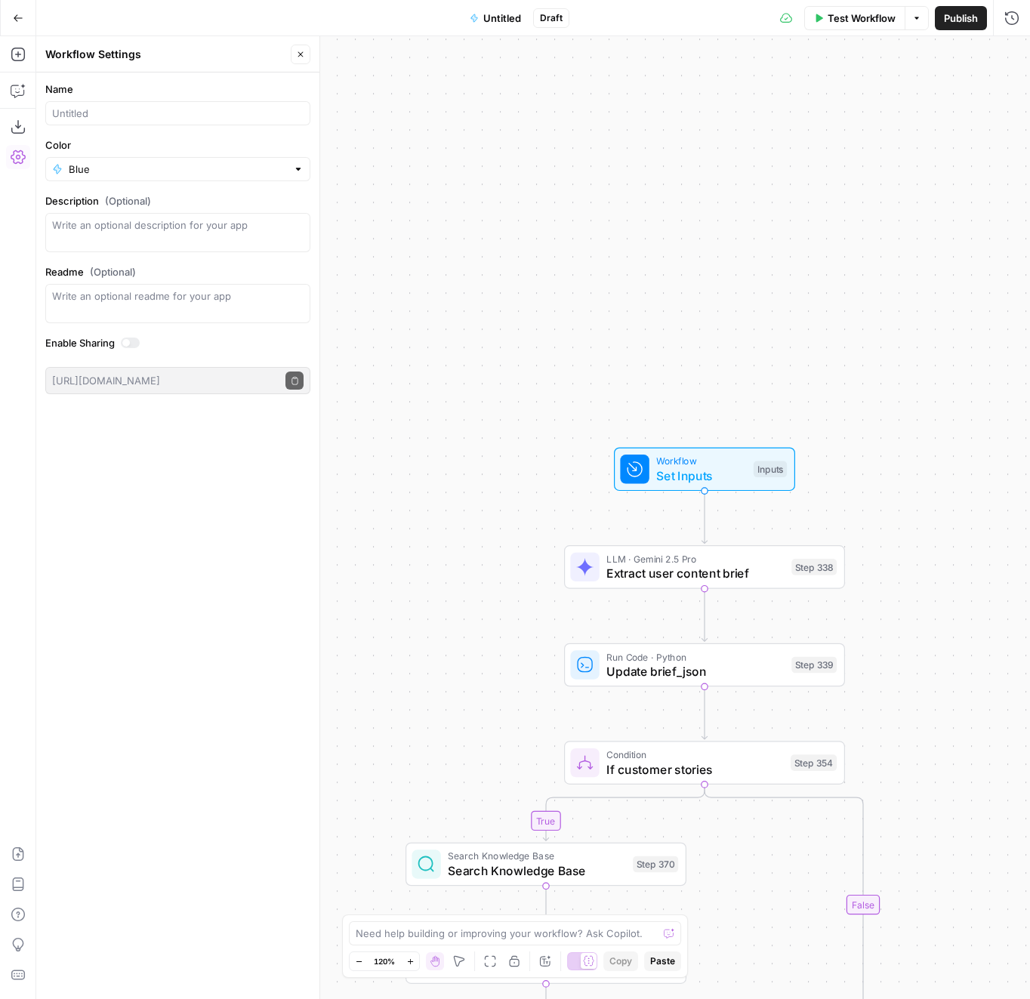
click at [86, 58] on div "Workflow Settings" at bounding box center [165, 54] width 241 height 15
click at [81, 100] on div "Name" at bounding box center [177, 104] width 265 height 44
click at [79, 110] on input "Name" at bounding box center [177, 113] width 251 height 15
type input "Brief to Outline"
click at [617, 131] on div "true true true false true false false false Workflow Set Inputs Inputs LLM · Ge…" at bounding box center [533, 517] width 994 height 963
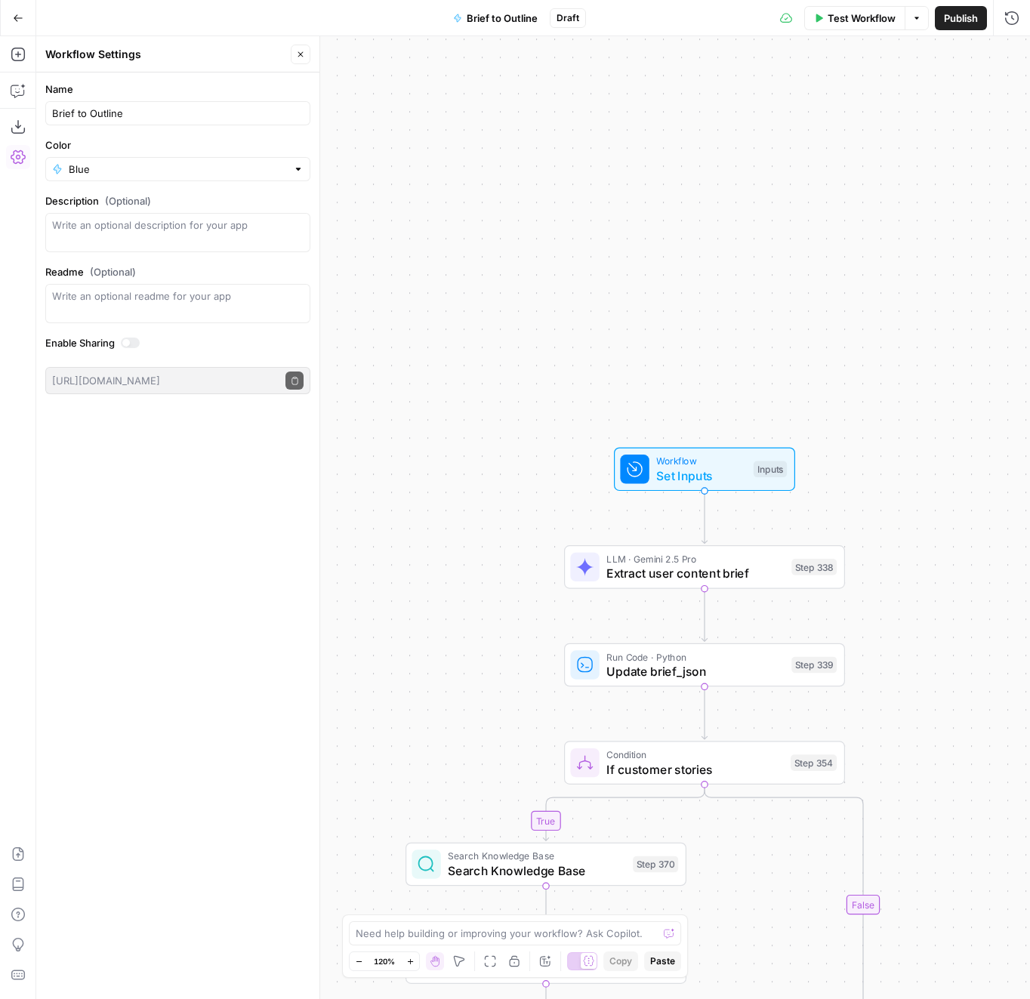
click at [964, 20] on span "Publish" at bounding box center [961, 18] width 34 height 15
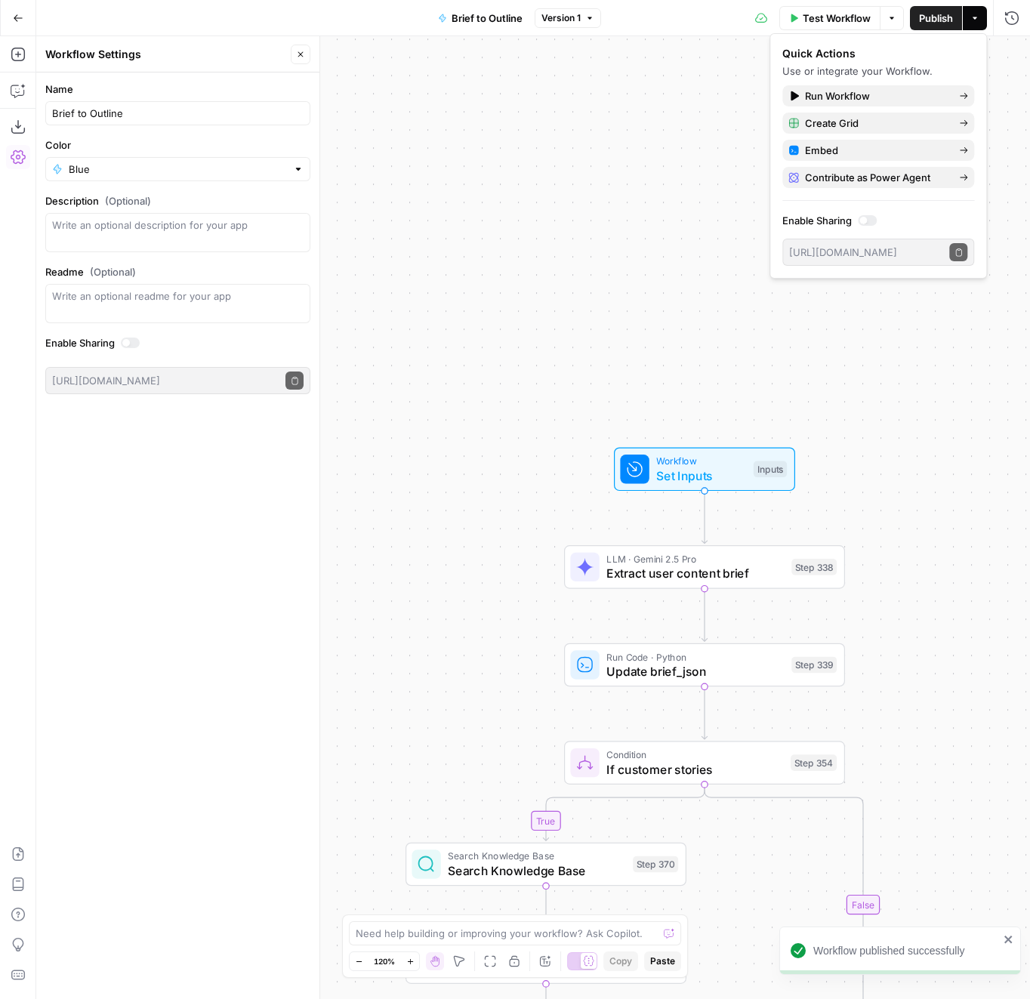
click at [304, 55] on icon "button" at bounding box center [300, 54] width 9 height 9
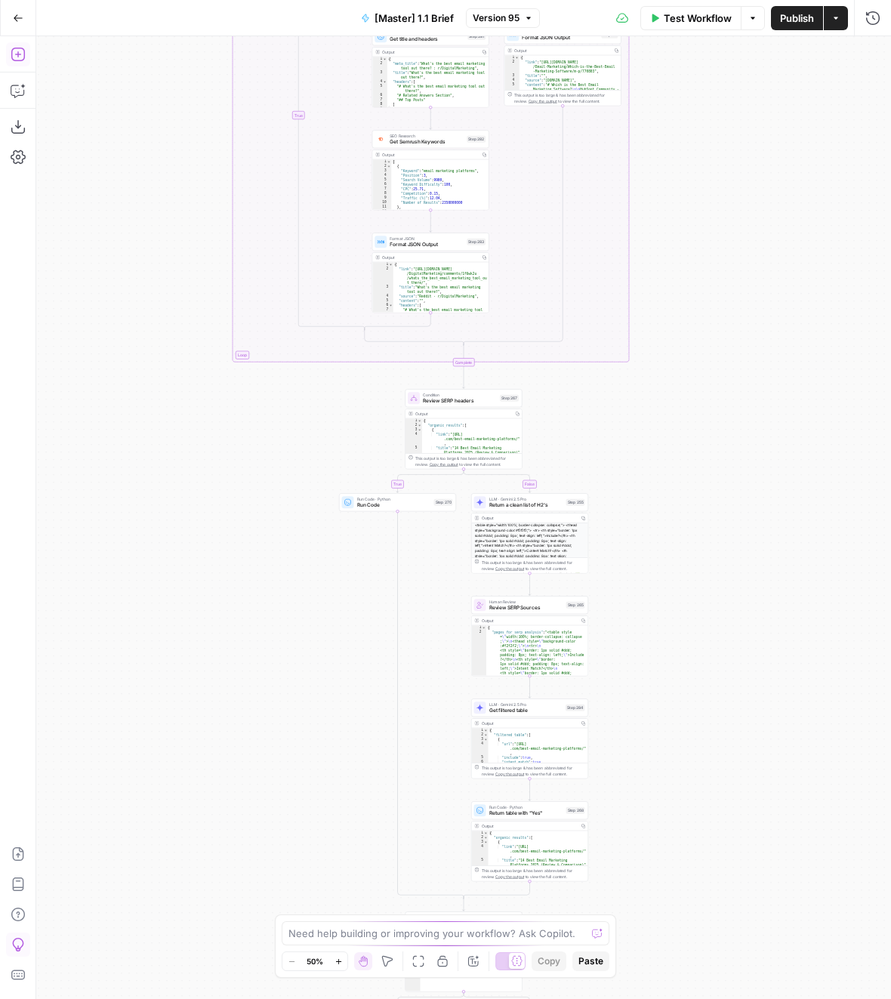
click at [15, 57] on icon "button" at bounding box center [18, 54] width 15 height 15
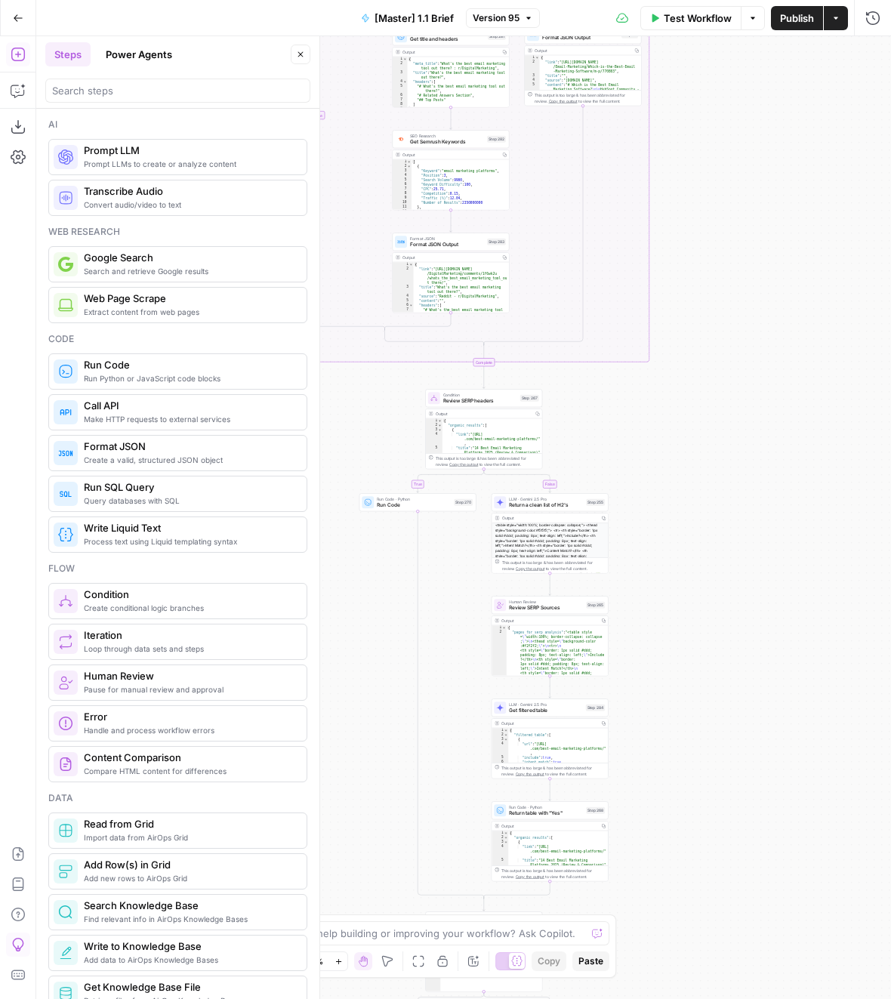
click at [379, 446] on div "true false false true false true false true false true Workflow Set Inputs Inpu…" at bounding box center [463, 517] width 855 height 963
click at [8, 63] on button "Add Steps" at bounding box center [18, 54] width 24 height 24
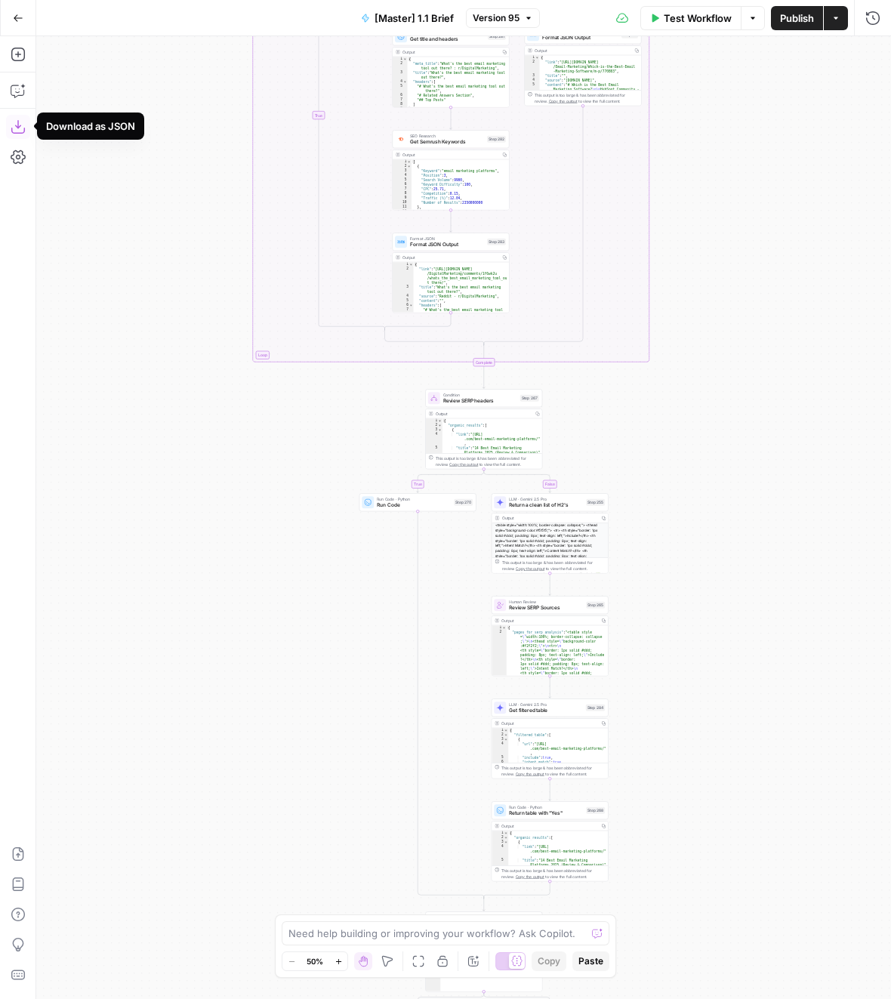
click at [18, 128] on icon "button" at bounding box center [18, 126] width 15 height 15
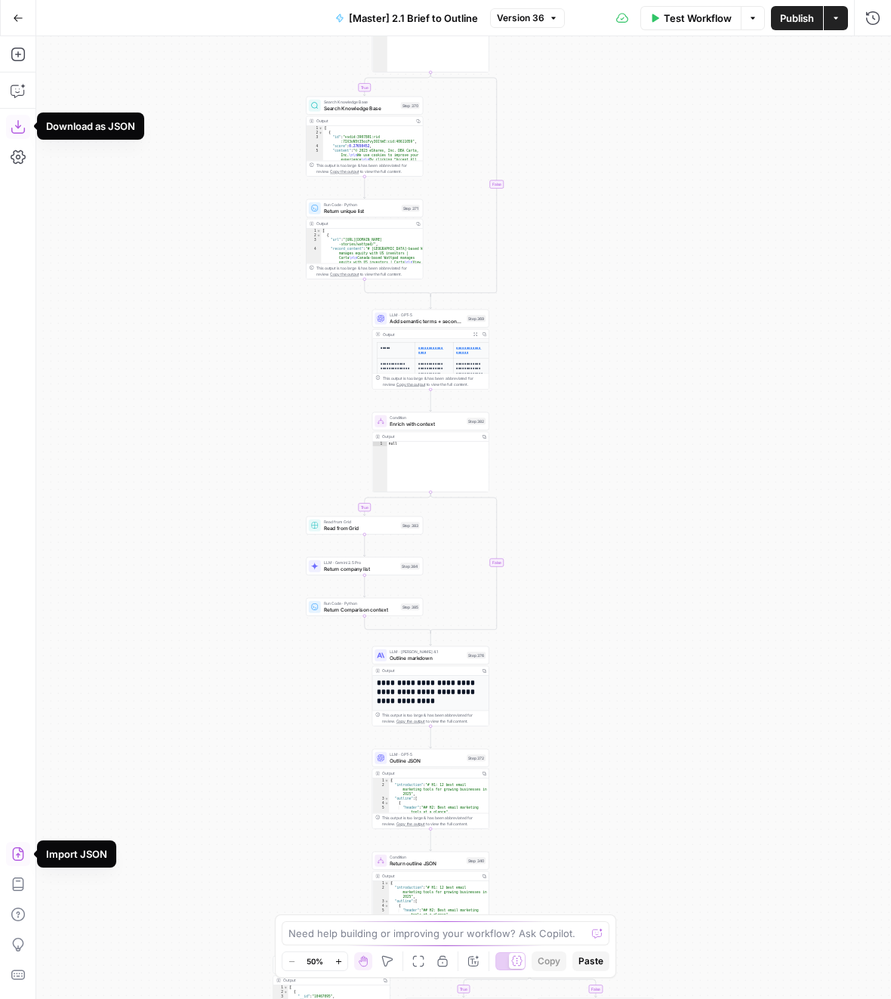
click at [19, 126] on icon "button" at bounding box center [18, 127] width 14 height 14
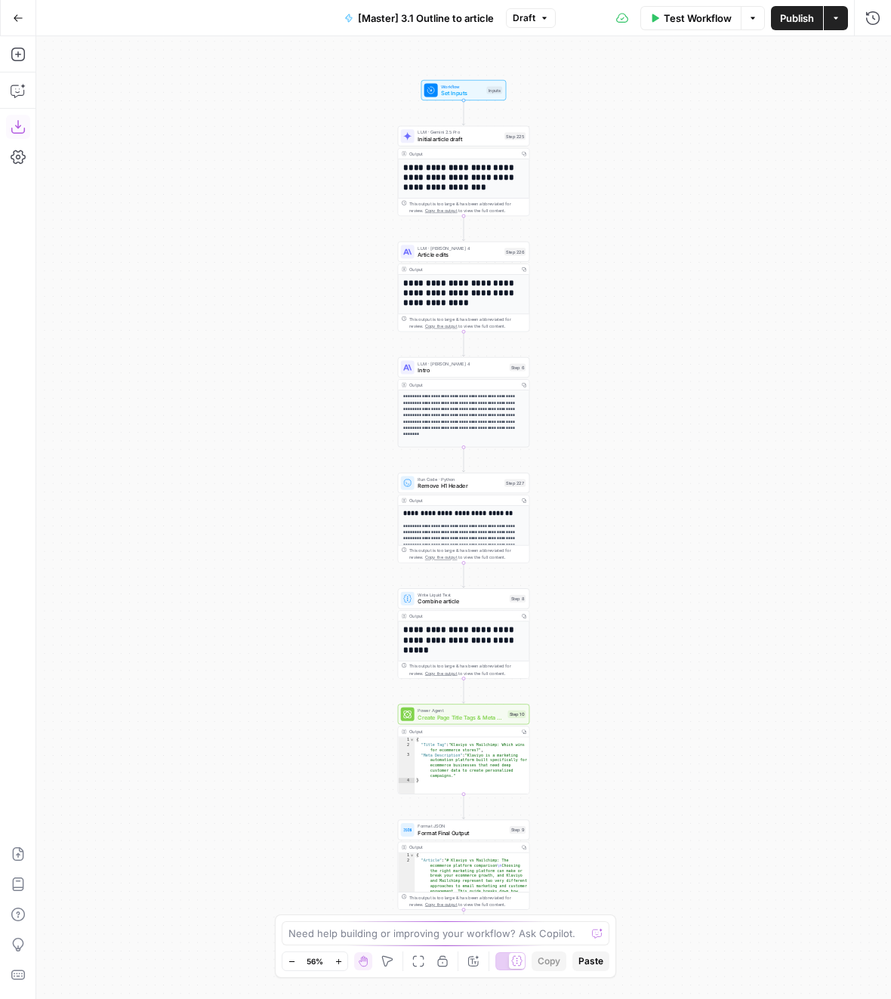
click at [13, 128] on icon "button" at bounding box center [18, 126] width 15 height 15
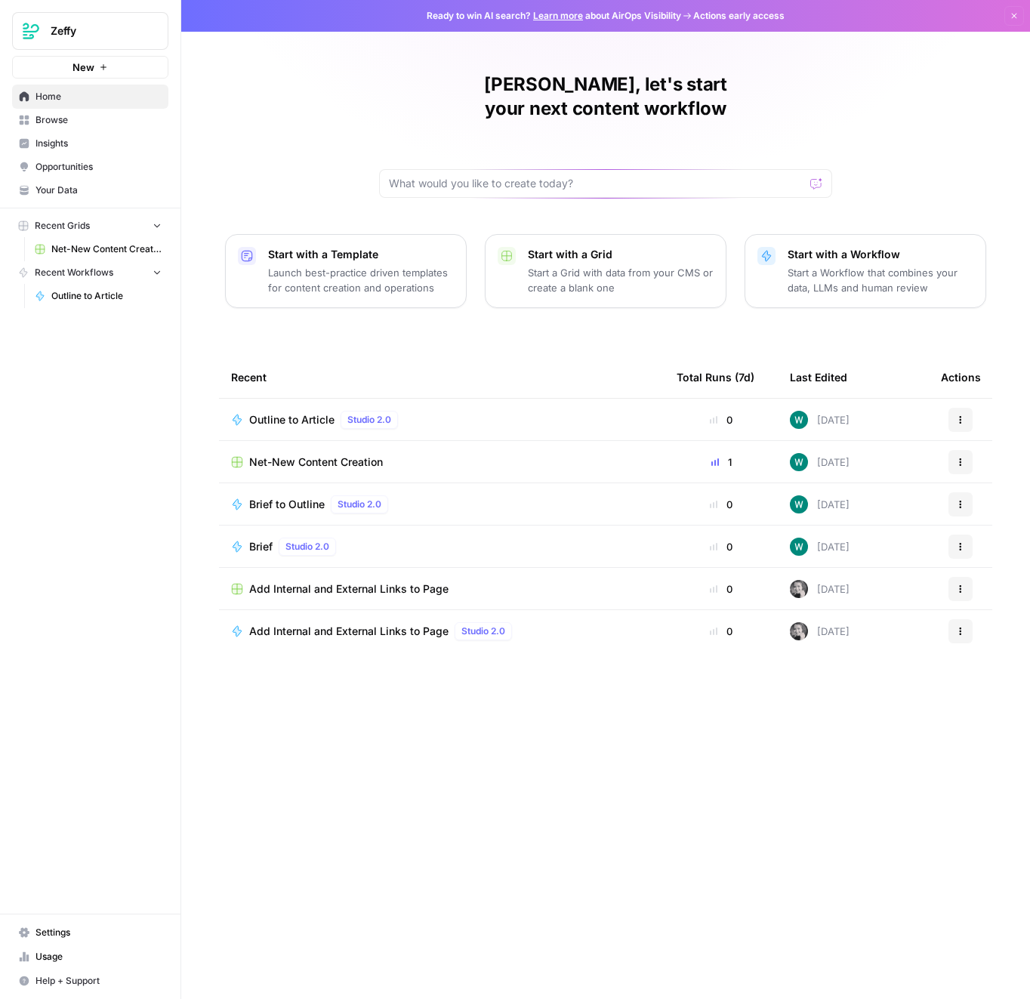
click at [291, 455] on span "Net-New Content Creation" at bounding box center [316, 462] width 134 height 15
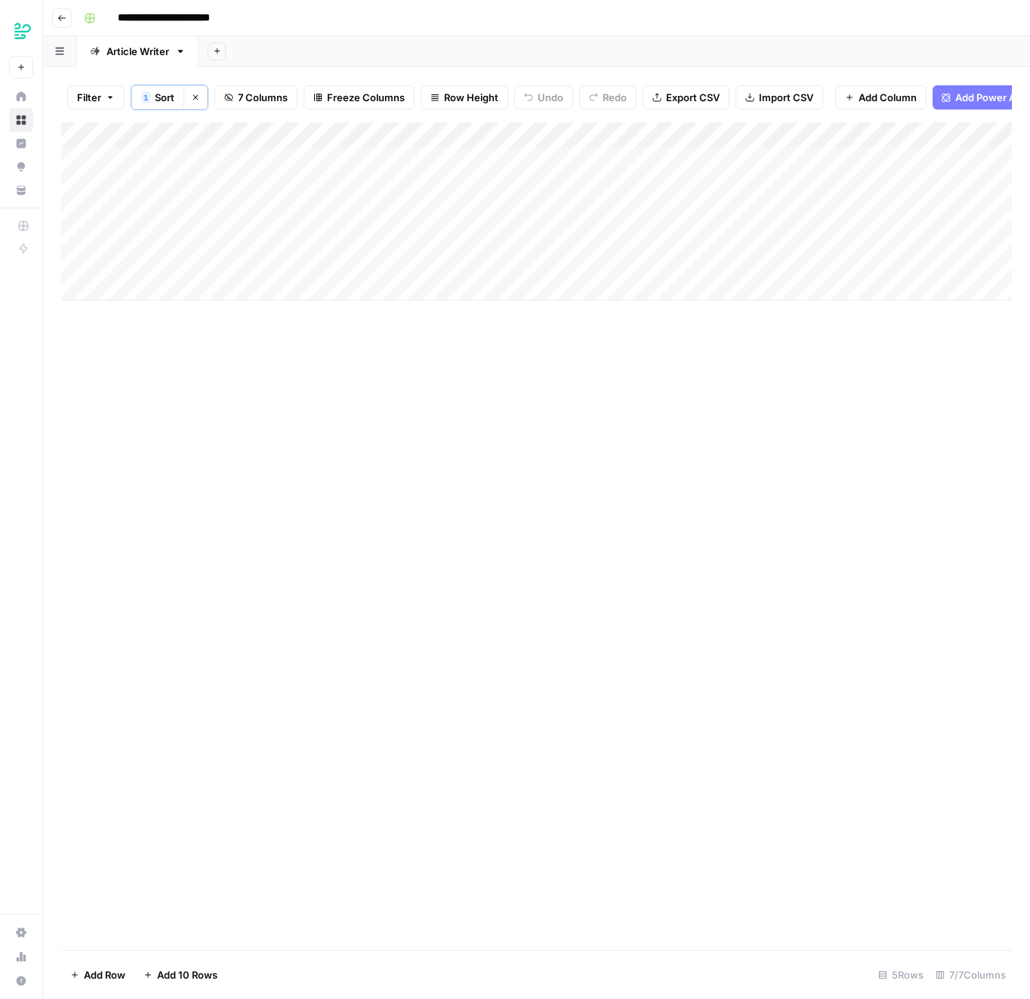
click at [172, 20] on input "**********" at bounding box center [186, 18] width 150 height 24
click at [132, 51] on div "Article Writer" at bounding box center [137, 51] width 63 height 15
click at [171, 486] on div "Add Column" at bounding box center [536, 536] width 951 height 828
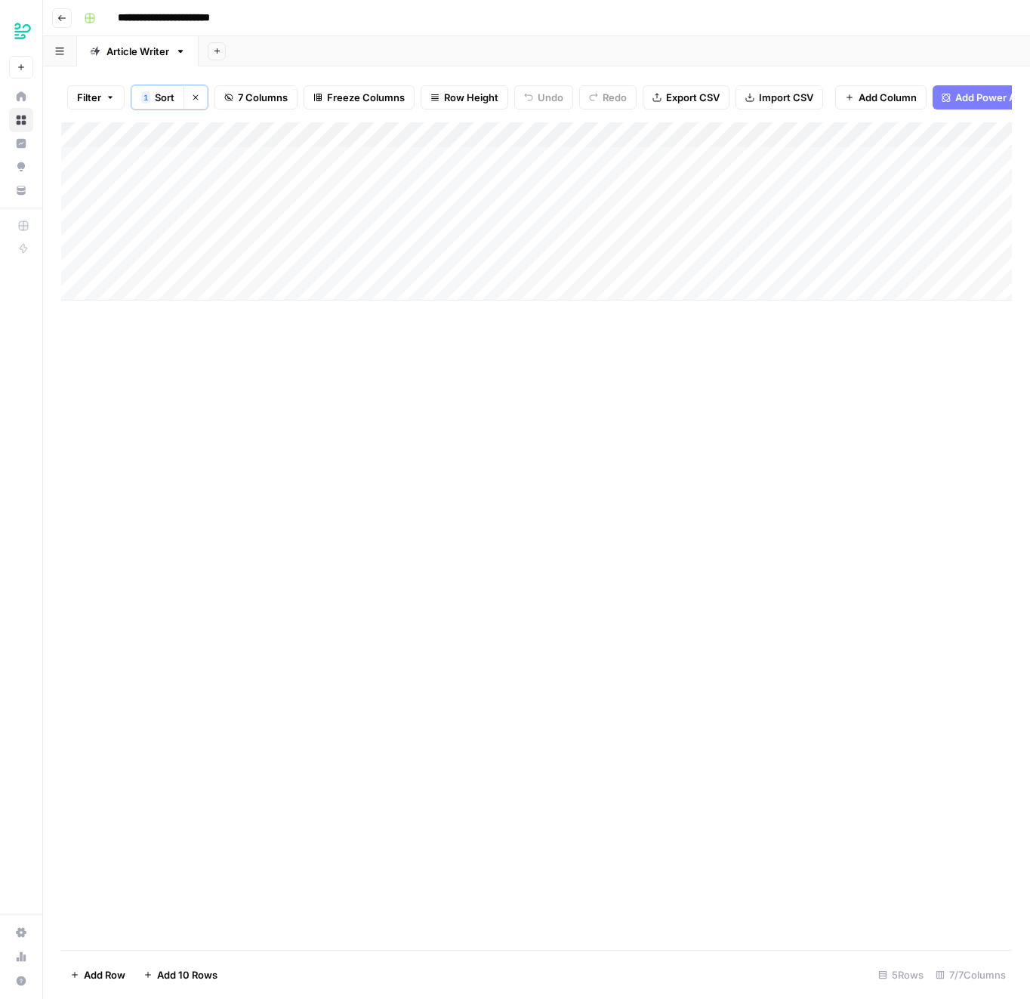
click at [375, 14] on div "**********" at bounding box center [546, 18] width 937 height 24
click at [965, 133] on span "Add Column" at bounding box center [977, 135] width 53 height 14
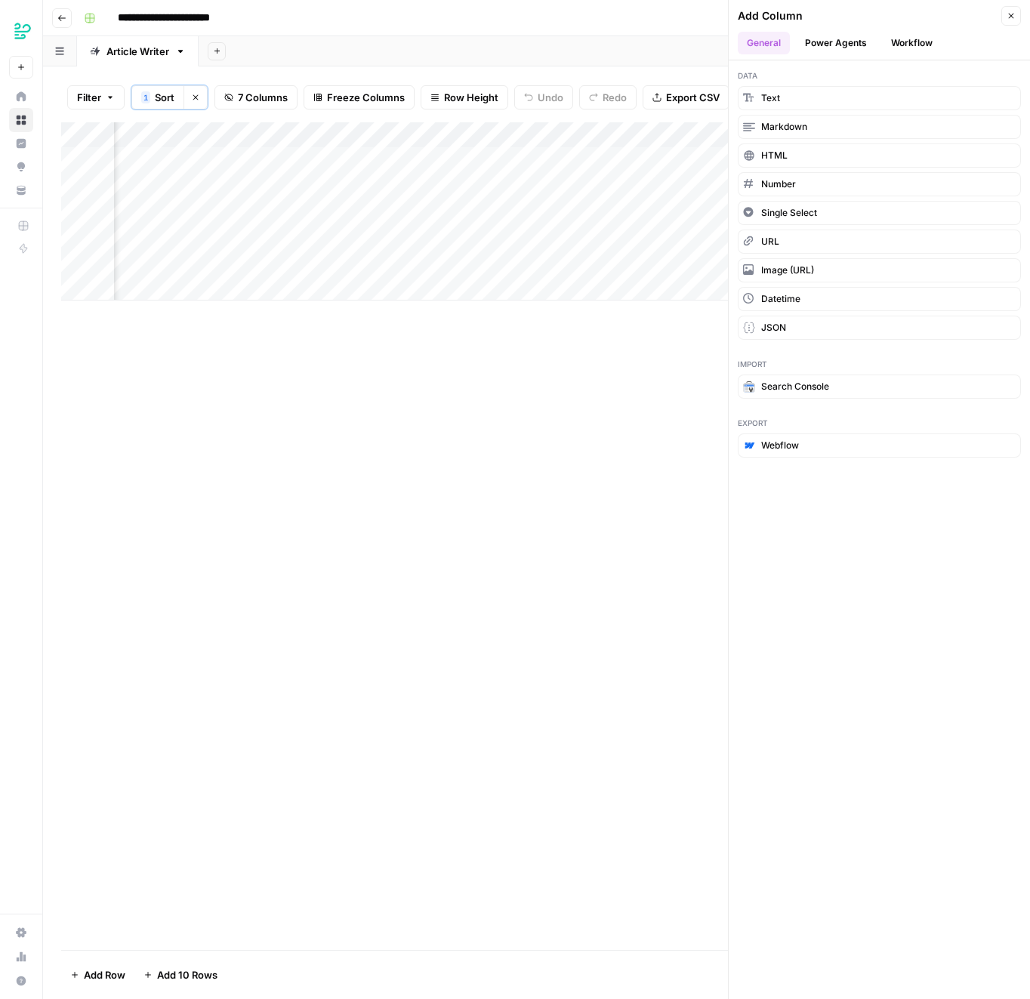
click at [906, 48] on button "Workflow" at bounding box center [912, 43] width 60 height 23
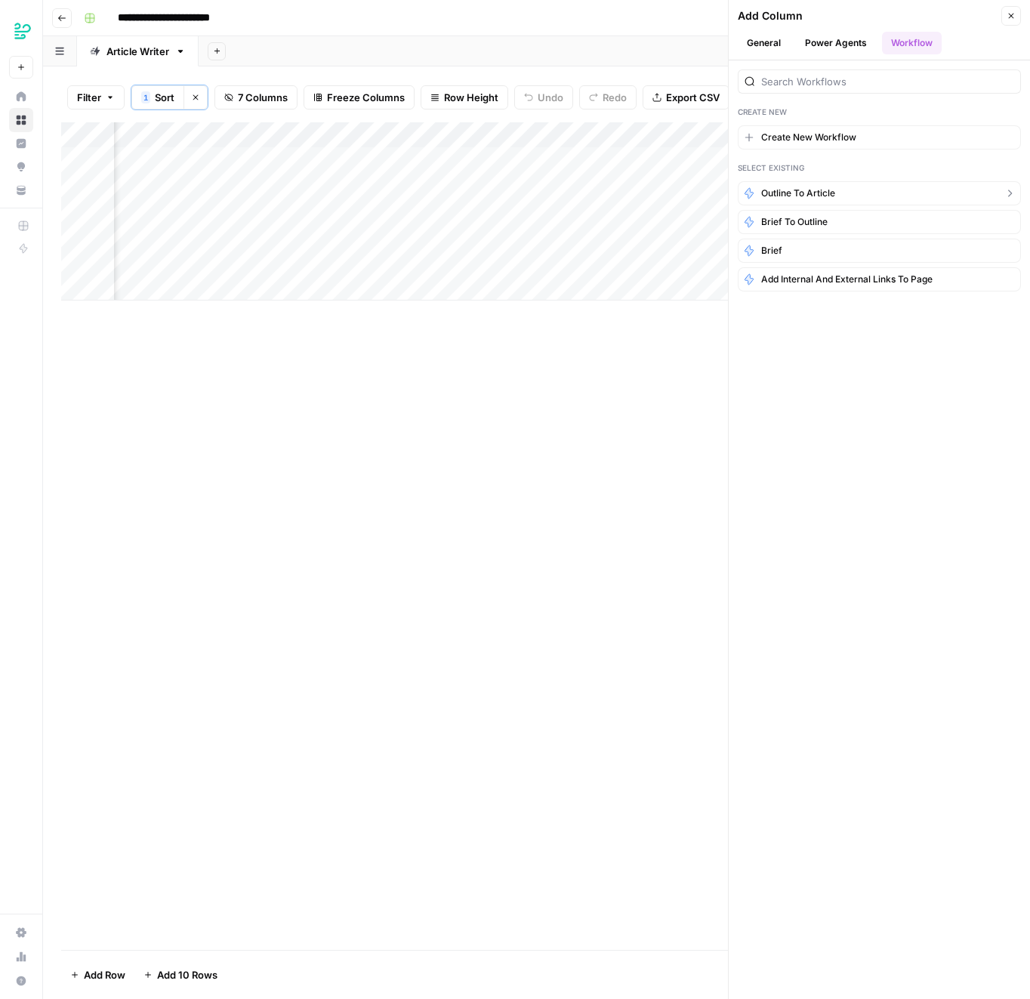
click at [902, 190] on button "Outline to Article" at bounding box center [879, 193] width 283 height 24
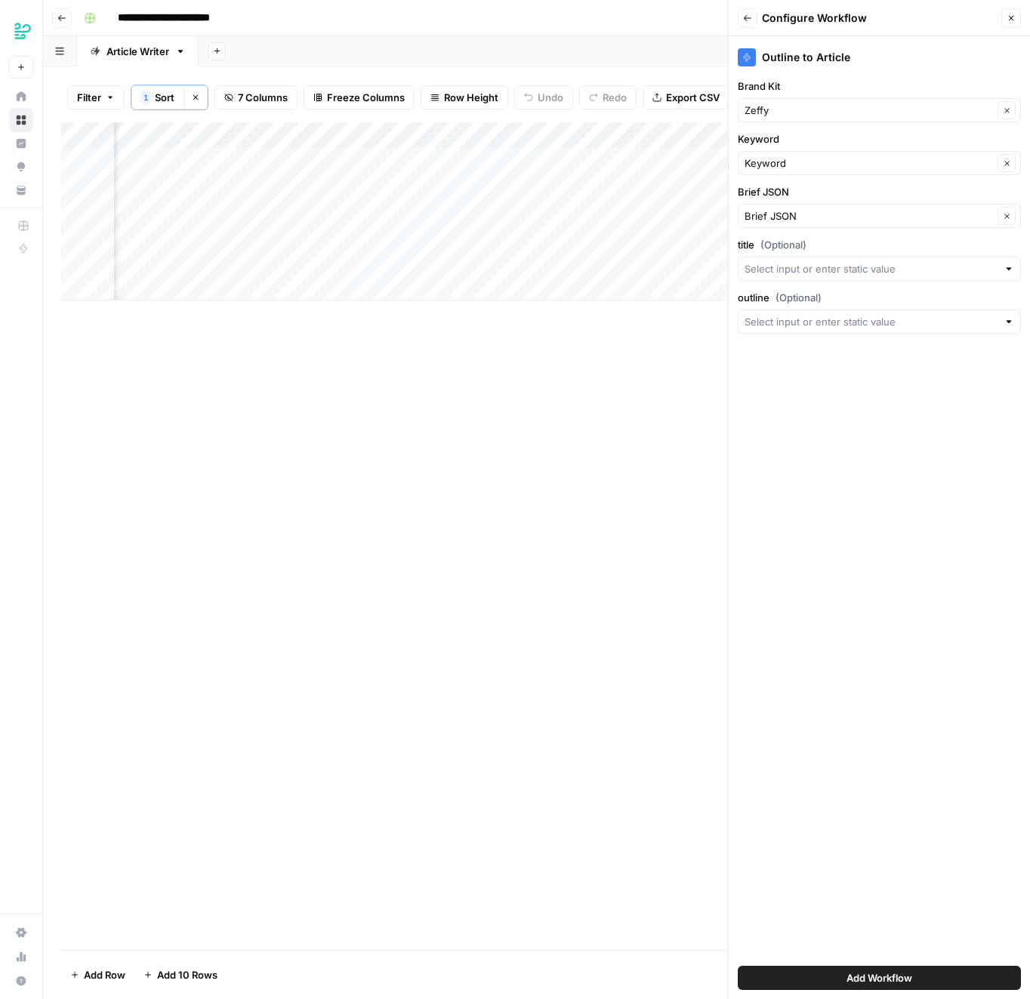
click at [862, 971] on span "Add Workflow" at bounding box center [880, 977] width 66 height 15
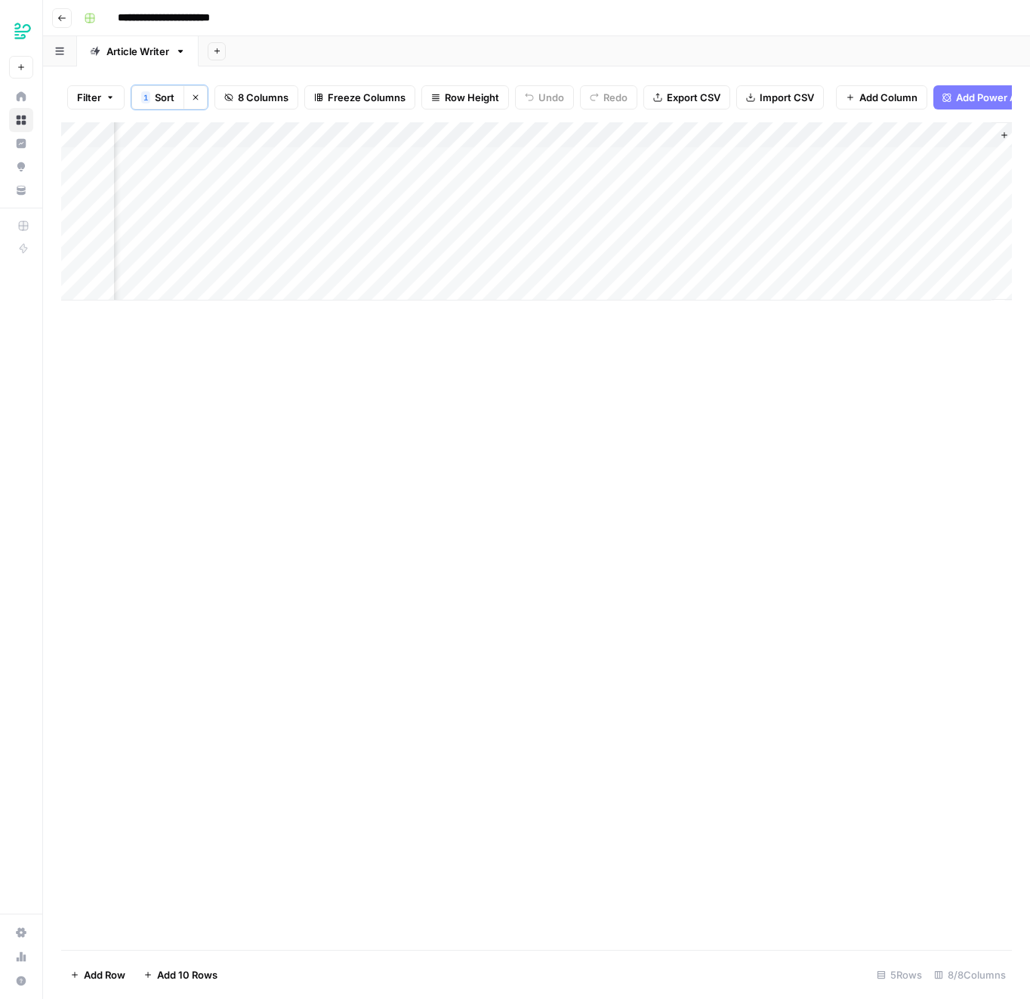
scroll to position [0, 595]
drag, startPoint x: 503, startPoint y: 234, endPoint x: 1029, endPoint y: 263, distance: 527.1
click at [264, 467] on div "Add Column" at bounding box center [536, 536] width 951 height 828
click at [588, 157] on div "Add Column" at bounding box center [536, 211] width 951 height 178
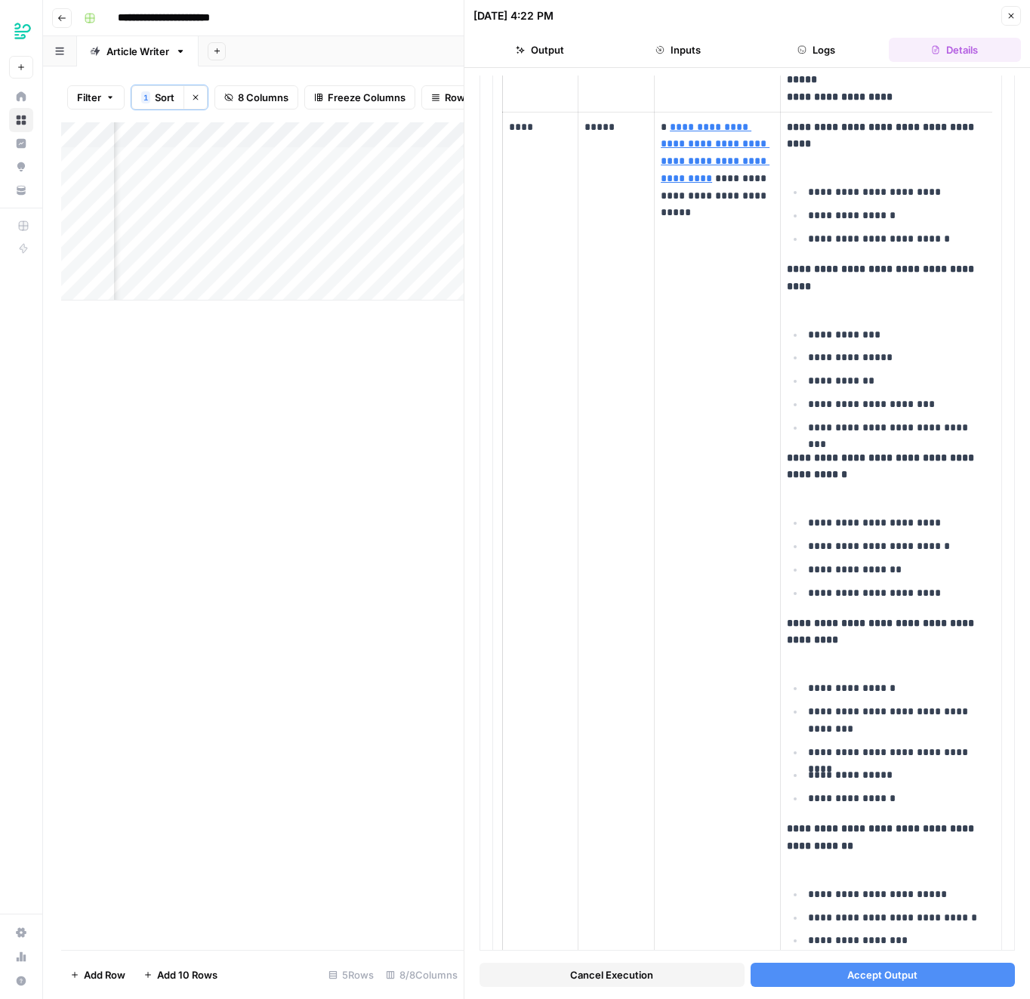
scroll to position [0, 338]
click at [811, 42] on button "Logs" at bounding box center [817, 50] width 132 height 24
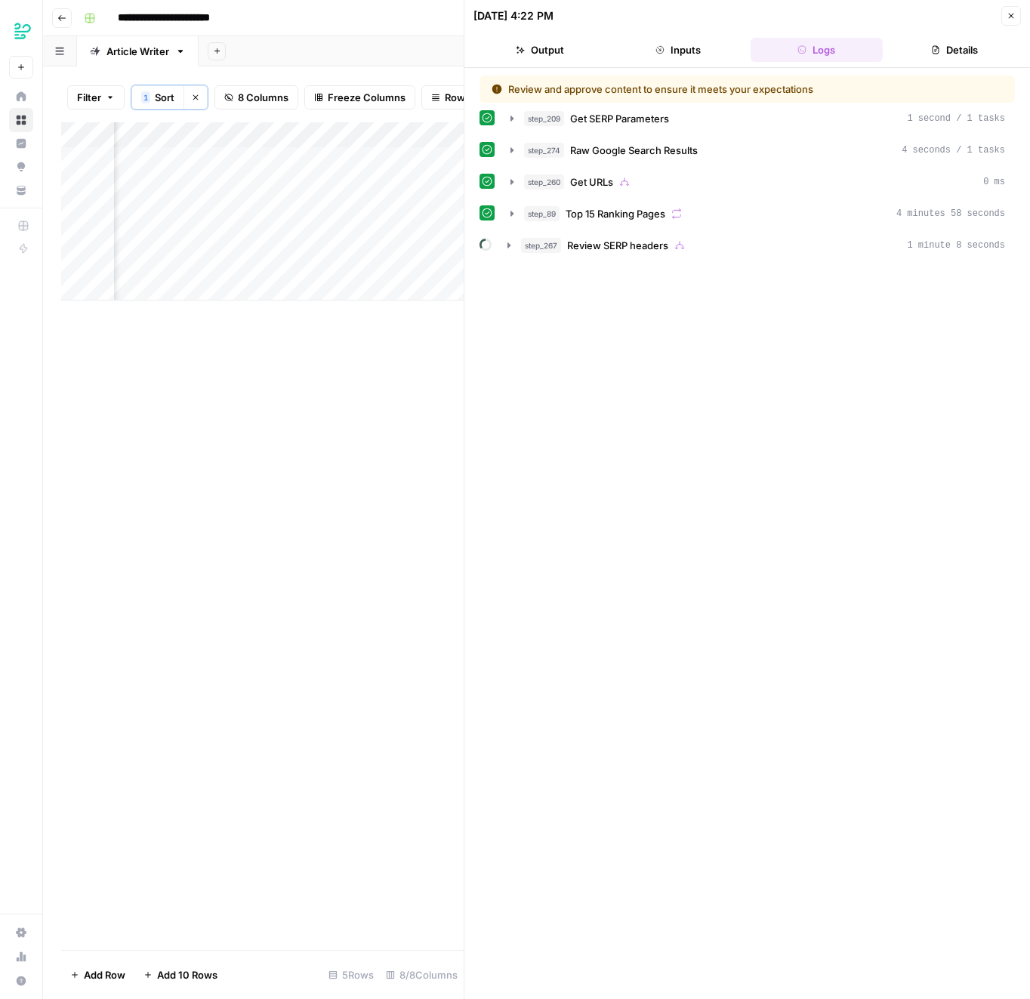
click at [551, 49] on button "Output" at bounding box center [539, 50] width 132 height 24
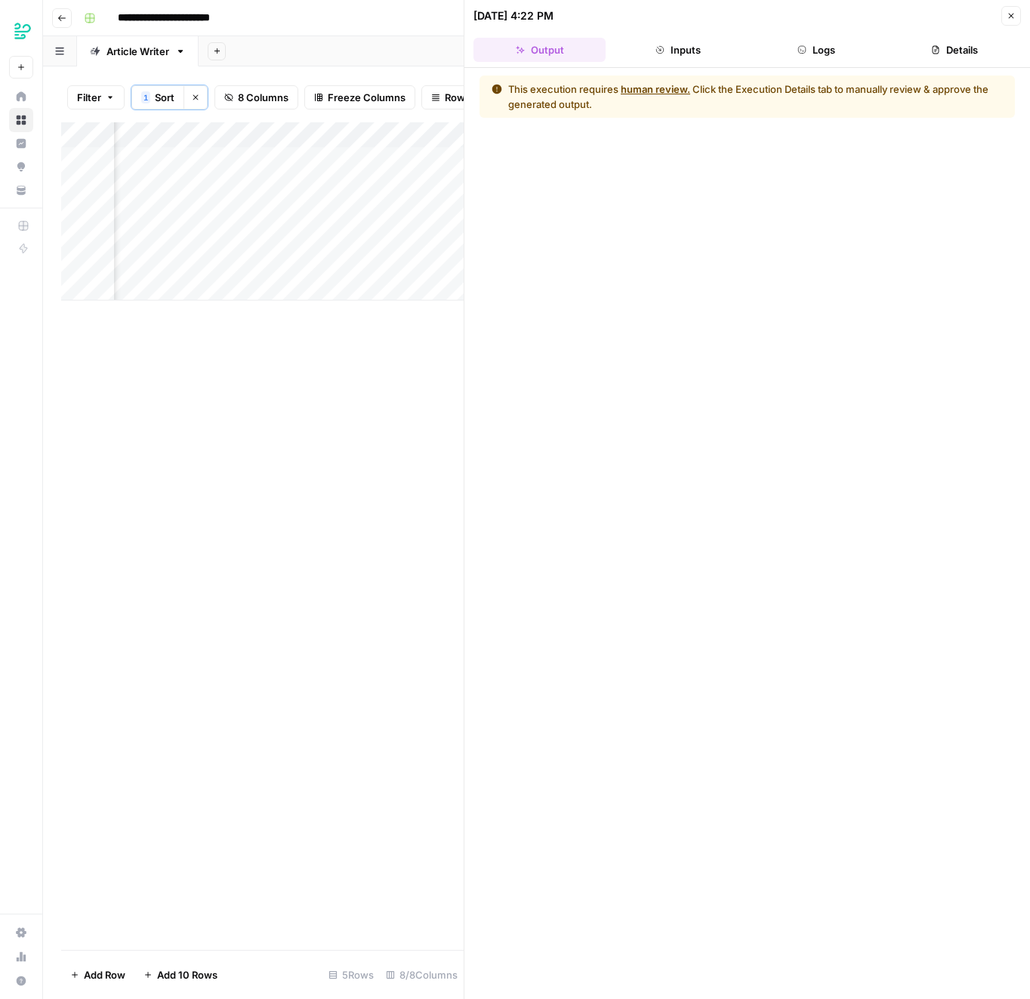
click at [883, 48] on ul "Output Inputs Logs Details" at bounding box center [746, 50] width 547 height 24
click at [838, 48] on button "Logs" at bounding box center [817, 50] width 132 height 24
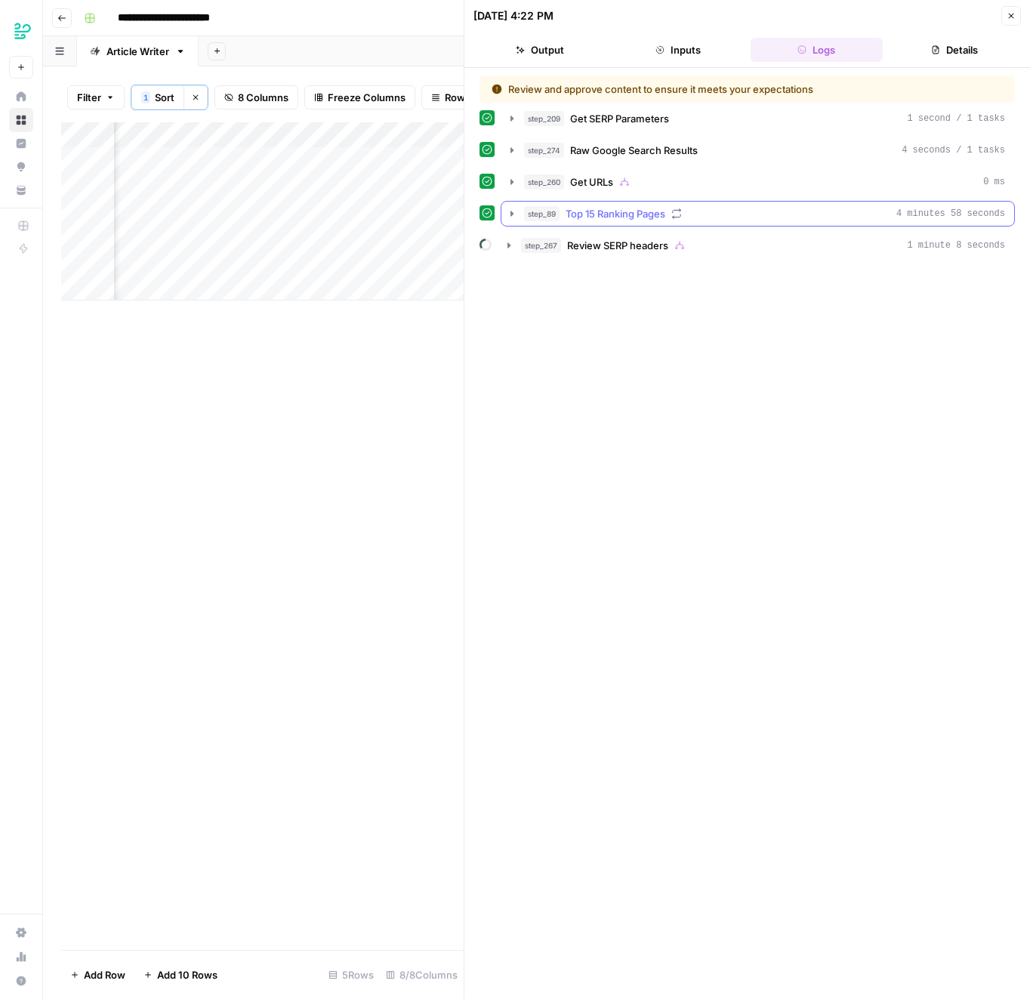
click at [634, 221] on button "step_89 Top 15 Ranking Pages 4 minutes 58 seconds" at bounding box center [757, 214] width 513 height 24
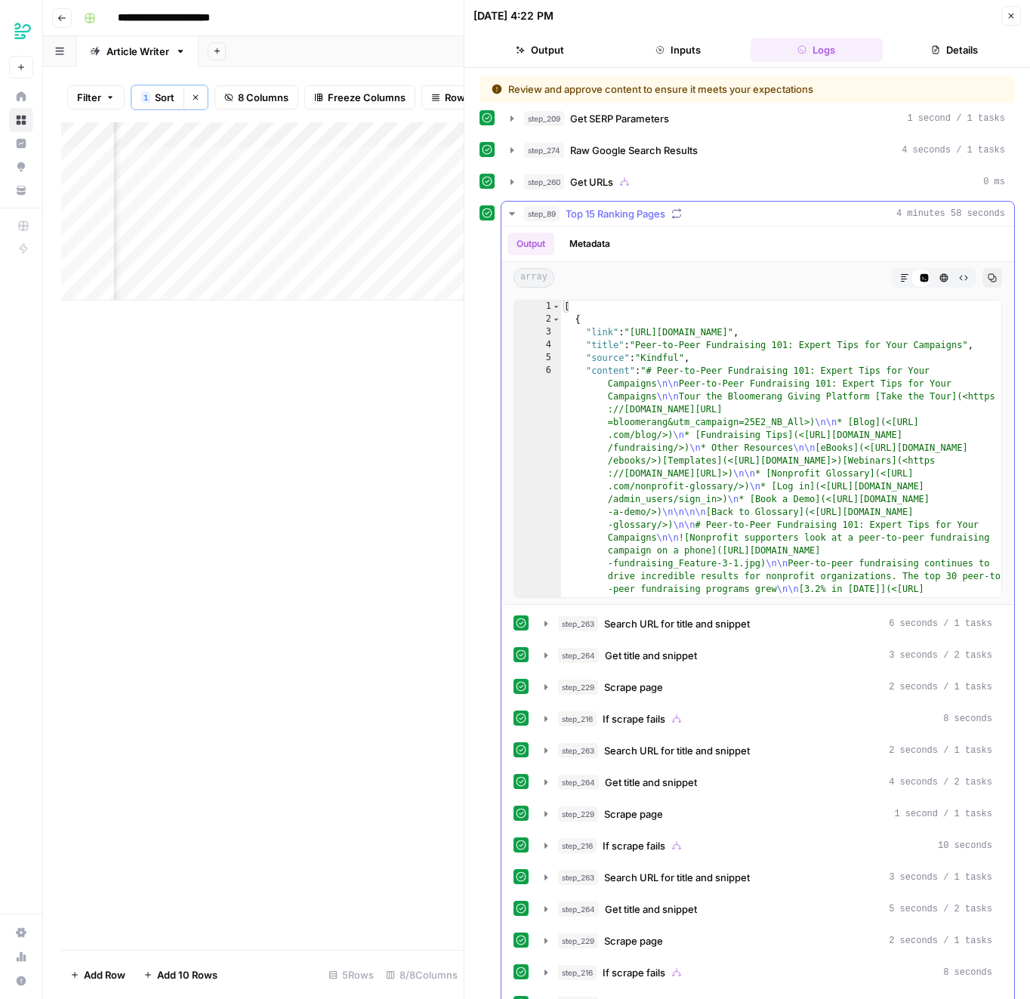
click at [611, 241] on button "Metadata" at bounding box center [589, 244] width 59 height 23
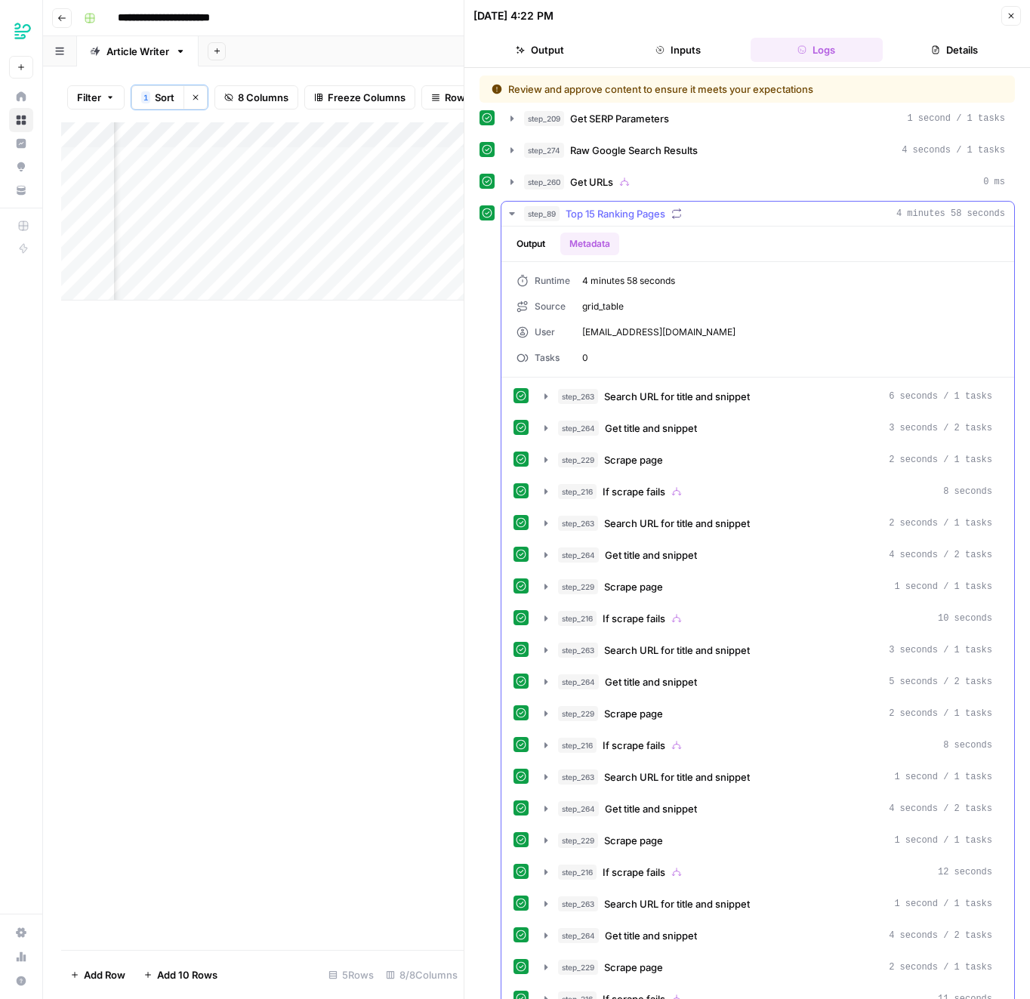
click at [625, 227] on div "Output Metadata" at bounding box center [757, 244] width 513 height 35
click at [630, 229] on div "Output Metadata" at bounding box center [757, 244] width 513 height 35
click at [644, 211] on span "Top 15 Ranking Pages" at bounding box center [616, 213] width 100 height 15
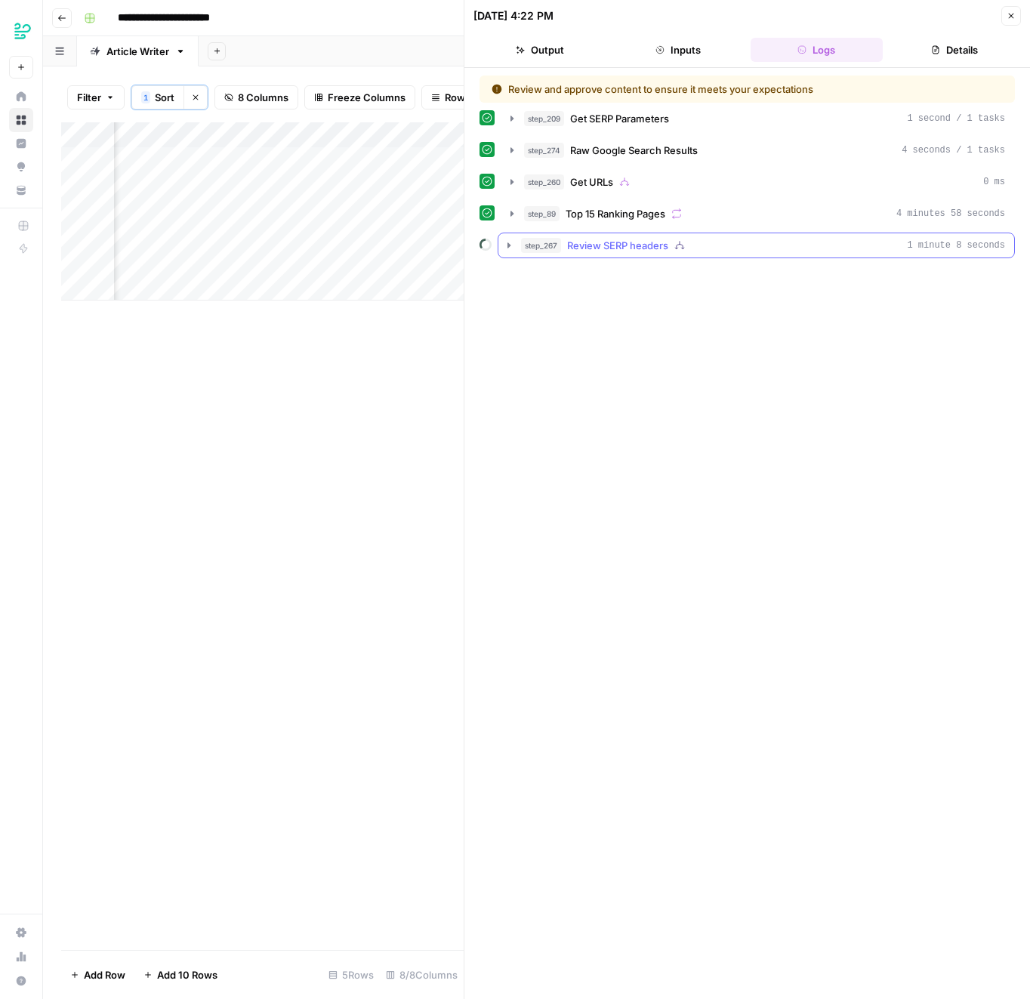
click at [634, 244] on span "Review SERP headers" at bounding box center [617, 245] width 101 height 15
click at [1004, 21] on button "Close" at bounding box center [1011, 16] width 20 height 20
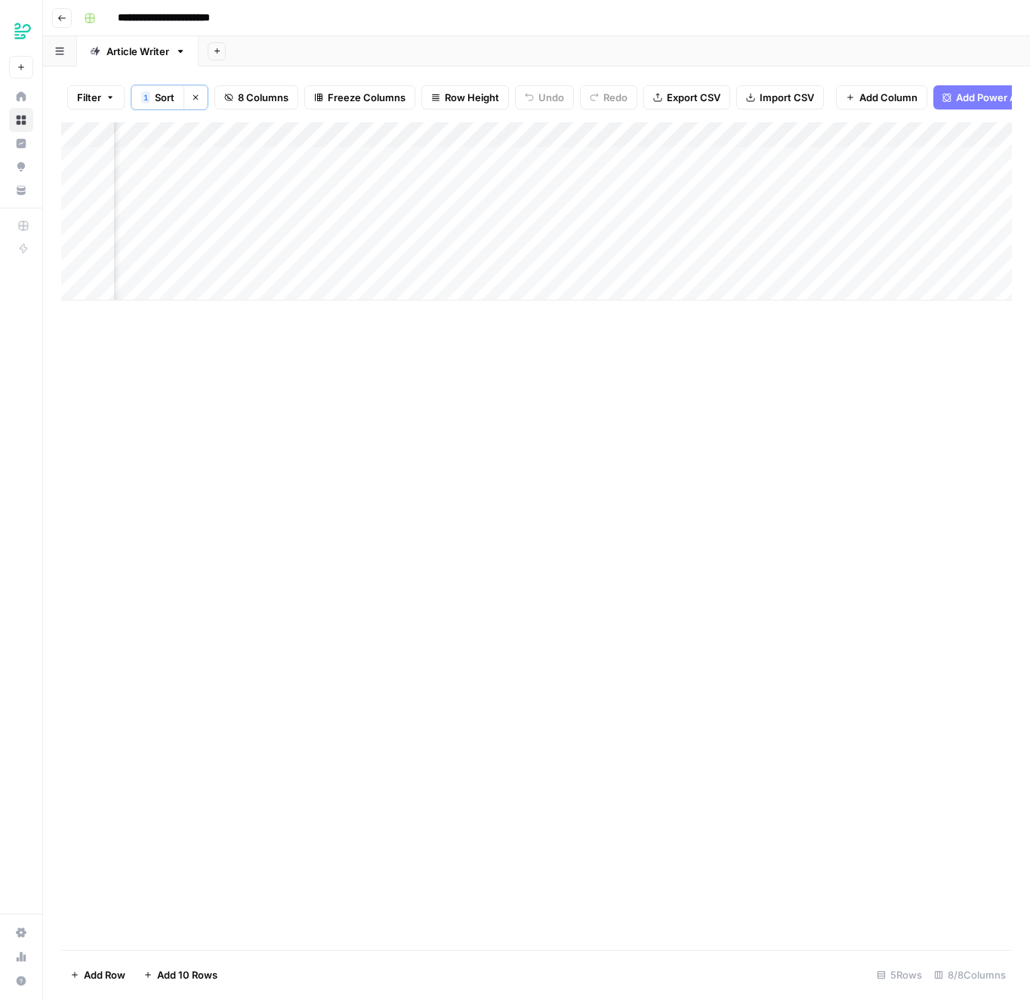
click at [251, 159] on div "Add Column" at bounding box center [536, 211] width 951 height 178
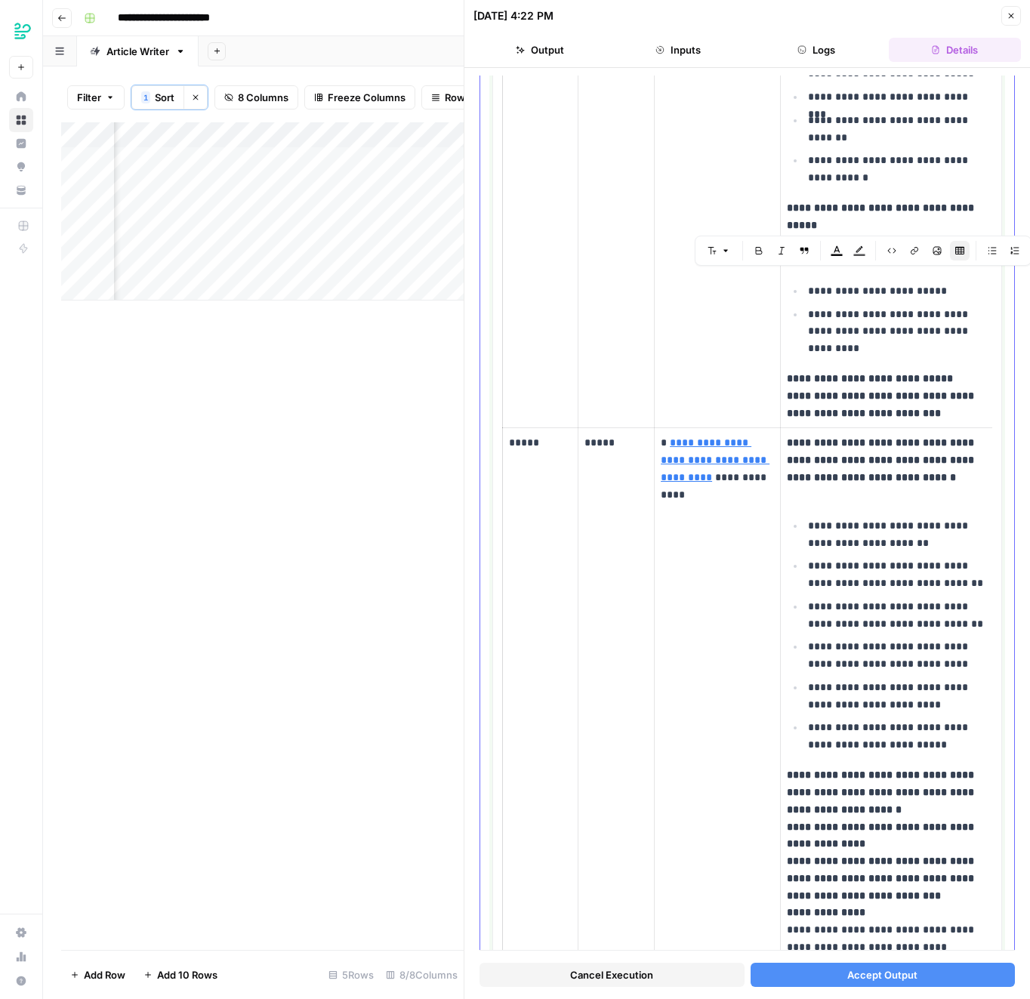
scroll to position [3507, 0]
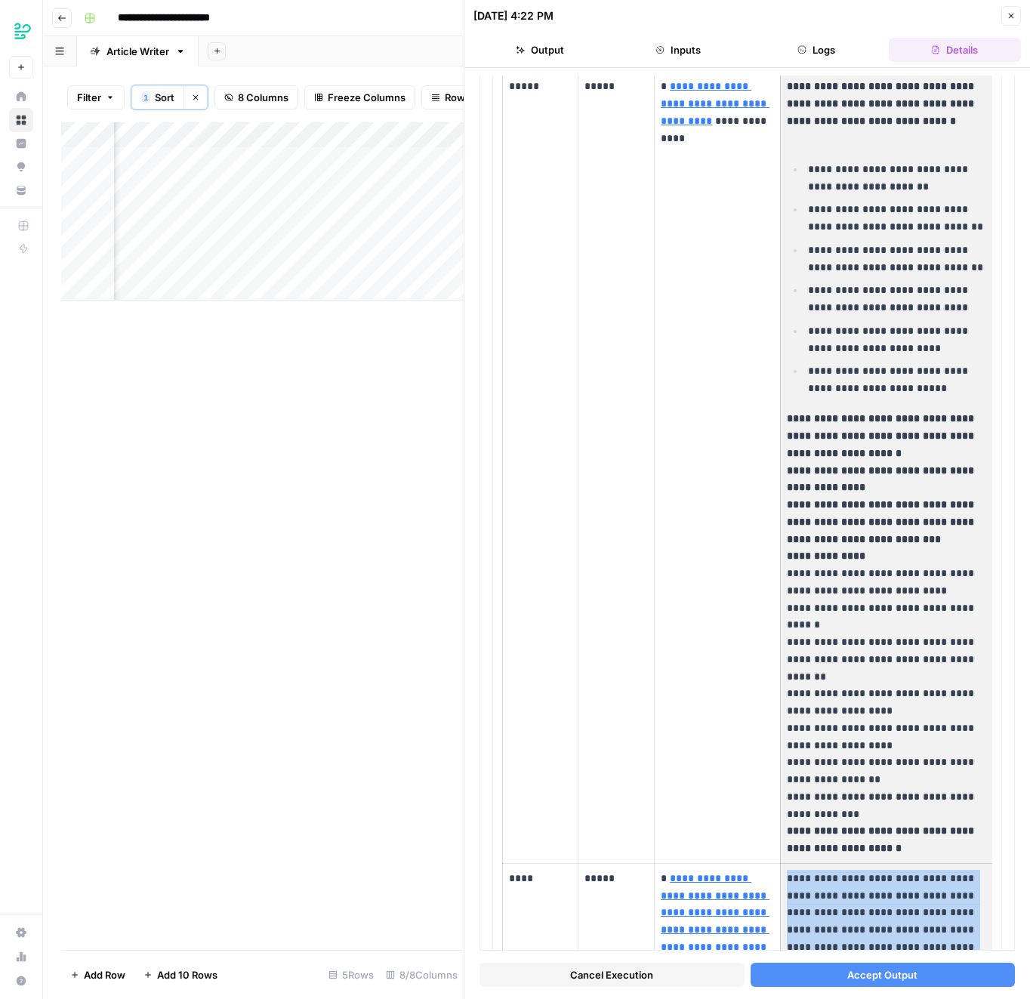
click at [855, 973] on span "Accept Output" at bounding box center [882, 974] width 70 height 15
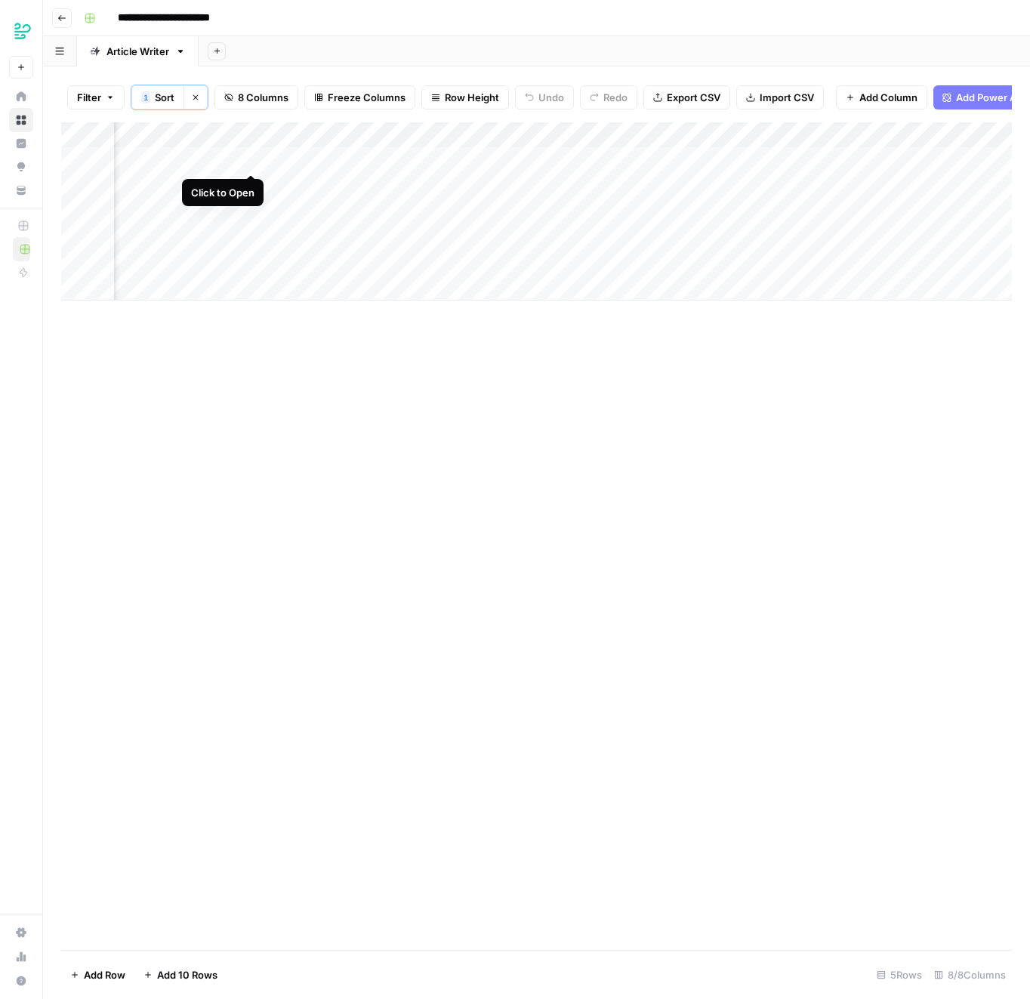
click at [248, 160] on div "Add Column" at bounding box center [536, 211] width 951 height 178
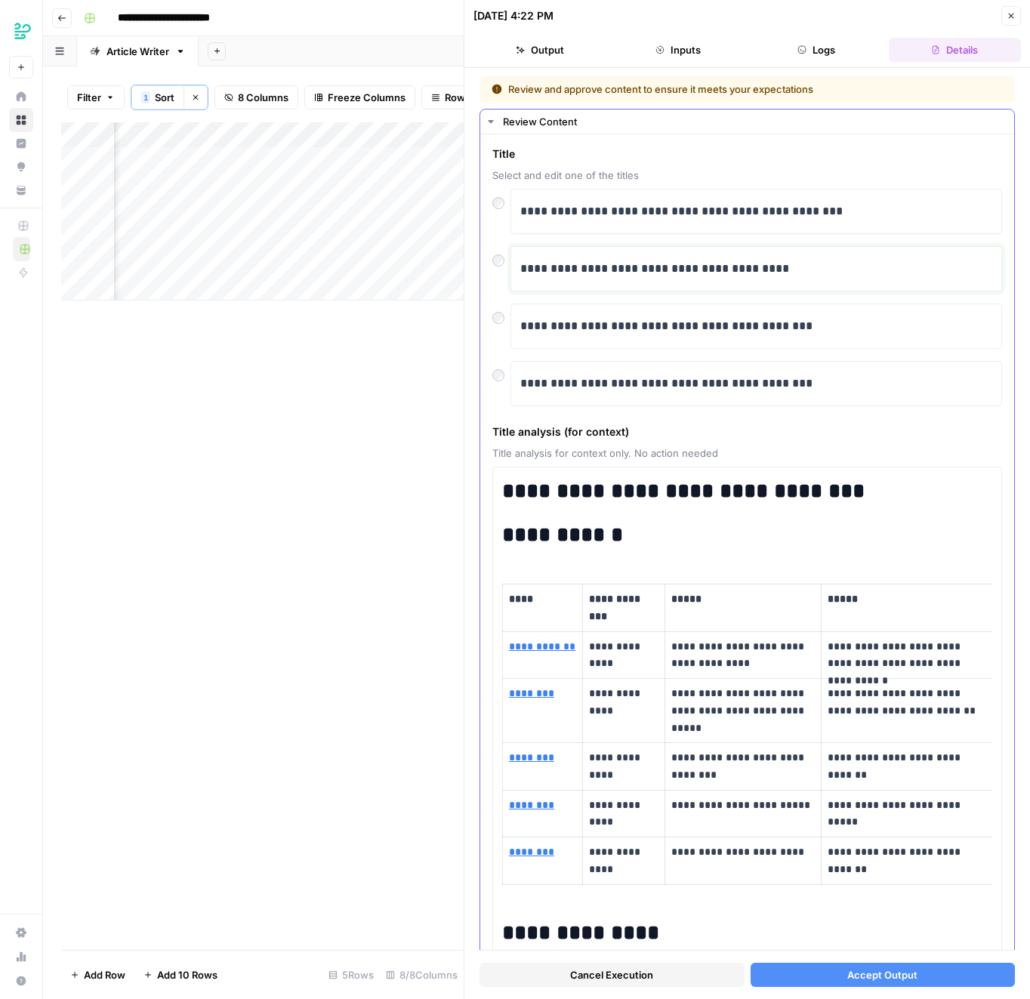
click at [566, 250] on div "**********" at bounding box center [756, 268] width 492 height 45
click at [503, 333] on div "**********" at bounding box center [747, 326] width 510 height 45
click at [502, 327] on div "**********" at bounding box center [747, 326] width 510 height 45
click at [842, 982] on button "Accept Output" at bounding box center [883, 975] width 265 height 24
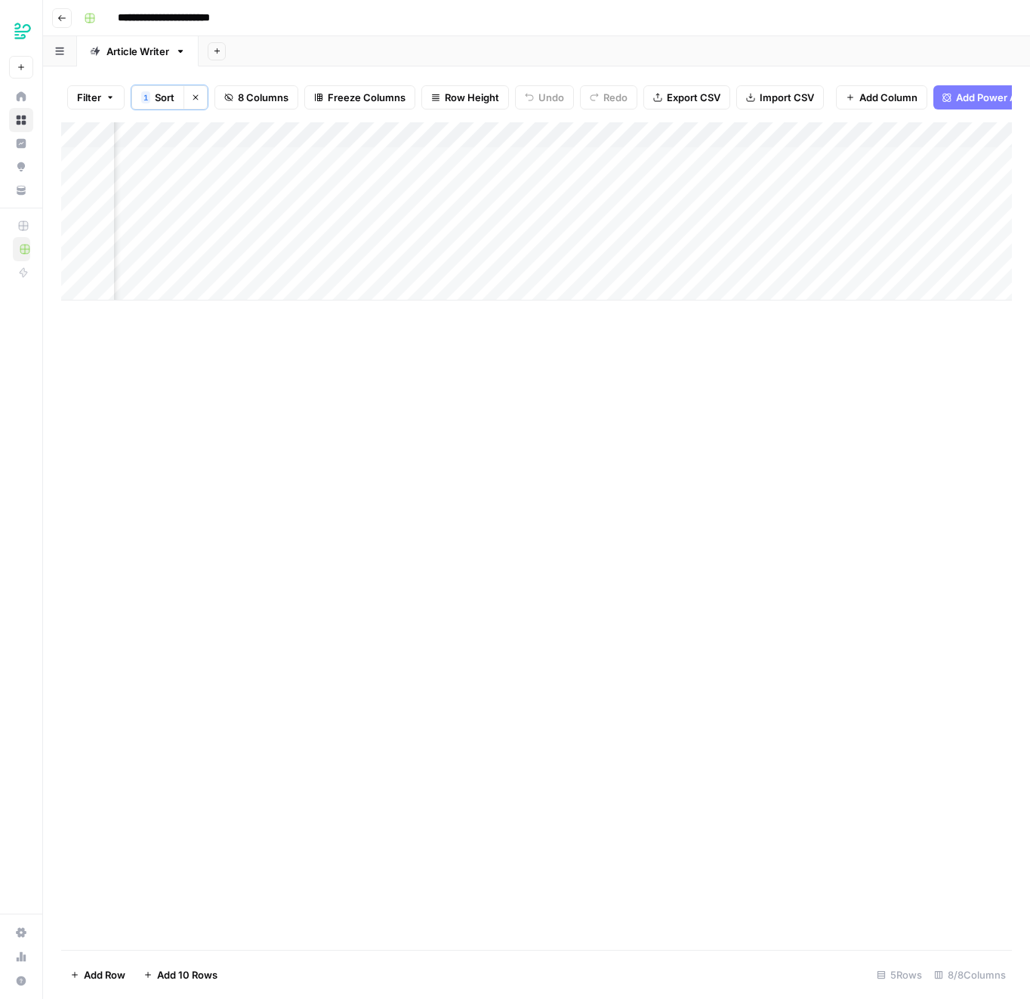
click at [338, 451] on div "Add Column" at bounding box center [536, 536] width 951 height 828
click at [235, 162] on div "Add Column" at bounding box center [536, 211] width 951 height 178
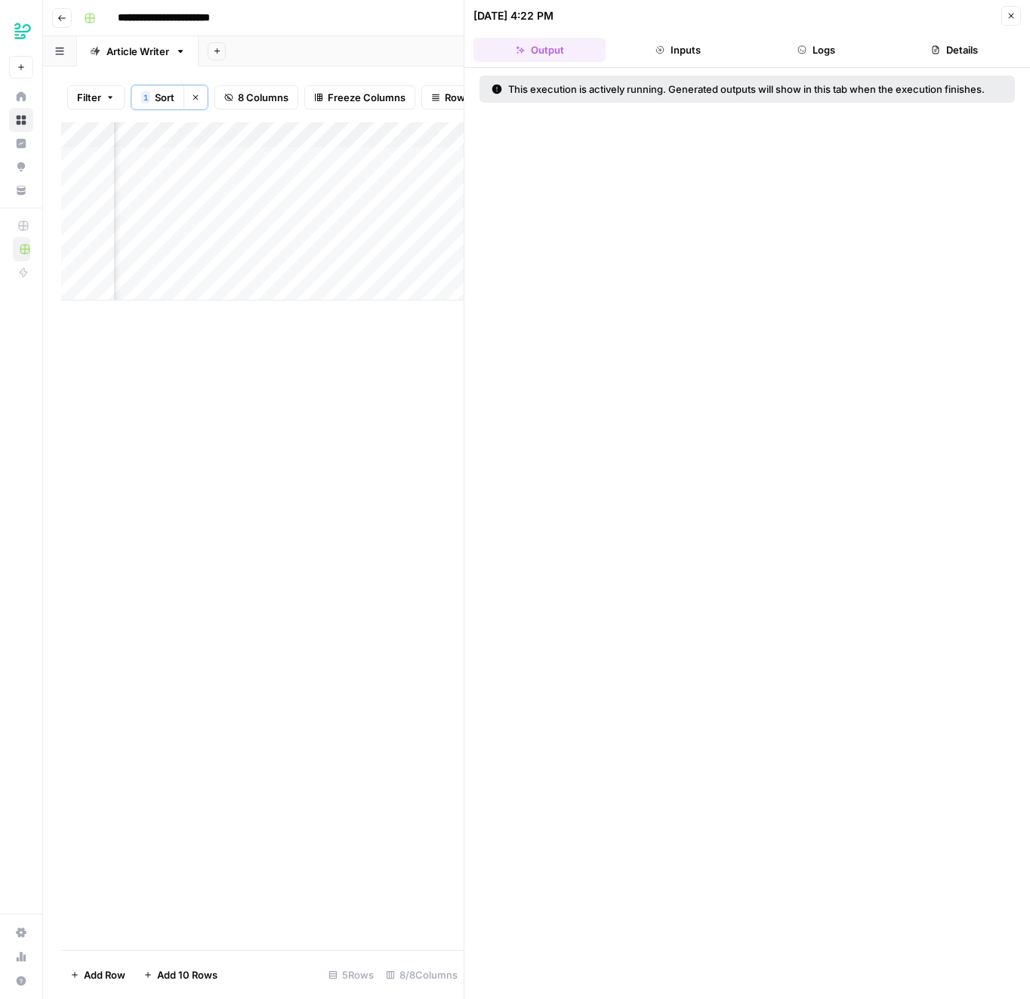
click at [803, 47] on icon "button" at bounding box center [801, 49] width 9 height 9
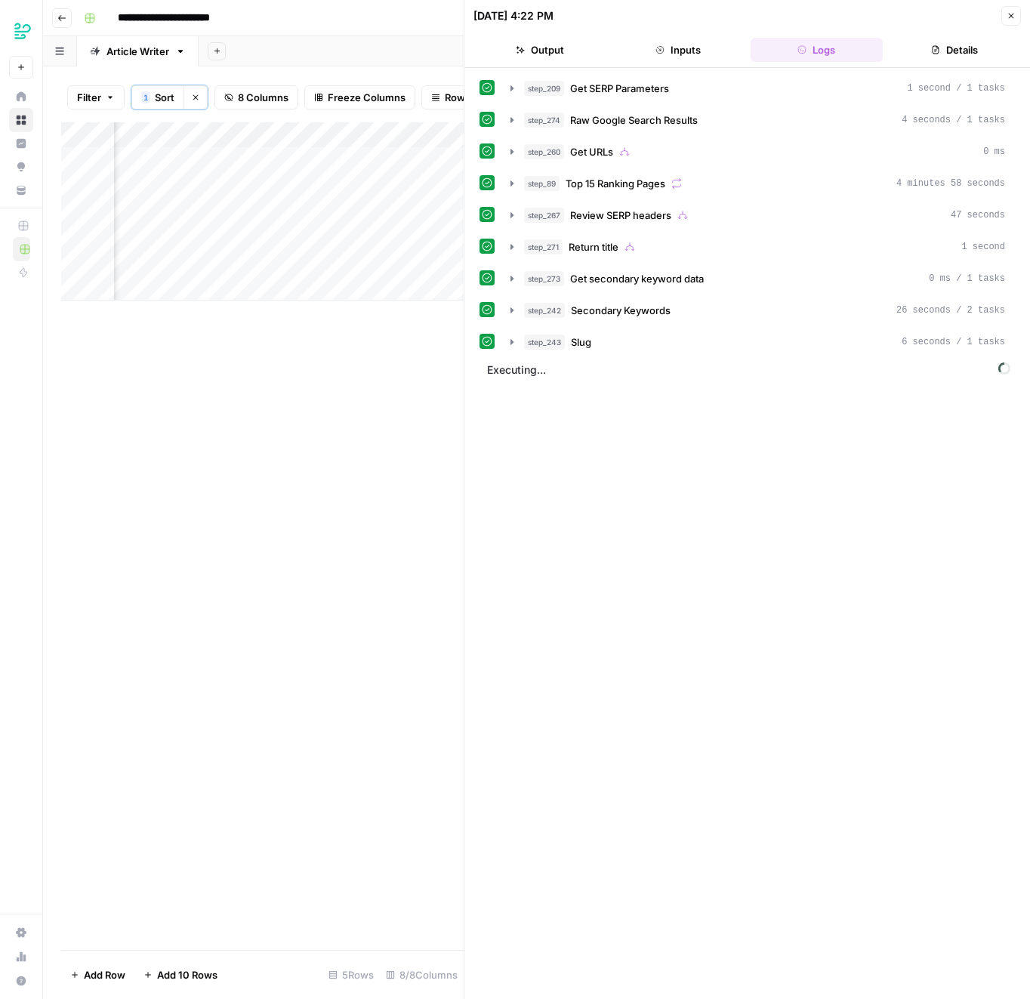
click at [668, 42] on button "Inputs" at bounding box center [678, 50] width 132 height 24
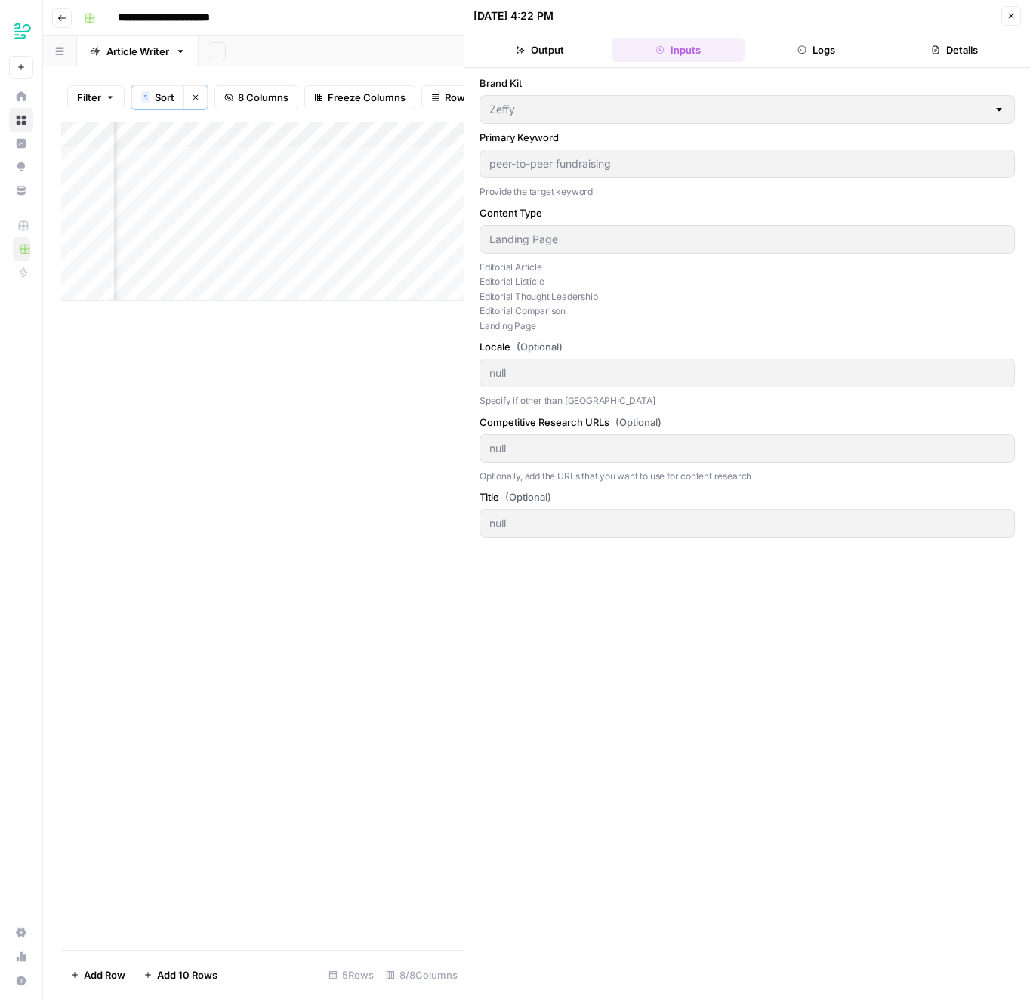
click at [531, 95] on div "Zeffy" at bounding box center [747, 109] width 535 height 29
click at [536, 14] on div "[DATE] 4:22 PM" at bounding box center [513, 15] width 80 height 15
click at [540, 41] on button "Output" at bounding box center [539, 50] width 132 height 24
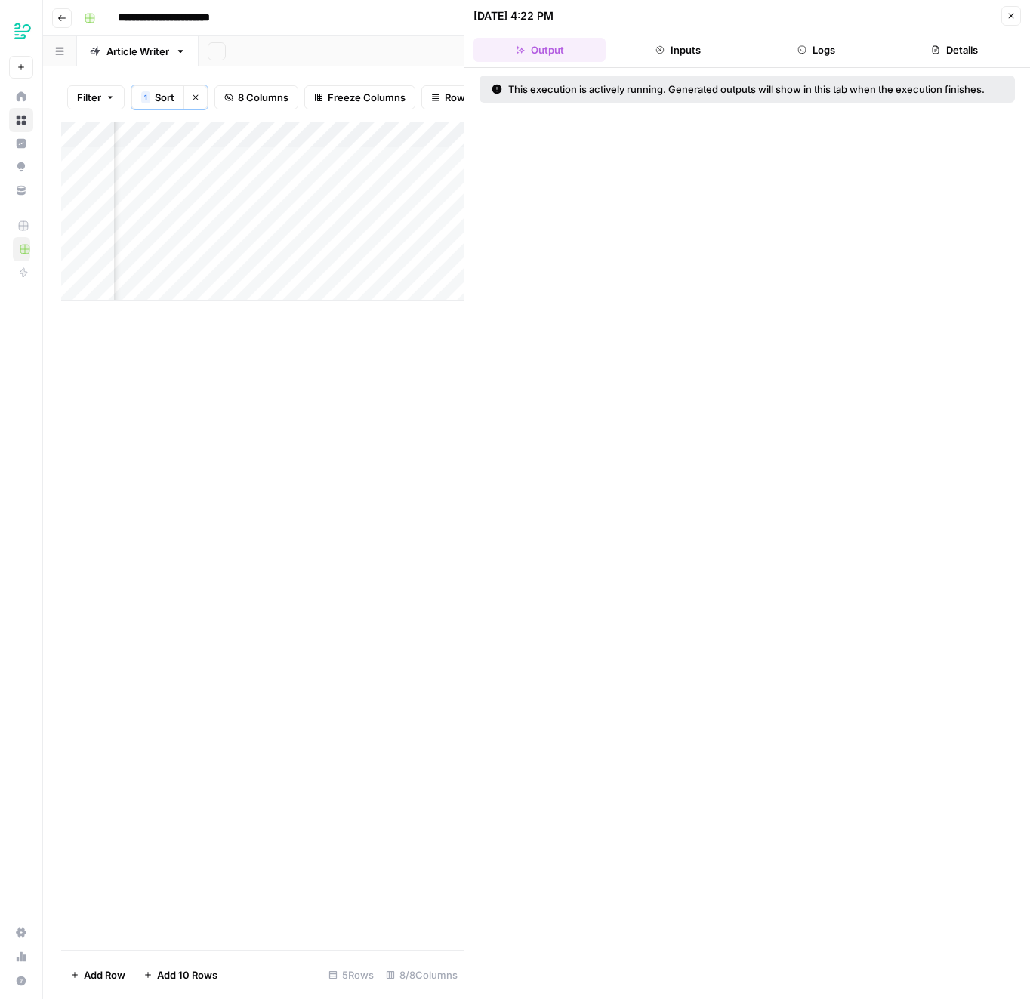
click at [1007, 18] on icon "button" at bounding box center [1011, 15] width 9 height 9
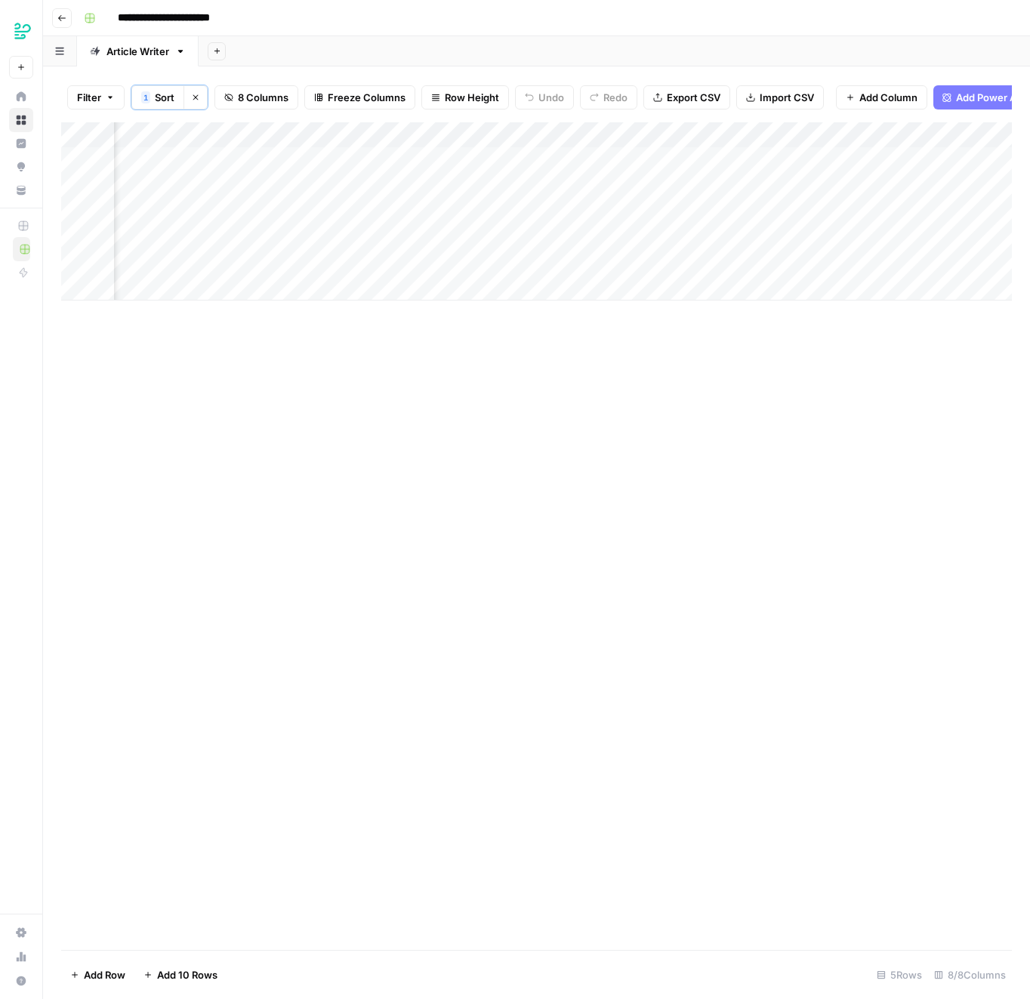
click at [192, 91] on button "Clear sorts" at bounding box center [196, 97] width 24 height 24
click at [566, 234] on div "Add Column" at bounding box center [536, 210] width 951 height 178
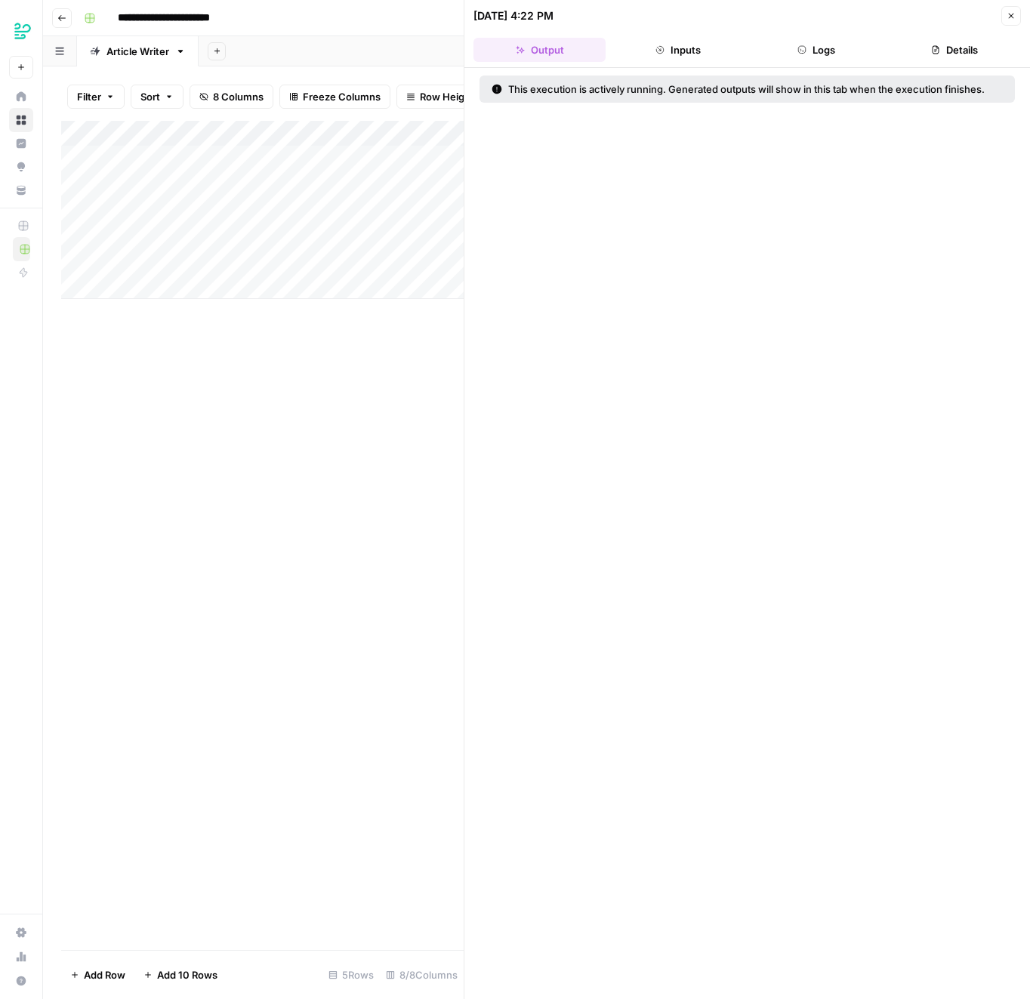
click at [794, 45] on button "Logs" at bounding box center [817, 50] width 132 height 24
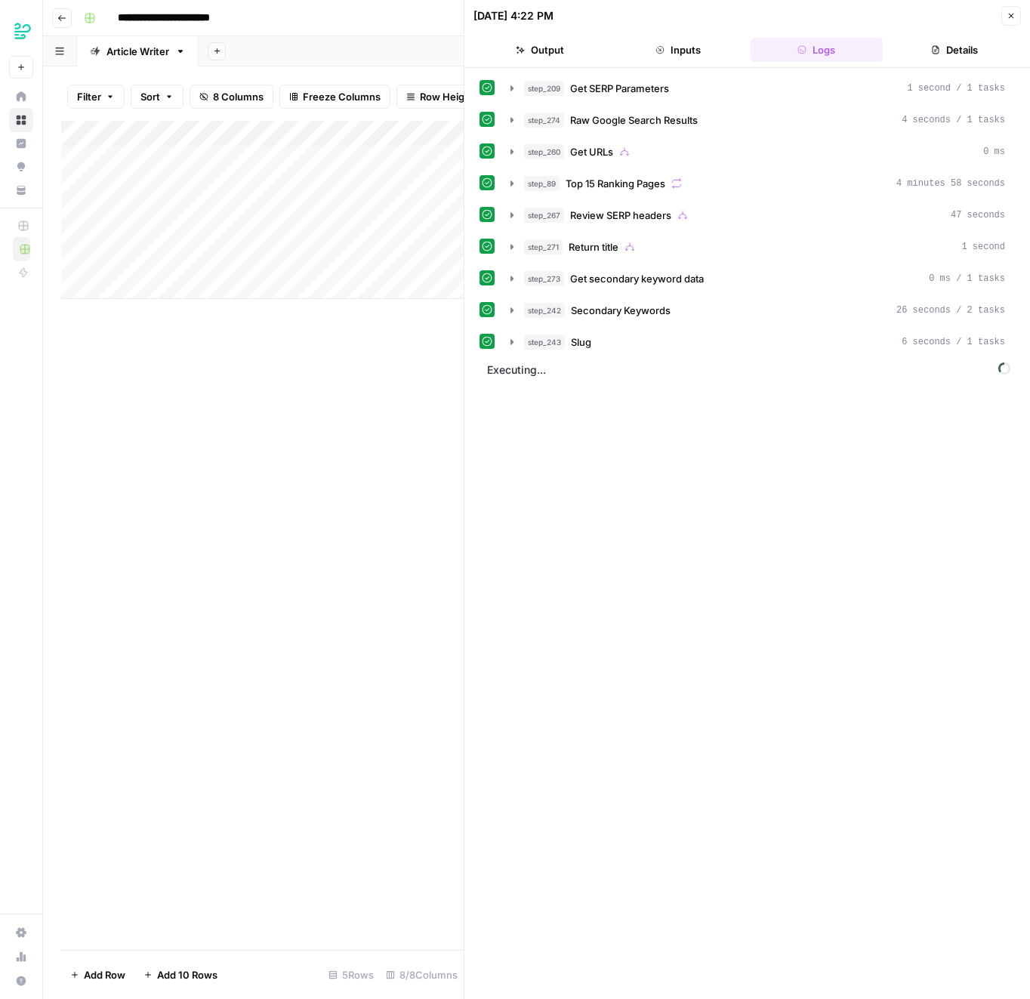
click at [132, 676] on div "Add Column" at bounding box center [262, 535] width 402 height 829
click at [1008, 7] on button "Close" at bounding box center [1011, 16] width 20 height 20
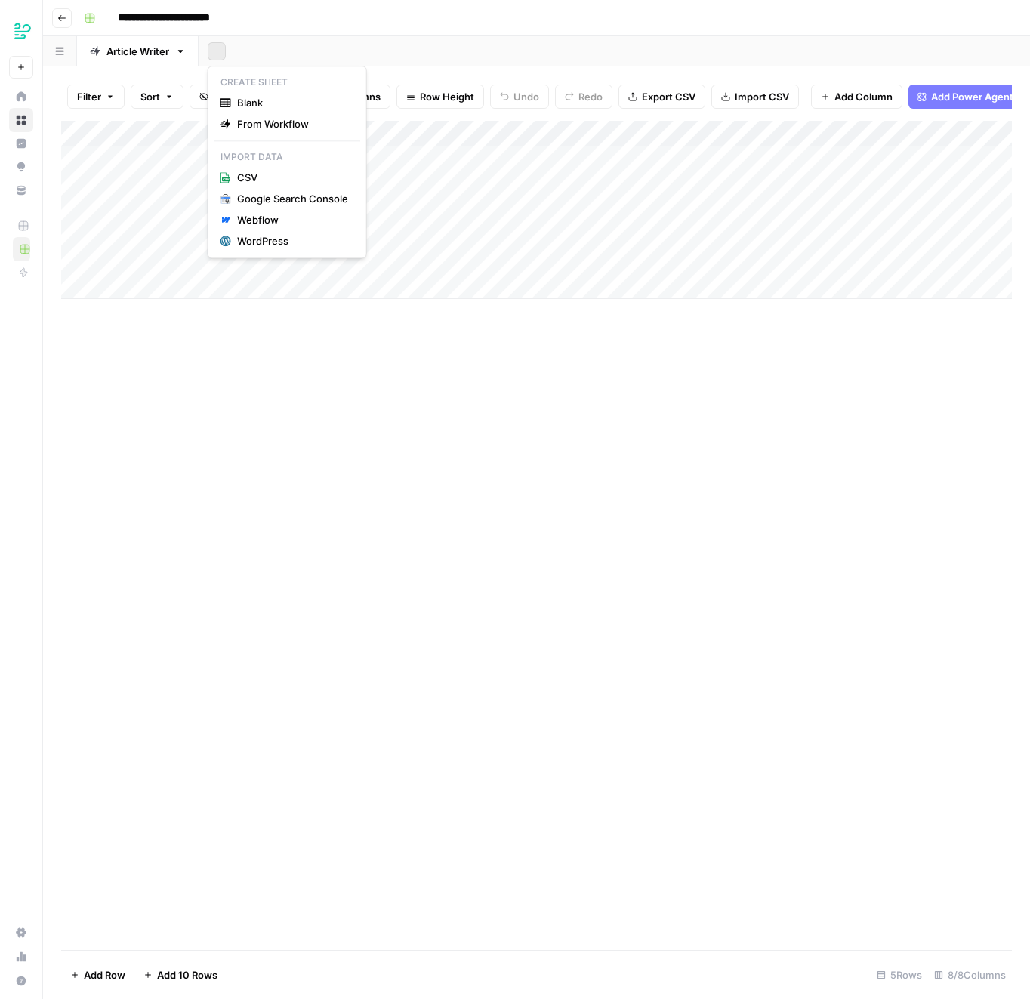
click at [218, 51] on icon "button" at bounding box center [217, 51] width 8 height 8
click at [321, 109] on span "Blank" at bounding box center [292, 102] width 111 height 15
click at [192, 141] on div "Add Column" at bounding box center [536, 210] width 951 height 178
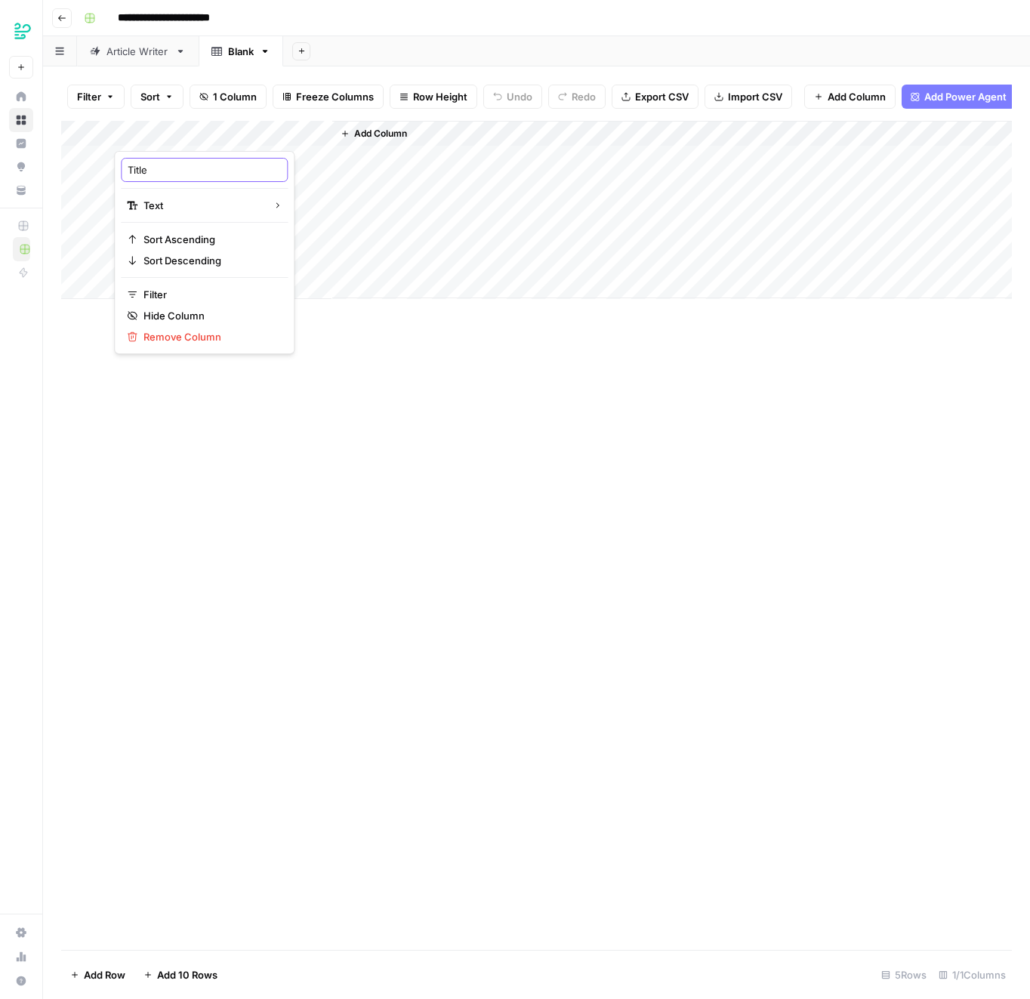
click at [180, 174] on input "Title" at bounding box center [204, 169] width 153 height 15
type input "Competitor"
click at [486, 398] on div "Add Column" at bounding box center [536, 535] width 951 height 829
click at [379, 134] on span "Add Column" at bounding box center [380, 134] width 53 height 14
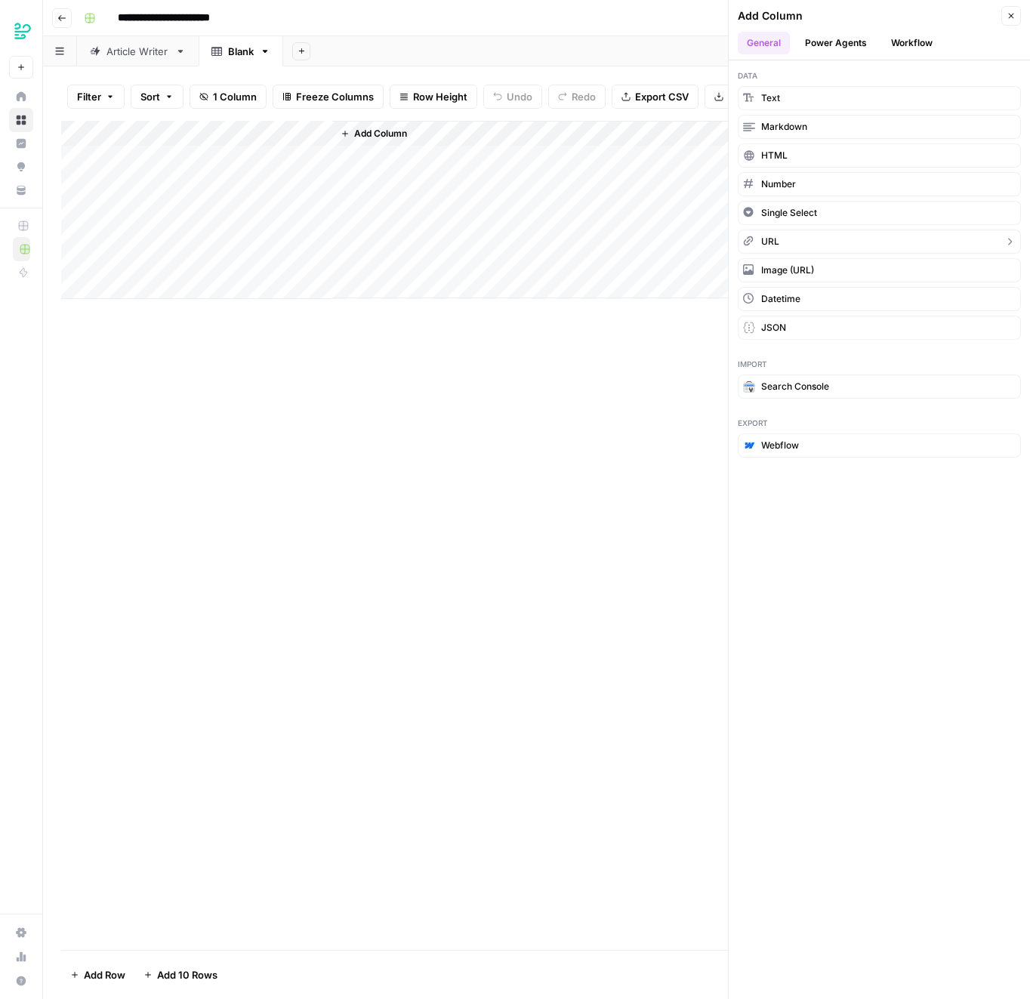
click at [794, 233] on button "URL" at bounding box center [879, 242] width 283 height 24
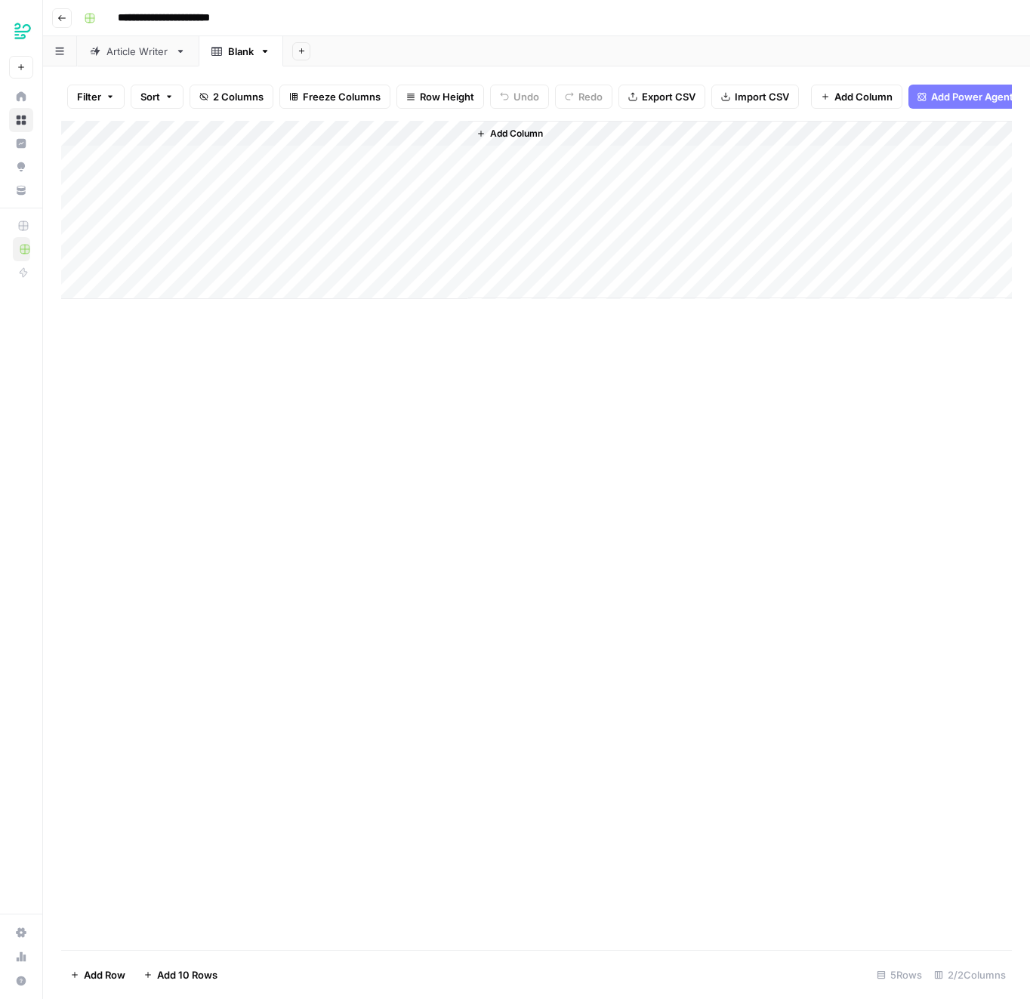
click at [405, 140] on div "Add Column" at bounding box center [536, 210] width 951 height 178
click at [412, 167] on input "New Column" at bounding box center [421, 169] width 153 height 15
type input "Competitor URL"
click at [657, 570] on div "Add Column" at bounding box center [536, 535] width 951 height 829
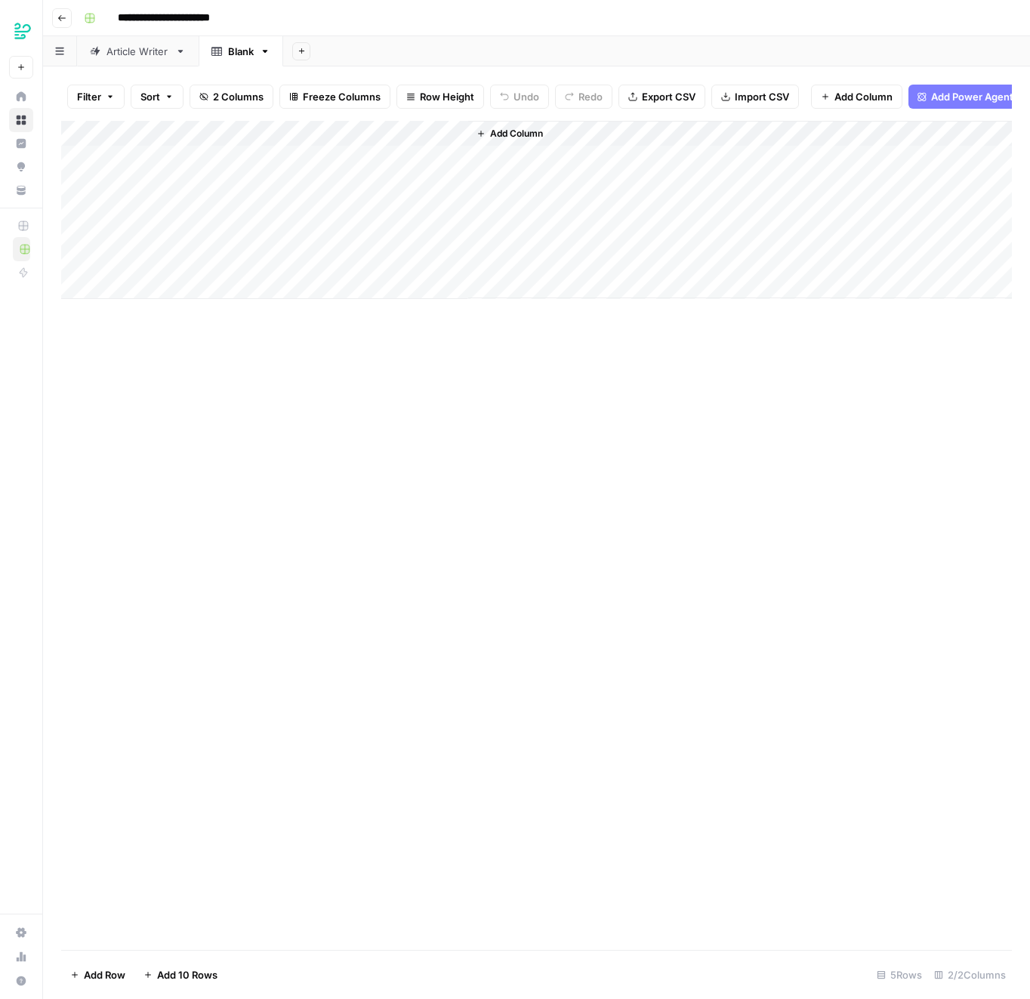
click at [228, 54] on div "Blank" at bounding box center [241, 51] width 26 height 15
type input "*"
type input "**********"
click at [448, 276] on div "Add Column" at bounding box center [536, 210] width 951 height 178
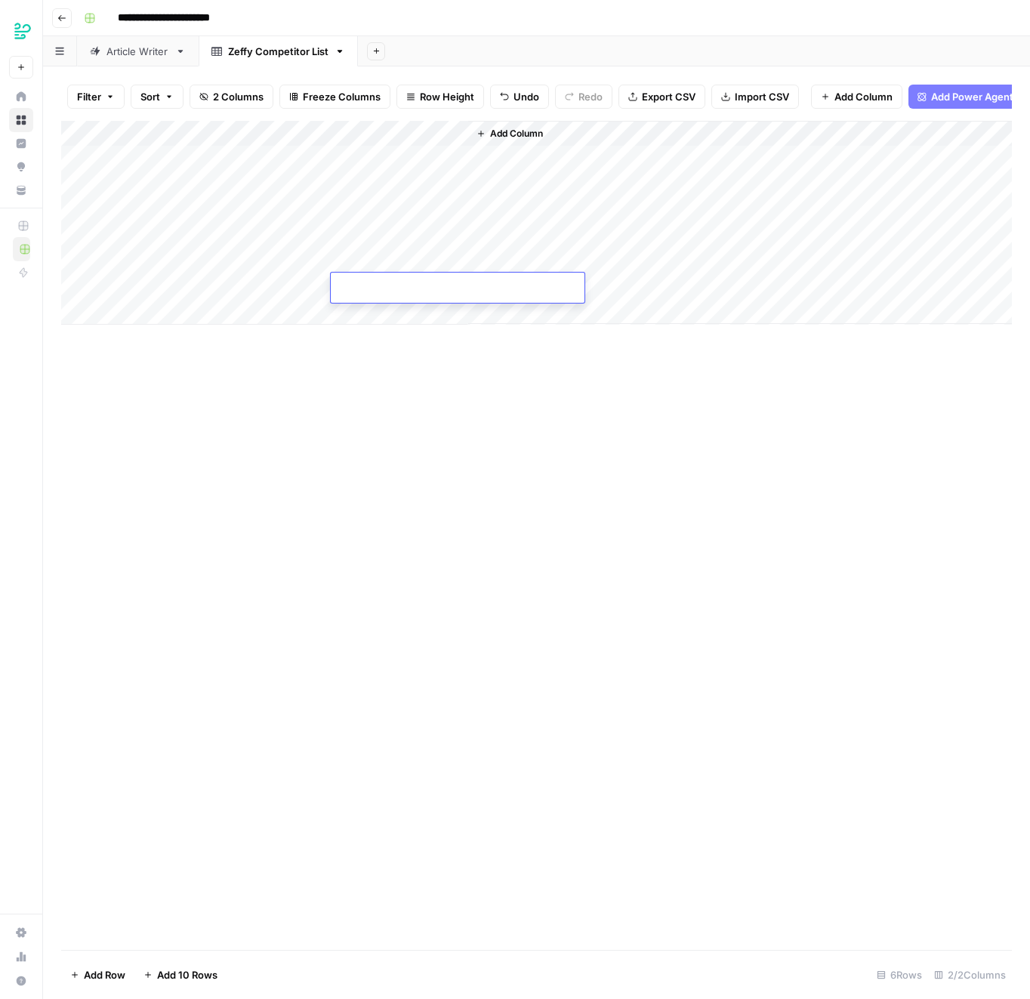
click at [399, 163] on div "Add Column" at bounding box center [536, 223] width 951 height 204
click at [405, 126] on div "Add Column" at bounding box center [536, 223] width 951 height 204
click at [405, 126] on div at bounding box center [400, 136] width 137 height 30
click at [418, 165] on input "New Column" at bounding box center [421, 169] width 153 height 15
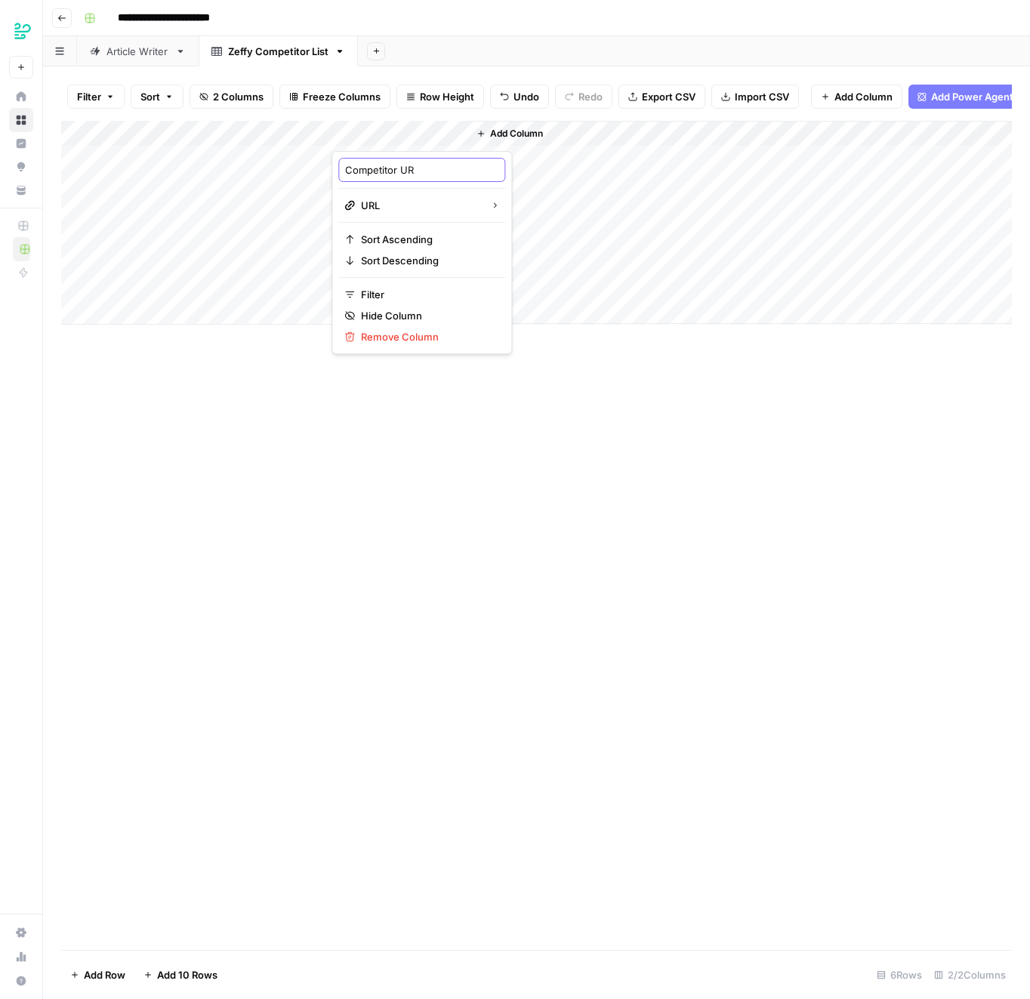
type input "Competitor URL"
click at [509, 448] on div "Add Column" at bounding box center [536, 535] width 951 height 829
click at [505, 183] on div "Add Column" at bounding box center [740, 222] width 544 height 203
click at [143, 60] on link "Article Writer" at bounding box center [138, 51] width 122 height 30
click at [261, 57] on div "Zeffy Competitor List" at bounding box center [278, 51] width 100 height 15
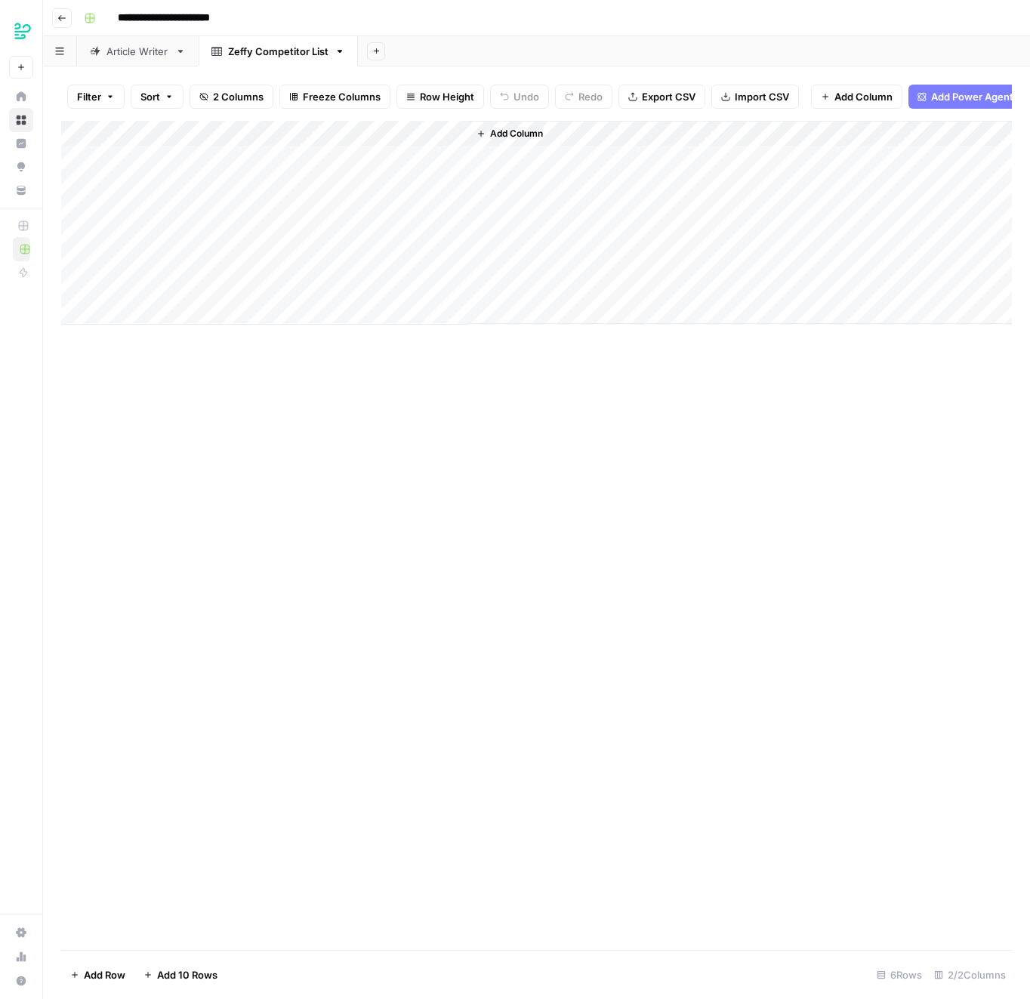
click at [539, 131] on span "Add Column" at bounding box center [516, 134] width 53 height 14
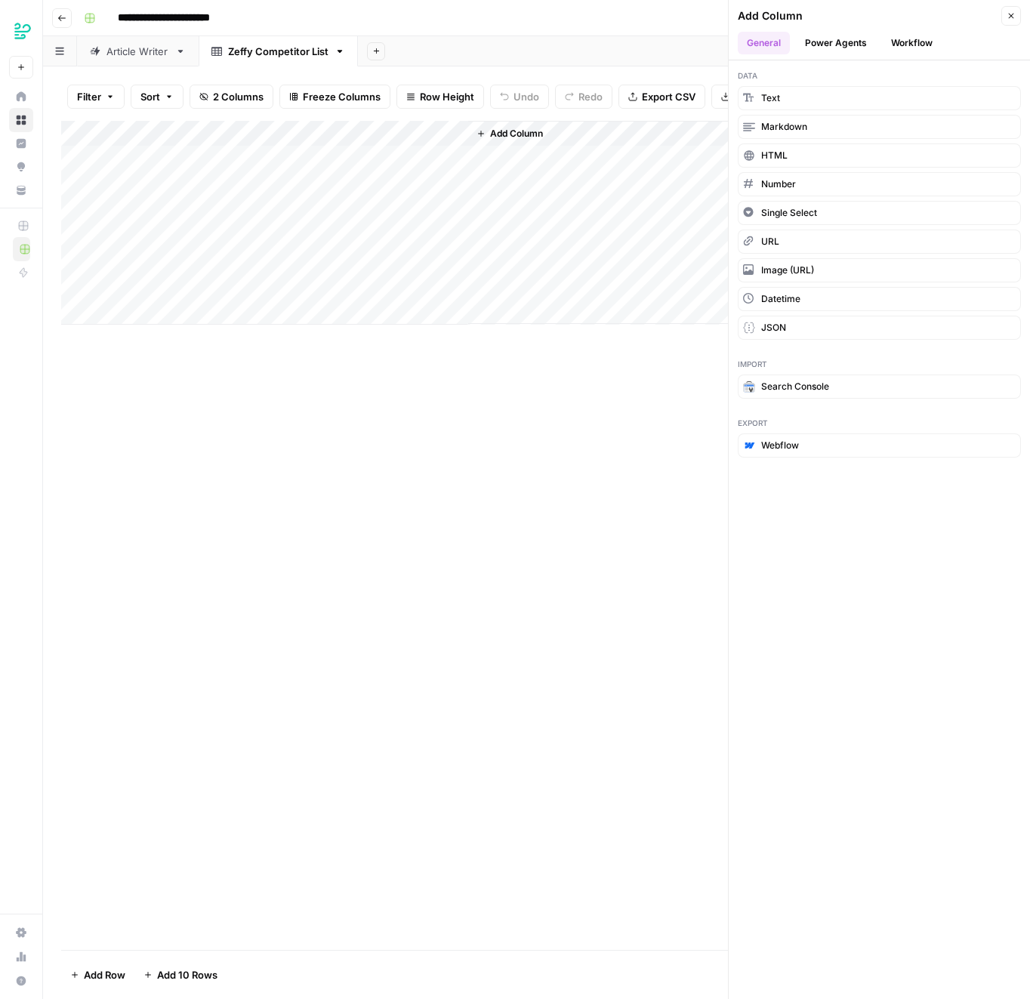
click at [376, 446] on div "Add Column" at bounding box center [536, 535] width 951 height 829
click at [397, 159] on div "Add Column" at bounding box center [536, 223] width 951 height 204
click at [541, 142] on button "Add Column" at bounding box center [509, 134] width 79 height 20
click at [531, 140] on button "Add Column" at bounding box center [509, 134] width 79 height 20
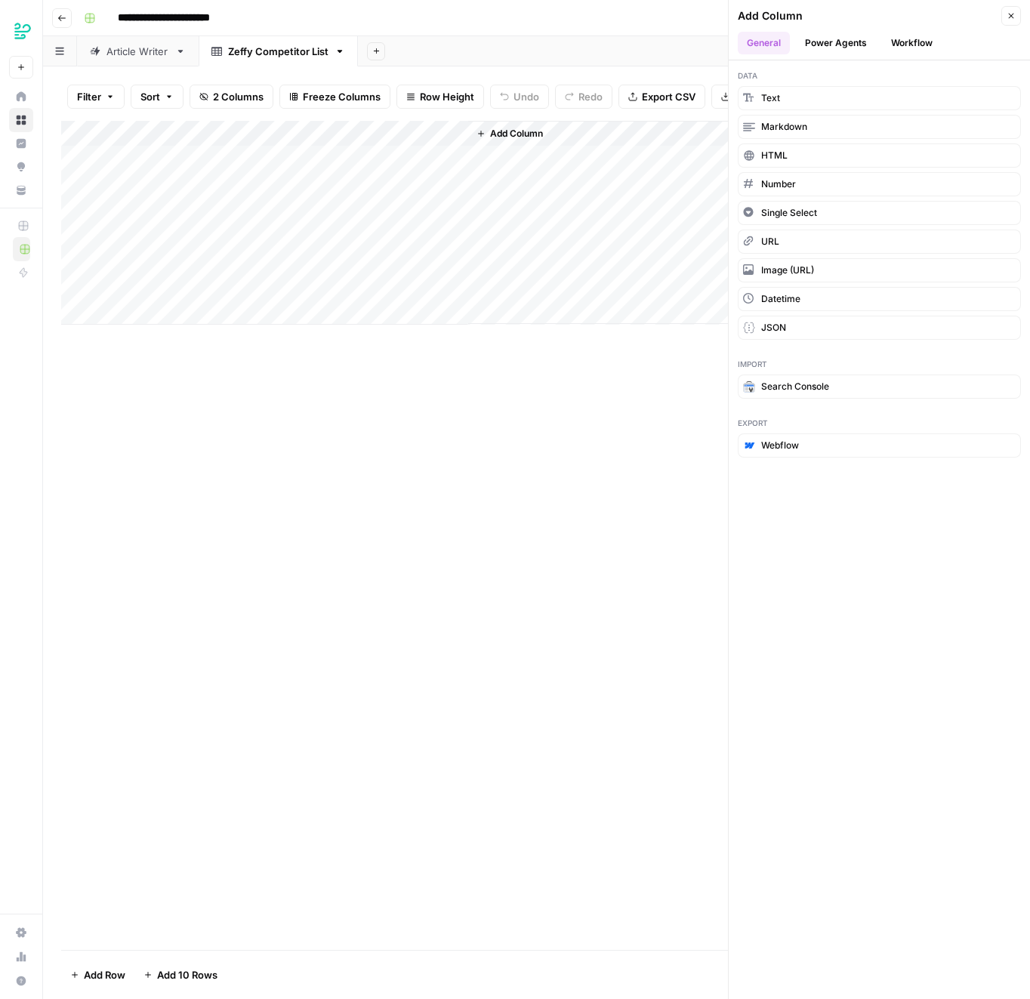
click at [535, 130] on span "Add Column" at bounding box center [516, 134] width 53 height 14
click at [999, 10] on div "Add Column Close" at bounding box center [879, 16] width 283 height 20
click at [1029, 10] on header "Add Column Close General Power Agents Workflow" at bounding box center [879, 30] width 301 height 60
click at [1016, 11] on button "Close" at bounding box center [1011, 16] width 20 height 20
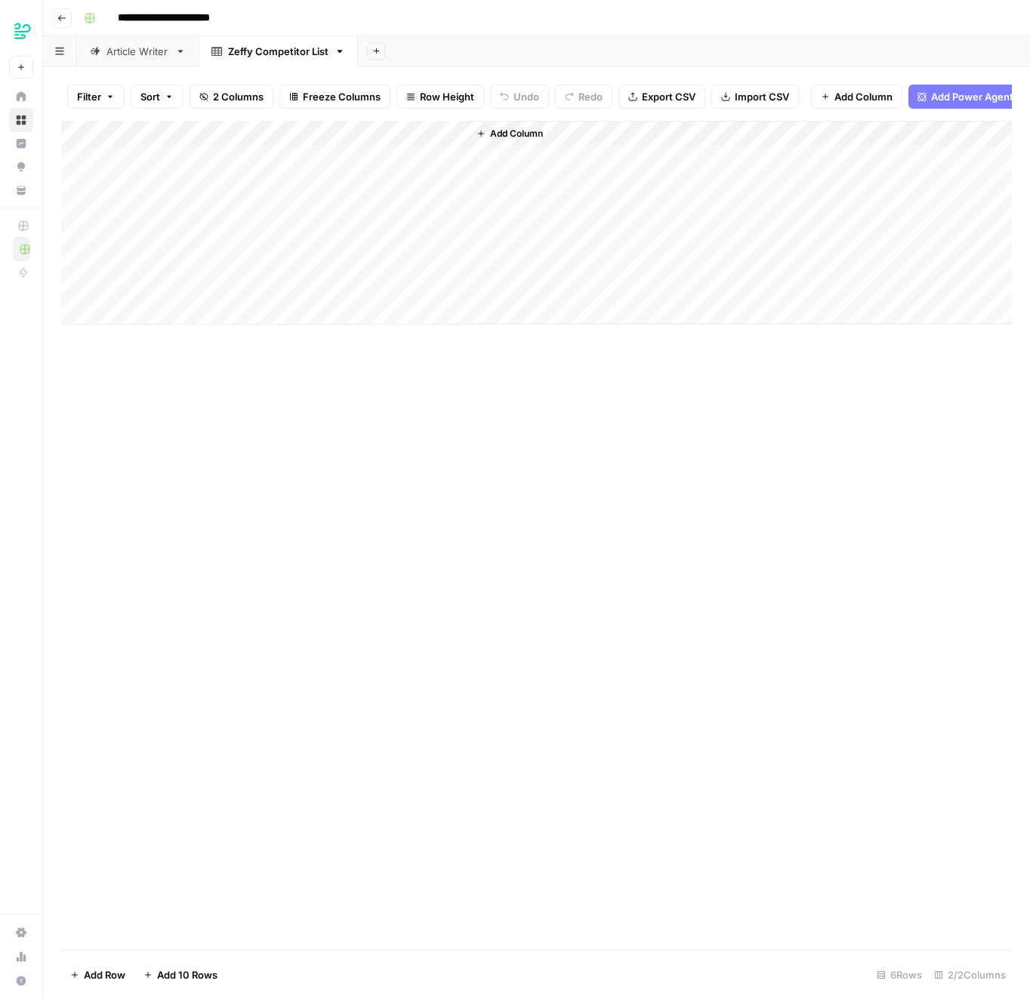
click at [508, 139] on button "Add Column" at bounding box center [509, 134] width 79 height 20
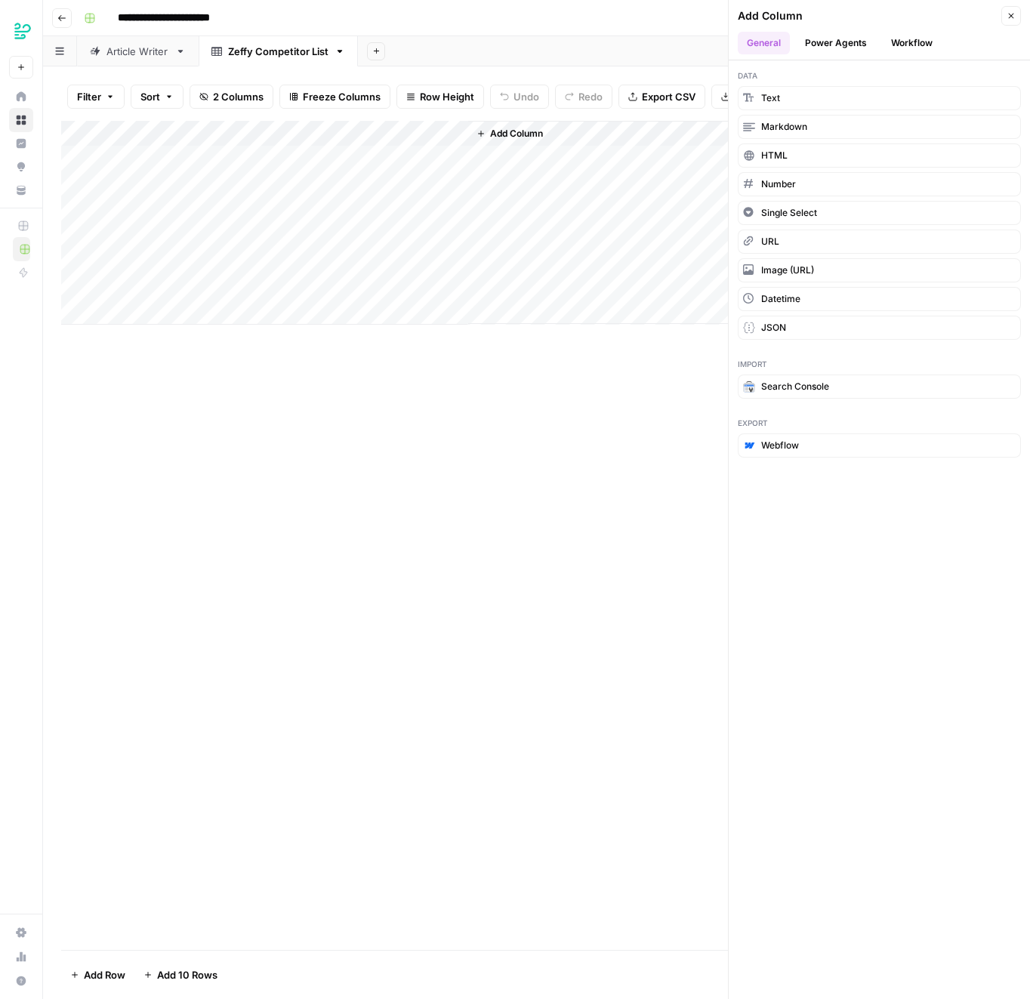
click at [909, 35] on button "Workflow" at bounding box center [912, 43] width 60 height 23
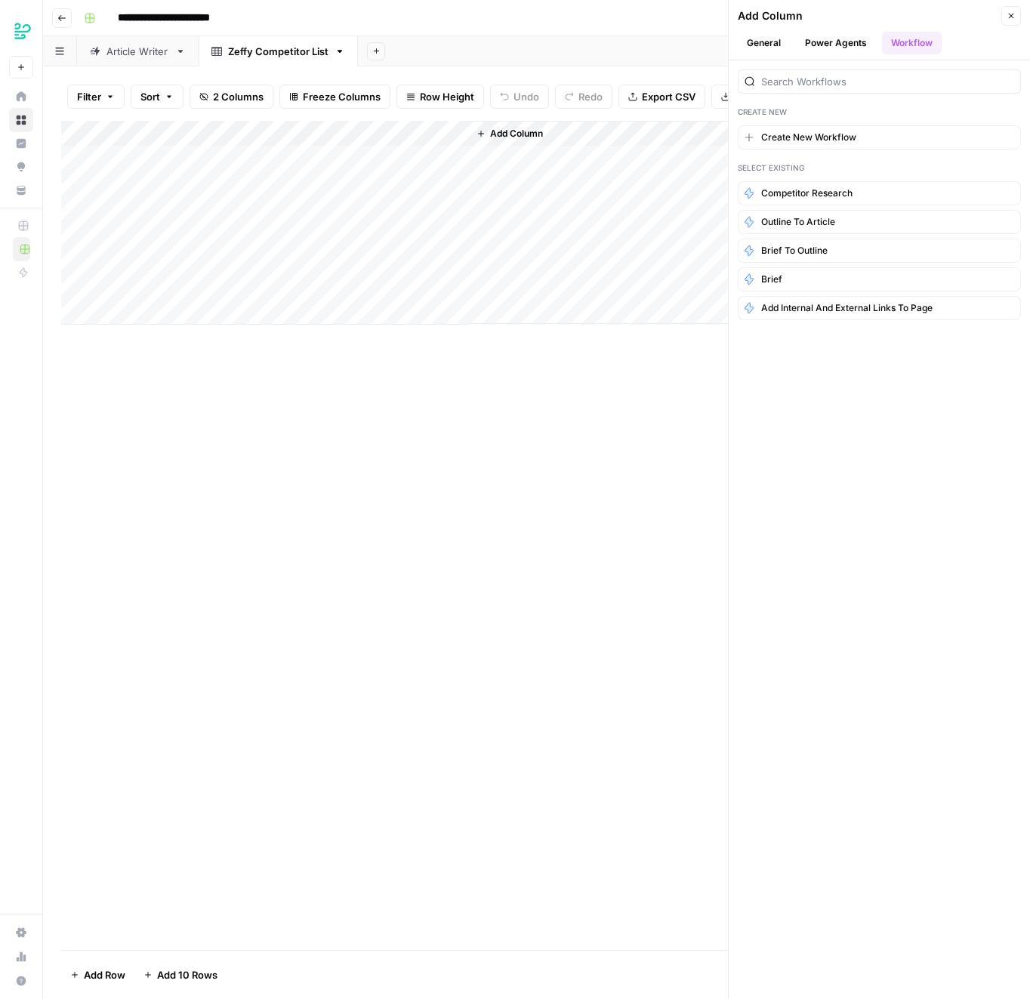
drag, startPoint x: 796, startPoint y: 196, endPoint x: 692, endPoint y: 177, distance: 105.9
click at [556, 160] on div "**********" at bounding box center [536, 499] width 987 height 999
click at [784, 193] on span "Competitor Research" at bounding box center [806, 194] width 91 height 14
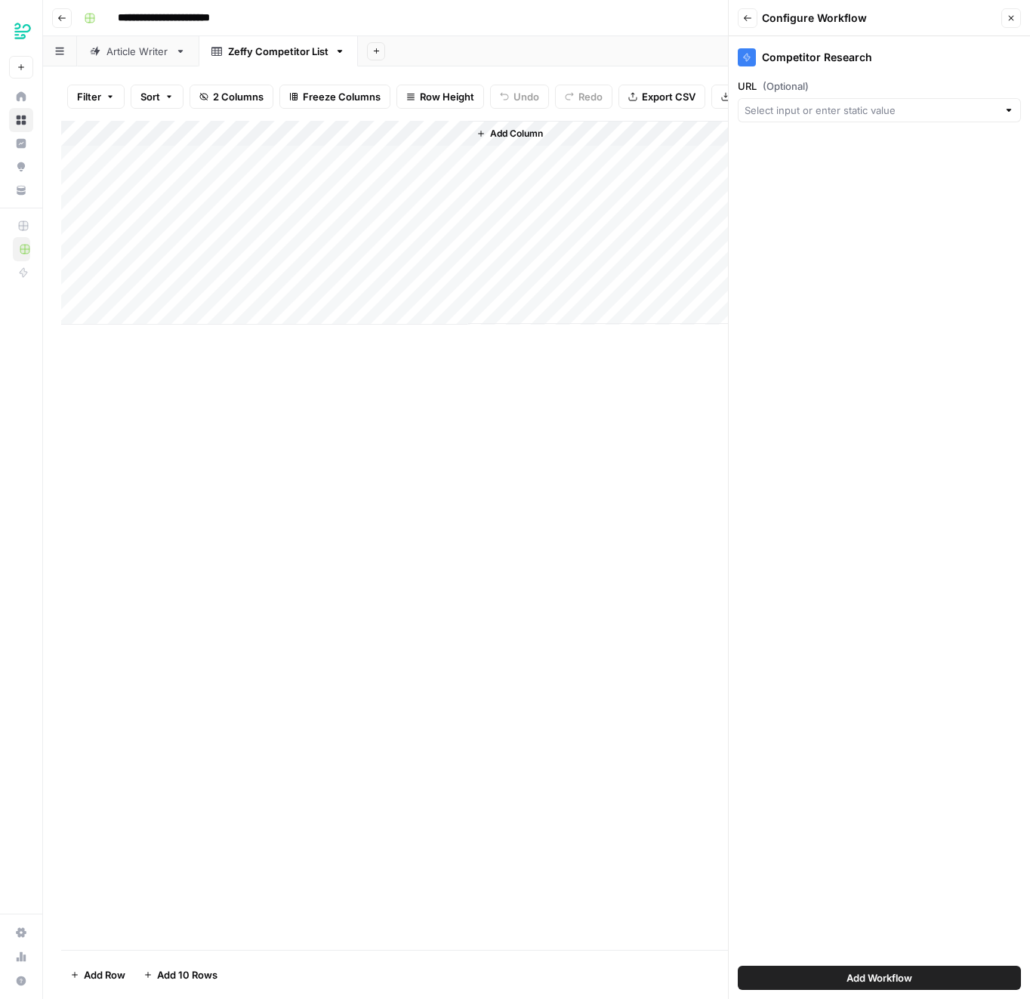
click at [811, 124] on div "Competitor Research URL (Optional) Add Workflow" at bounding box center [879, 517] width 301 height 963
click at [810, 114] on input "URL (Optional)" at bounding box center [871, 110] width 253 height 15
click at [825, 193] on span "Competitor URL" at bounding box center [867, 194] width 233 height 15
type input "Competitor URL"
click at [837, 964] on div "Add Workflow" at bounding box center [879, 978] width 283 height 42
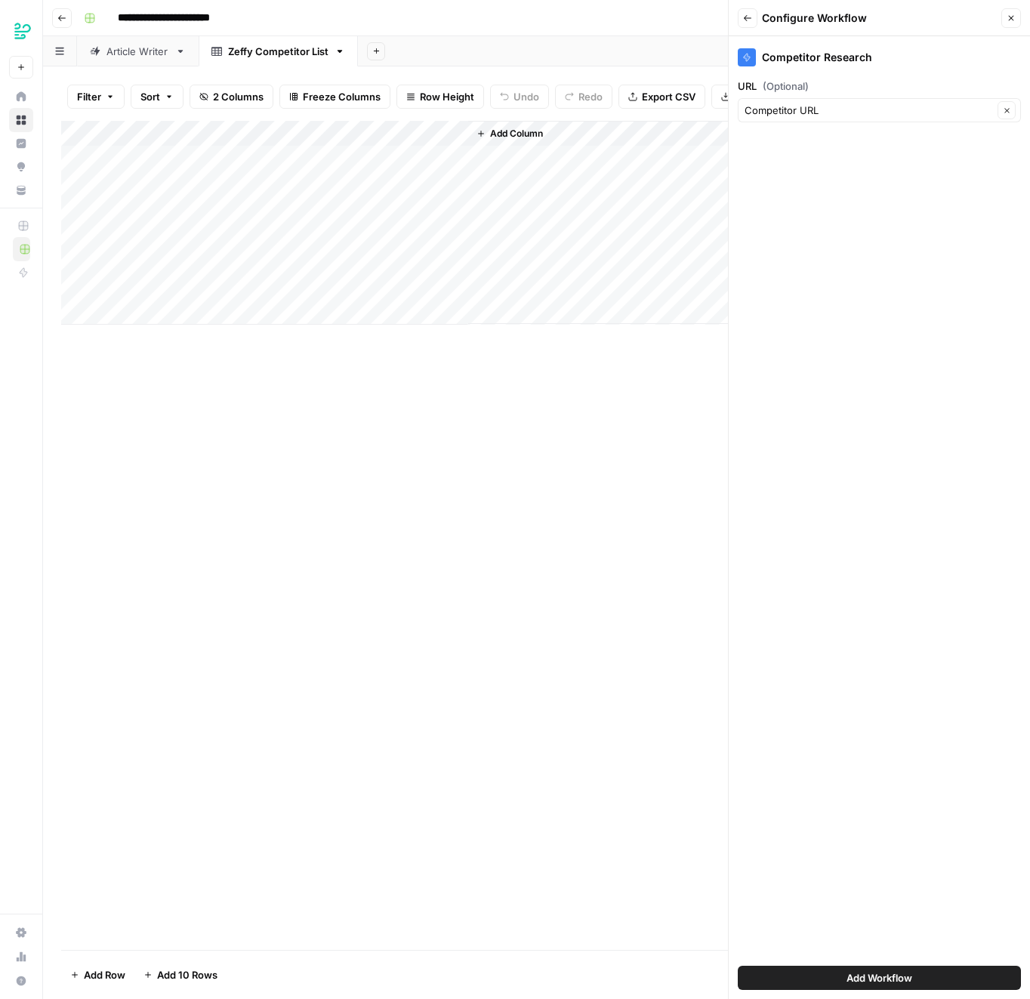
click at [837, 970] on button "Add Workflow" at bounding box center [879, 978] width 283 height 24
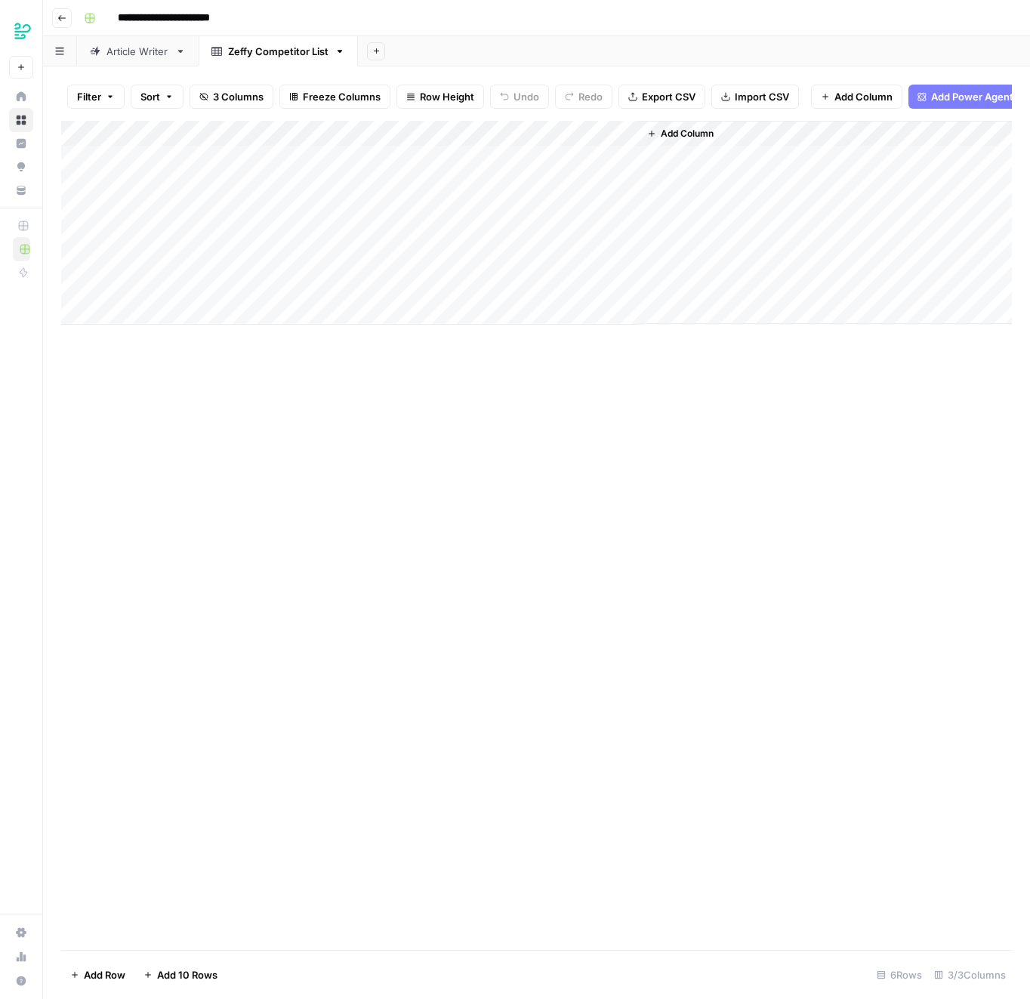
click at [378, 150] on div "Add Column" at bounding box center [536, 223] width 951 height 204
click at [255, 170] on div "Add Column" at bounding box center [536, 223] width 951 height 204
type textarea "**********"
click at [421, 171] on div "Add Column" at bounding box center [536, 223] width 951 height 204
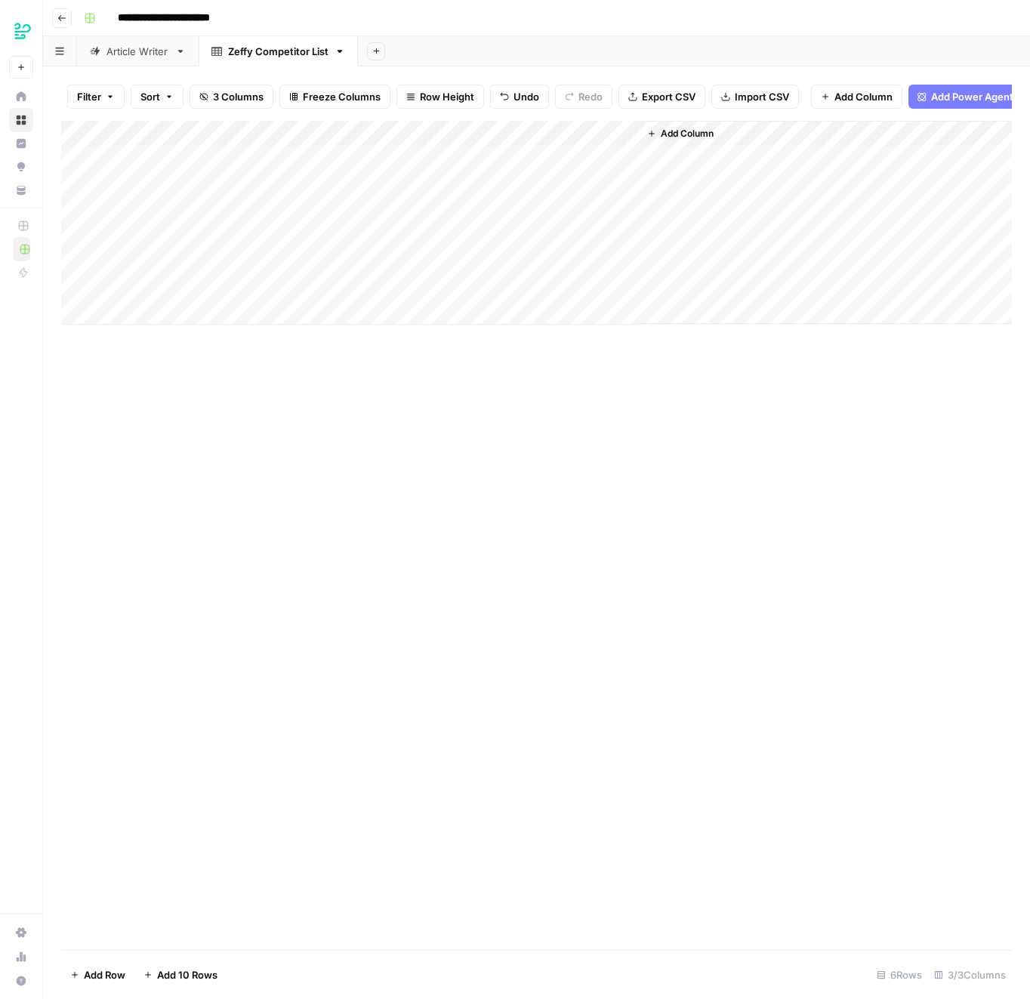
click at [420, 162] on div "Add Column" at bounding box center [536, 223] width 951 height 204
type input "**********"
click at [692, 454] on div "Add Column" at bounding box center [536, 535] width 951 height 829
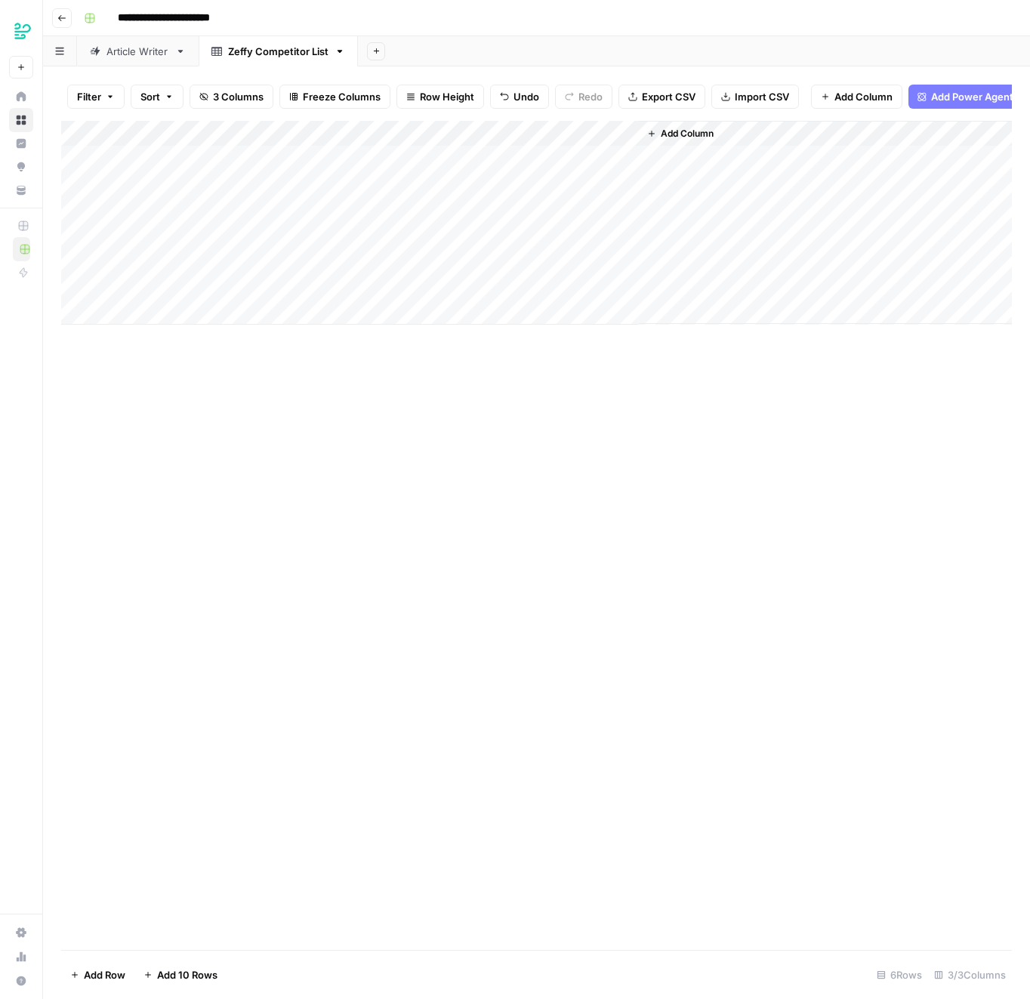
click at [551, 158] on div "Add Column" at bounding box center [536, 223] width 951 height 204
click at [120, 58] on link "Article Writer" at bounding box center [138, 51] width 122 height 30
click at [538, 134] on div "Add Column" at bounding box center [536, 210] width 951 height 178
click at [396, 339] on span "Remove Column" at bounding box center [426, 336] width 132 height 15
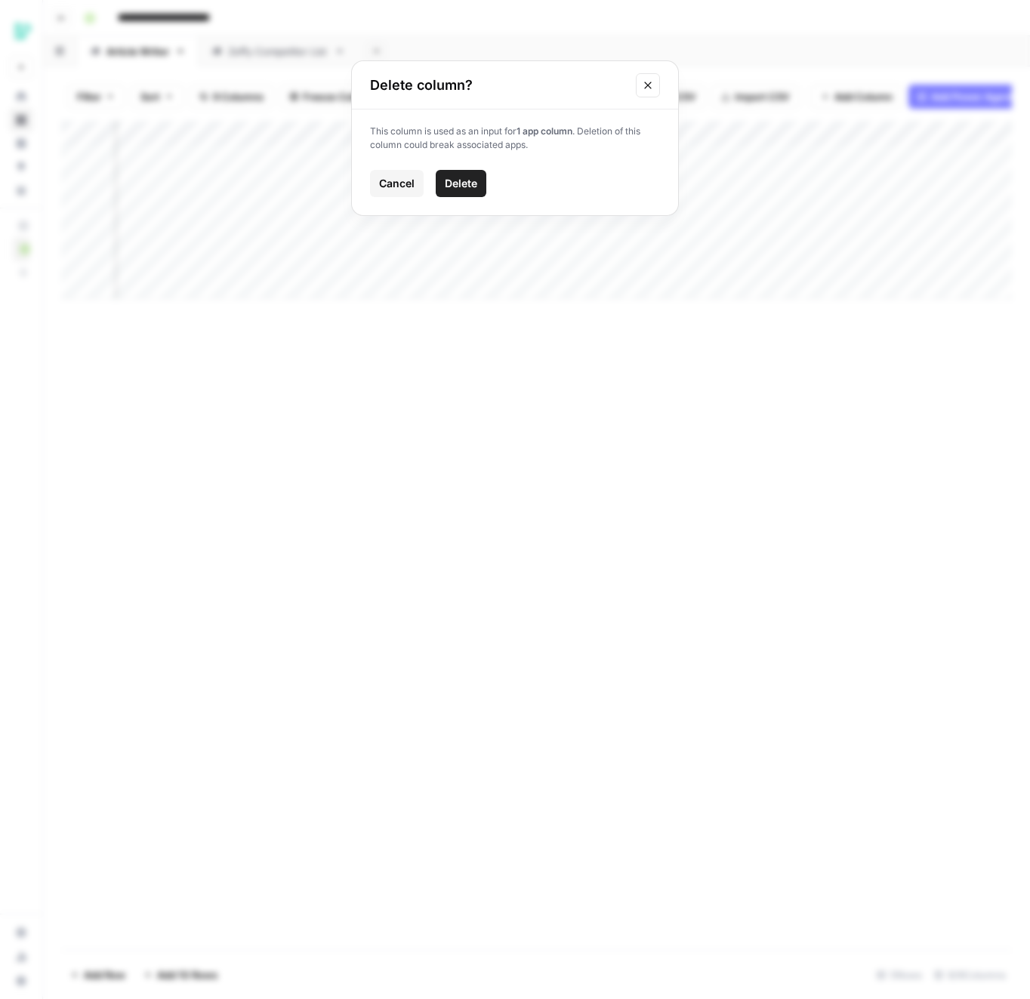
click at [658, 75] on button "Close modal" at bounding box center [648, 85] width 24 height 24
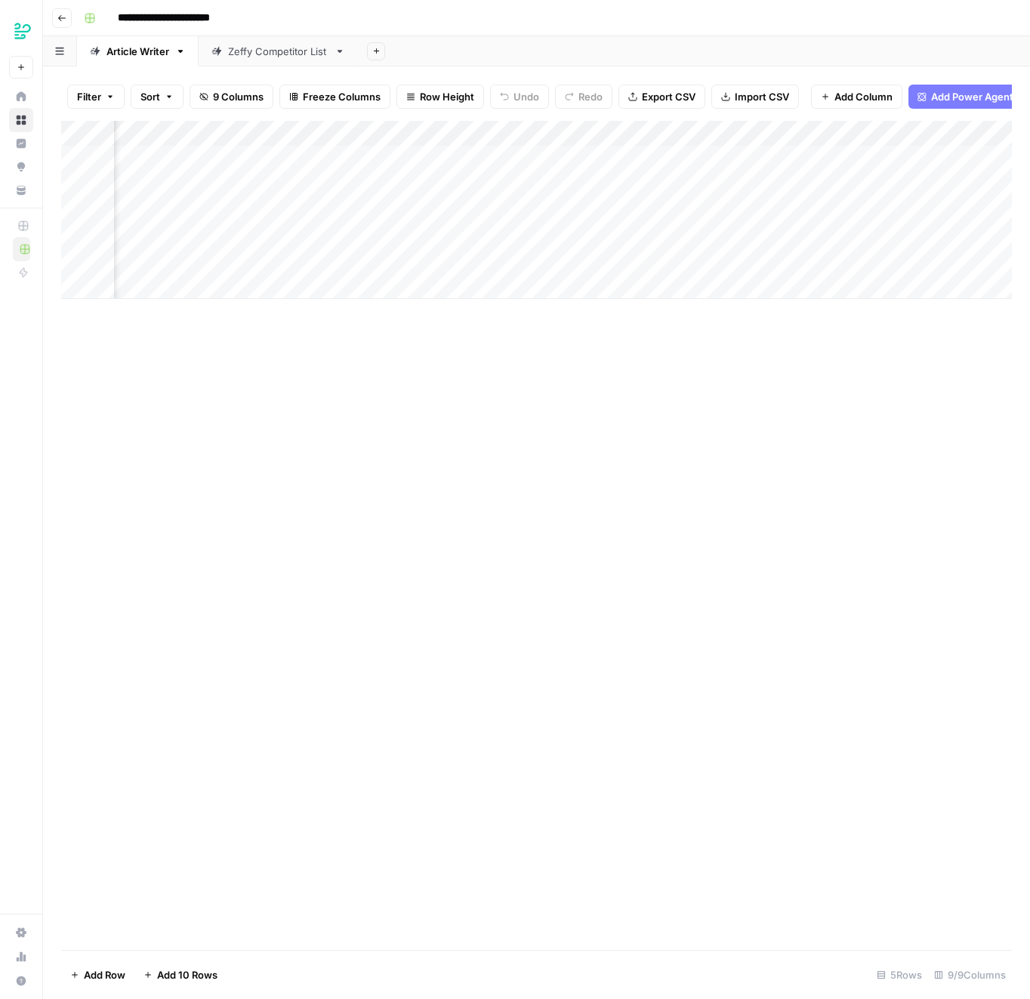
click at [533, 134] on div "Add Column" at bounding box center [536, 210] width 951 height 178
click at [402, 344] on button "Remove Column" at bounding box center [421, 336] width 167 height 21
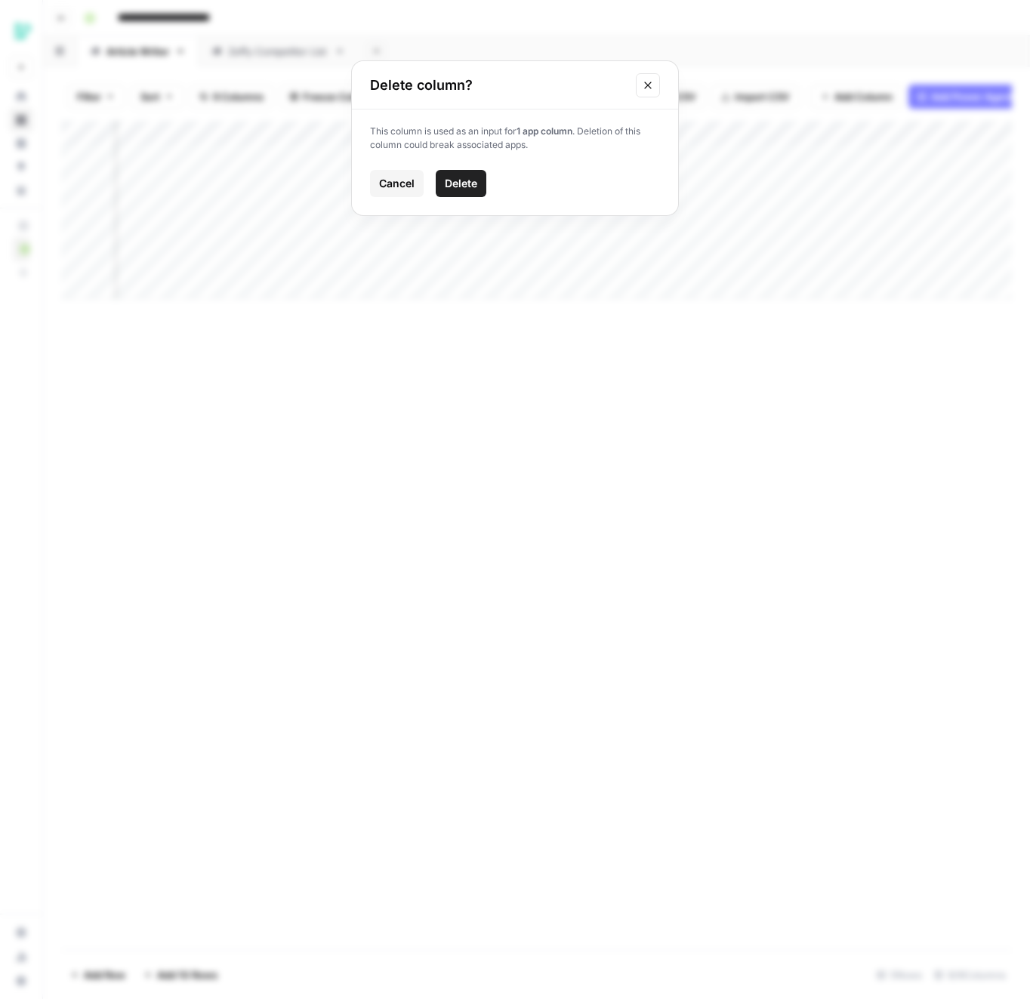
click at [458, 186] on span "Delete" at bounding box center [461, 183] width 32 height 15
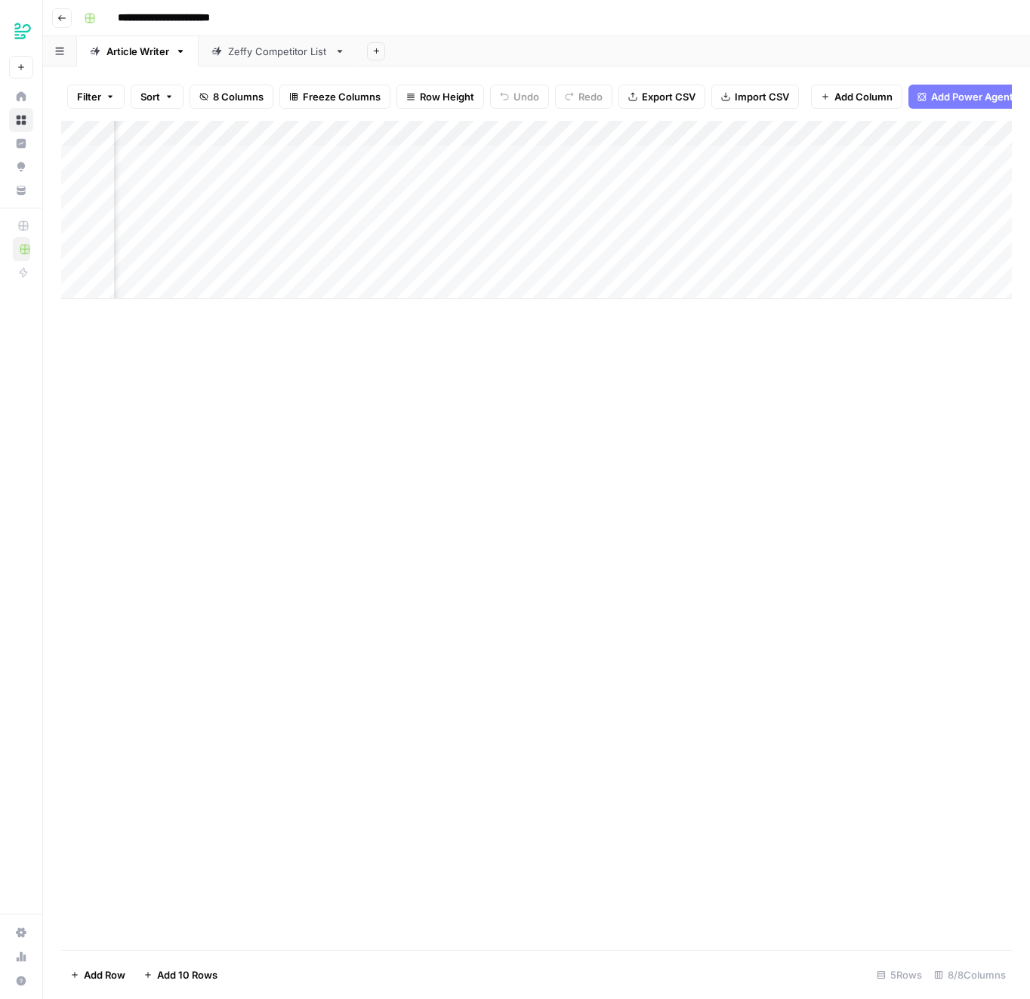
click at [533, 132] on div "Add Column" at bounding box center [536, 210] width 951 height 178
click at [387, 332] on span "Remove Column" at bounding box center [426, 336] width 132 height 15
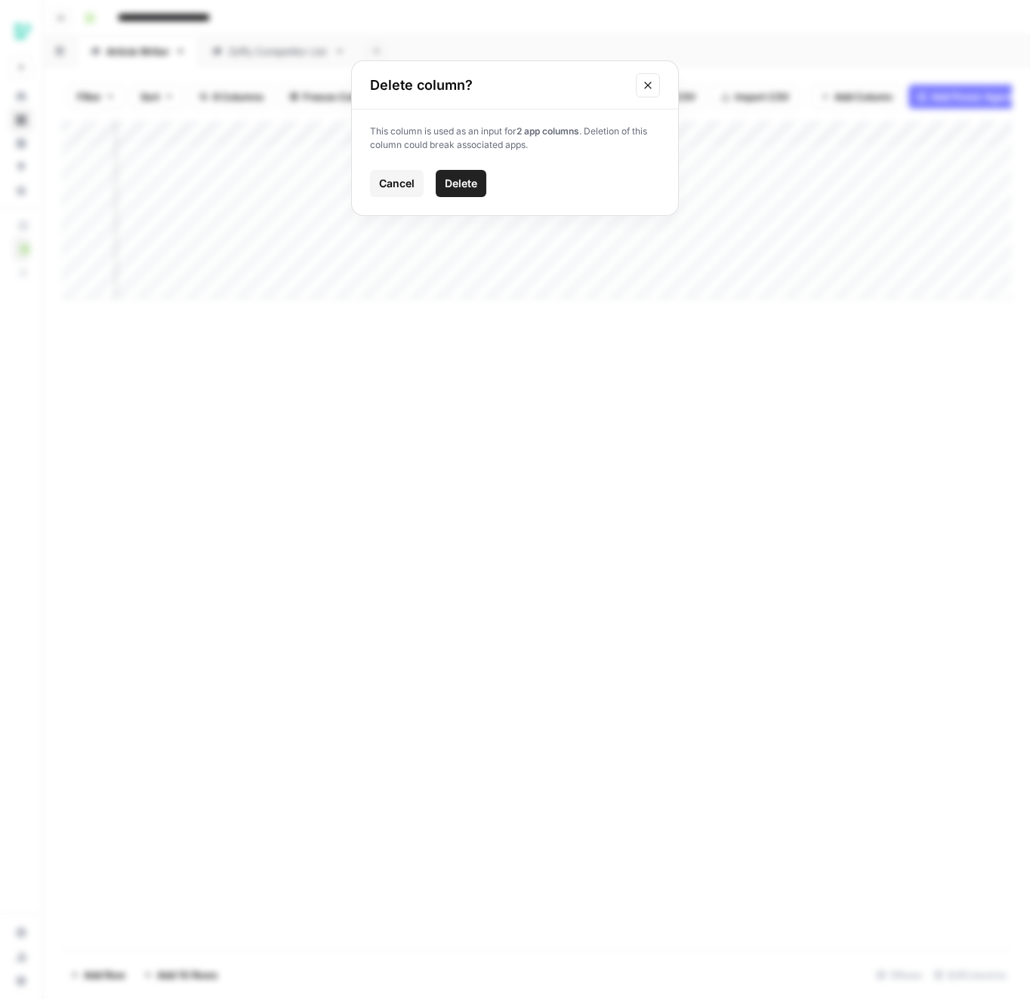
click at [461, 172] on button "Delete" at bounding box center [461, 183] width 51 height 27
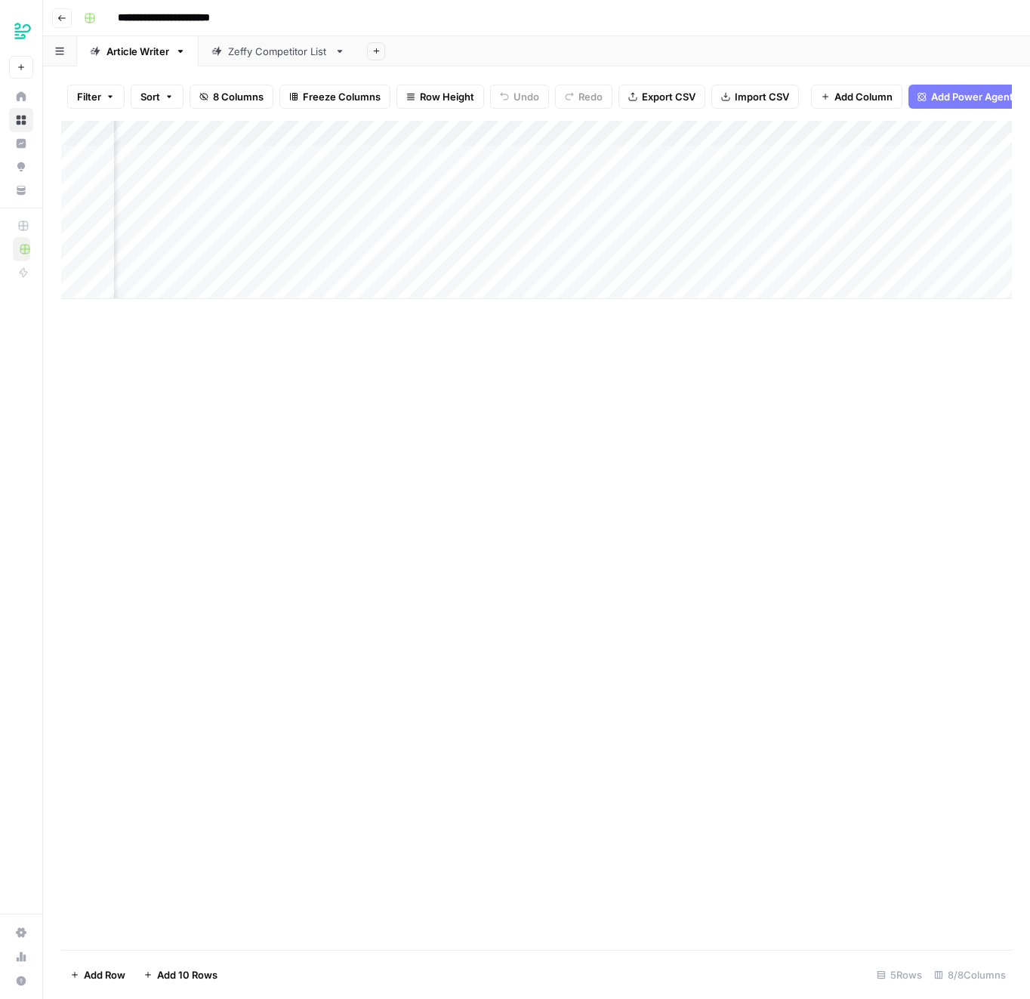
scroll to position [0, 322]
click at [622, 133] on div "Add Column" at bounding box center [536, 210] width 951 height 178
click at [489, 341] on span "Remove Column" at bounding box center [513, 336] width 132 height 15
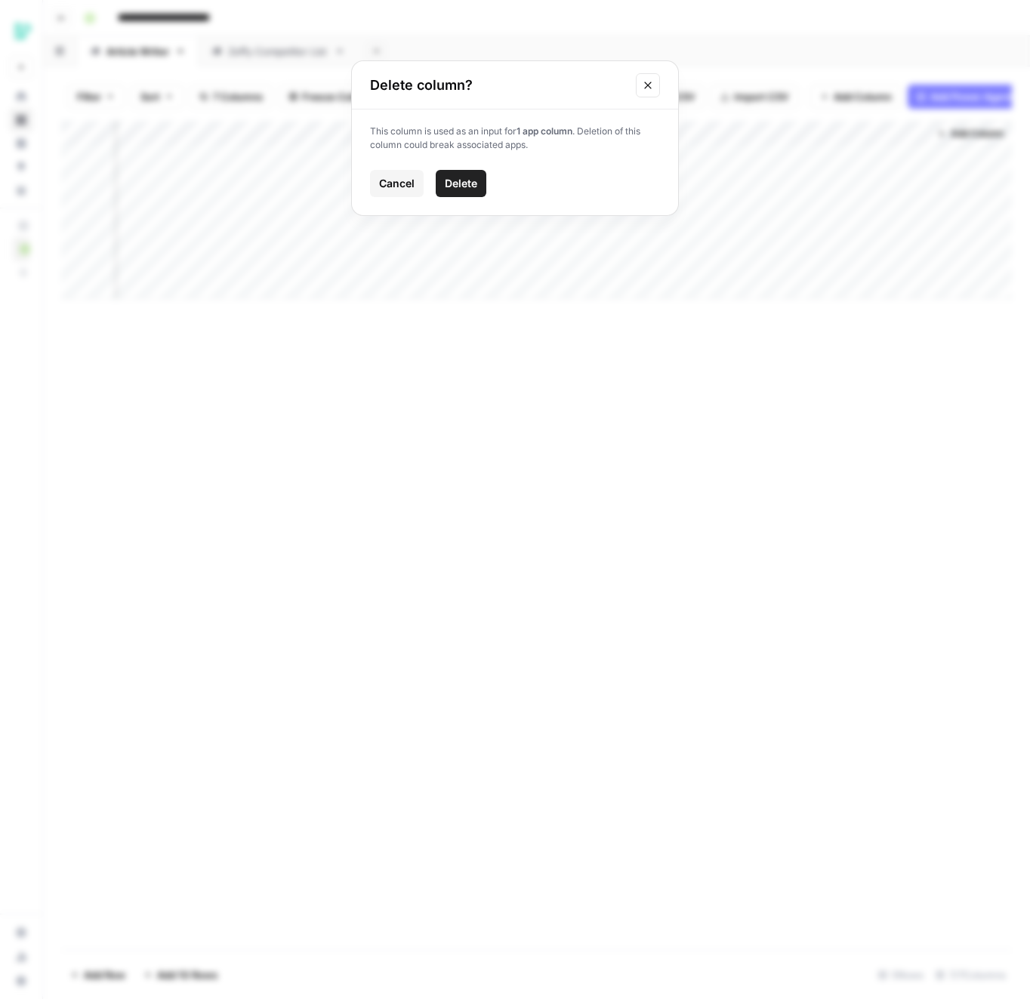
click at [467, 185] on span "Delete" at bounding box center [461, 183] width 32 height 15
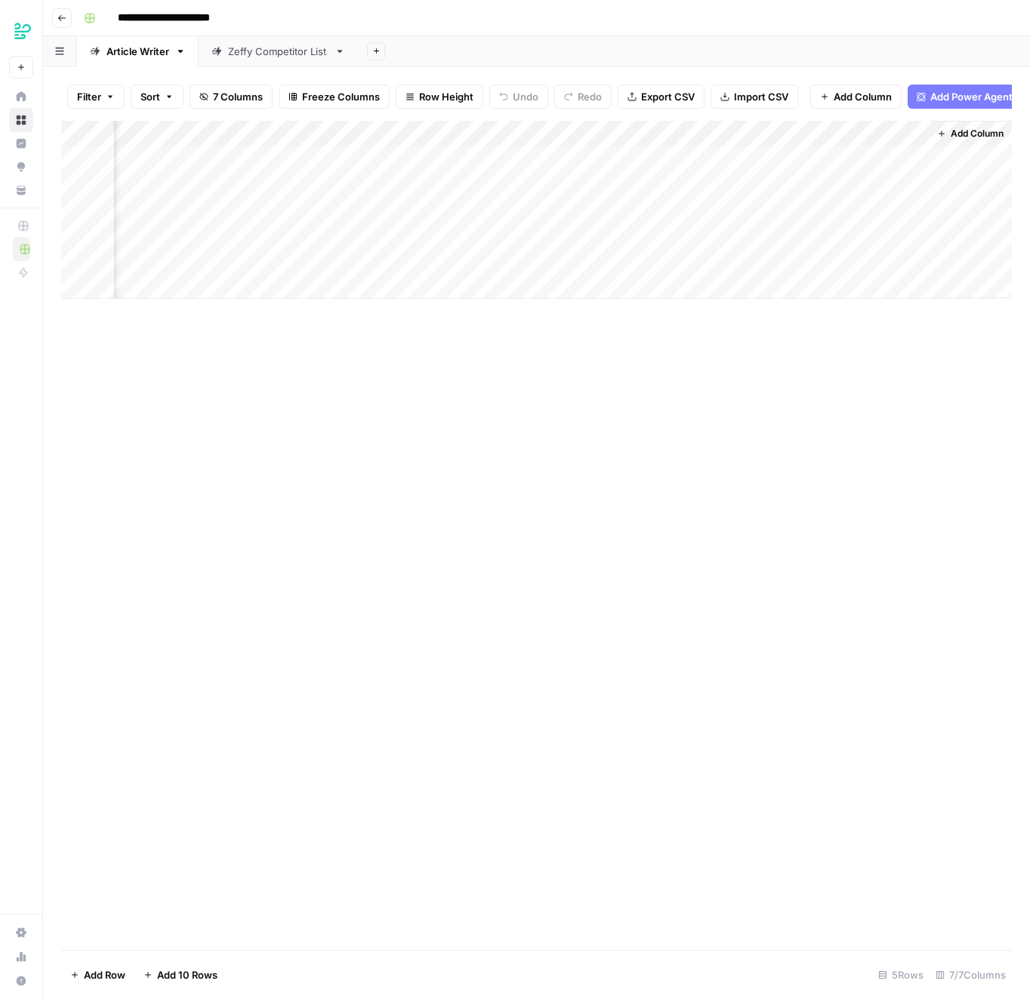
scroll to position [0, 104]
click at [462, 239] on div "Add Column" at bounding box center [536, 210] width 951 height 178
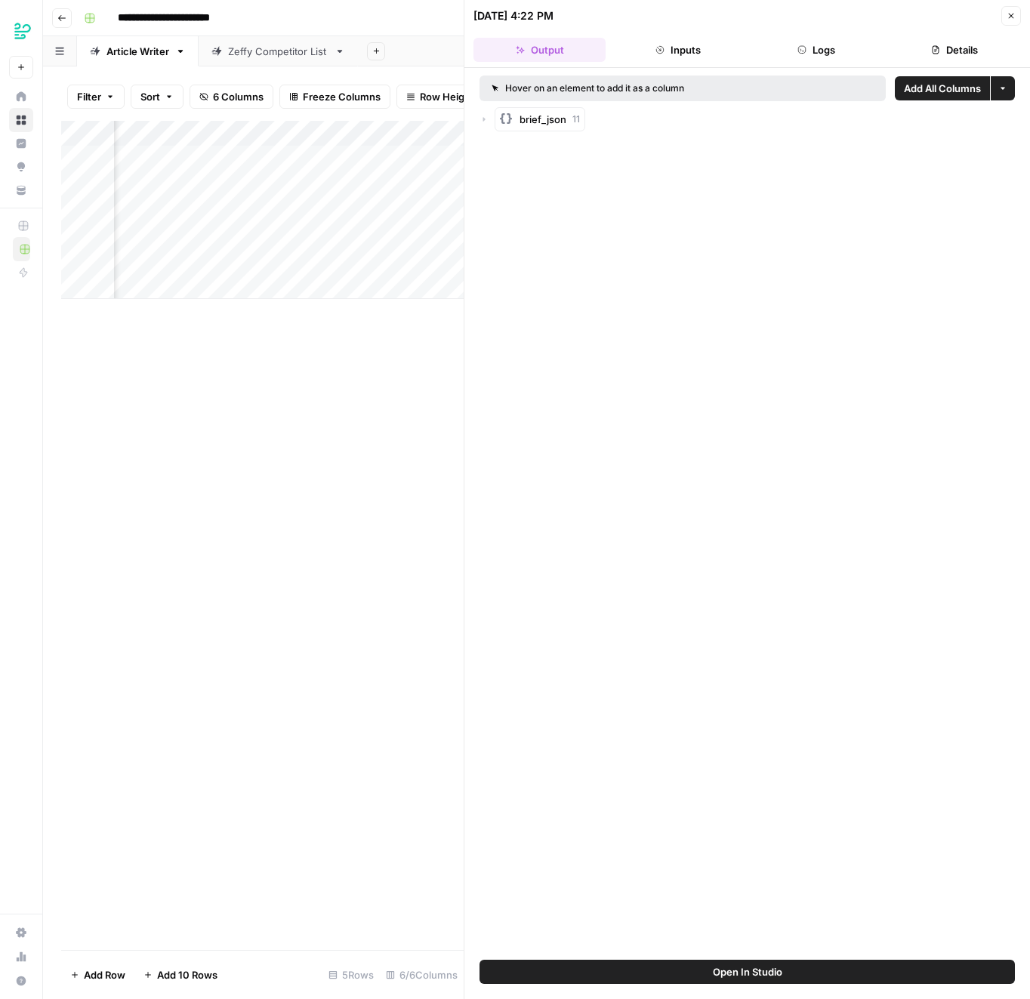
click at [547, 120] on span "brief_json" at bounding box center [543, 119] width 47 height 15
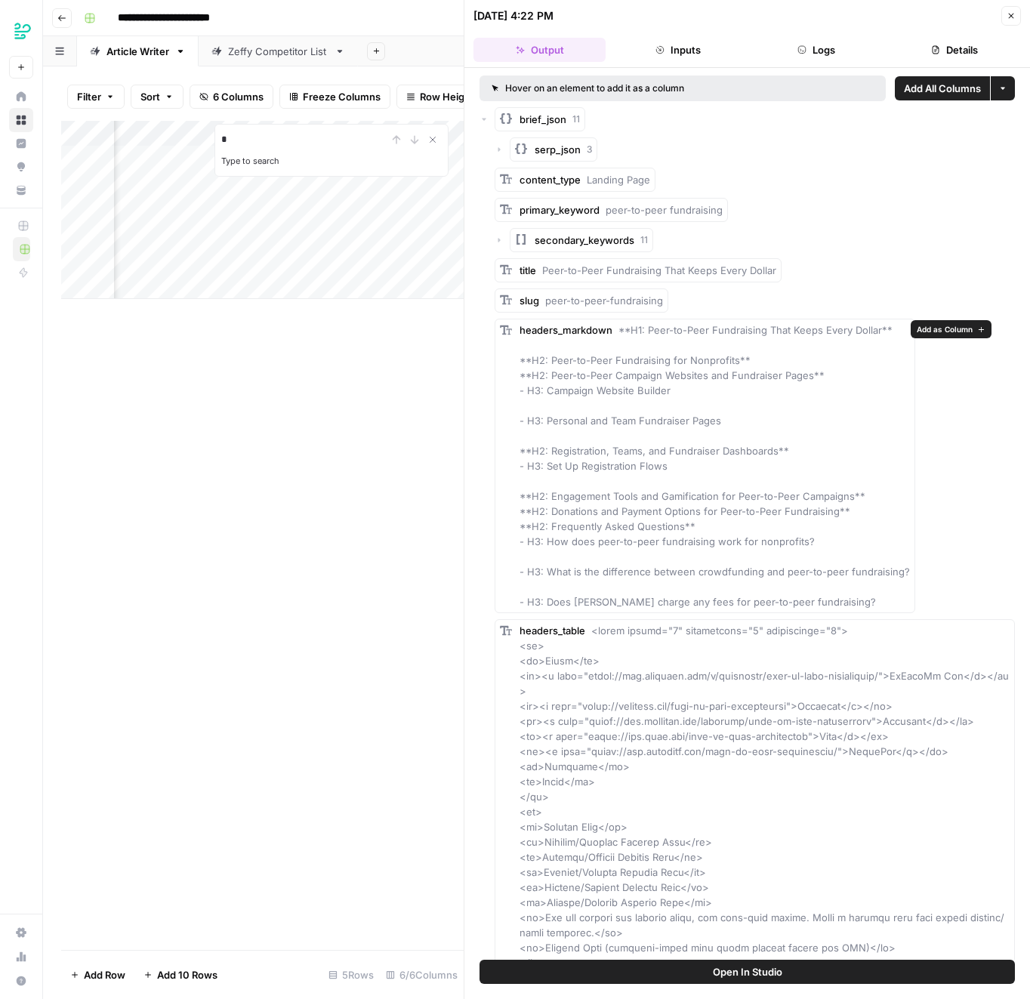
scroll to position [5, 0]
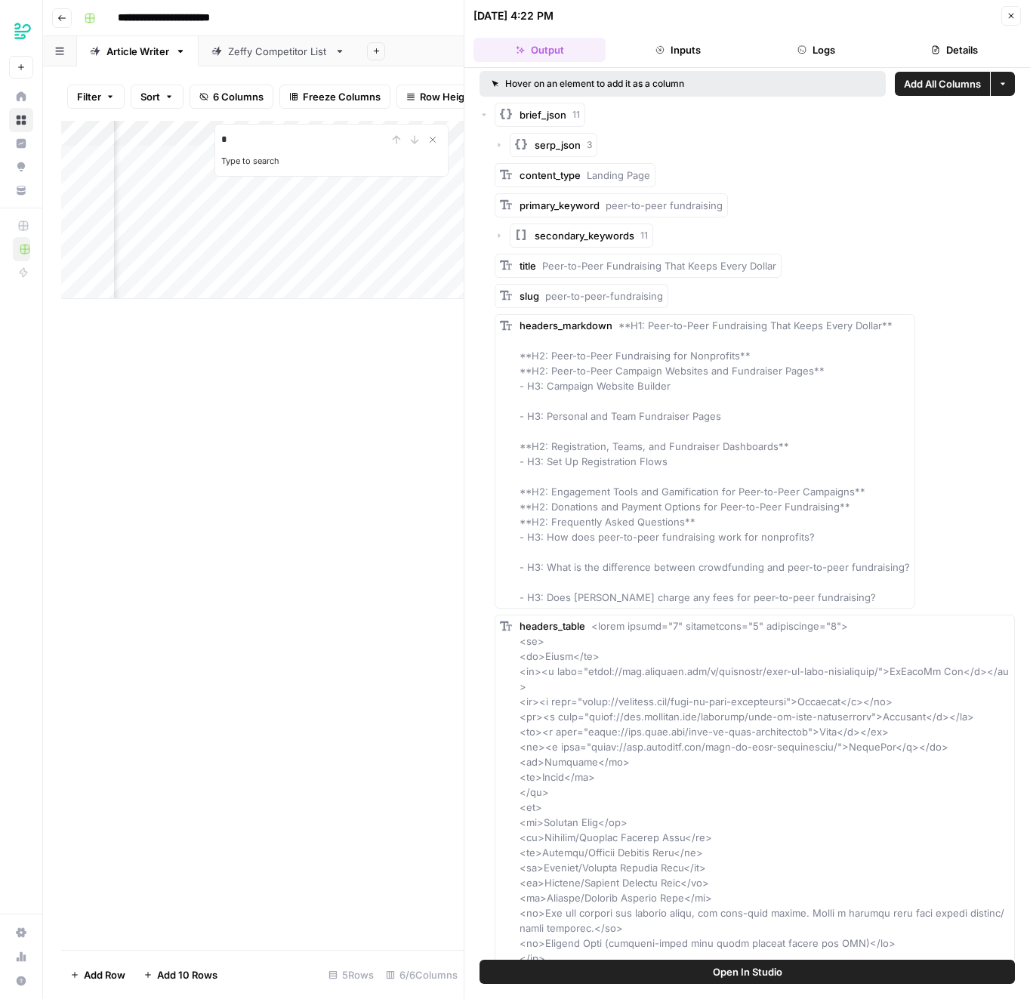
type input "*"
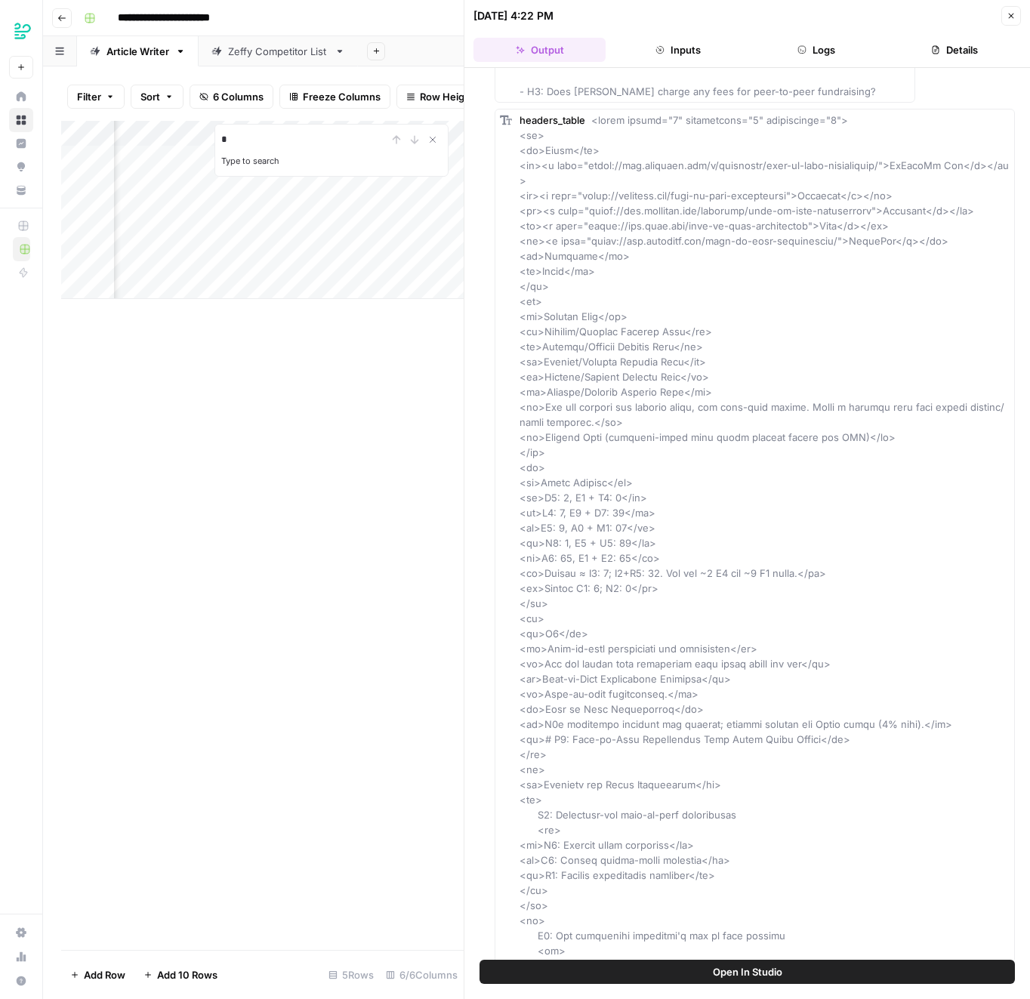
scroll to position [958, 0]
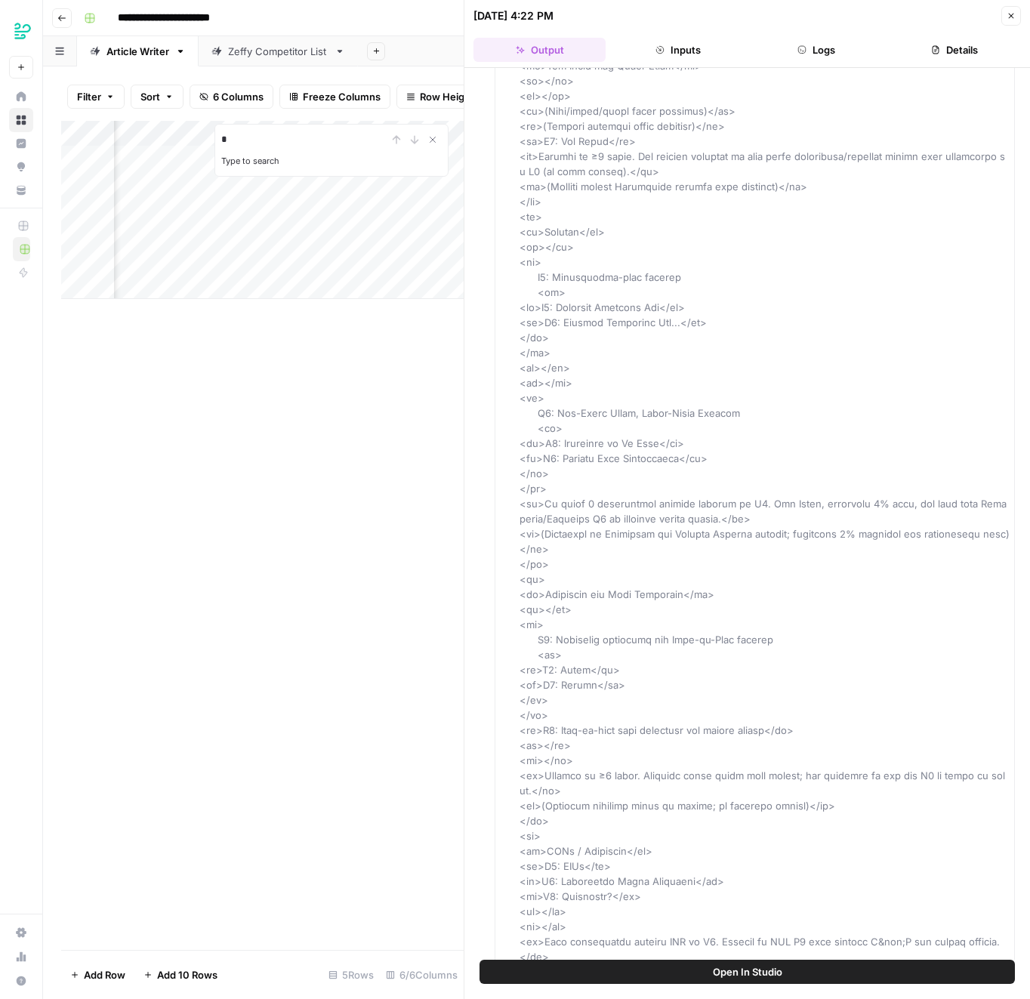
scroll to position [5230, 0]
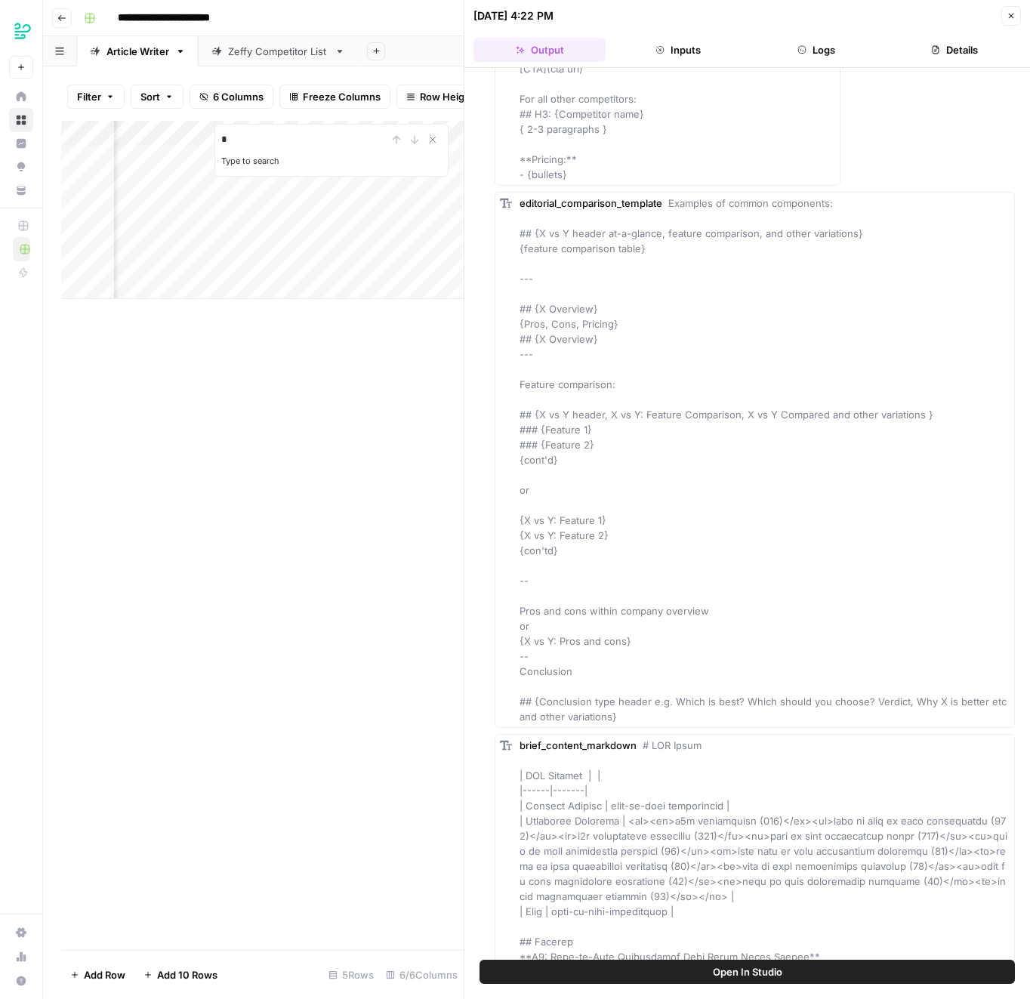
click at [808, 524] on div "editorial_comparison_template Examples of common components: ## {X vs Y header …" at bounding box center [765, 460] width 490 height 529
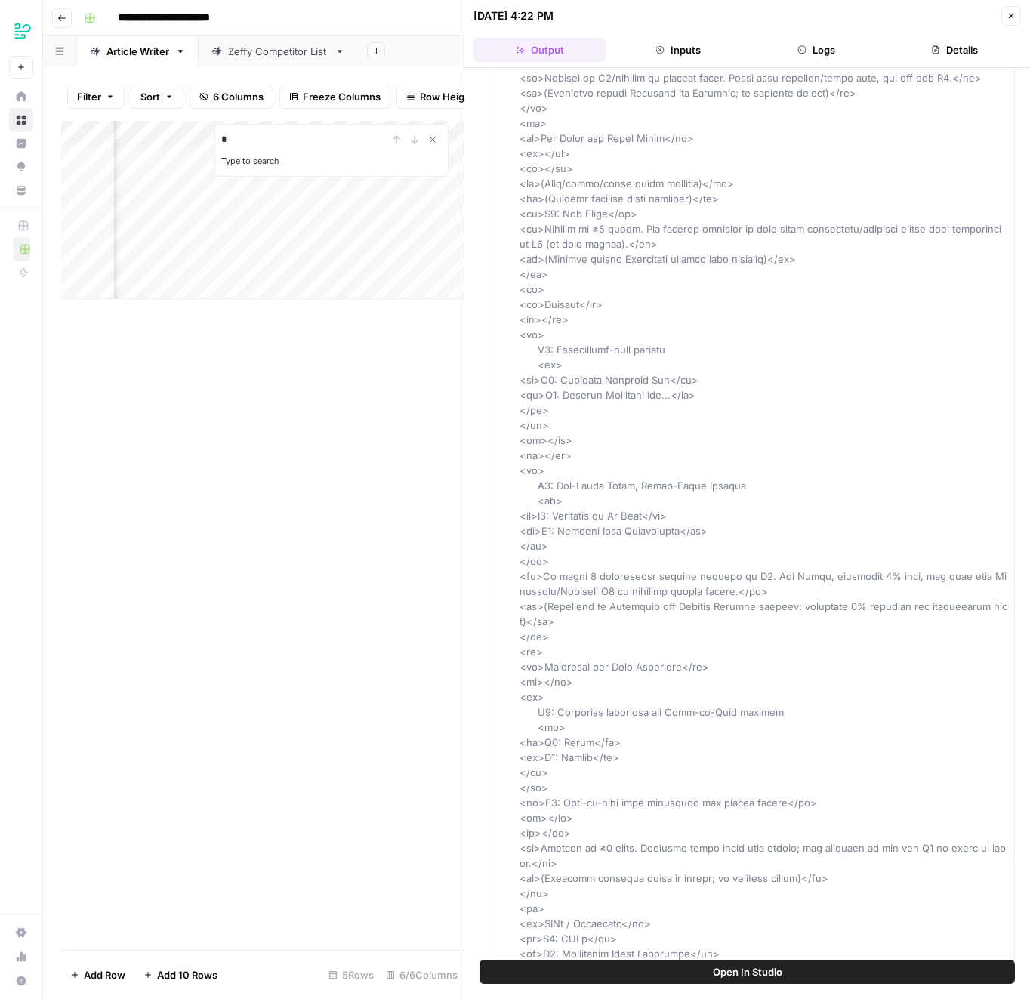
scroll to position [10679, 0]
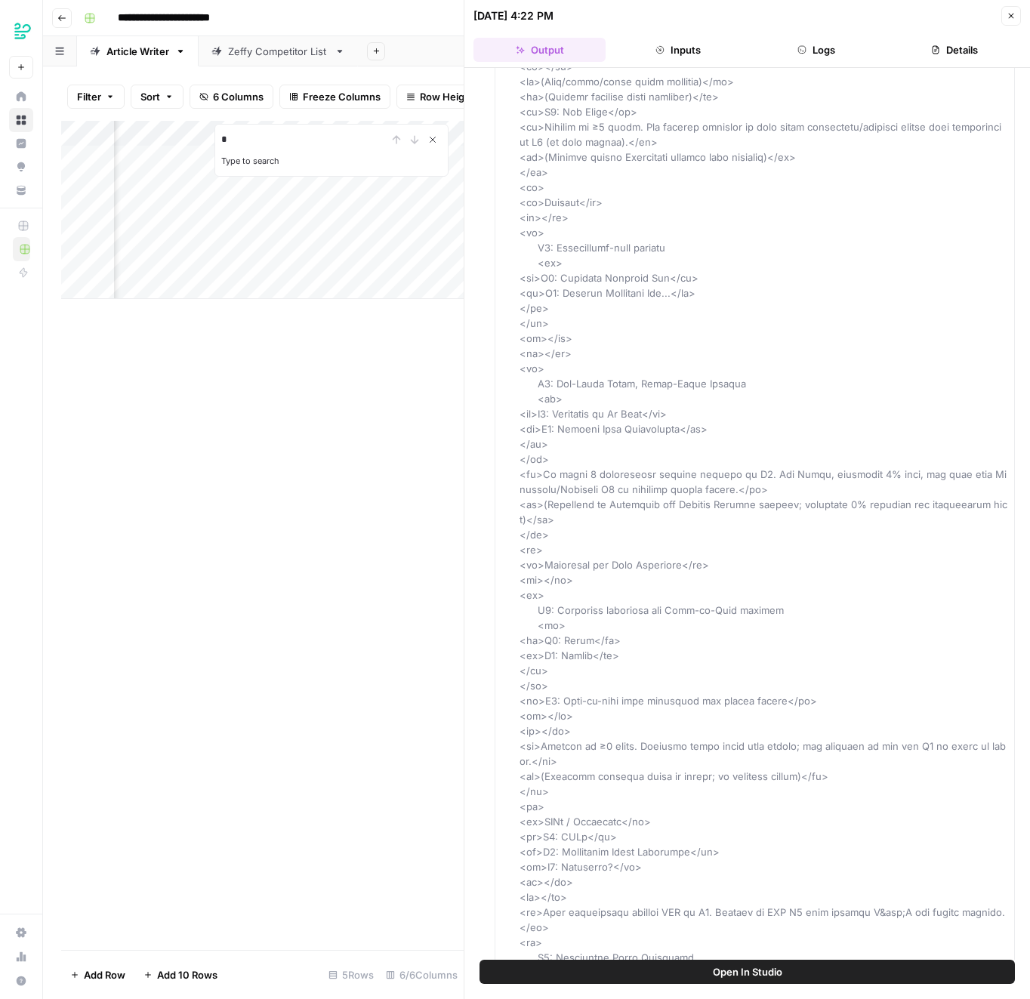
click at [431, 145] on button "Close Search" at bounding box center [433, 140] width 18 height 18
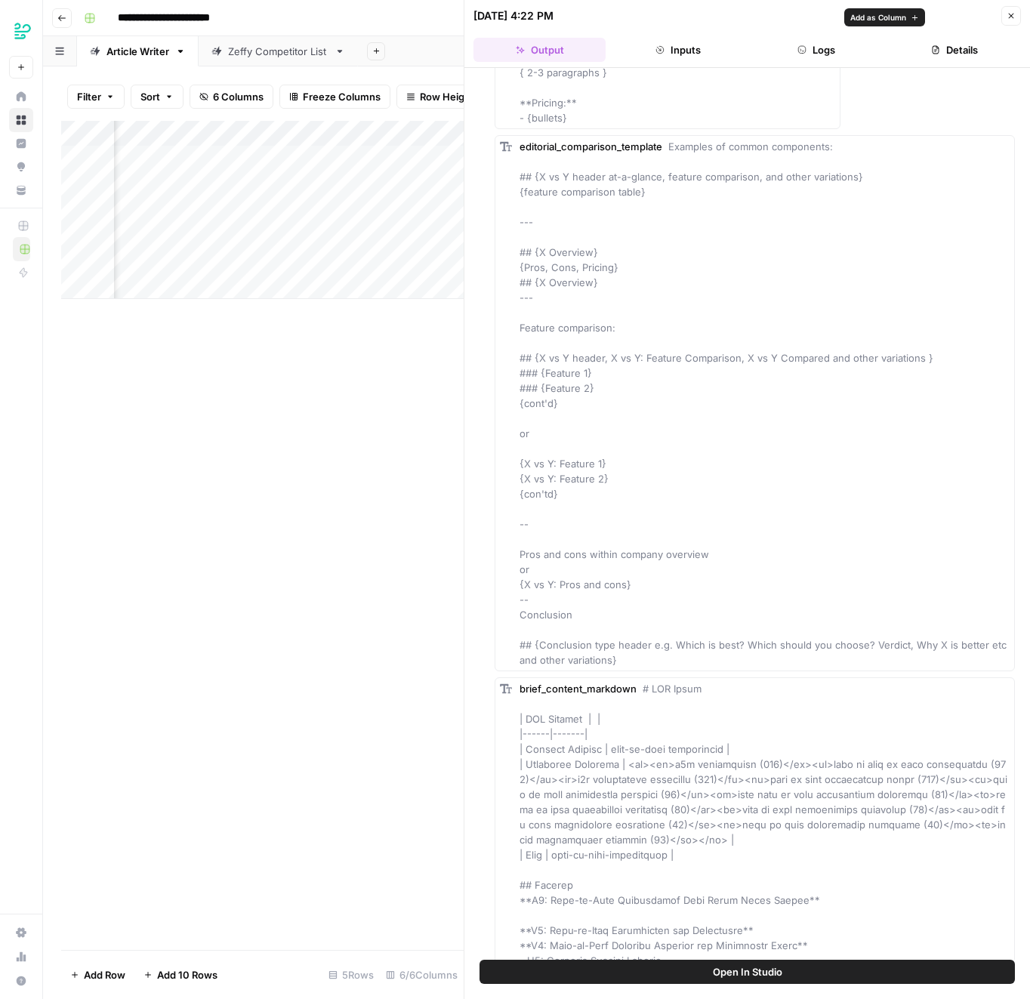
scroll to position [6020, 0]
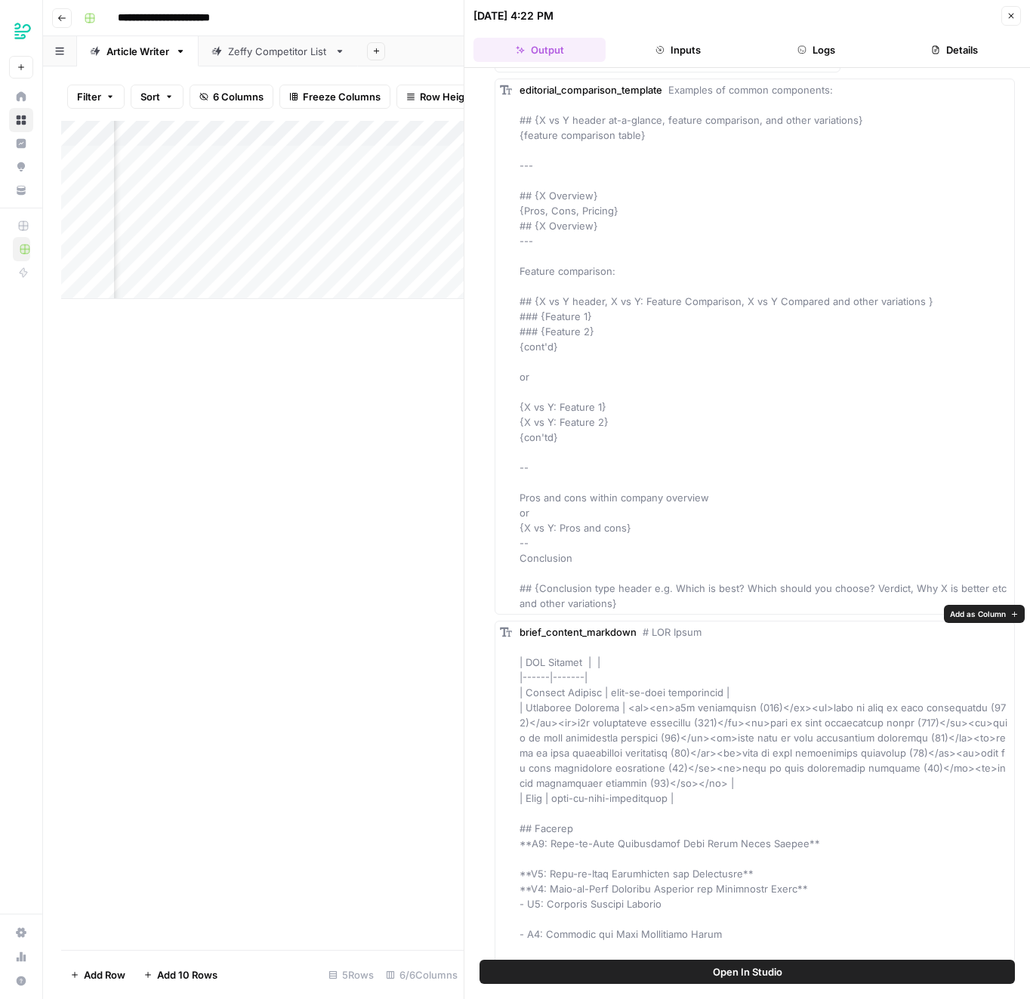
click at [952, 614] on span "Add as Column" at bounding box center [978, 614] width 56 height 12
click at [1010, 17] on icon "button" at bounding box center [1011, 15] width 9 height 9
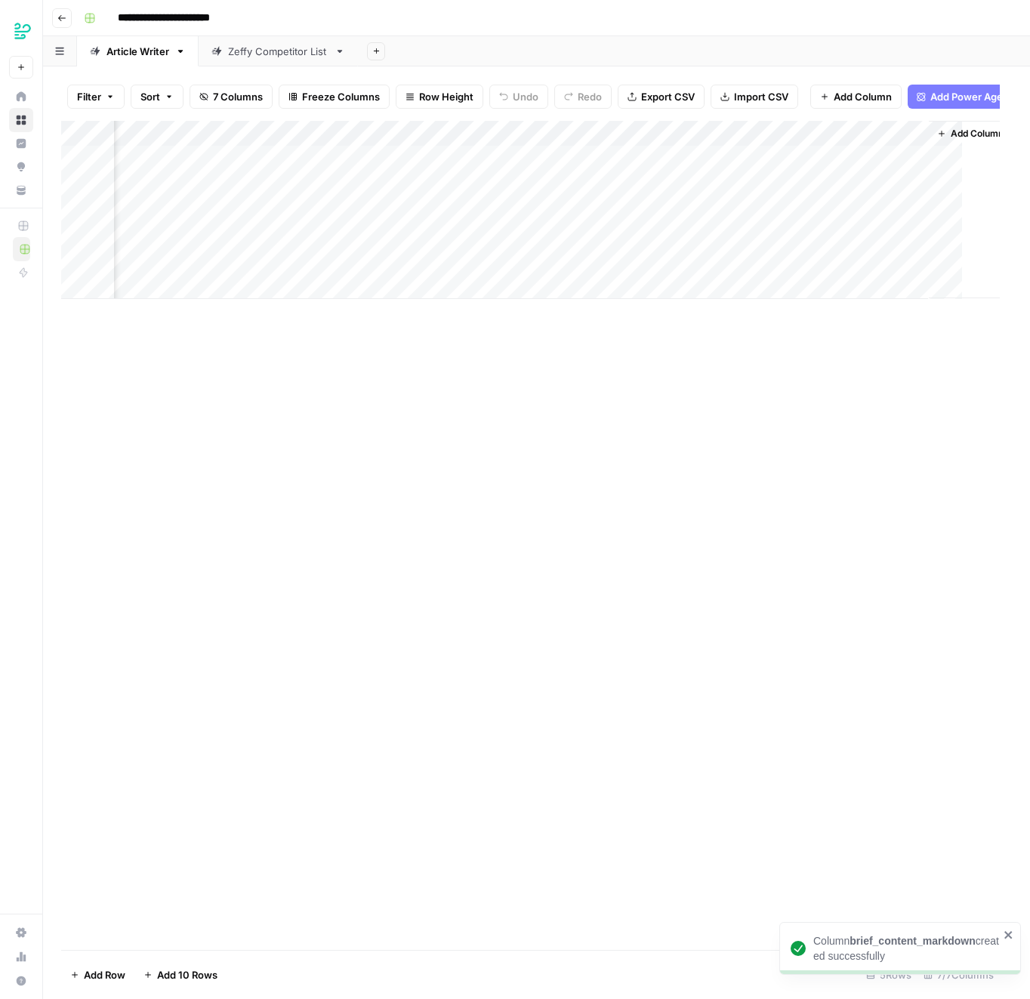
scroll to position [0, 222]
click at [344, 231] on div "Add Column" at bounding box center [536, 210] width 951 height 178
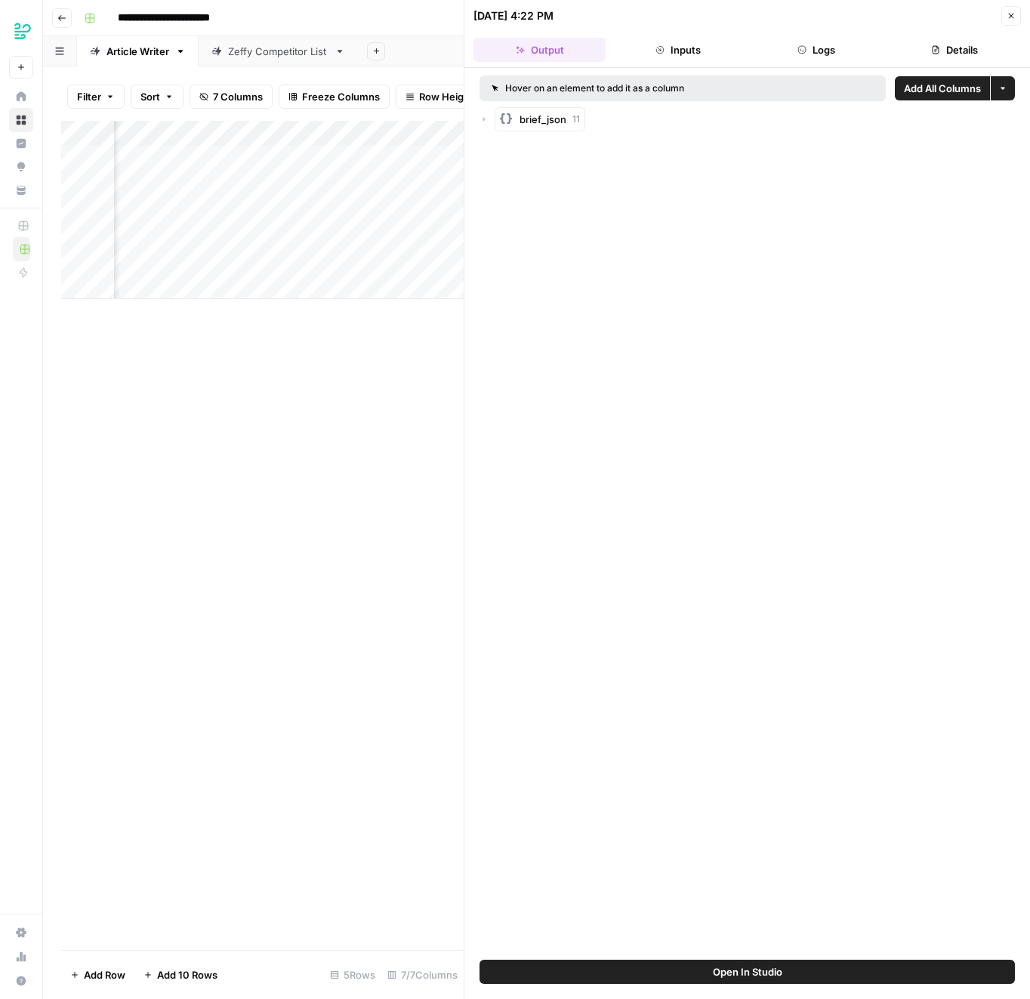
click at [538, 123] on span "brief_json" at bounding box center [543, 119] width 47 height 15
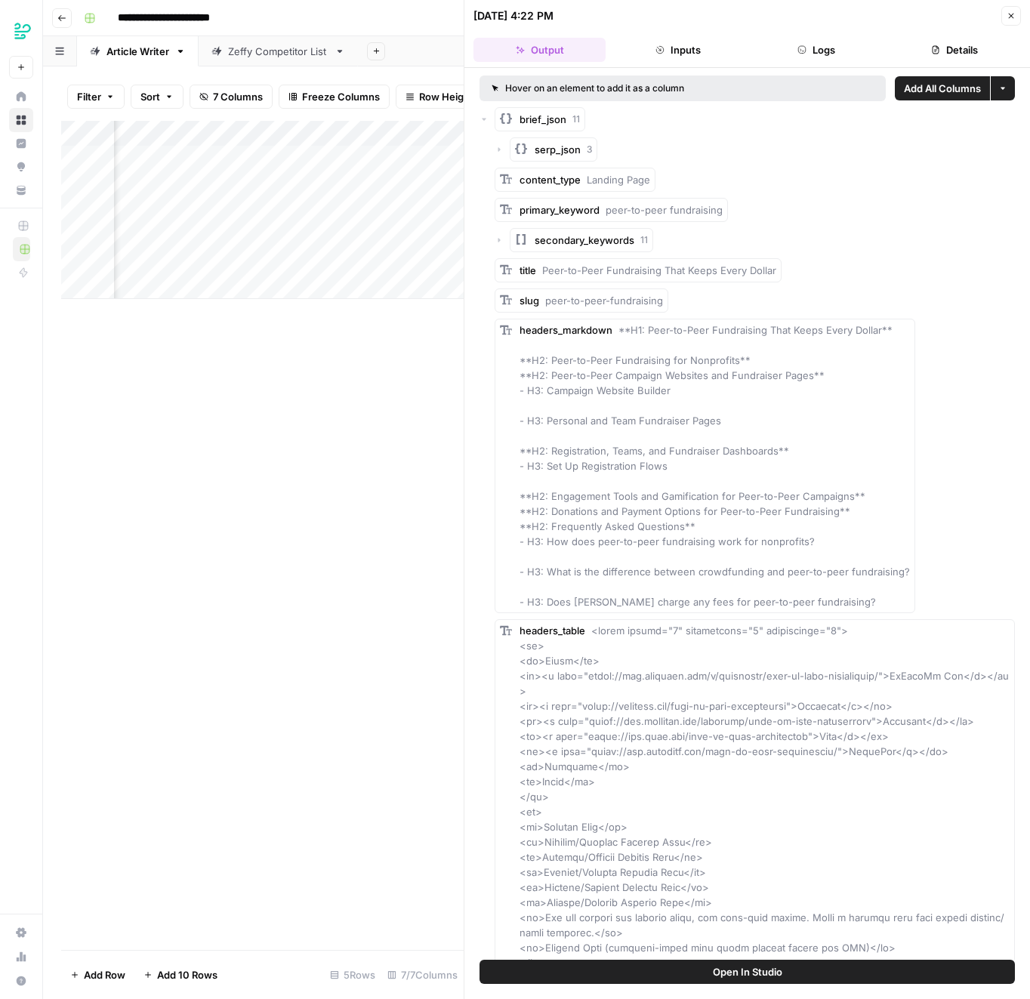
click at [1015, 87] on div "Hover on an element to add it as a column Add All Columns More options brief_js…" at bounding box center [747, 514] width 566 height 892
click at [1007, 87] on icon "button" at bounding box center [1002, 88] width 9 height 9
click at [1007, 91] on button "More options" at bounding box center [1003, 88] width 24 height 24
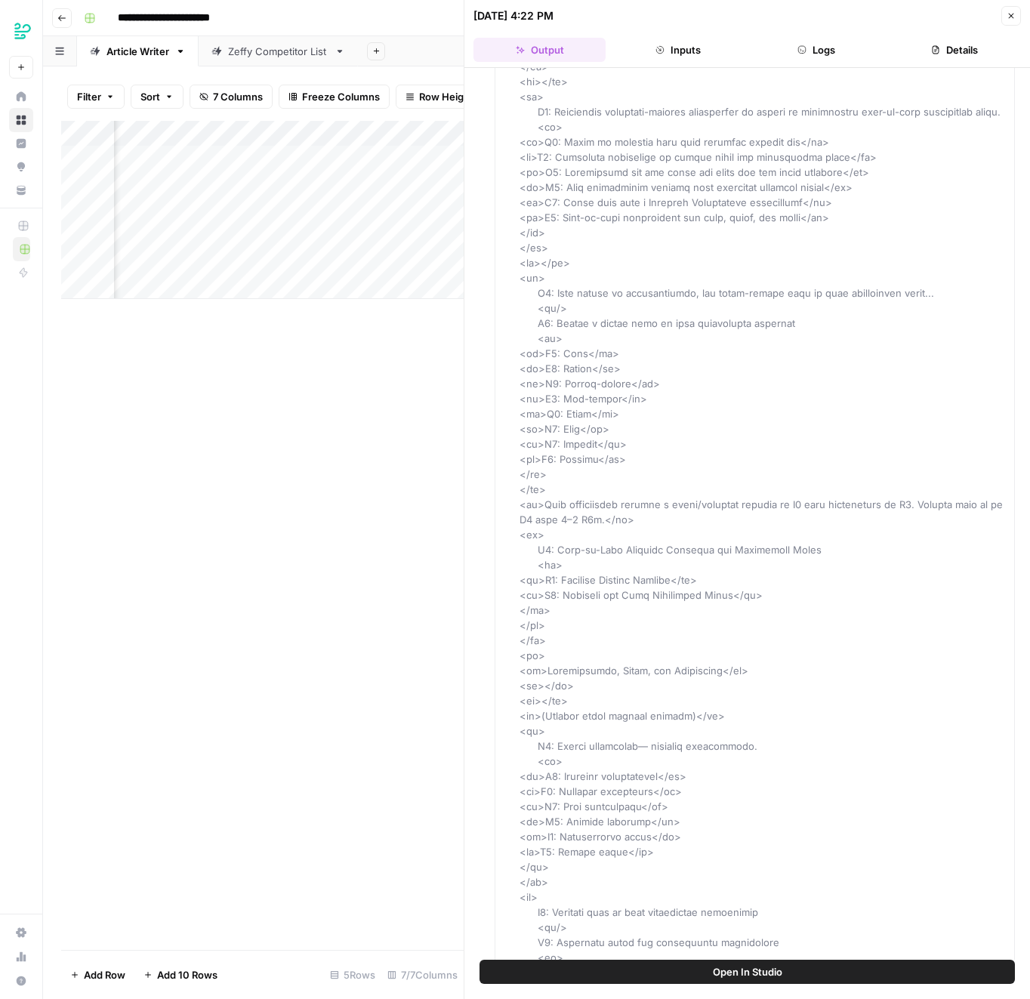
scroll to position [0, 361]
click at [225, 99] on span "7 Columns" at bounding box center [238, 96] width 50 height 15
click at [918, 57] on button "Details" at bounding box center [955, 50] width 132 height 24
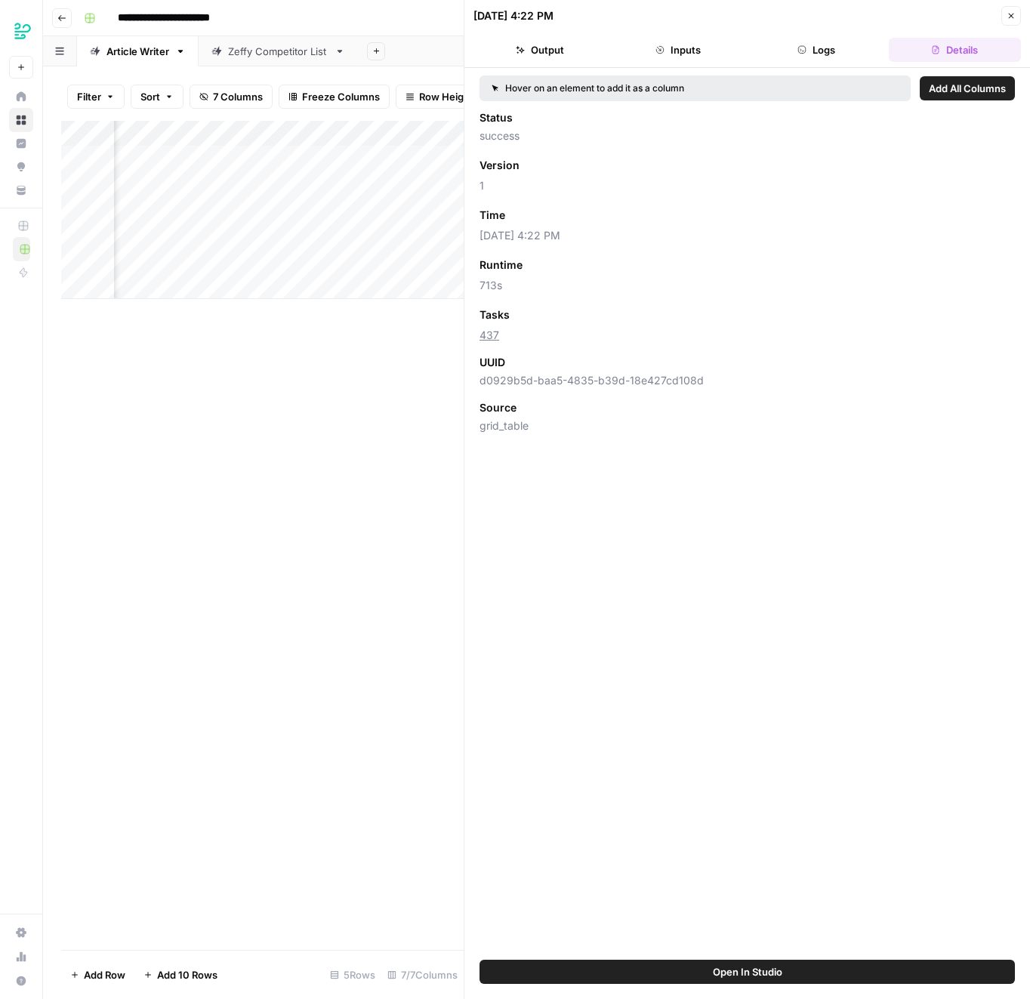
scroll to position [0, 0]
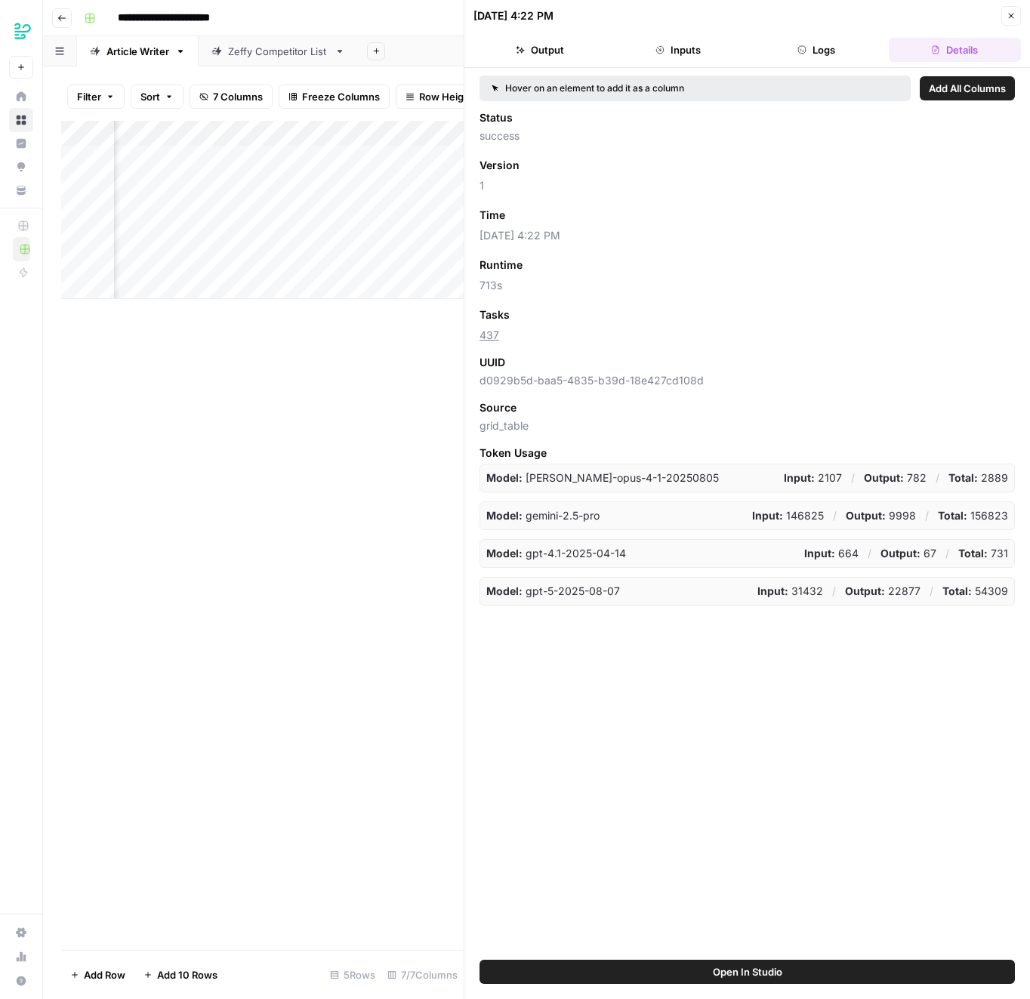
click at [555, 217] on span "Add as Column" at bounding box center [550, 215] width 66 height 14
click at [1008, 9] on button "Close" at bounding box center [1011, 16] width 20 height 20
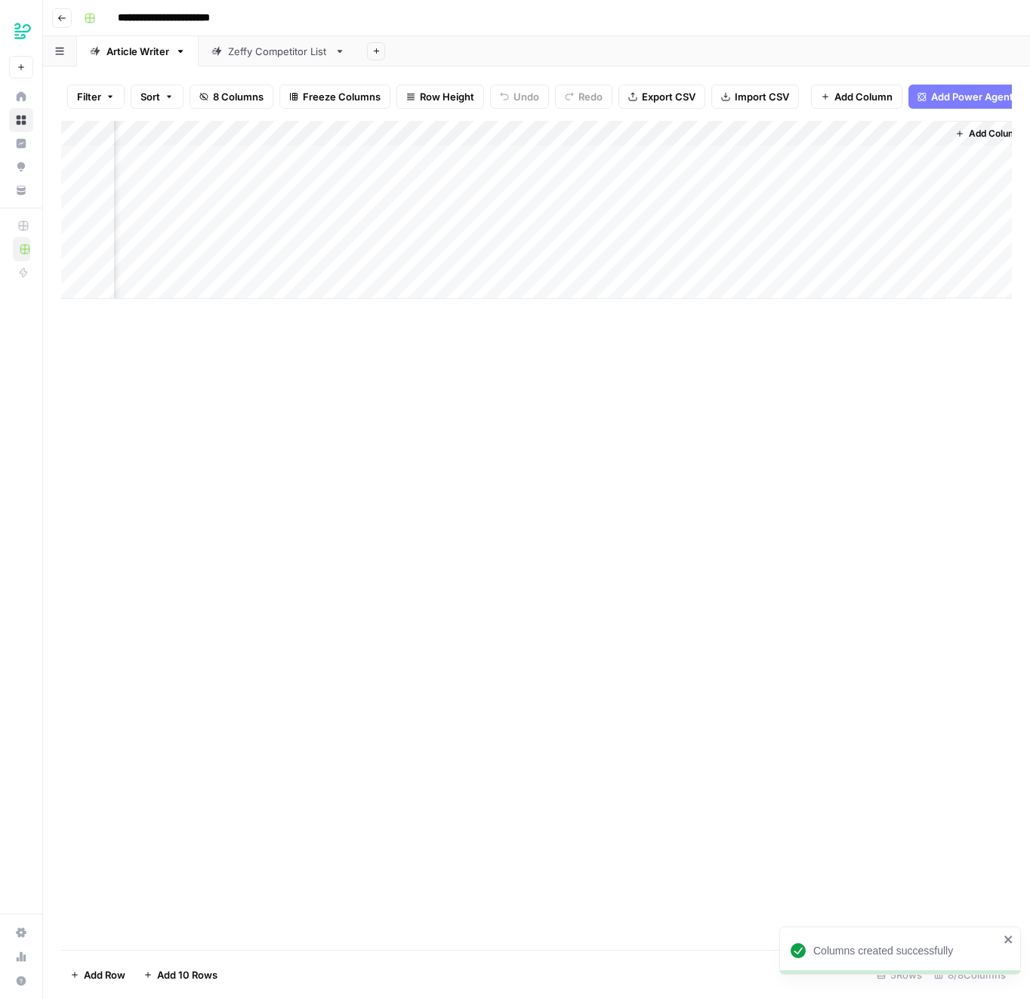
scroll to position [0, 358]
click at [761, 134] on div "Add Column" at bounding box center [536, 210] width 951 height 178
click at [714, 261] on span "Configure Inputs" at bounding box center [749, 260] width 132 height 15
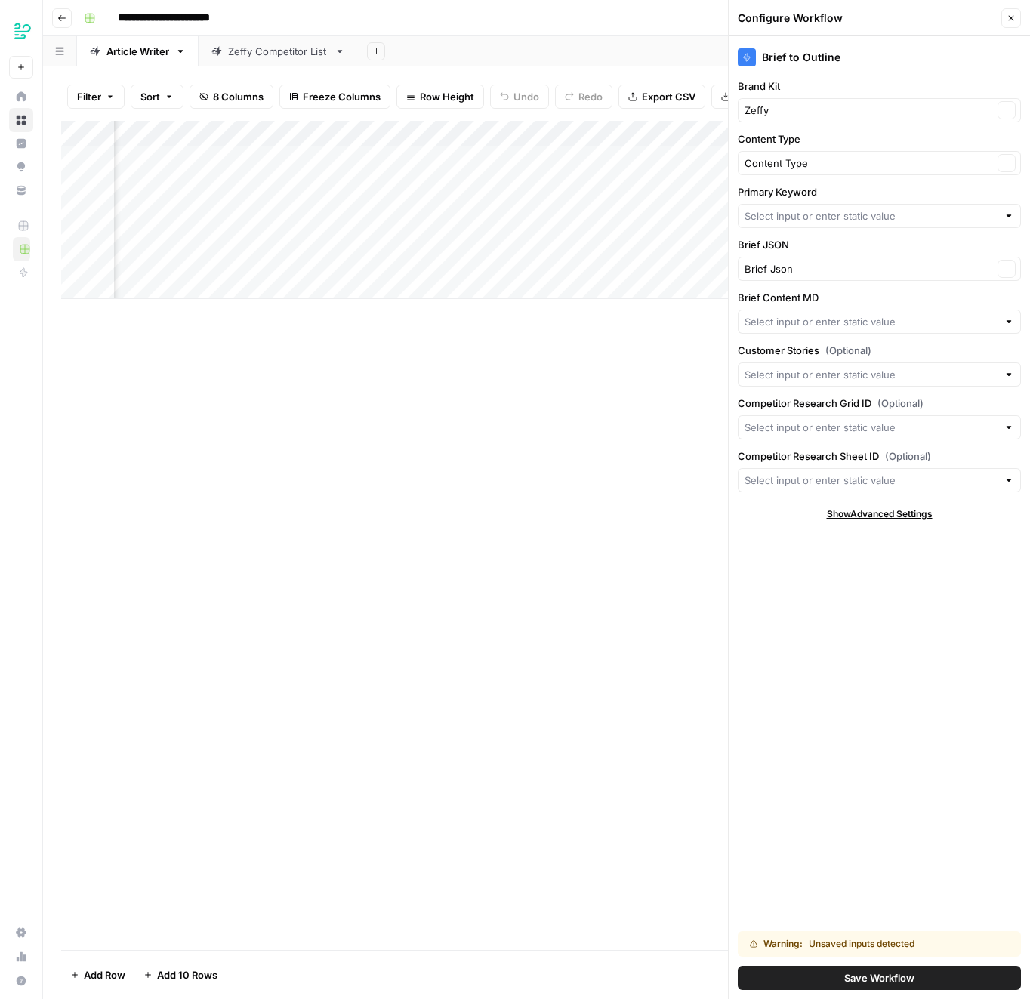
scroll to position [0, 404]
click at [793, 210] on input "Primary Keyword" at bounding box center [871, 215] width 253 height 15
click at [788, 273] on span "Keyword" at bounding box center [867, 271] width 233 height 15
type input "Keyword"
click at [868, 267] on input "Brief JSON" at bounding box center [869, 268] width 248 height 15
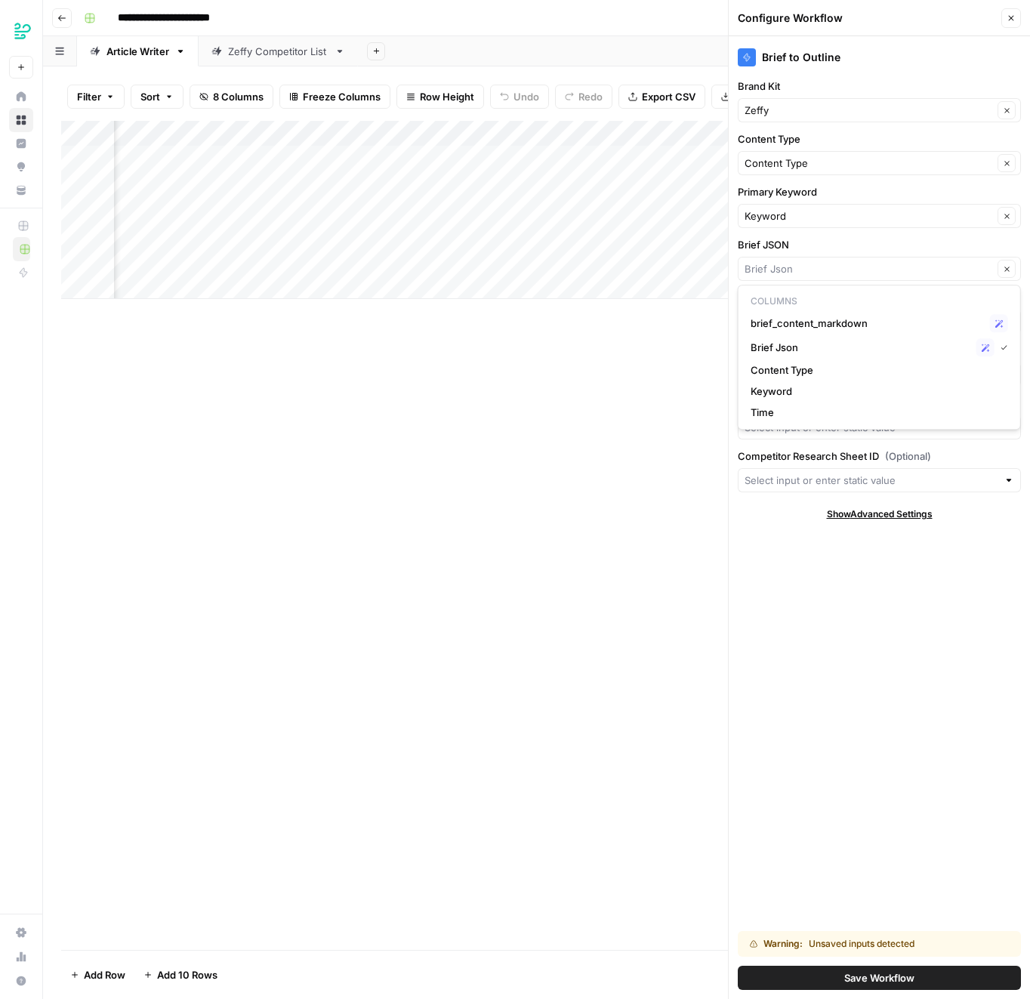
type input "Brief Json"
click at [520, 129] on div "Add Column" at bounding box center [536, 210] width 951 height 178
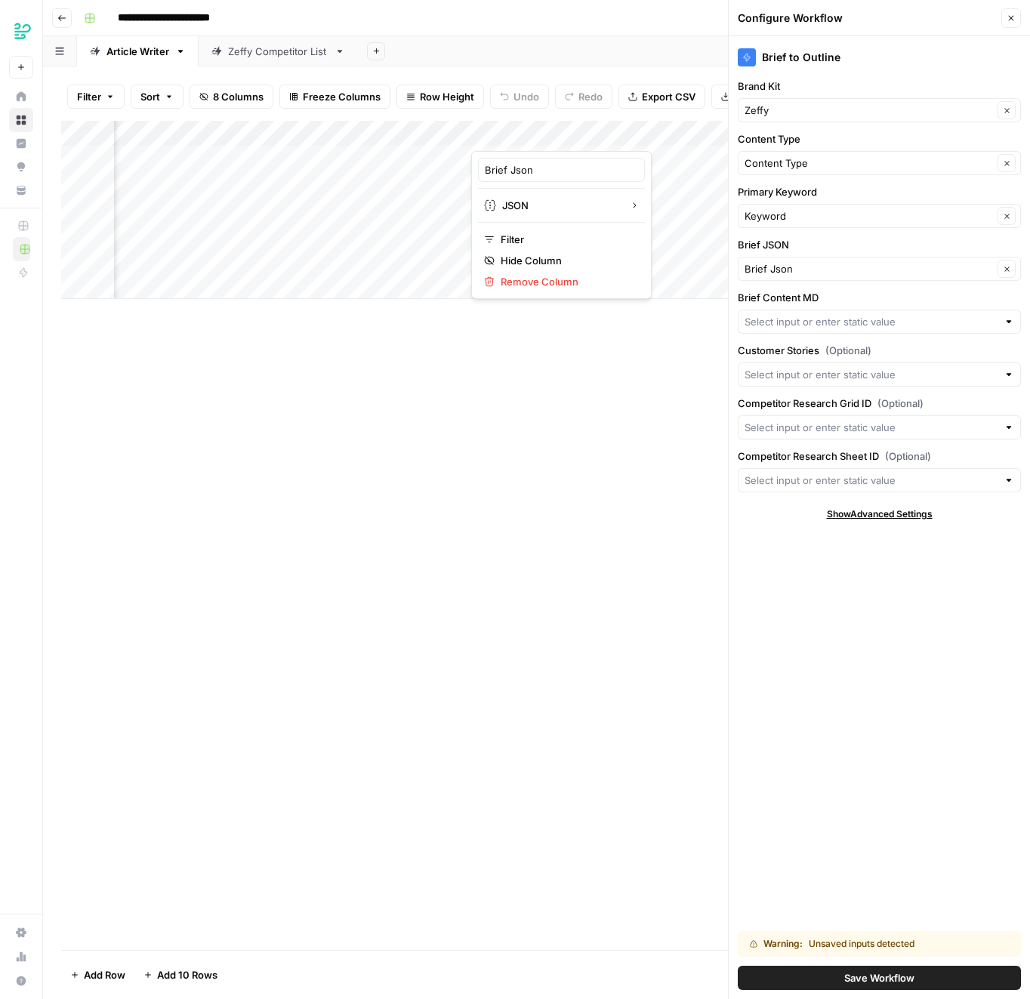
click at [541, 178] on div "Brief Json" at bounding box center [561, 170] width 167 height 24
type input "brief_json"
click at [836, 248] on label "Brief JSON" at bounding box center [879, 244] width 283 height 15
click at [836, 261] on input "brief_json" at bounding box center [869, 268] width 248 height 15
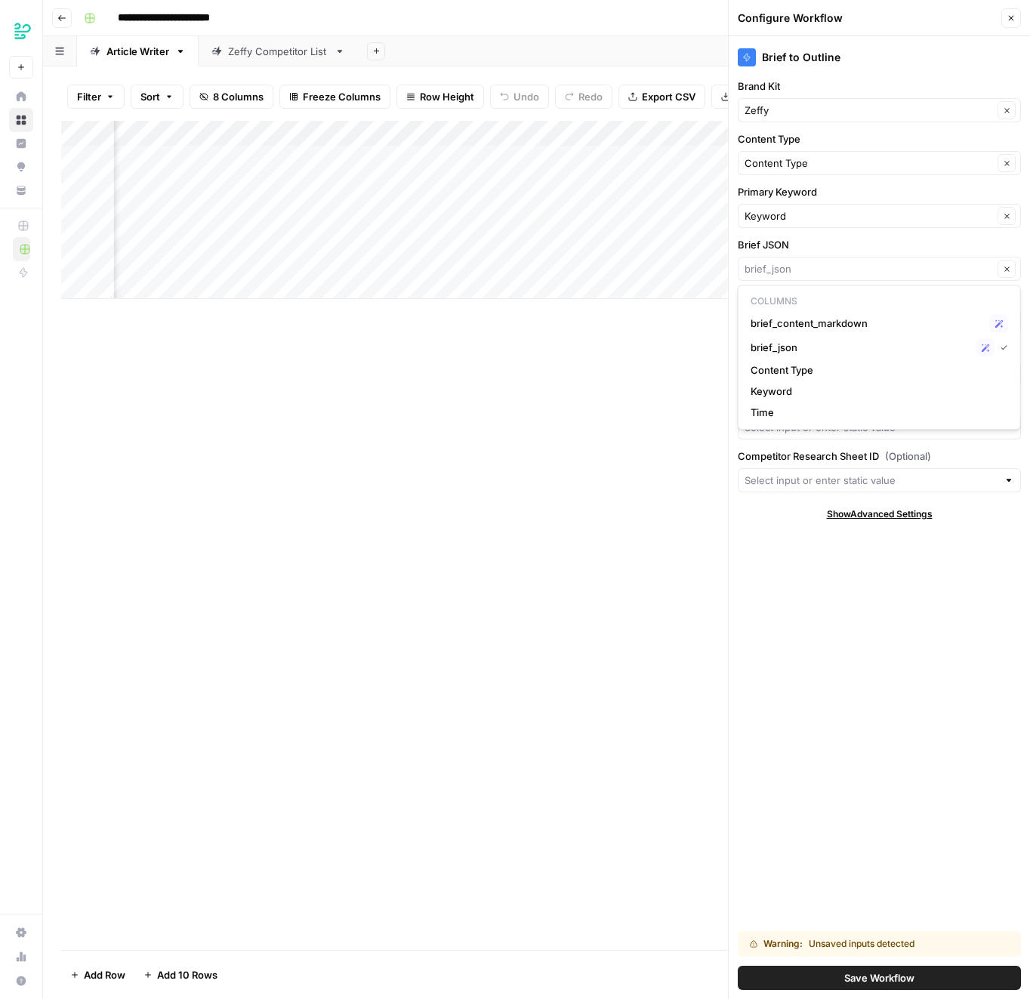
type input "brief_json"
click at [941, 234] on div "Brief to Outline Brand Kit Zeffy Clear Content Type Content Type Clear Primary …" at bounding box center [879, 517] width 301 height 963
click at [850, 316] on input "Brief Content MD" at bounding box center [871, 321] width 253 height 15
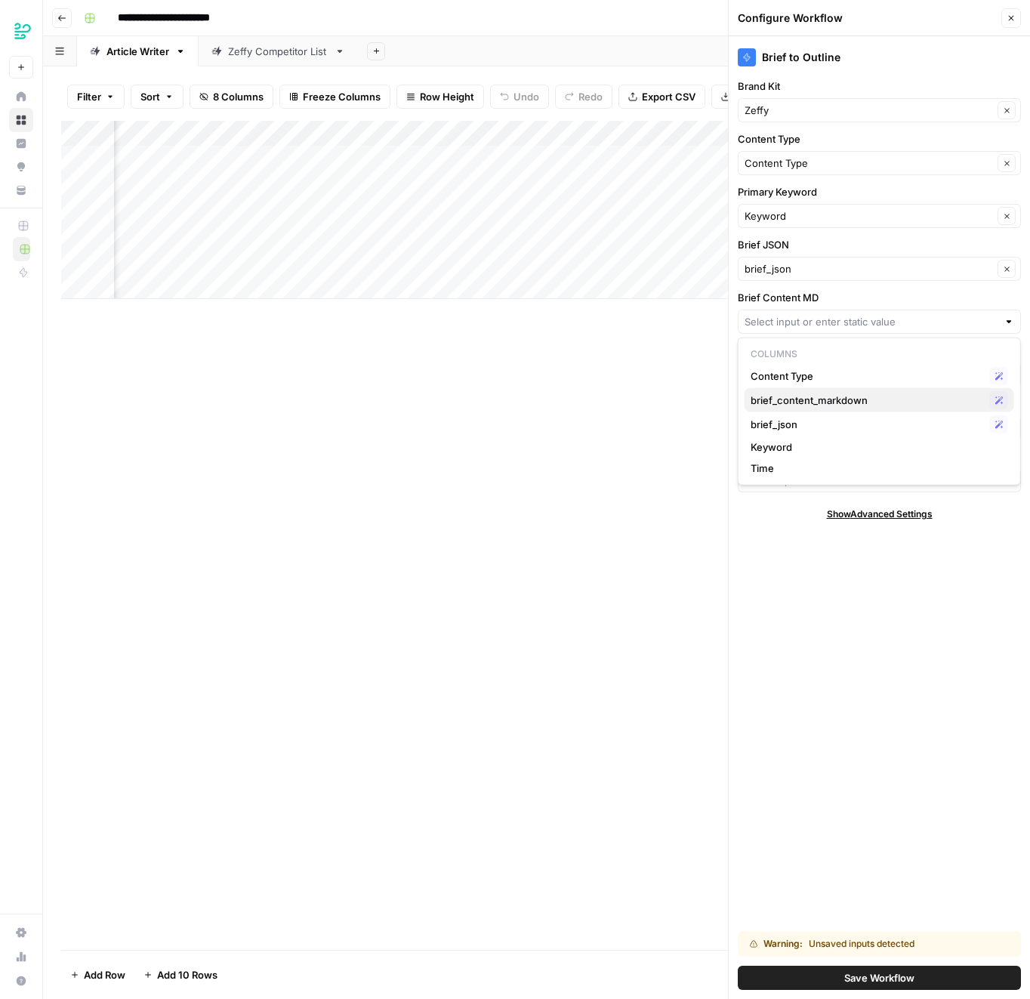
click at [819, 396] on span "brief_content_markdown" at bounding box center [867, 400] width 233 height 15
type input "brief_content_markdown"
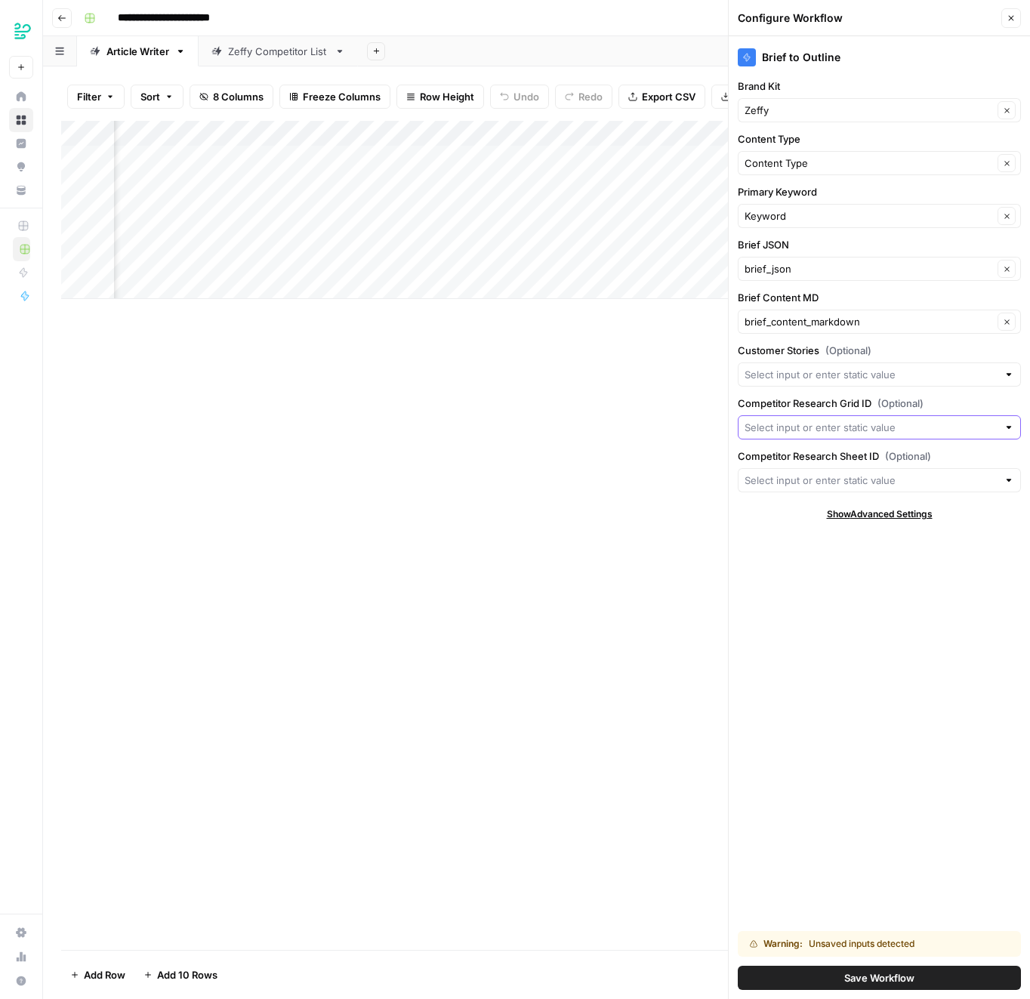
click at [831, 430] on input "Competitor Research Grid ID (Optional)" at bounding box center [871, 427] width 253 height 15
paste input "31914"
type input "31914"
click at [918, 390] on div "Brief to Outline Brand Kit Zeffy Clear Content Type Content Type Clear Primary …" at bounding box center [879, 517] width 301 height 963
click at [960, 427] on input "Competitor Research Grid ID (Optional)" at bounding box center [871, 427] width 253 height 15
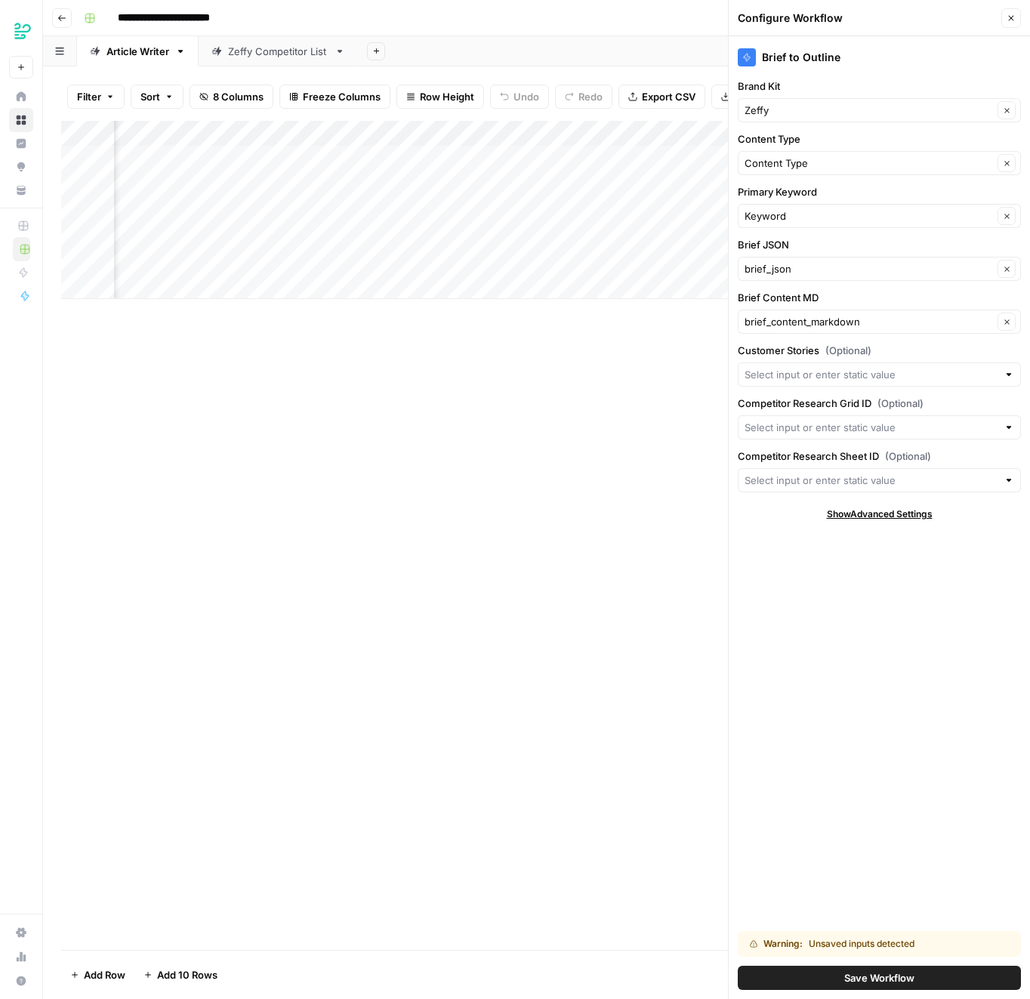
click at [900, 611] on div "Brief to Outline Brand Kit Zeffy Clear Content Type Content Type Clear Primary …" at bounding box center [879, 517] width 301 height 963
click at [941, 422] on input "Competitor Research Grid ID (Optional)" at bounding box center [871, 427] width 253 height 15
paste input "31914"
type input "31914"
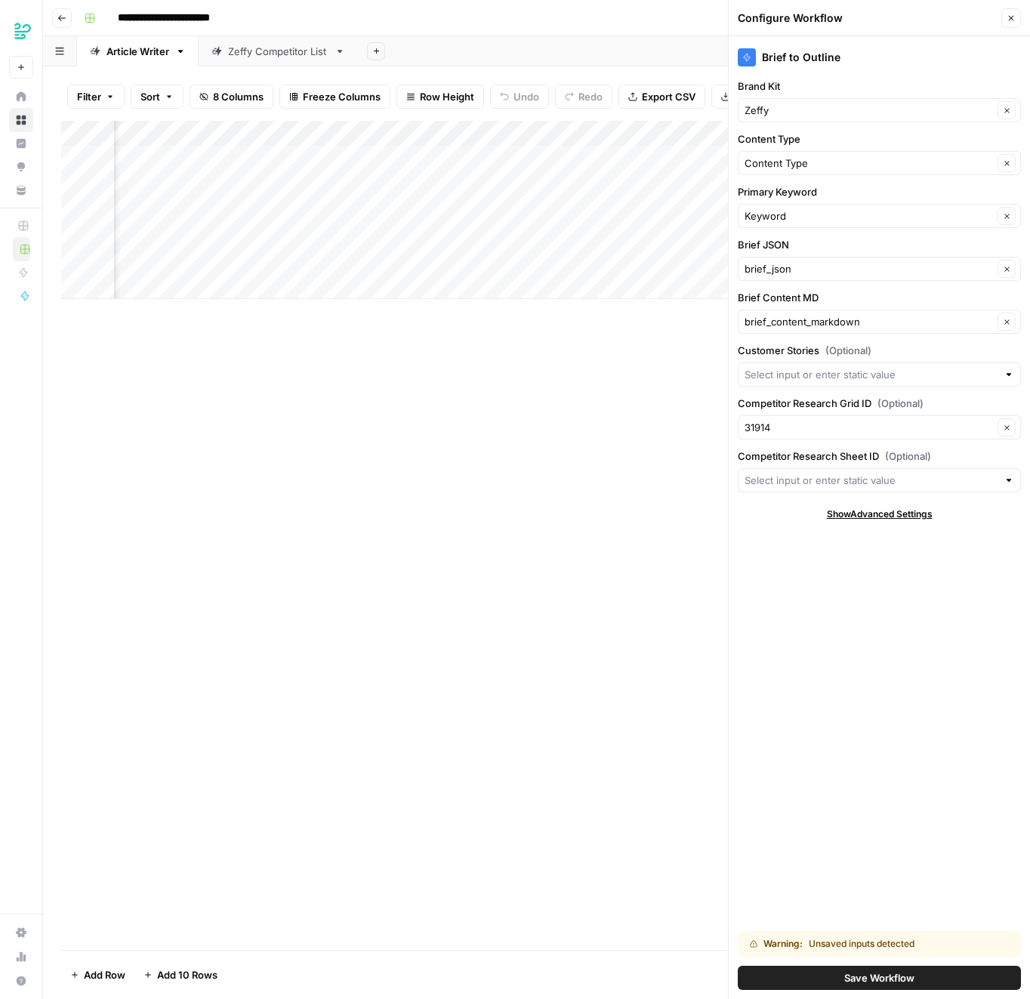
click at [779, 595] on div "Brief to Outline Brand Kit Zeffy Clear Content Type Content Type Clear Primary …" at bounding box center [879, 517] width 301 height 963
click at [782, 474] on input "Competitor Research Sheet ID (Optional)" at bounding box center [871, 480] width 253 height 15
paste input "40860"
type input "40860"
click at [832, 625] on div "Brief to Outline Brand Kit Zeffy Clear Content Type Content Type Clear Primary …" at bounding box center [879, 517] width 301 height 963
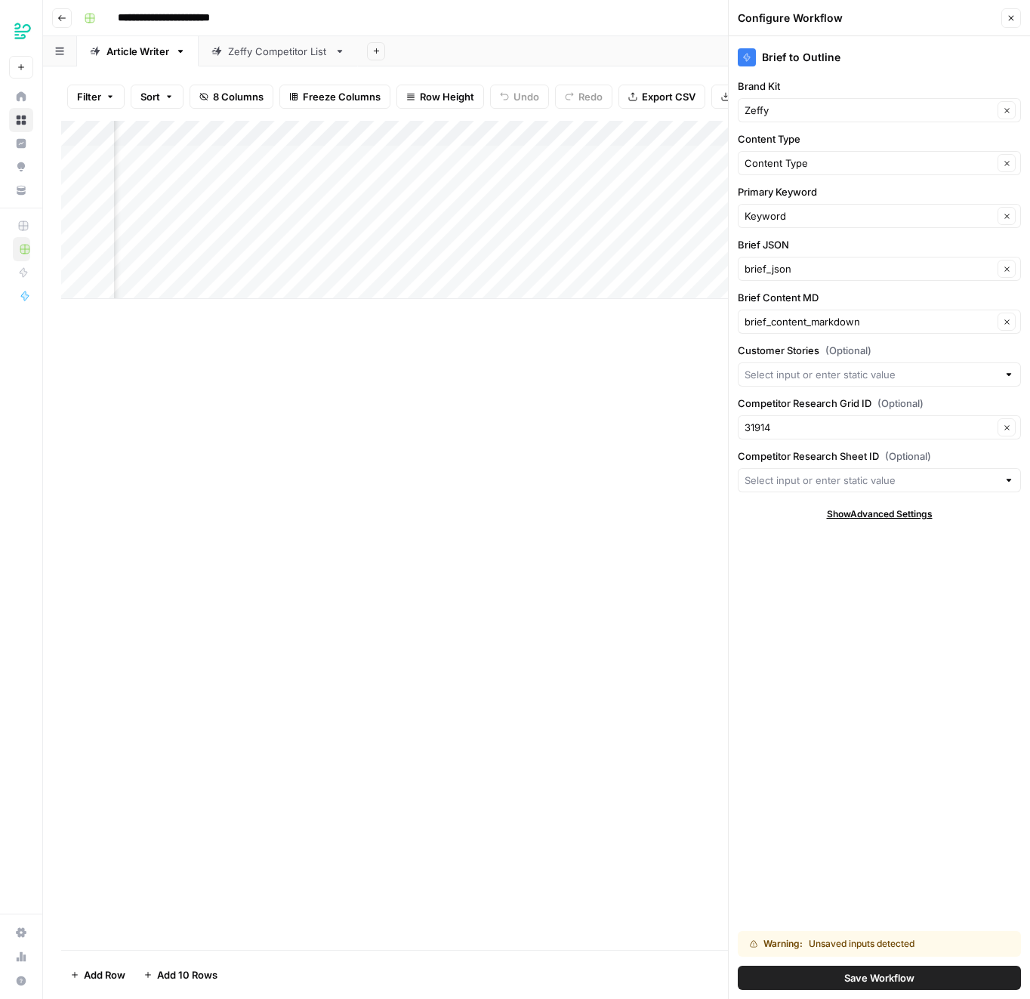
click at [822, 468] on div at bounding box center [879, 480] width 283 height 24
paste input "40860"
type input "40860"
click at [835, 981] on button "Save Workflow" at bounding box center [879, 978] width 283 height 24
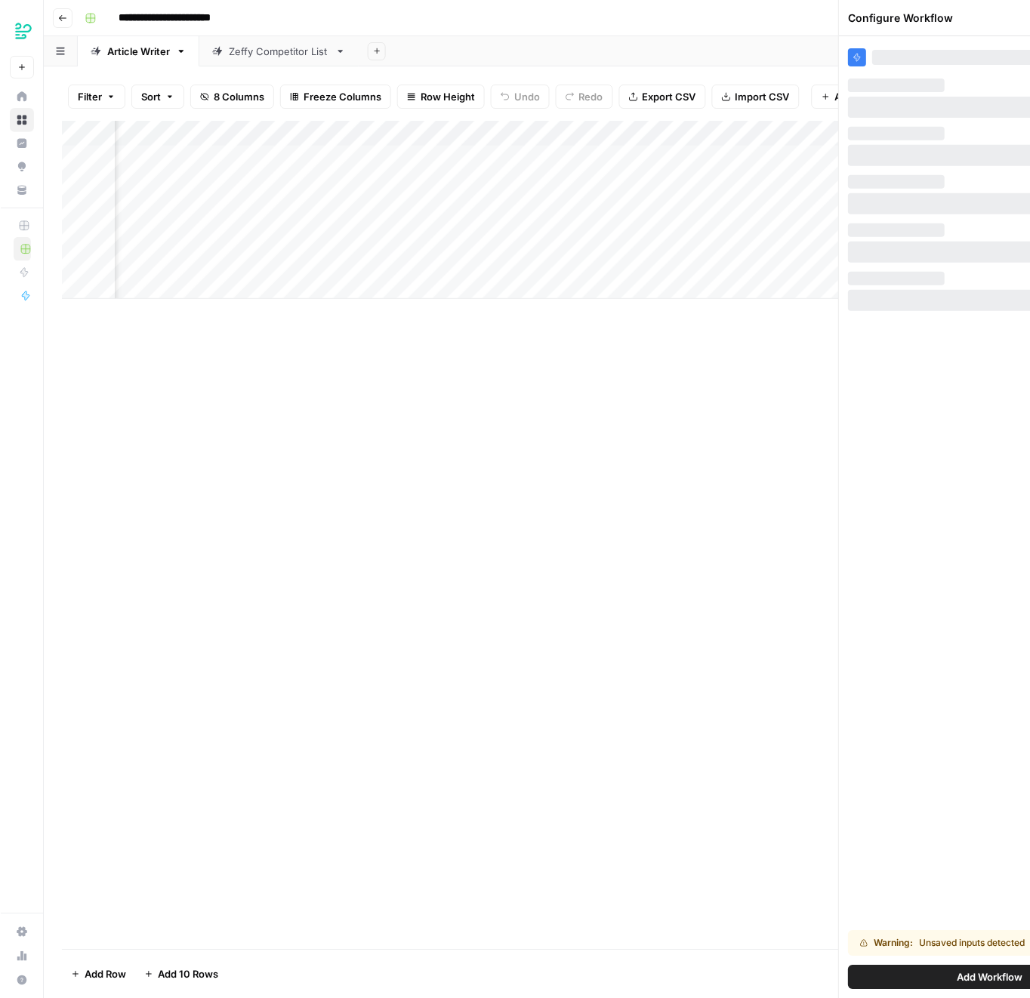
scroll to position [0, 376]
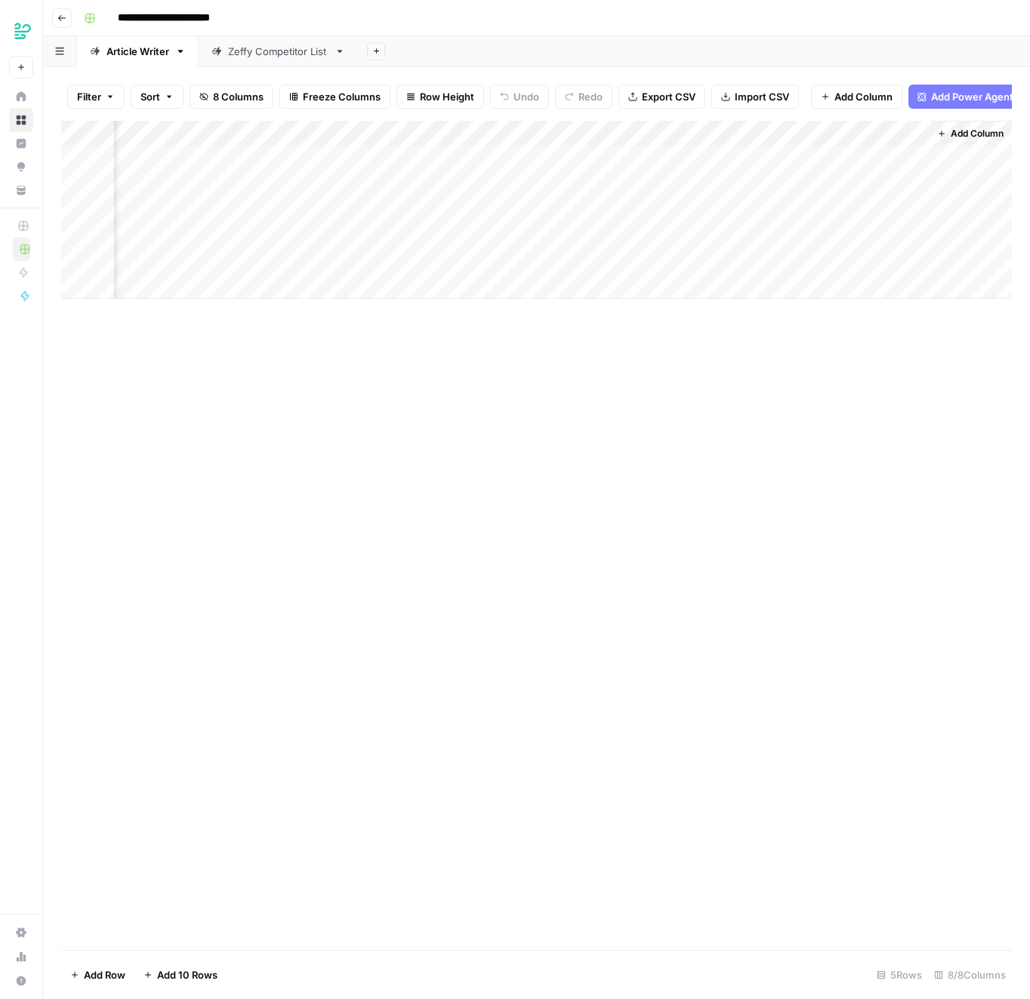
click at [706, 228] on div "Add Column" at bounding box center [536, 210] width 951 height 178
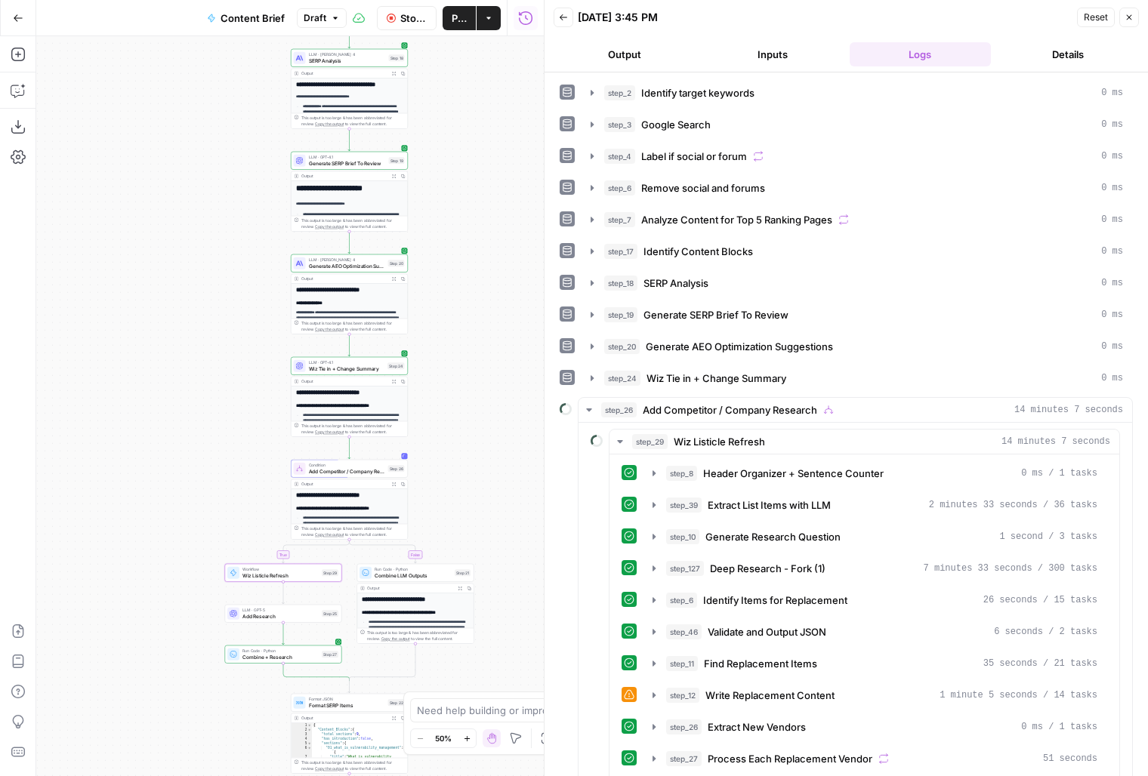
scroll to position [499, 0]
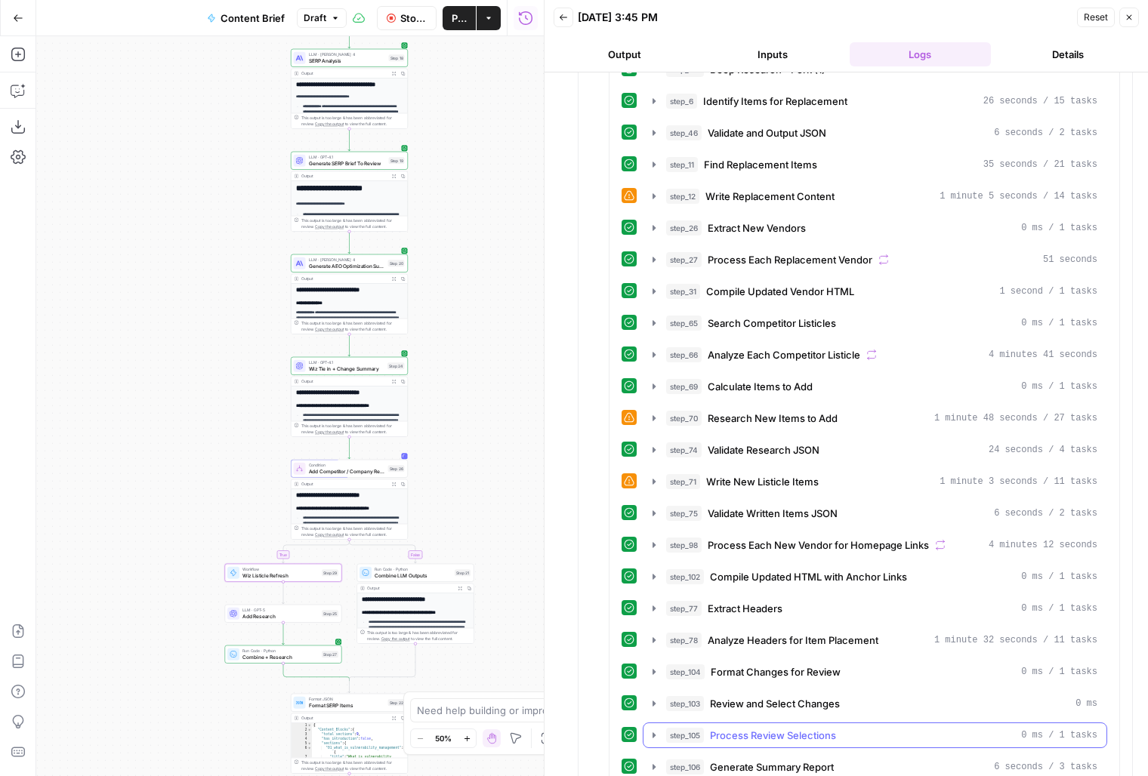
click at [843, 723] on button "step_105 Process Review Selections 0 ms / 1 tasks" at bounding box center [874, 735] width 463 height 24
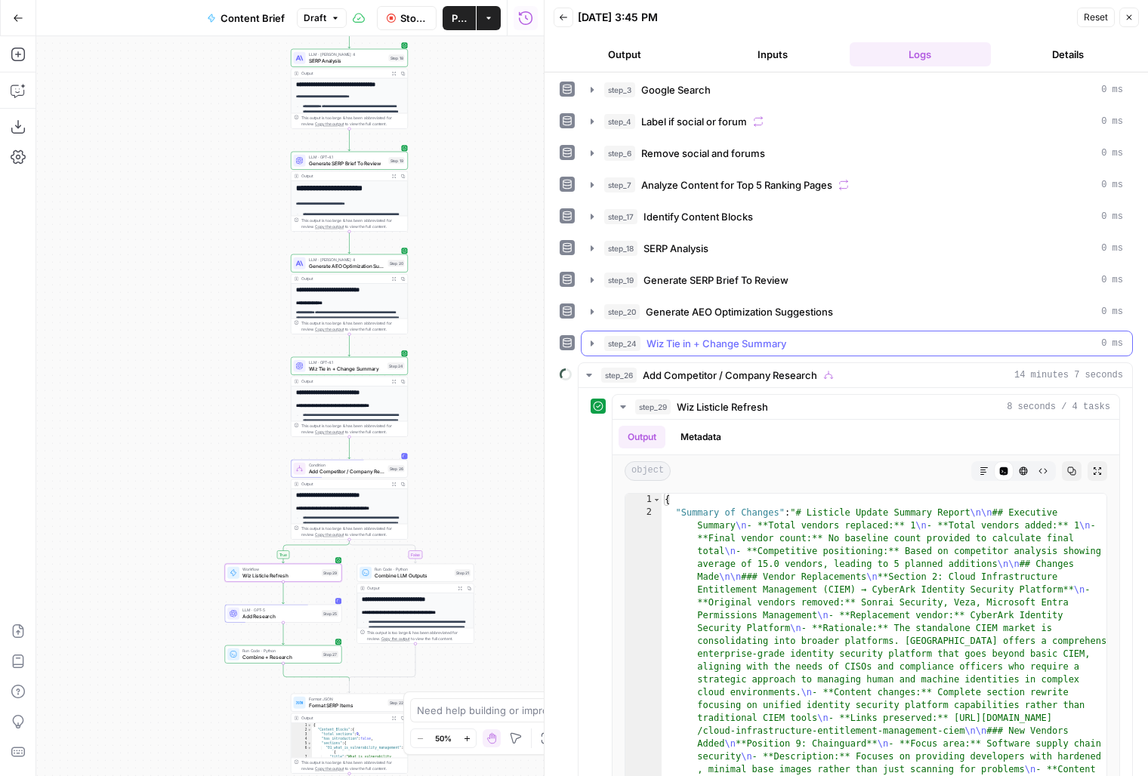
scroll to position [0, 0]
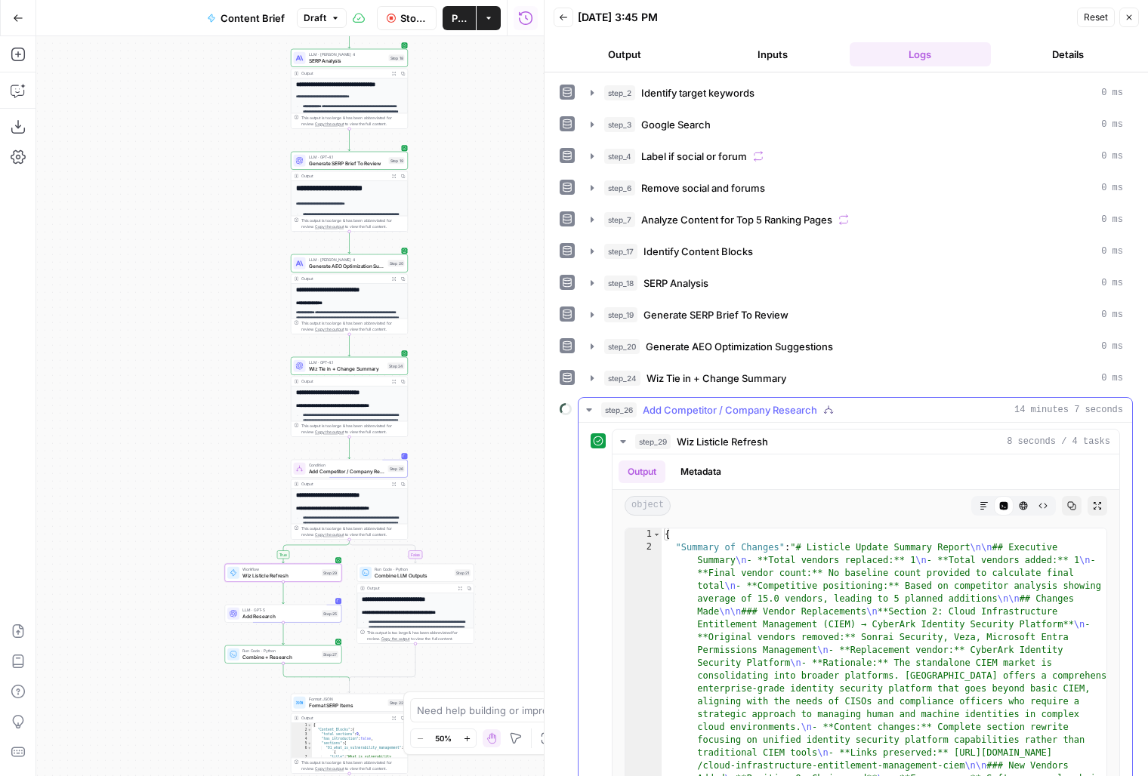
click at [690, 406] on span "Add Competitor / Company Research" at bounding box center [730, 409] width 174 height 15
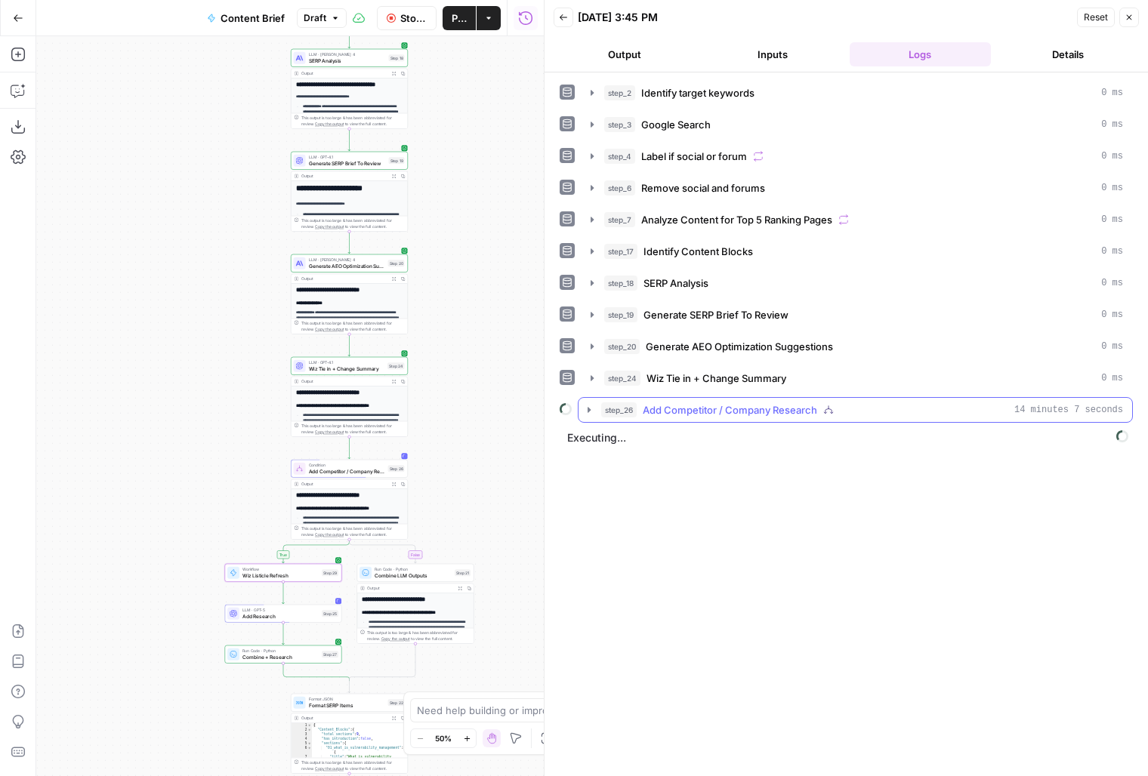
click at [690, 406] on span "Add Competitor / Company Research" at bounding box center [730, 409] width 174 height 15
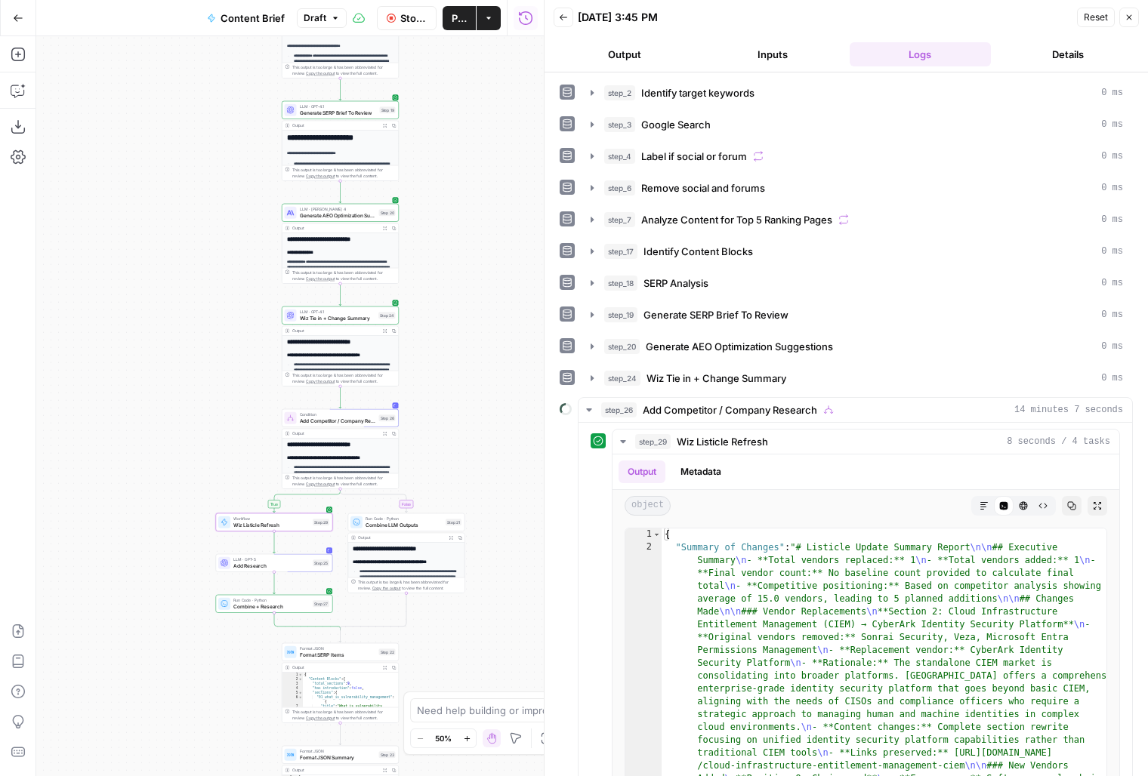
drag, startPoint x: 480, startPoint y: 529, endPoint x: 448, endPoint y: 433, distance: 101.3
click at [448, 433] on div "false true Workflow Set Inputs Inputs Power Agent Identify target keywords Step…" at bounding box center [289, 406] width 507 height 740
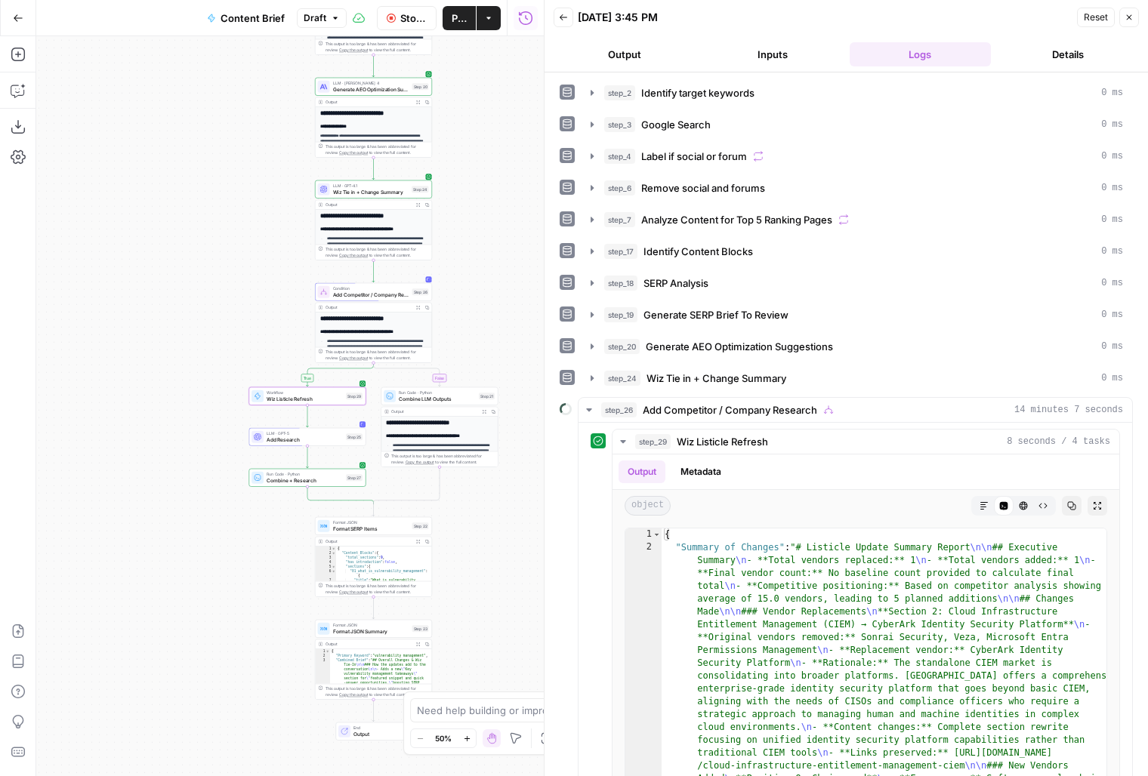
drag, startPoint x: 445, startPoint y: 372, endPoint x: 454, endPoint y: 347, distance: 26.5
click at [464, 347] on div "false true Workflow Set Inputs Inputs Power Agent Identify target keywords Step…" at bounding box center [289, 406] width 507 height 740
click at [723, 443] on button "step_29 Wiz Listicle Refresh 8 seconds / 4 tasks" at bounding box center [865, 442] width 507 height 24
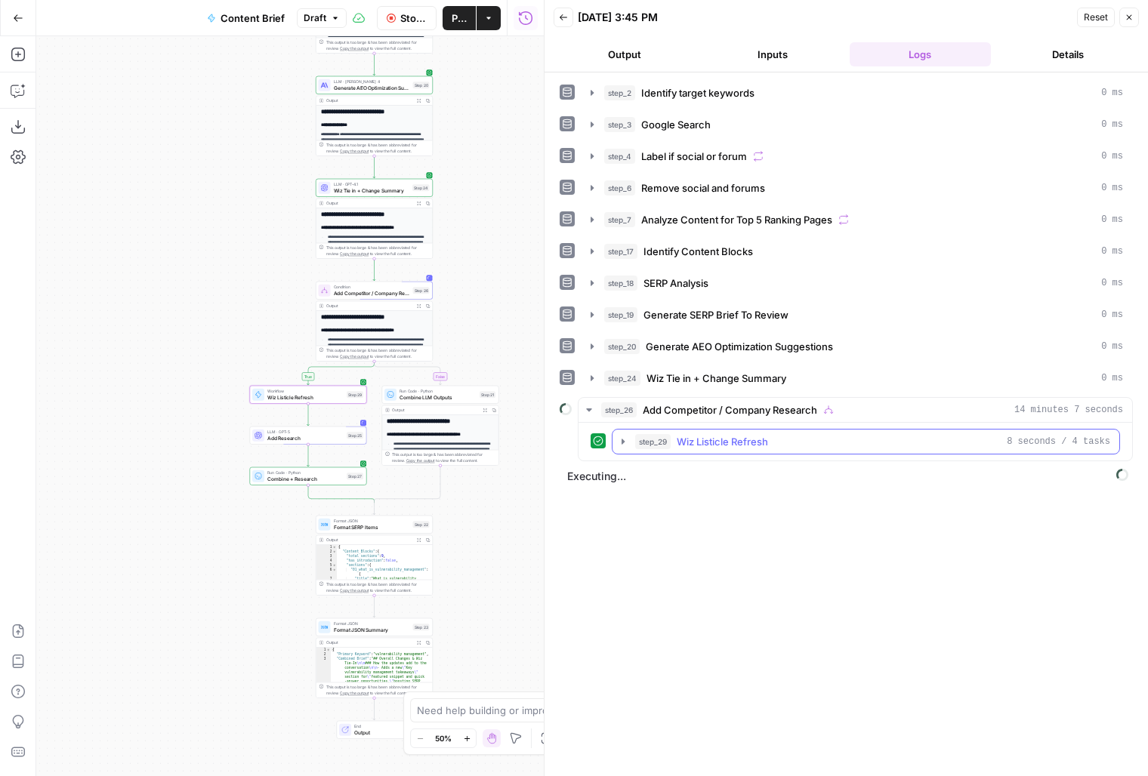
click at [726, 442] on span "Wiz Listicle Refresh" at bounding box center [722, 441] width 91 height 15
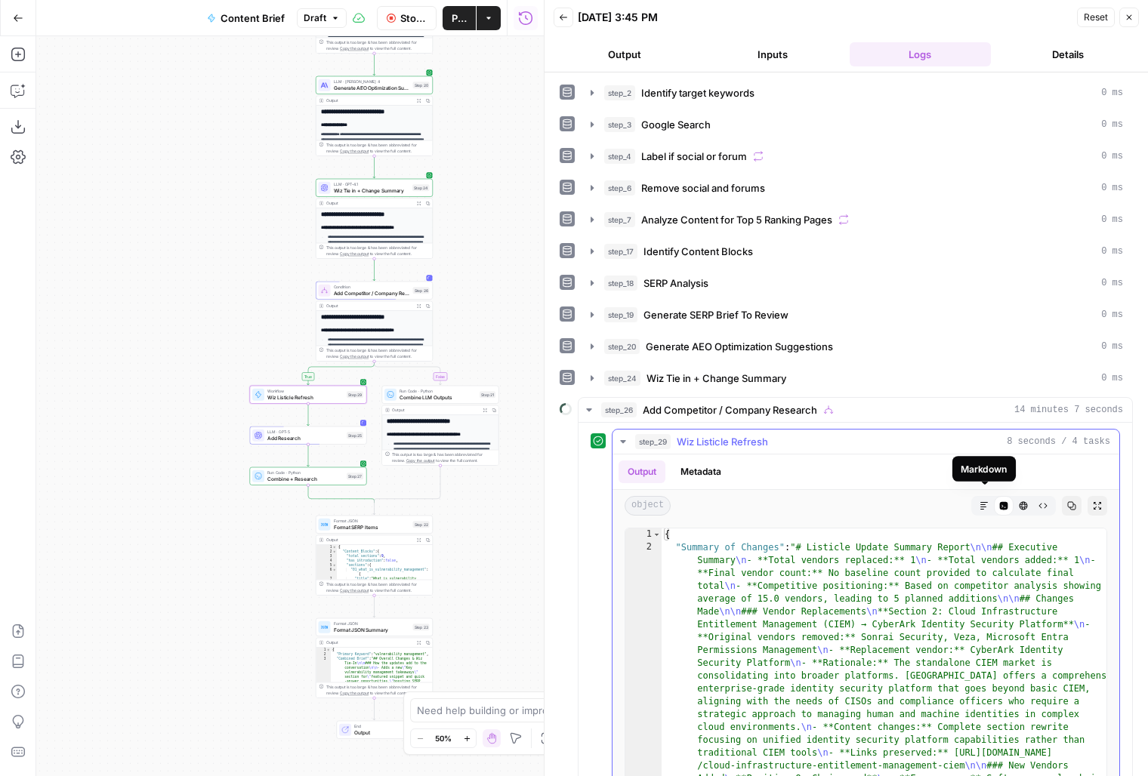
click at [976, 502] on button "Markdown" at bounding box center [984, 506] width 20 height 20
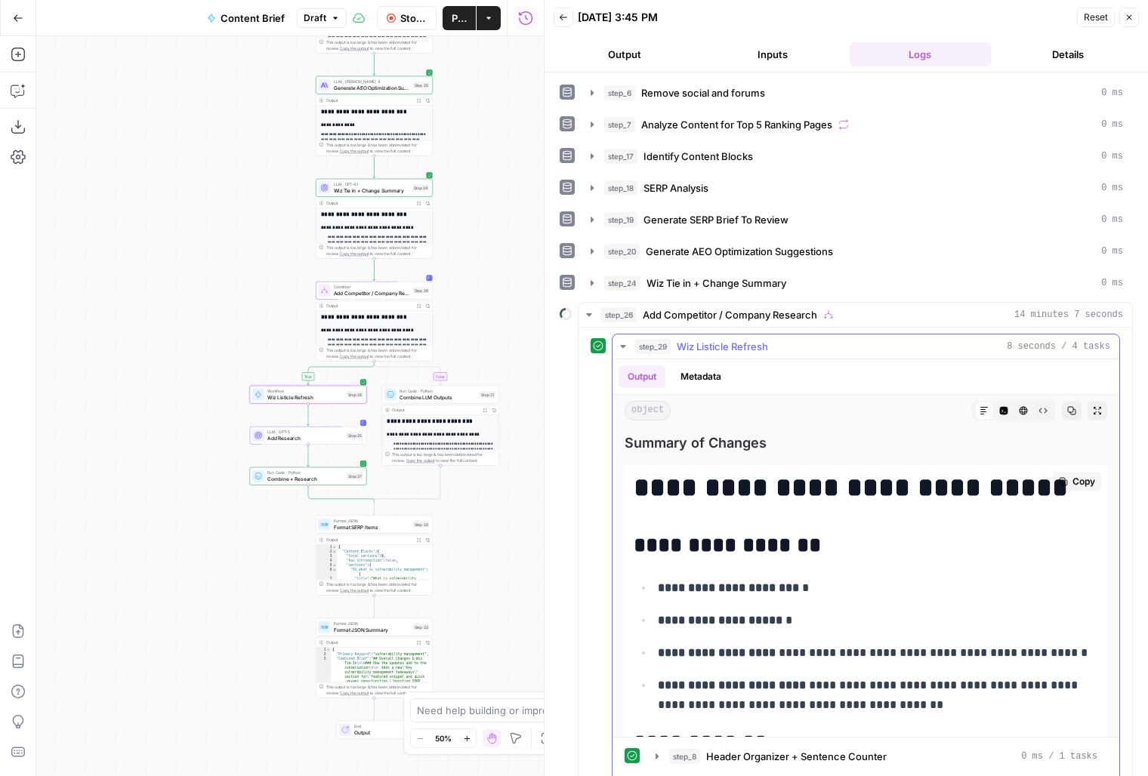
scroll to position [173, 0]
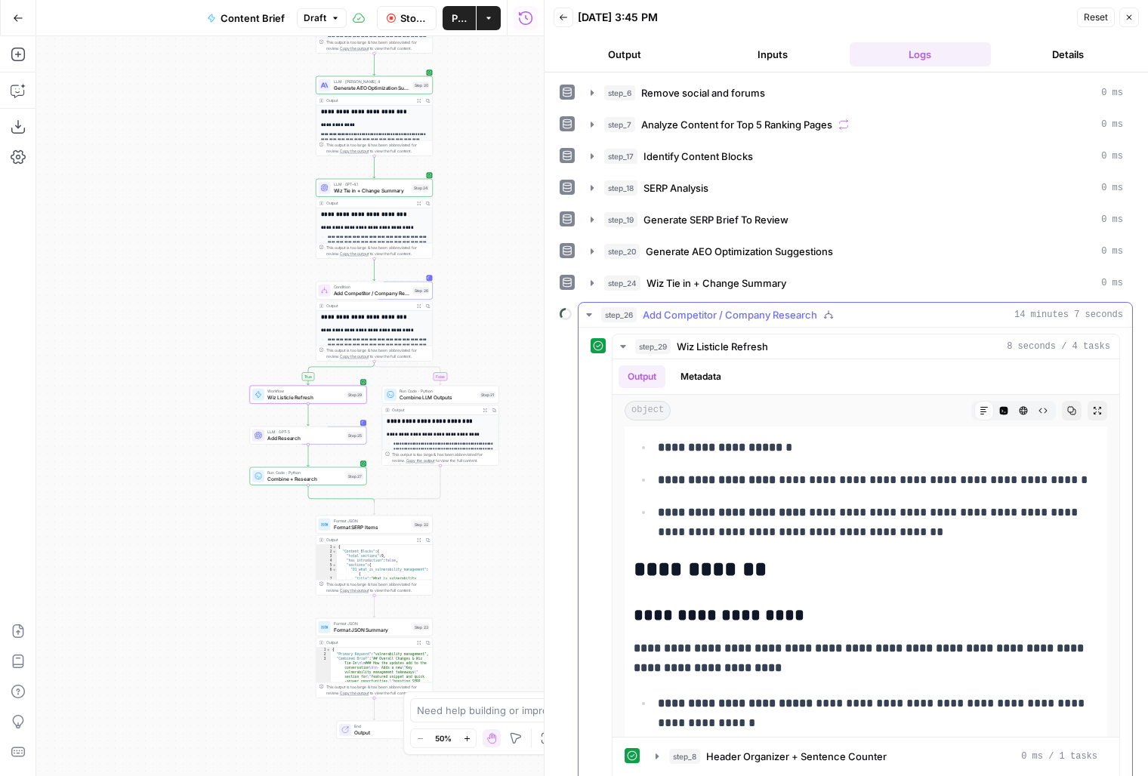
click at [791, 335] on button "step_29 Wiz Listicle Refresh 8 seconds / 4 tasks" at bounding box center [865, 347] width 507 height 24
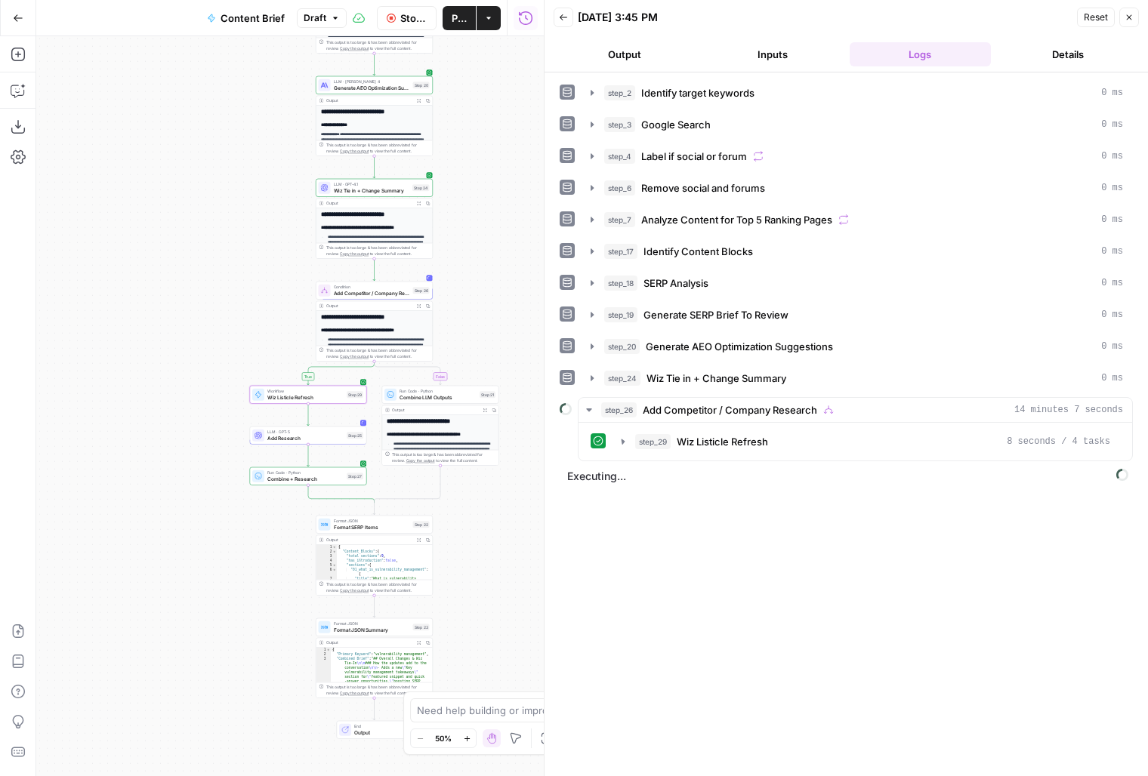
scroll to position [0, 0]
click at [822, 310] on div "step_19 Generate SERP Brief To Review 0 ms" at bounding box center [863, 314] width 519 height 15
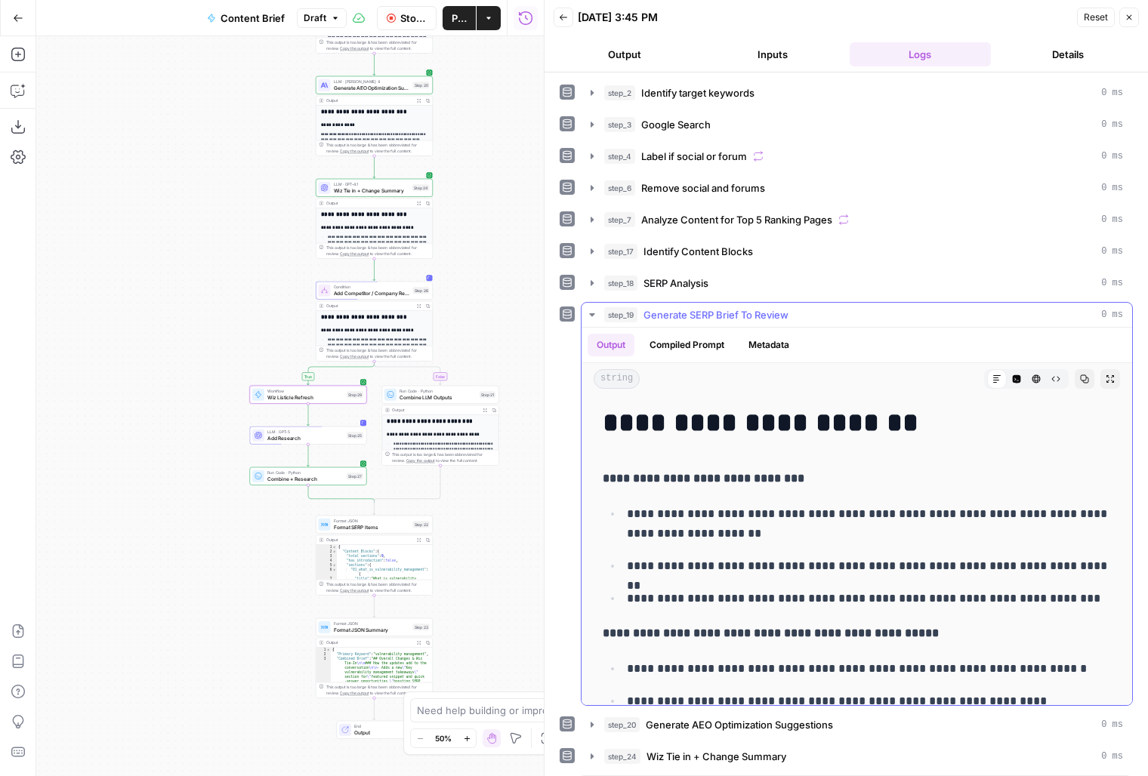
click at [822, 308] on div "step_19 Generate SERP Brief To Review 0 ms" at bounding box center [863, 314] width 519 height 15
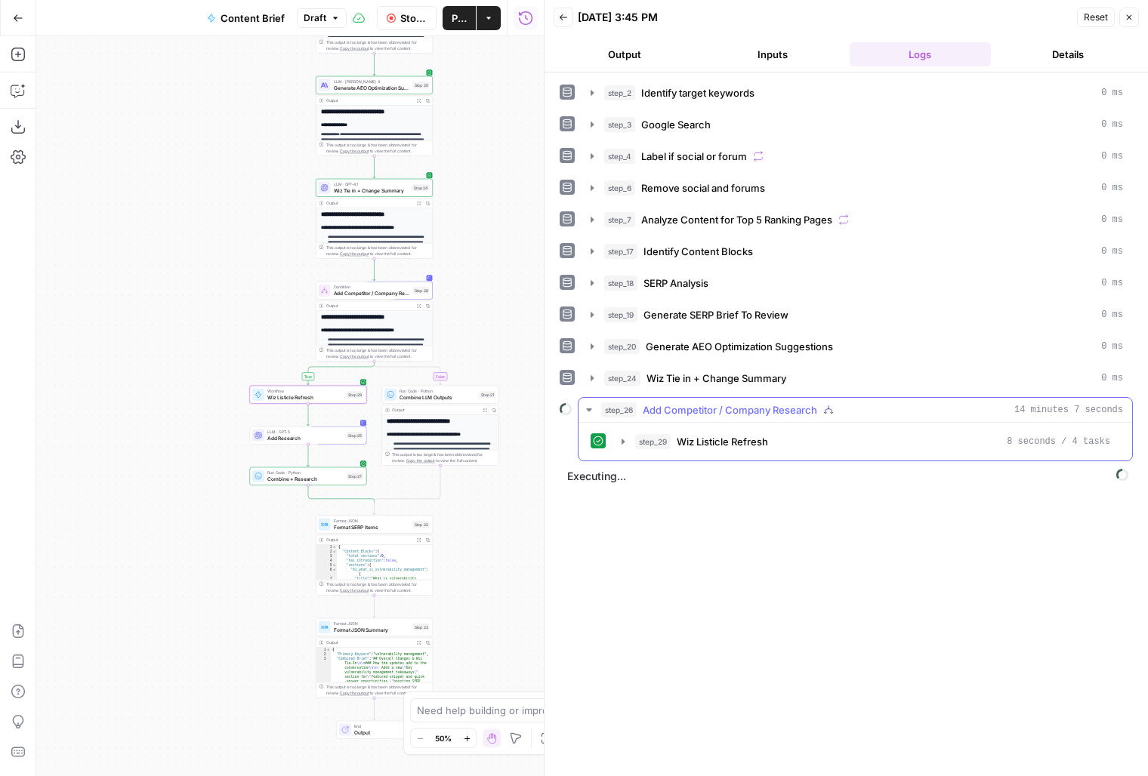
click at [698, 445] on button "step_29 Wiz Listicle Refresh 8 seconds / 4 tasks" at bounding box center [865, 442] width 507 height 24
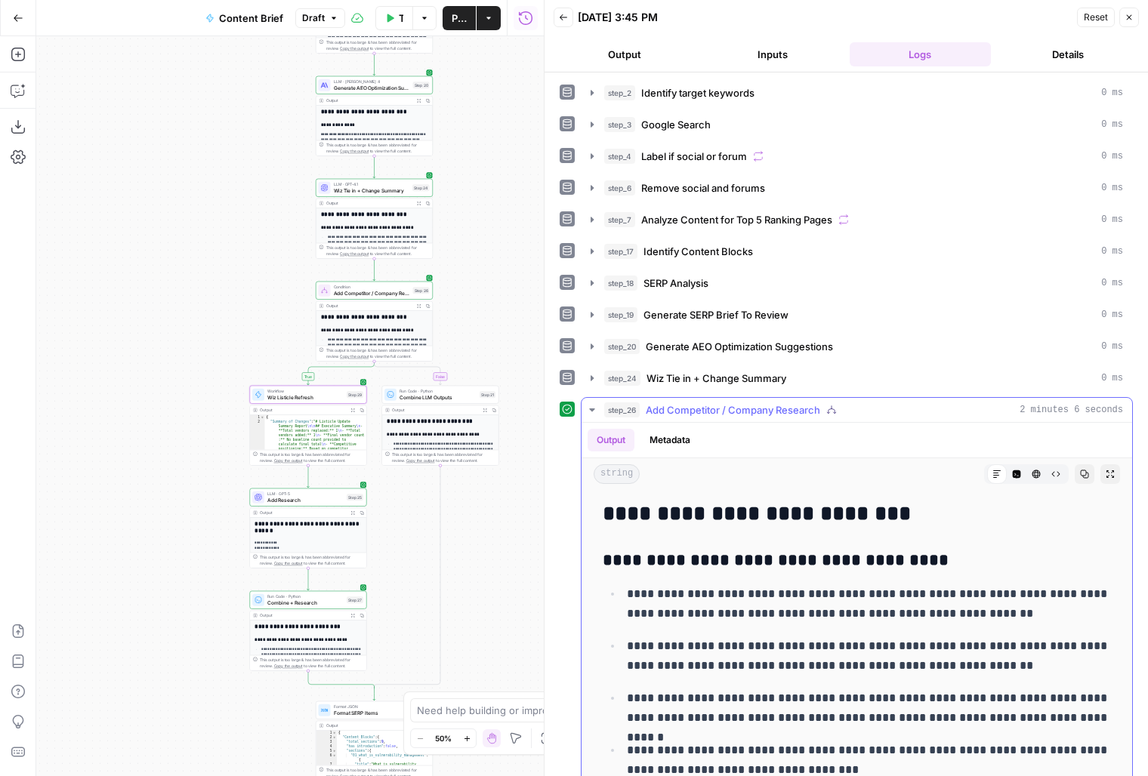
click at [794, 398] on button "step_26 Add Competitor / Company Research 2 minutes 6 seconds" at bounding box center [856, 410] width 551 height 24
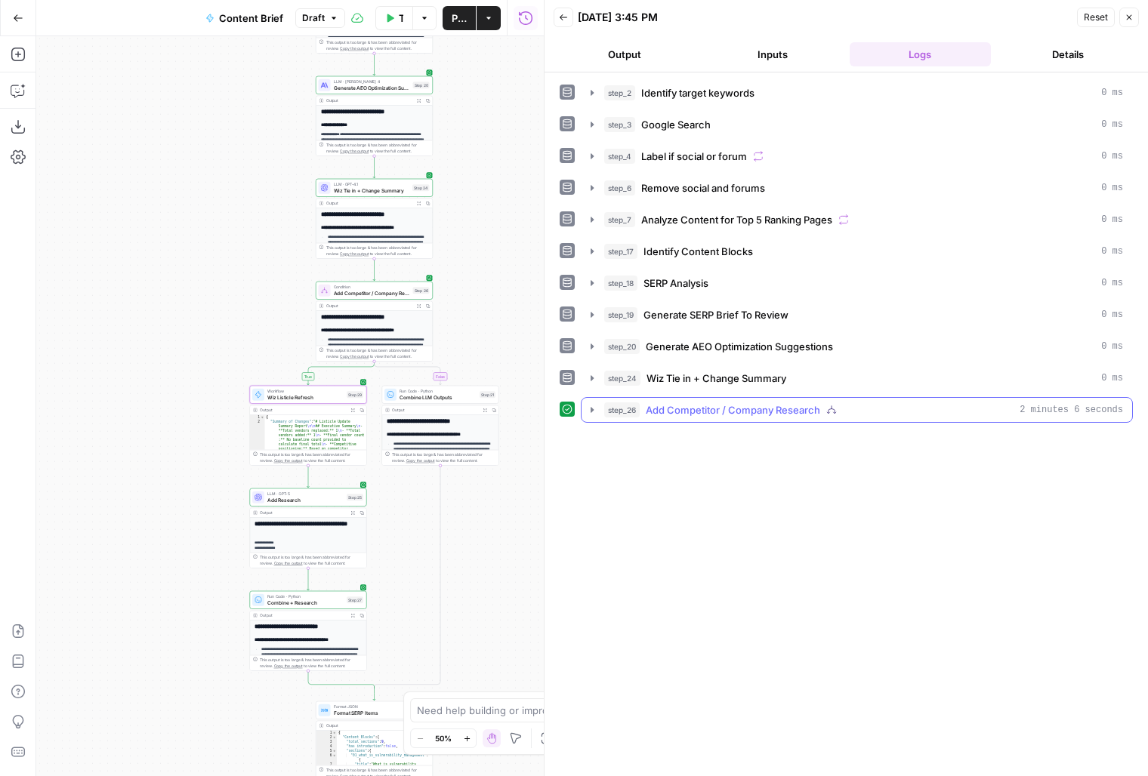
click at [811, 405] on span "Add Competitor / Company Research" at bounding box center [733, 409] width 174 height 15
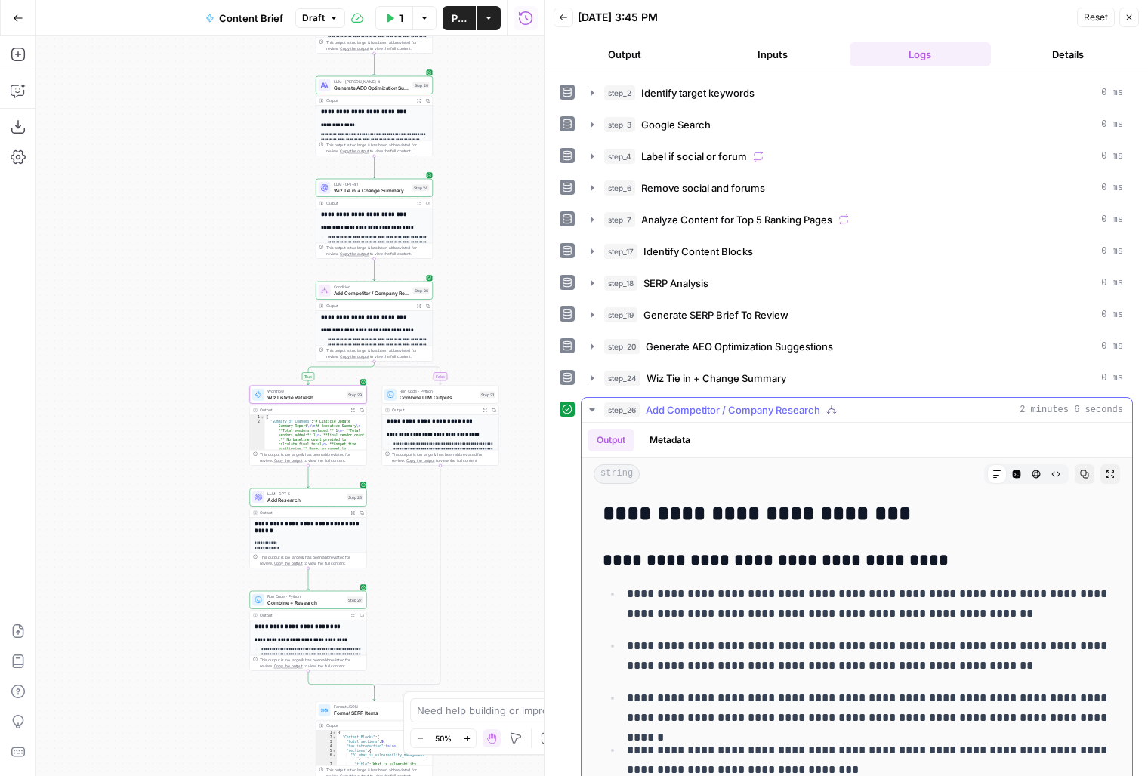
drag, startPoint x: 810, startPoint y: 405, endPoint x: 870, endPoint y: 421, distance: 61.9
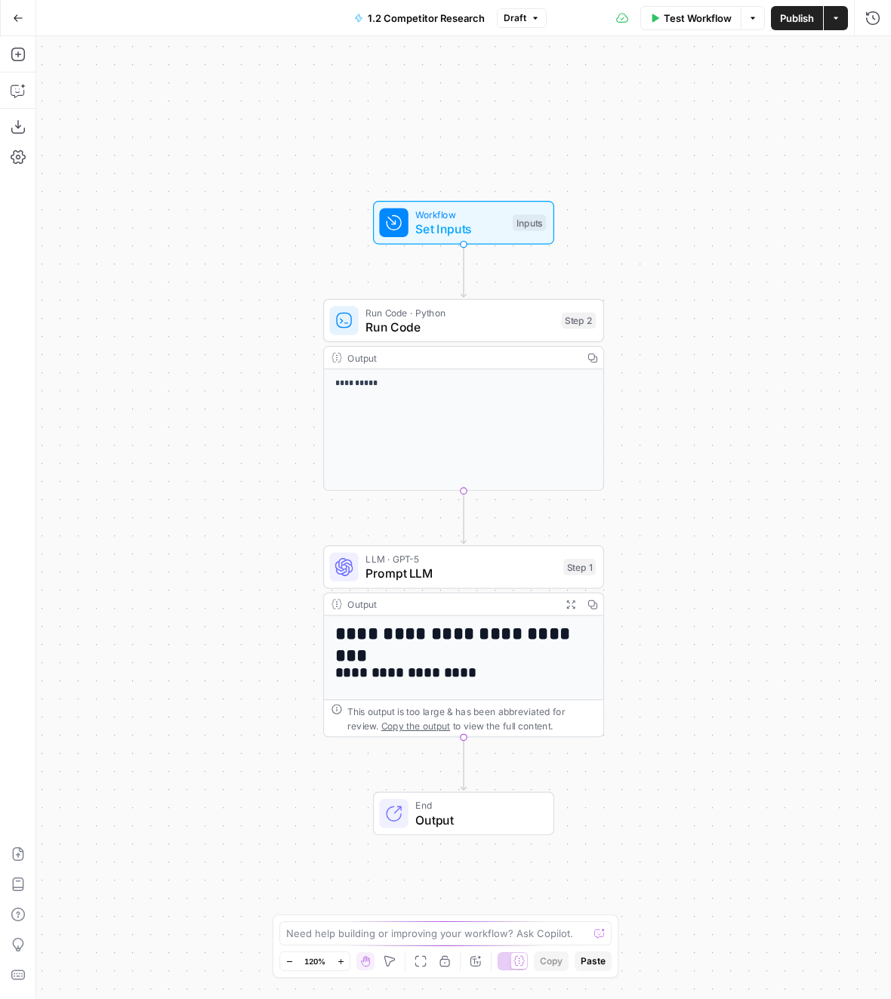
click at [513, 21] on span "Draft" at bounding box center [515, 18] width 23 height 14
click at [571, 90] on span "Version 2" at bounding box center [600, 89] width 180 height 15
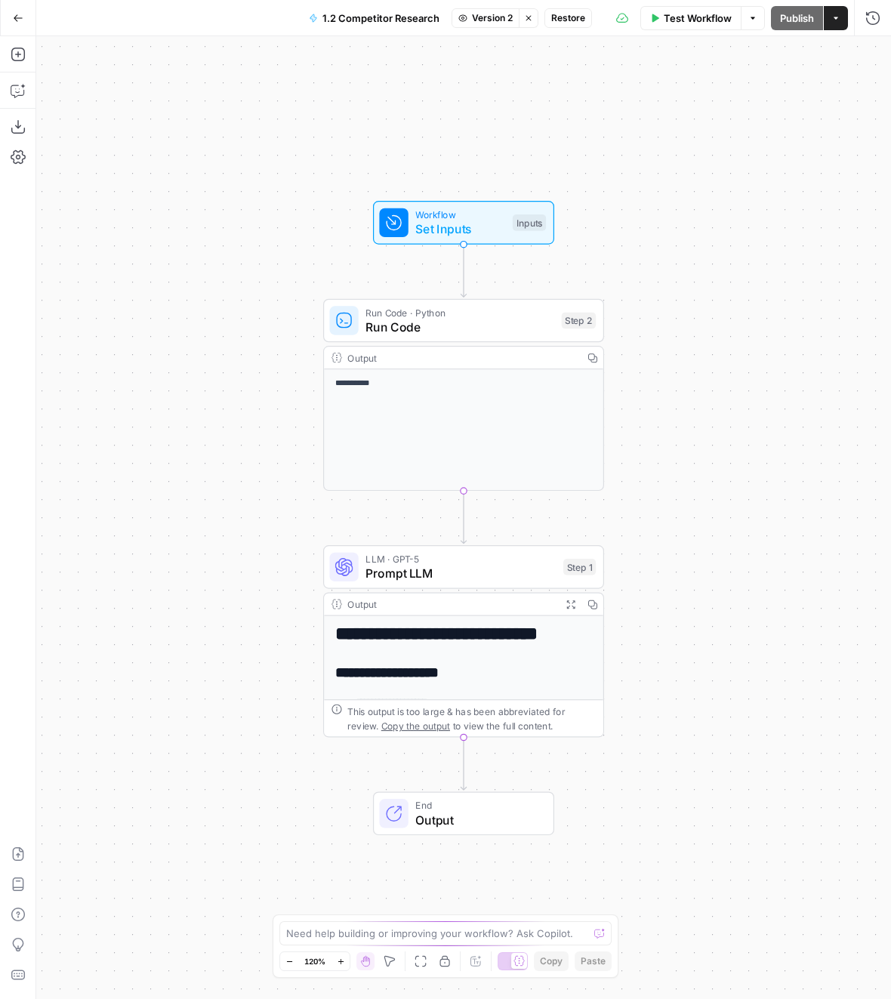
click at [482, 17] on span "Version 2" at bounding box center [492, 18] width 41 height 14
click at [507, 58] on button "Current Draft Changes since the last published version" at bounding box center [579, 58] width 242 height 35
click at [11, 137] on div "Add Steps Copilot Download as JSON Settings Import JSON AirOps Academy Help Giv…" at bounding box center [18, 517] width 36 height 963
click at [14, 134] on button "Download as JSON" at bounding box center [18, 127] width 24 height 24
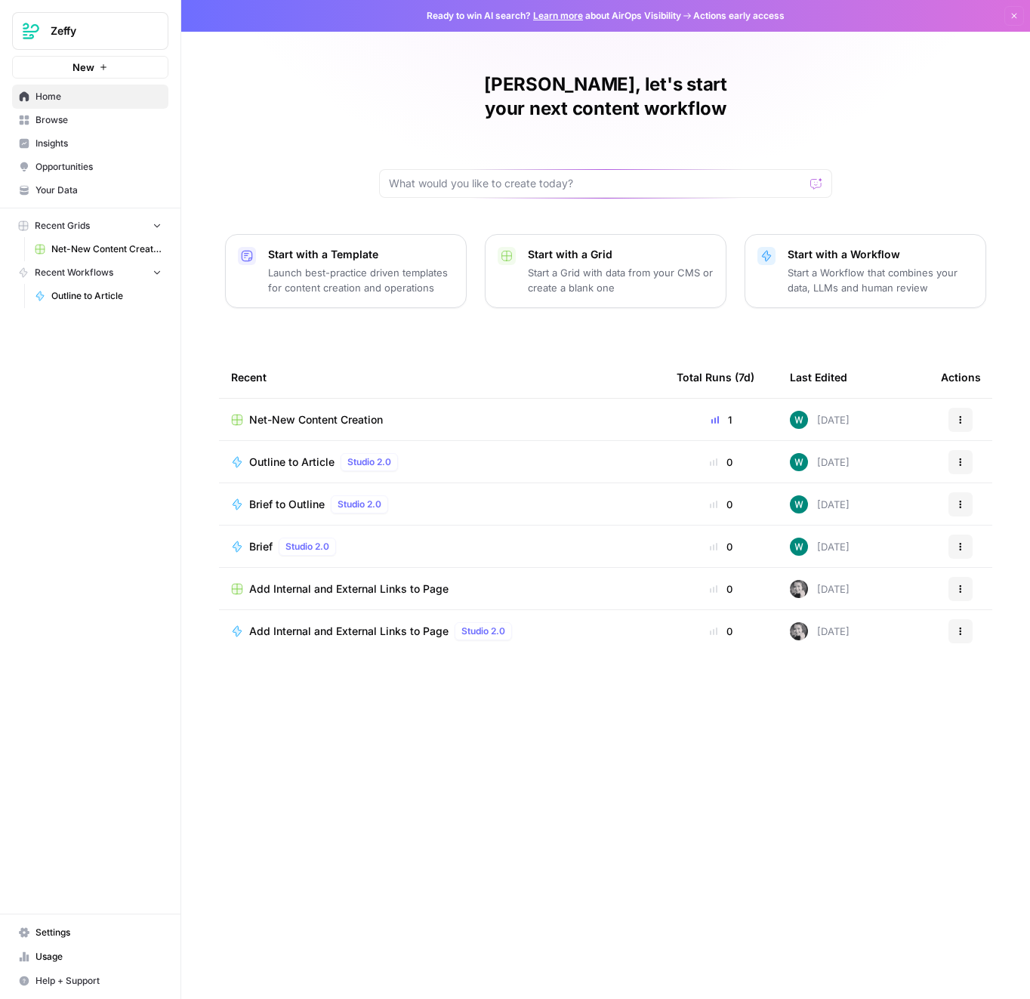
click at [98, 76] on button "New" at bounding box center [90, 67] width 156 height 23
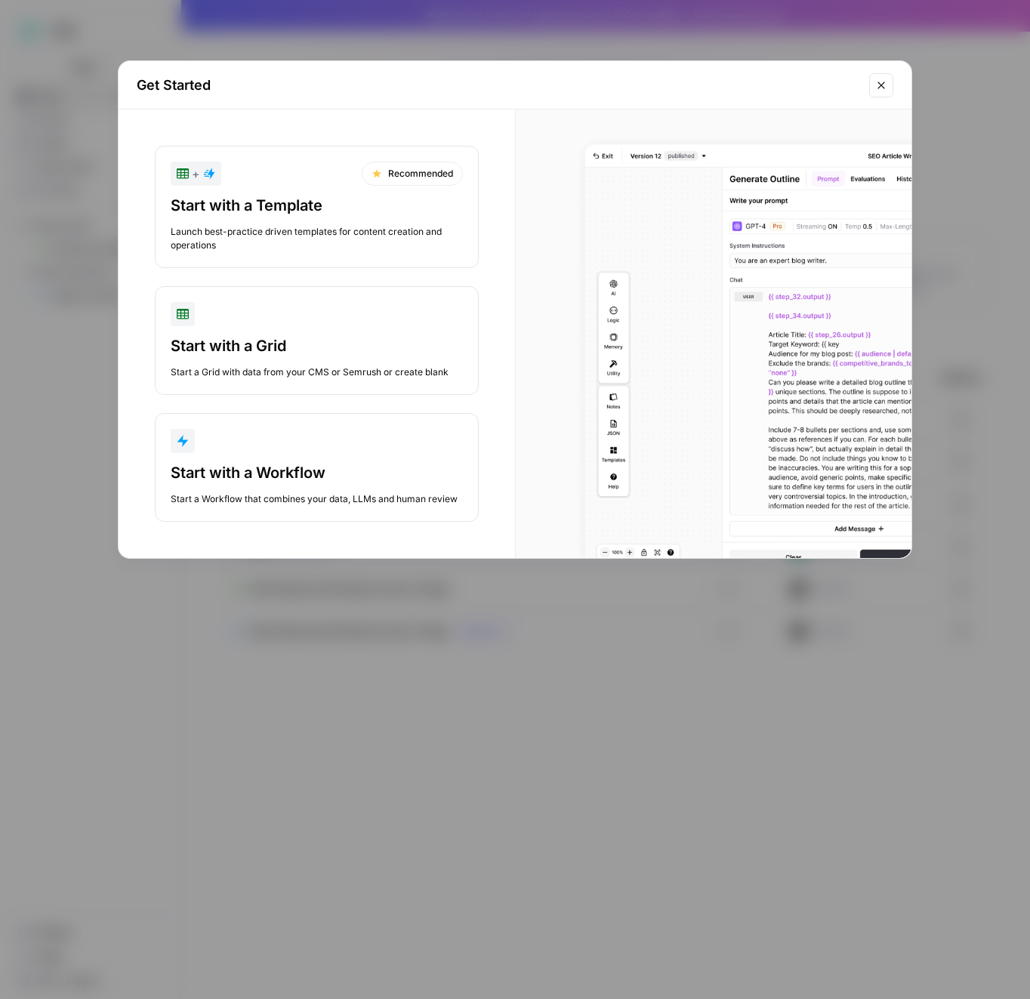
click at [280, 454] on button "Start with a Workflow Start a Workflow that combines your data, LLMs and human …" at bounding box center [317, 467] width 324 height 109
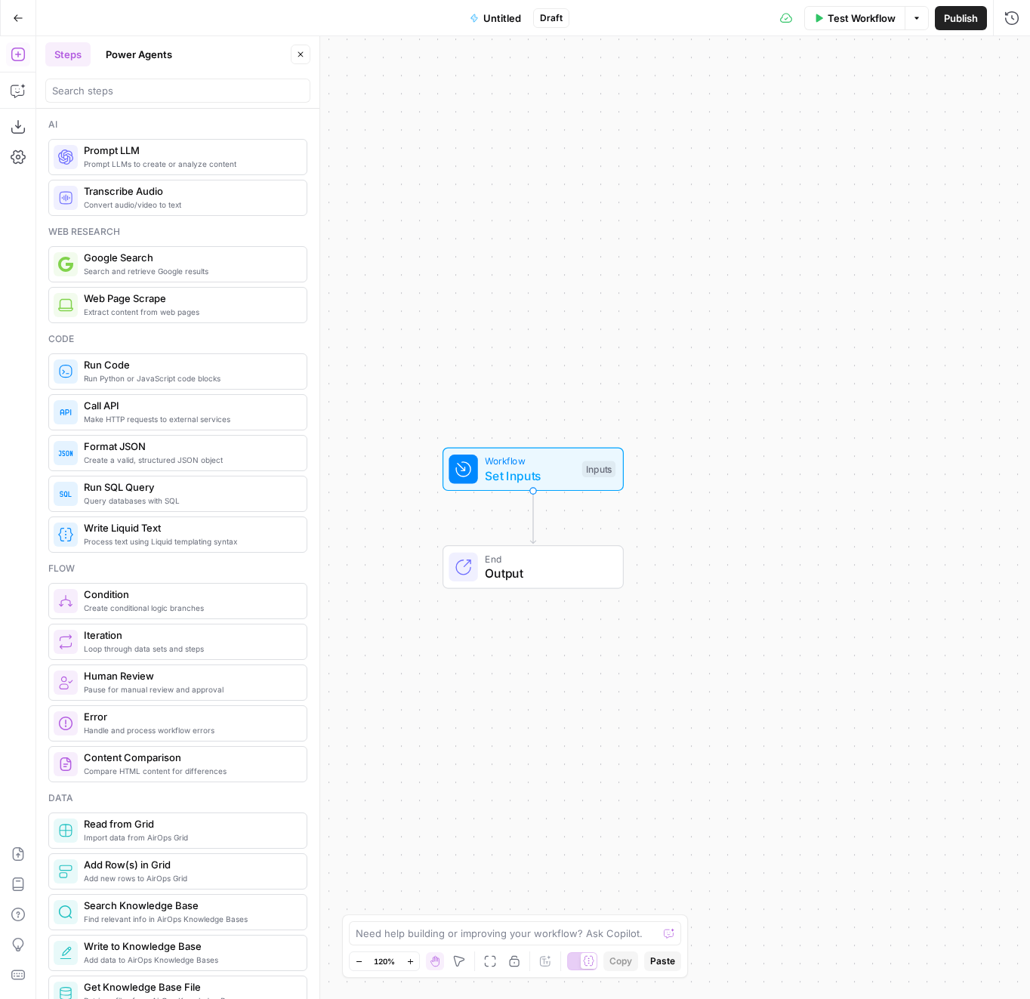
click at [467, 6] on button "Untitled" at bounding box center [495, 18] width 69 height 24
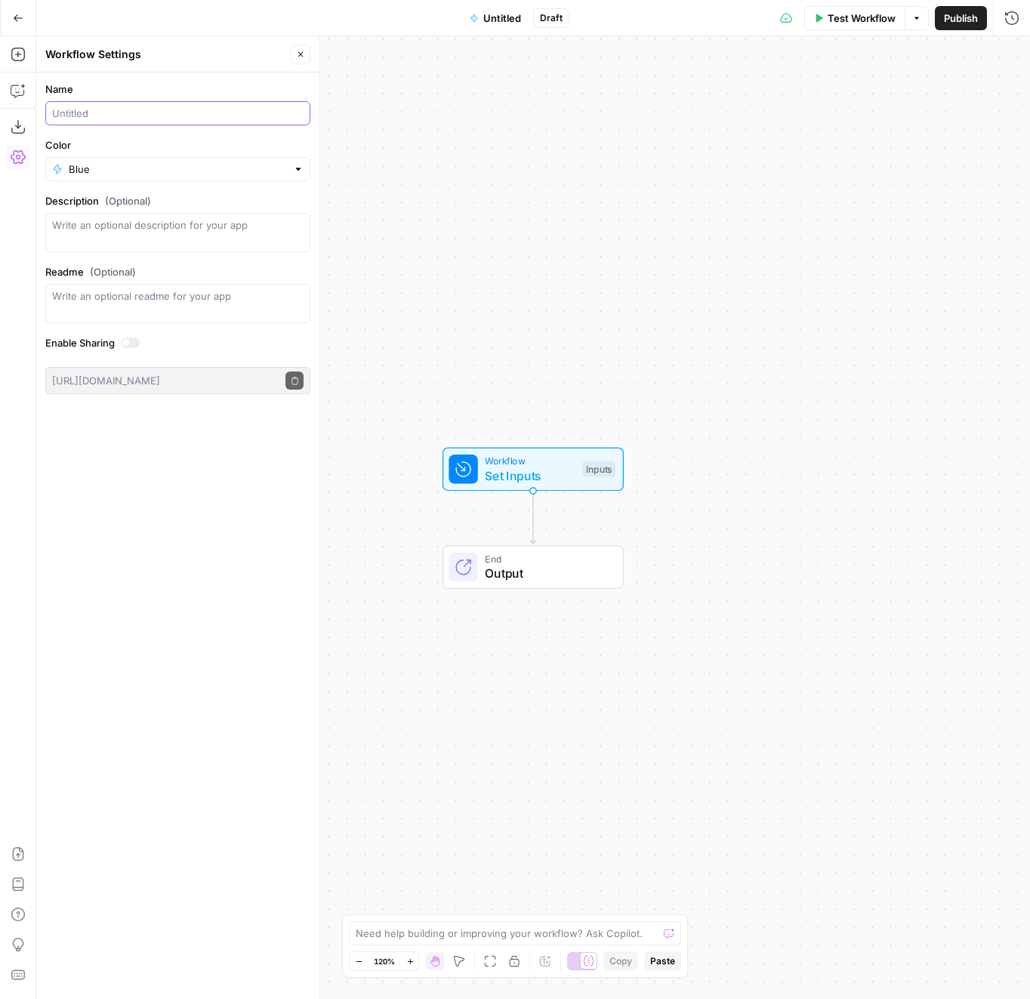
click at [119, 113] on input "Name" at bounding box center [177, 113] width 251 height 15
type input "Competitor Research"
click at [421, 206] on div "Workflow Set Inputs Inputs End Output" at bounding box center [533, 517] width 994 height 963
click at [19, 848] on icon "button" at bounding box center [17, 854] width 11 height 14
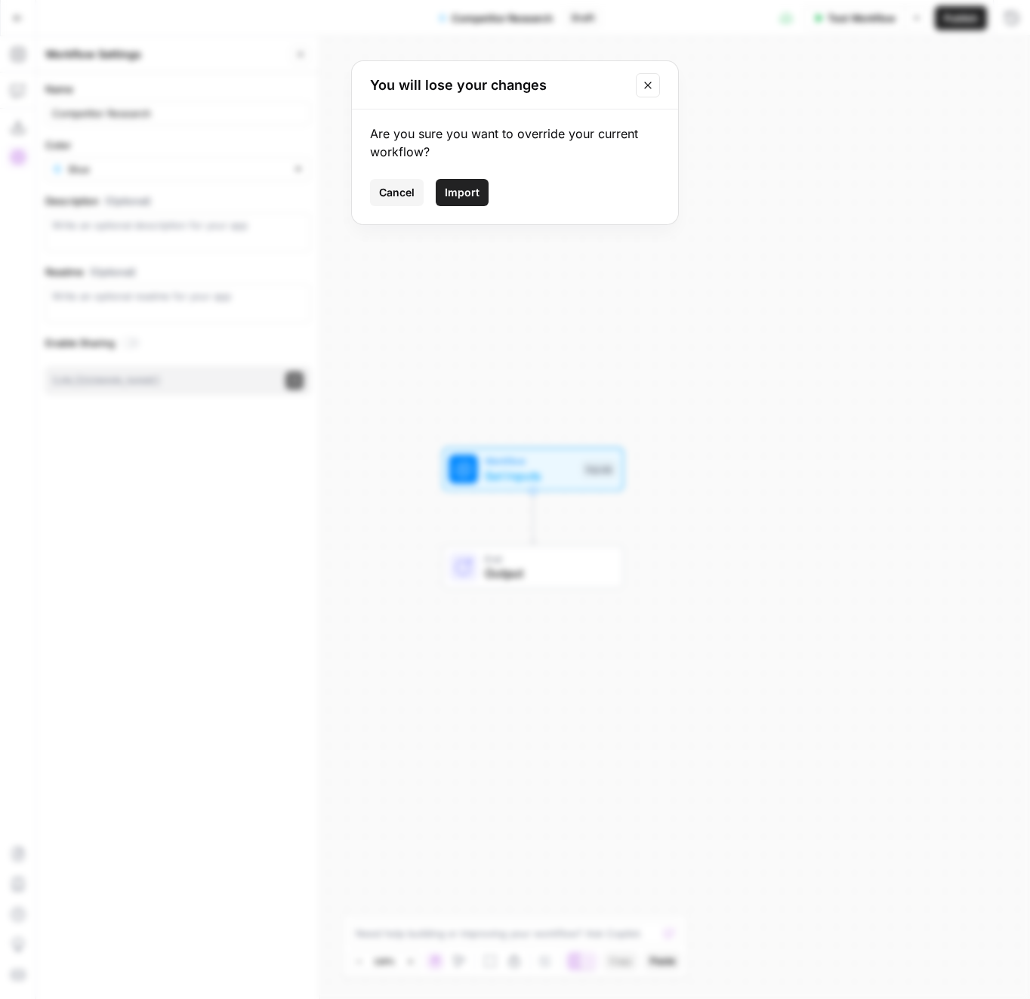
click at [454, 201] on button "Import" at bounding box center [462, 192] width 53 height 27
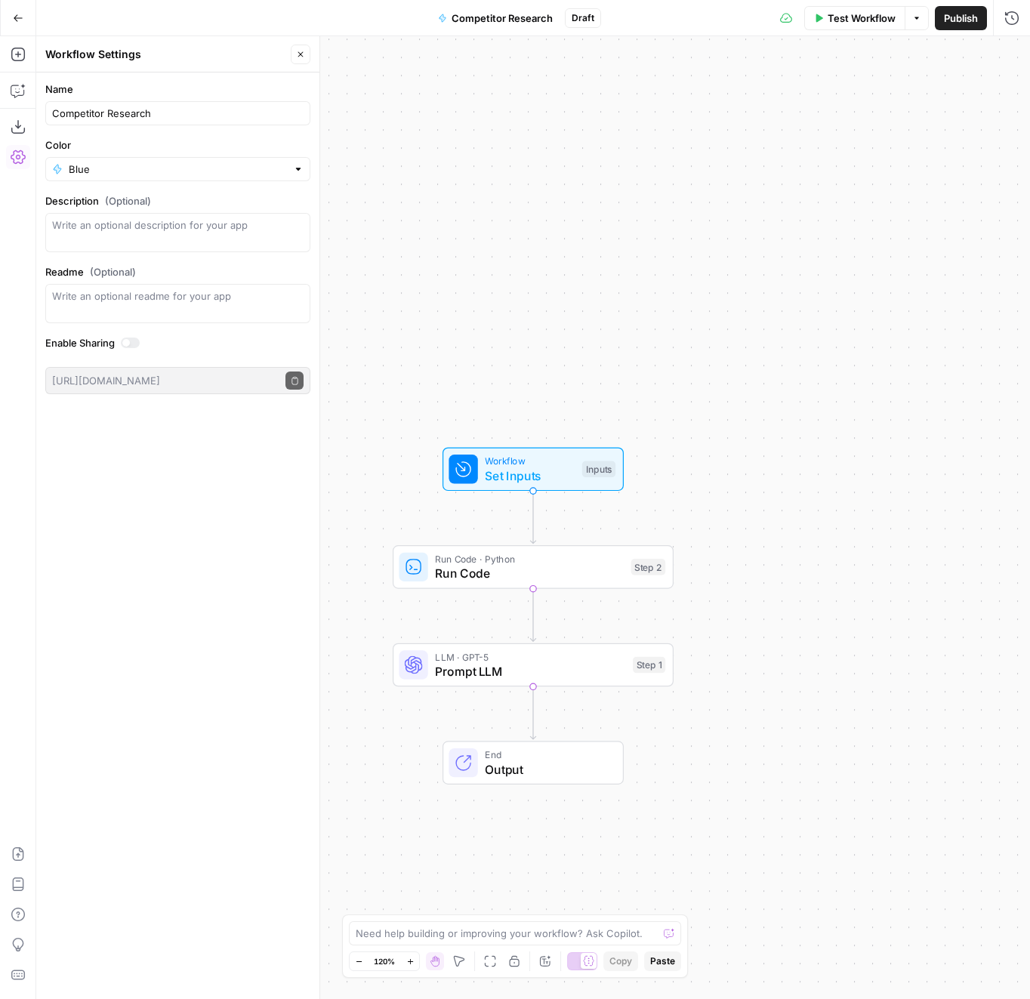
click at [639, 214] on div "Workflow Set Inputs Inputs Run Code · Python Run Code Step 2 LLM · GPT-5 Prompt…" at bounding box center [533, 517] width 994 height 963
click at [328, 60] on div "Workflow Set Inputs Inputs Run Code · Python Run Code Step 2 LLM · GPT-5 Prompt…" at bounding box center [533, 517] width 994 height 963
click at [304, 64] on header "Workflow Settings Close" at bounding box center [177, 54] width 283 height 36
click at [303, 58] on button "Close" at bounding box center [301, 55] width 20 height 20
click at [954, 14] on span "Publish" at bounding box center [961, 18] width 34 height 15
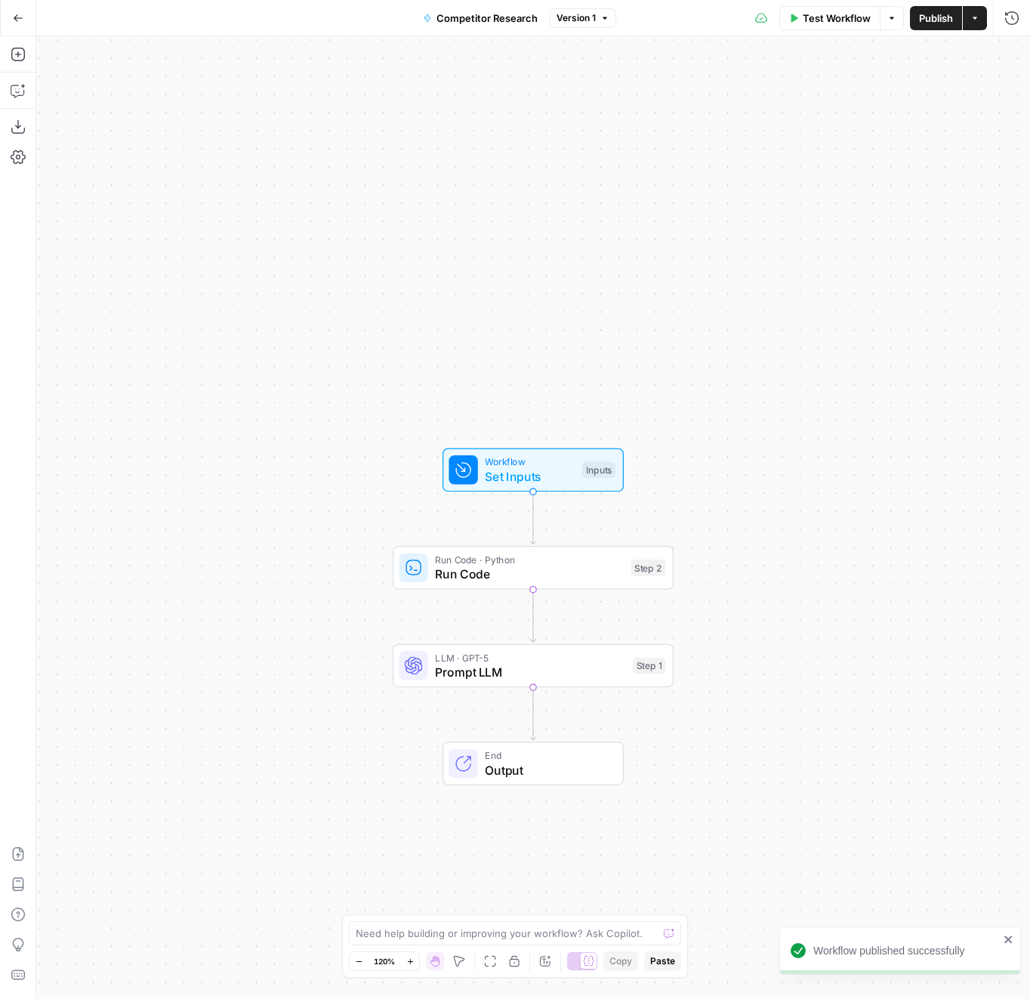
click at [748, 452] on div "Workflow Set Inputs Inputs Run Code · Python Run Code Step 2 LLM · GPT-5 Prompt…" at bounding box center [533, 517] width 994 height 963
click at [478, 575] on span "Run Code" at bounding box center [529, 574] width 189 height 18
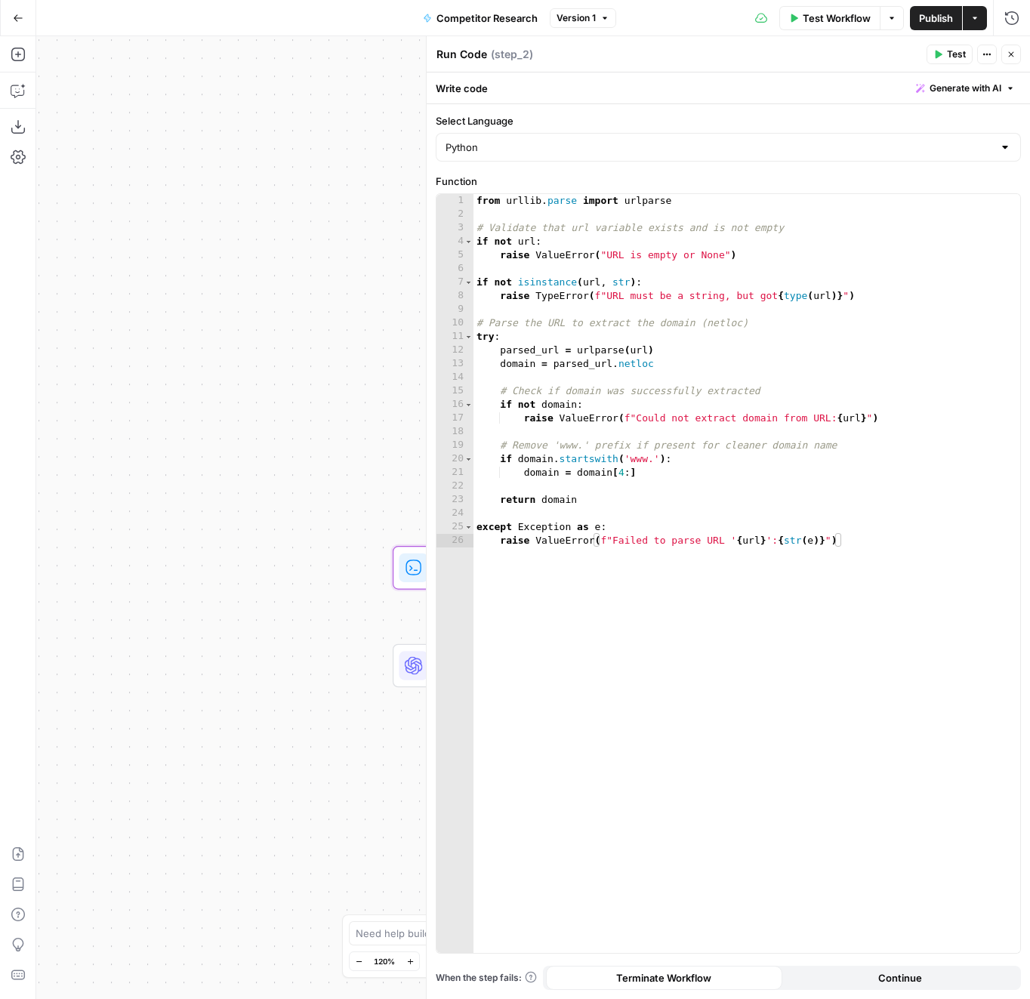
click at [1016, 54] on button "Close" at bounding box center [1011, 55] width 20 height 20
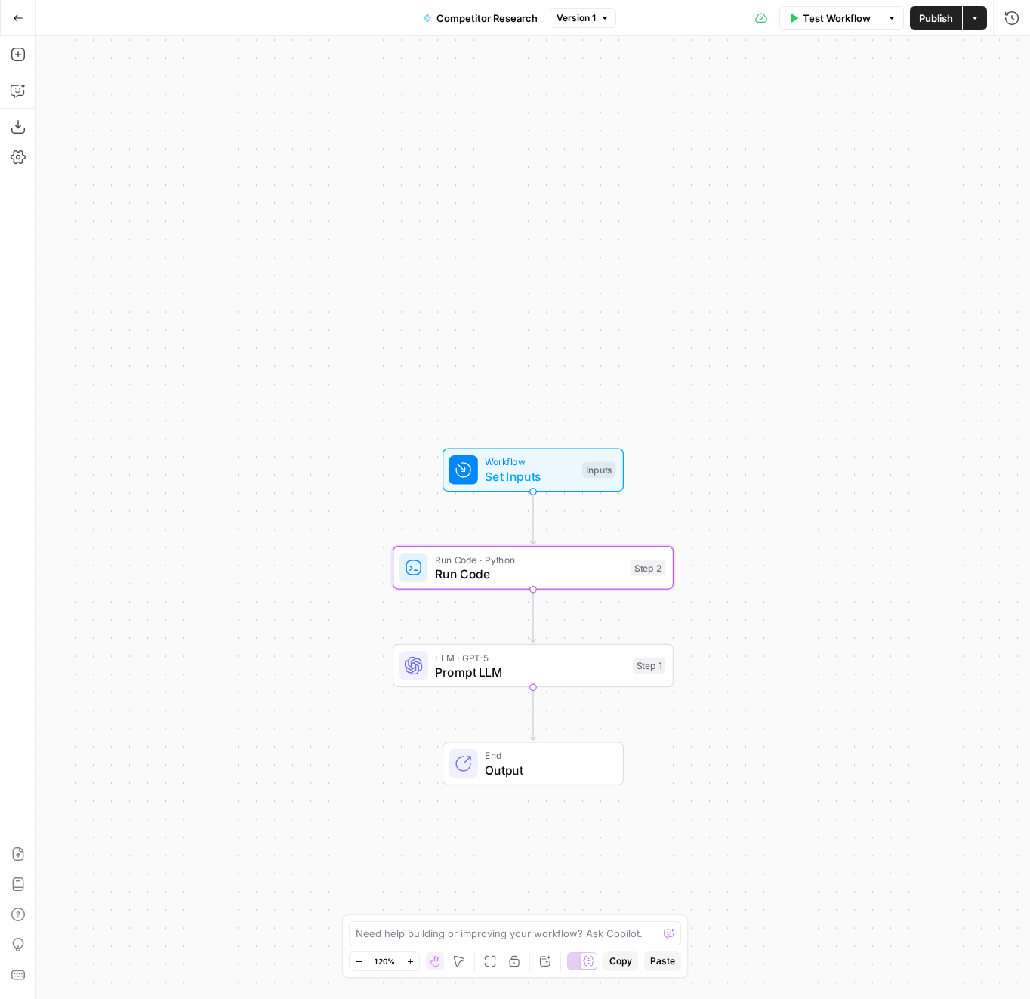
click at [450, 665] on span "Prompt LLM" at bounding box center [530, 672] width 190 height 18
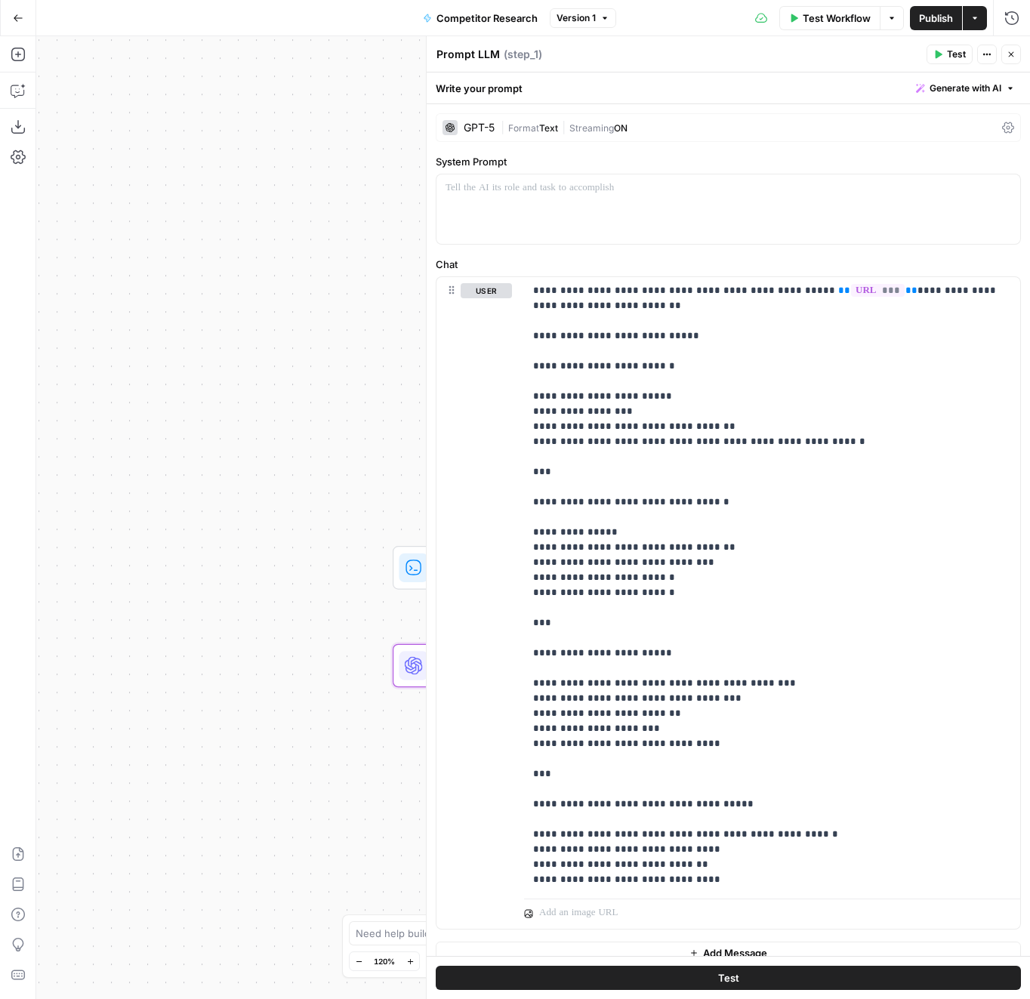
click at [1002, 123] on icon at bounding box center [1008, 128] width 12 height 12
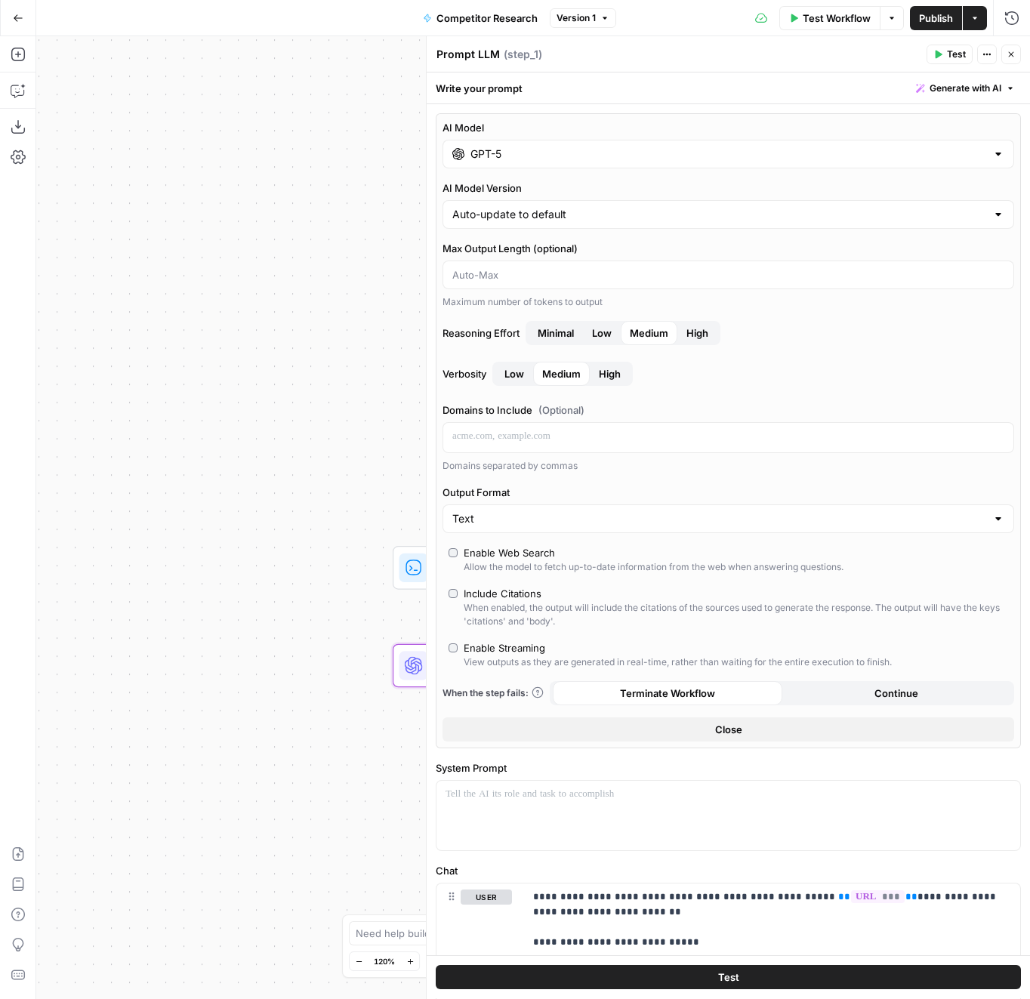
click at [1012, 58] on icon "button" at bounding box center [1011, 54] width 9 height 9
